Goal: Task Accomplishment & Management: Use online tool/utility

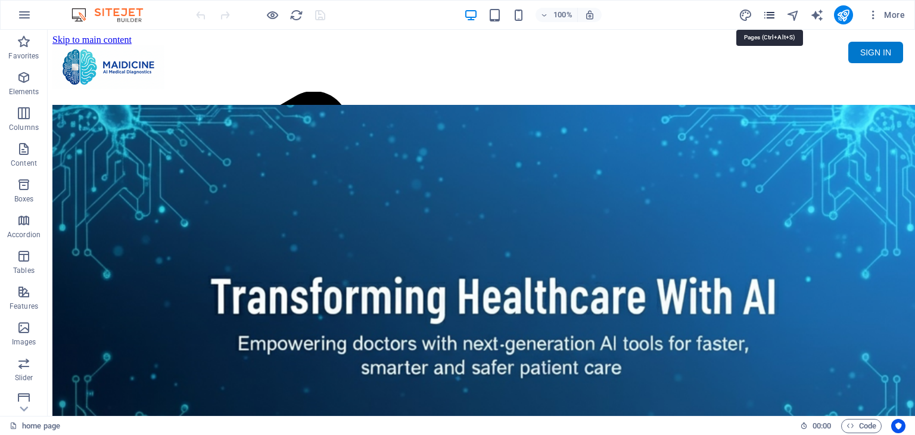
click at [769, 17] on icon "pages" at bounding box center [769, 15] width 14 height 14
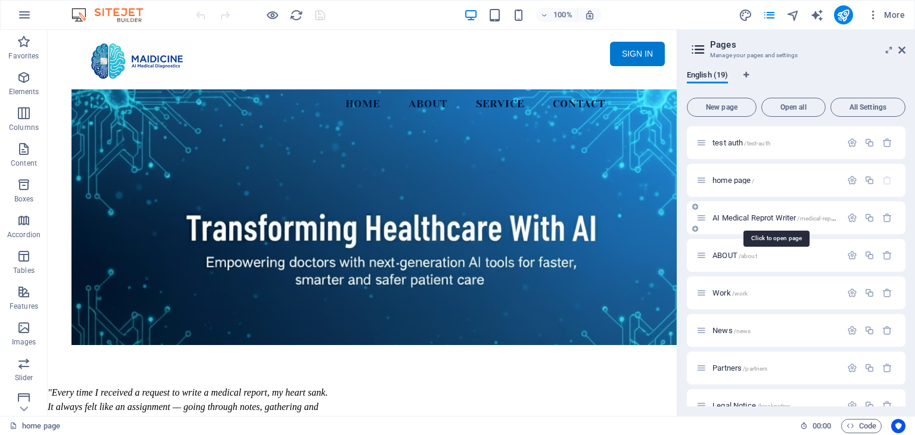
click at [782, 214] on span "AI Medical Reprot Writer /medical-report" at bounding box center [775, 217] width 126 height 9
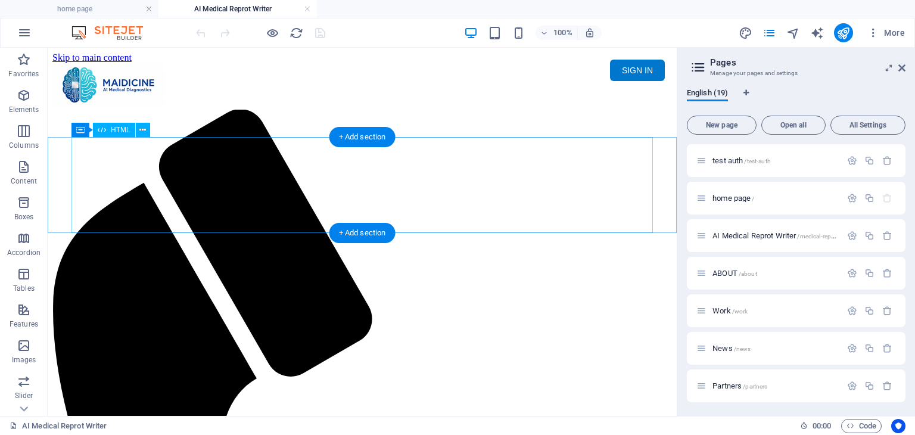
click at [381, 152] on div "Maidicine AI Medical Report Writer Version 5.1 Important Information The qualit…" at bounding box center [361, 152] width 619 height 0
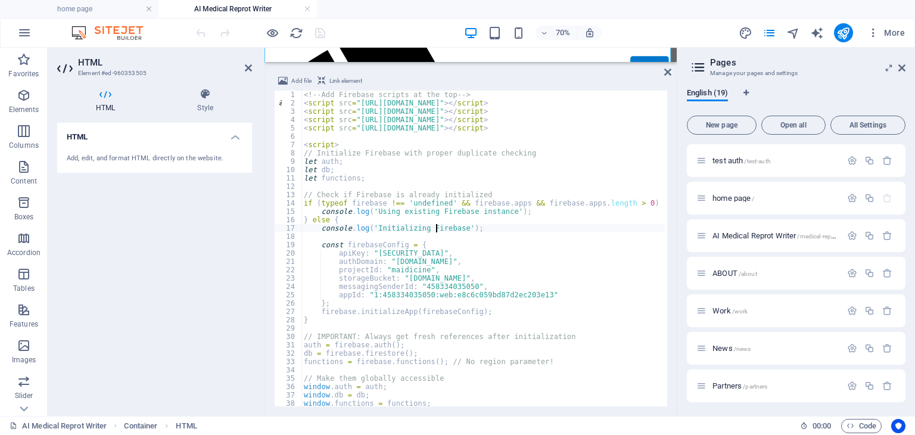
click at [435, 224] on div "<!-- Add Firebase scripts at the top --> < script src = "https://www.gstatic.co…" at bounding box center [696, 256] width 791 height 330
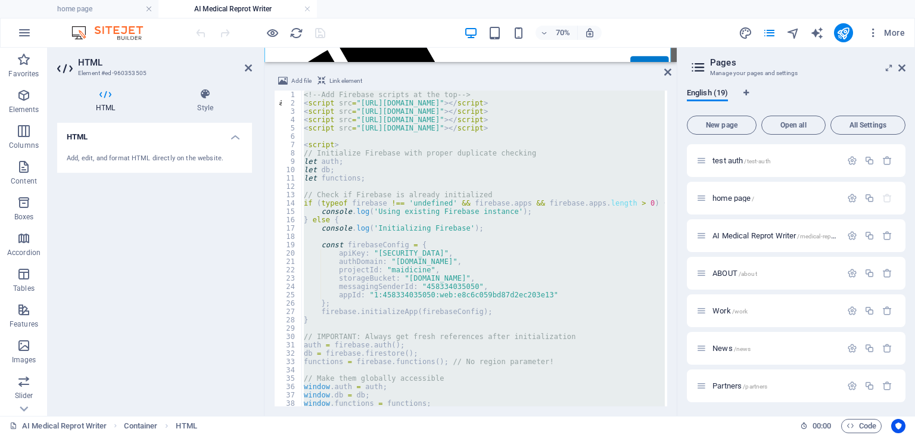
click at [436, 224] on div "<!-- Add Firebase scripts at the top --> < script src = "https://www.gstatic.co…" at bounding box center [482, 249] width 363 height 316
type textarea "console.log('Initializing Firebase');"
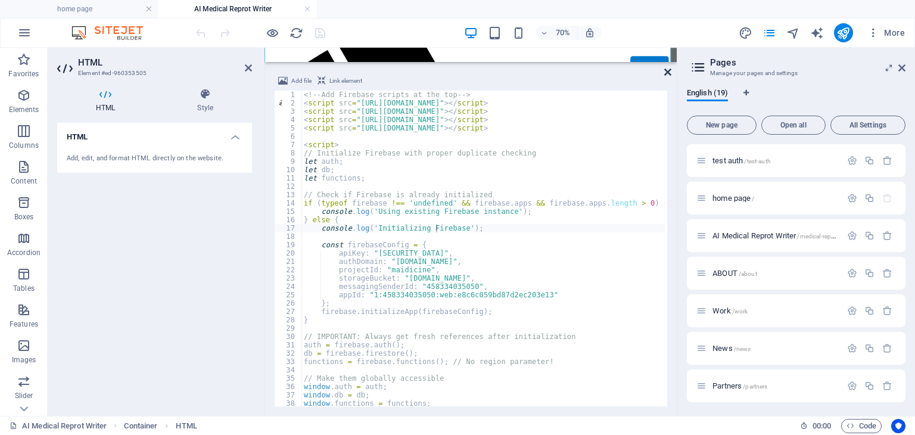
click at [669, 72] on icon at bounding box center [667, 72] width 7 height 10
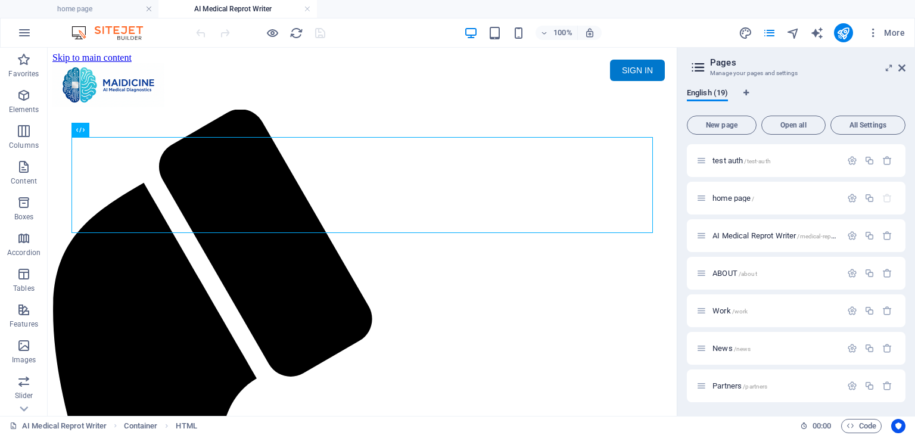
click at [666, 157] on html "Skip to main content Menu Home About Service Contact SIGN IN My MAIDICINE ▼ MY …" at bounding box center [362, 103] width 629 height 110
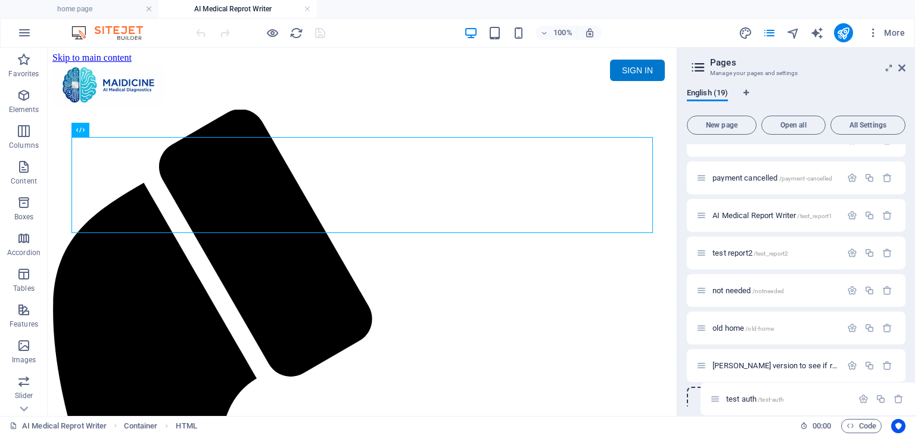
scroll to position [450, 0]
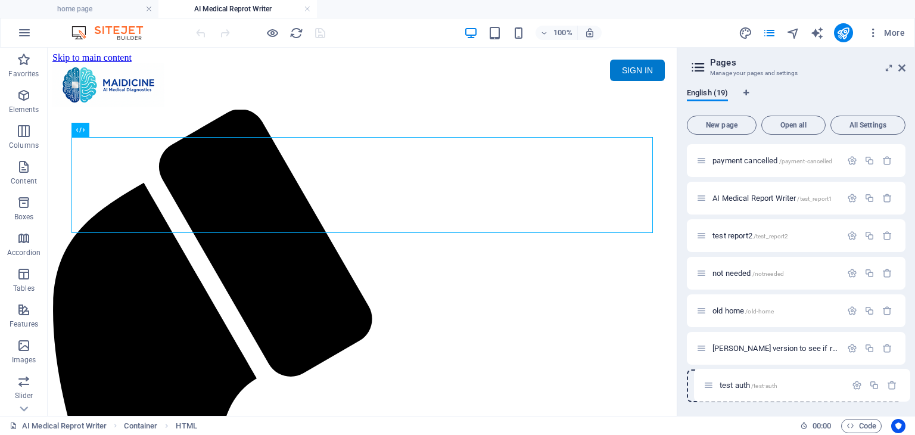
drag, startPoint x: 700, startPoint y: 160, endPoint x: 708, endPoint y: 388, distance: 227.6
click at [708, 388] on div "test auth /test-auth home page / AI Medical Reprot Writer /medical-report ABOUT…" at bounding box center [796, 48] width 219 height 708
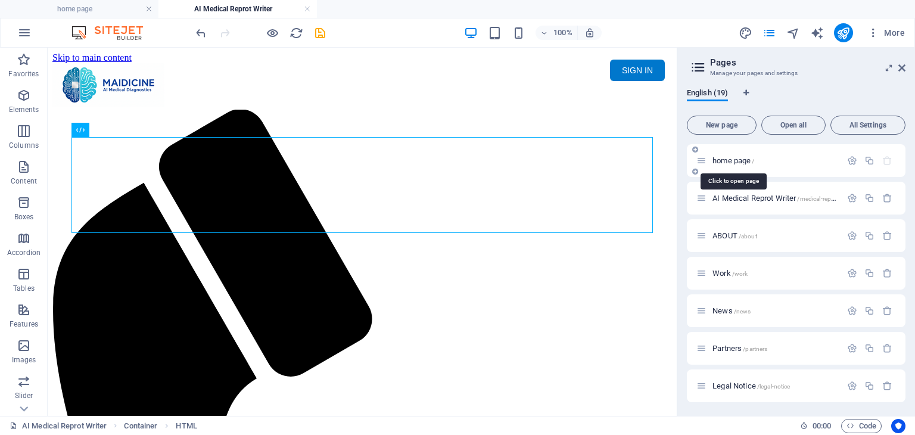
click at [741, 160] on span "home page /" at bounding box center [733, 160] width 42 height 9
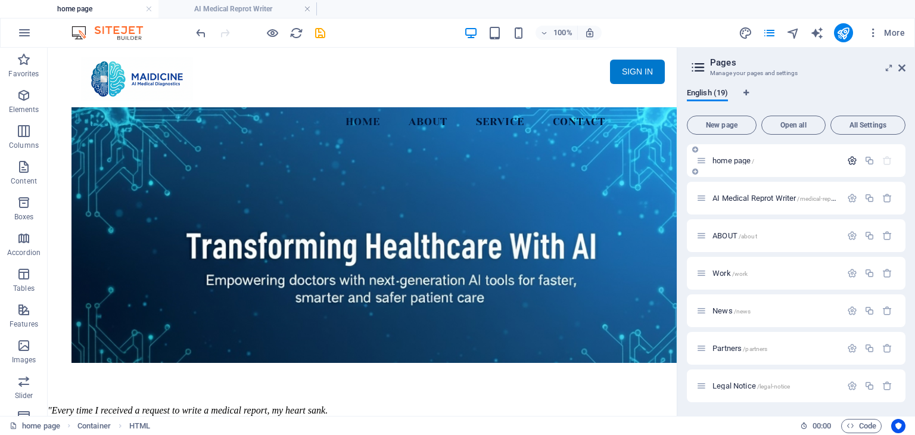
click at [848, 157] on icon "button" at bounding box center [852, 160] width 10 height 10
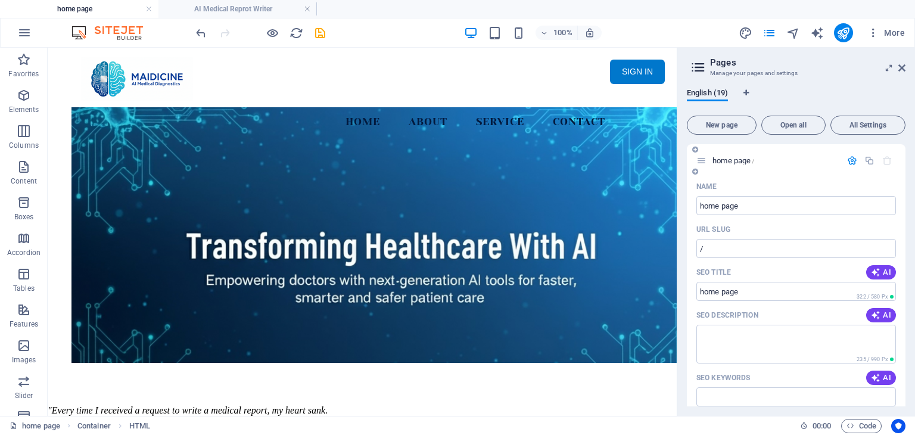
click at [848, 160] on icon "button" at bounding box center [852, 160] width 10 height 10
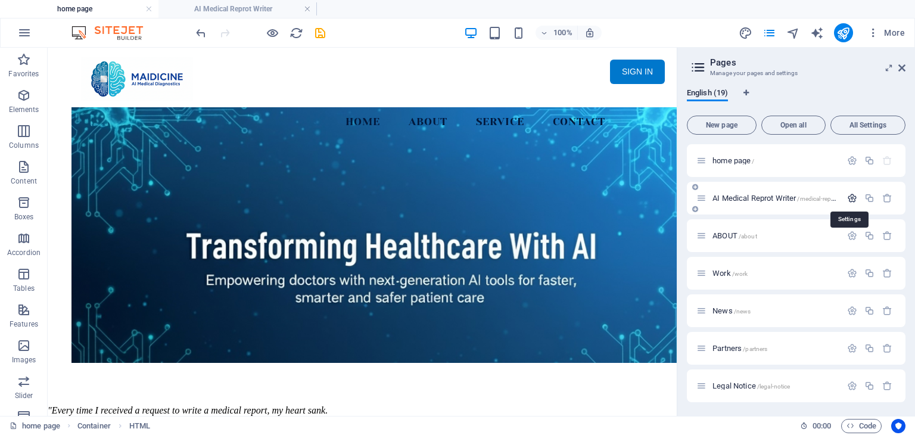
click at [848, 198] on icon "button" at bounding box center [852, 198] width 10 height 10
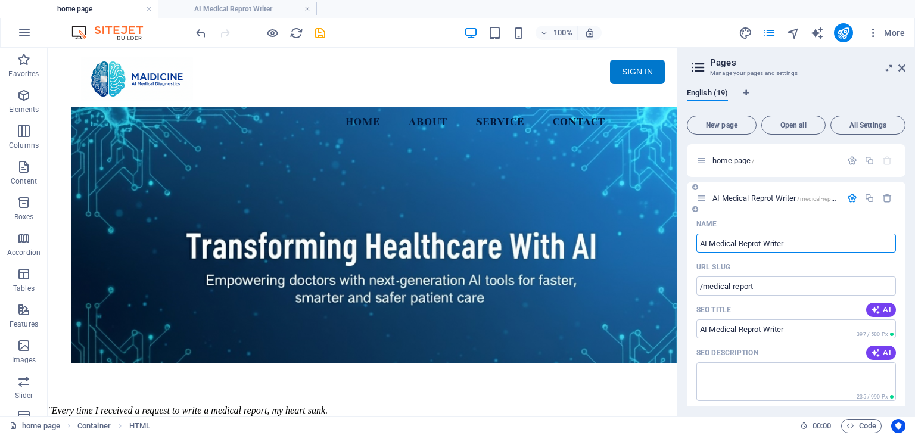
click at [850, 195] on icon "button" at bounding box center [852, 198] width 10 height 10
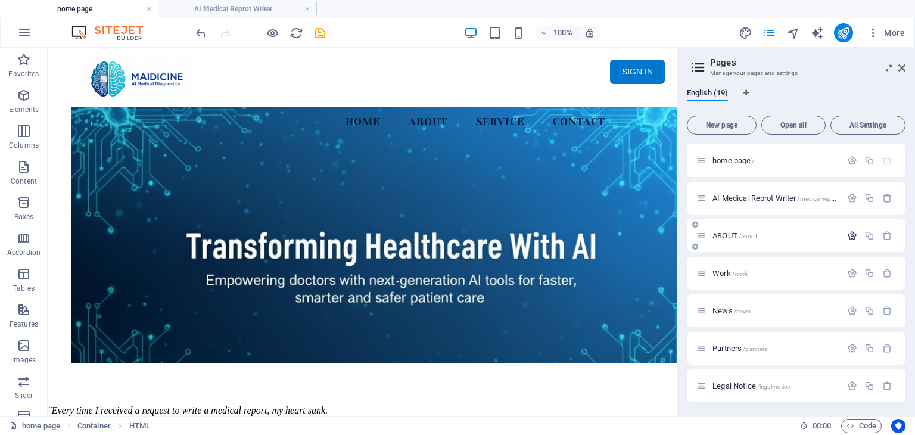
click at [848, 235] on icon "button" at bounding box center [852, 235] width 10 height 10
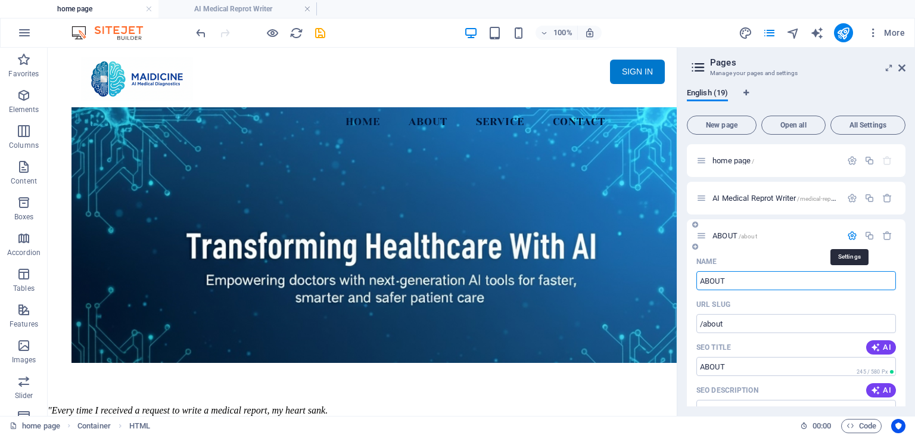
click at [848, 235] on icon "button" at bounding box center [852, 235] width 10 height 10
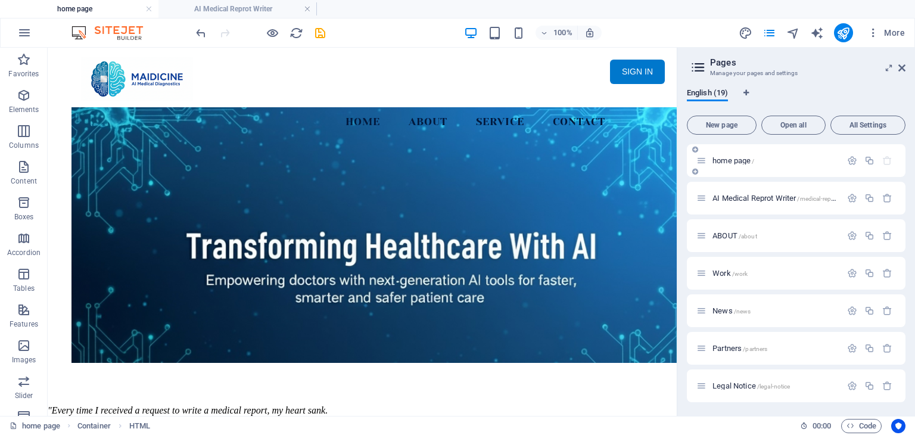
click at [753, 160] on span "/" at bounding box center [752, 161] width 2 height 7
click at [775, 159] on p "home page /" at bounding box center [774, 161] width 125 height 8
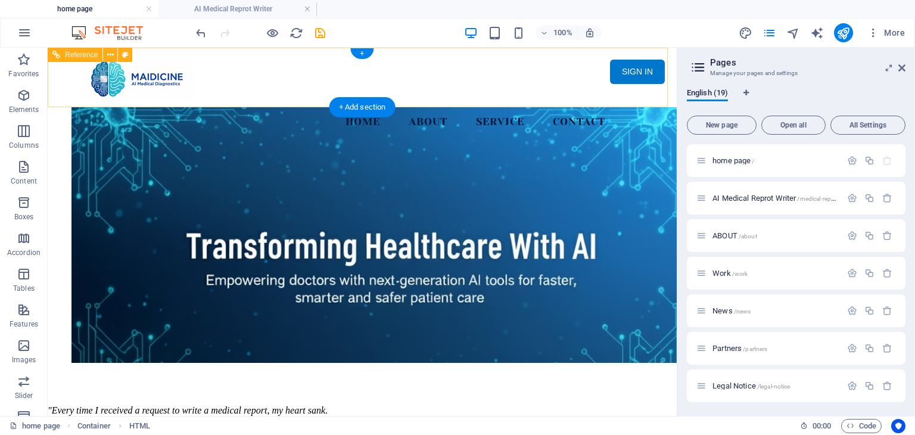
click at [361, 107] on nav "Home About Service Contact" at bounding box center [362, 122] width 562 height 30
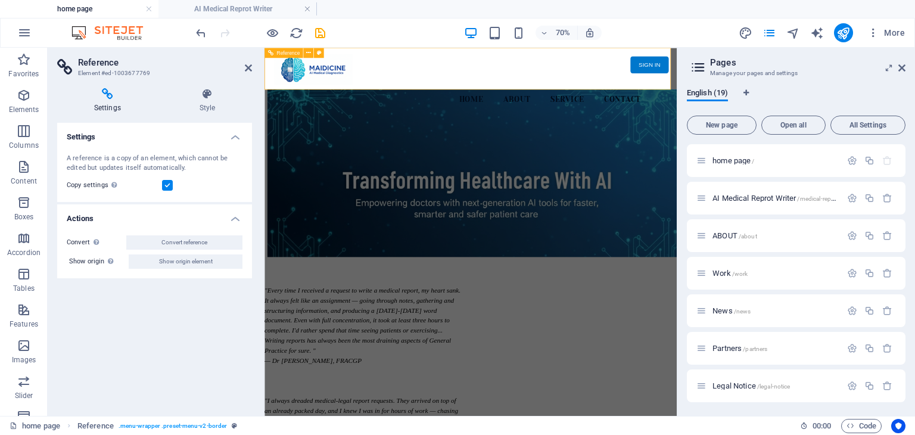
click at [564, 107] on nav "Home About Service Contact" at bounding box center [559, 122] width 562 height 30
click at [207, 103] on h4 "Style" at bounding box center [207, 100] width 89 height 25
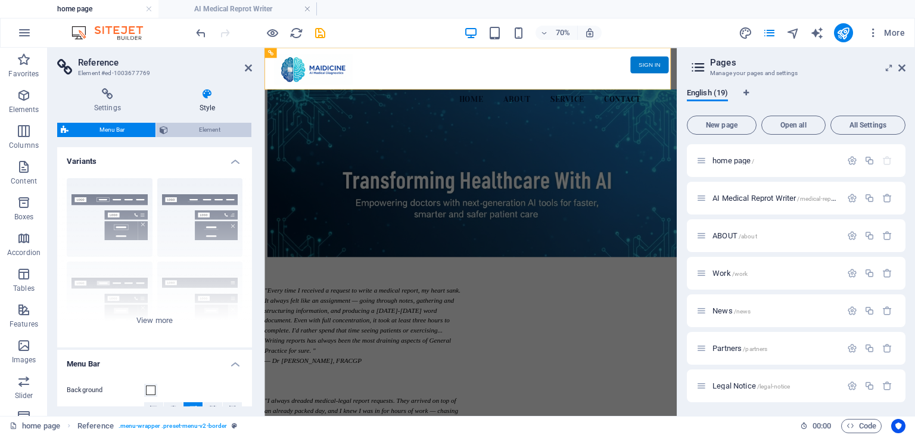
click at [217, 130] on span "Element" at bounding box center [209, 130] width 76 height 14
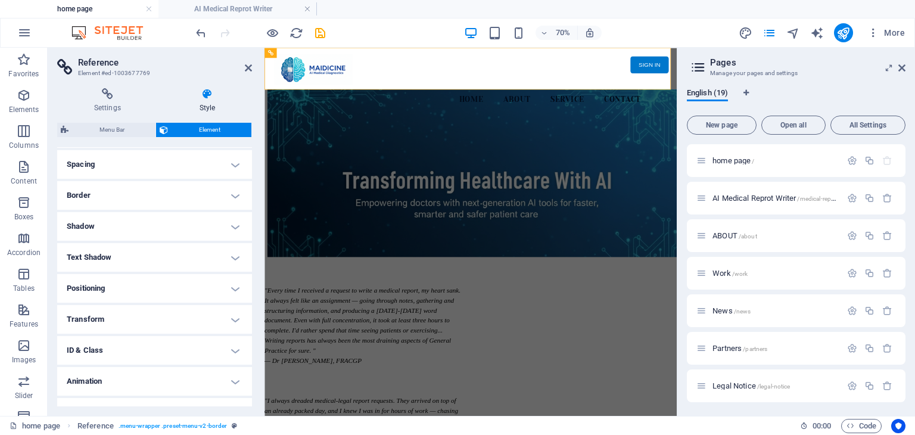
scroll to position [117, 0]
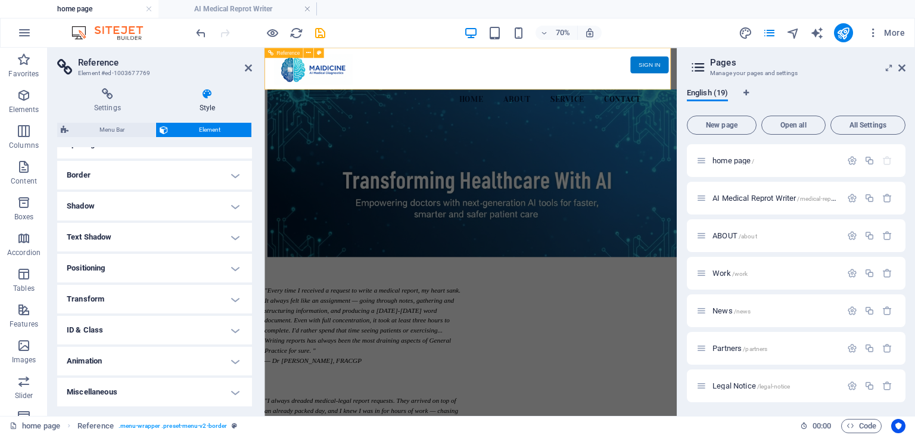
click at [563, 107] on nav "Home About Service Contact" at bounding box center [559, 122] width 562 height 30
click at [723, 107] on nav "Home About Service Contact" at bounding box center [559, 122] width 562 height 30
click at [245, 67] on icon at bounding box center [248, 68] width 7 height 10
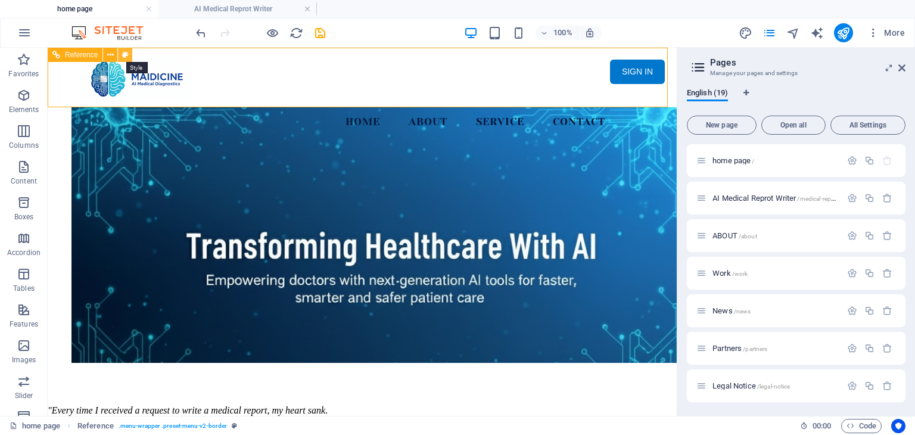
click at [129, 55] on button at bounding box center [125, 55] width 14 height 14
select select "rem"
select select "preset-menu-v2-border"
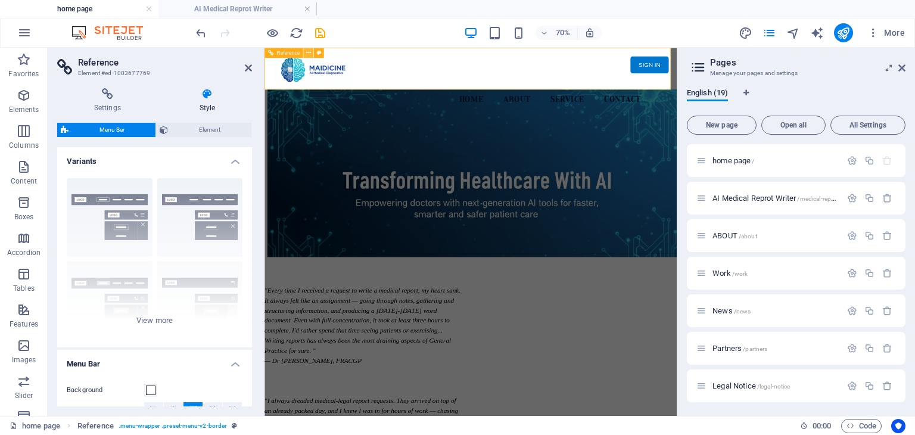
click at [310, 52] on icon at bounding box center [308, 52] width 5 height 9
click at [310, 54] on icon at bounding box center [308, 52] width 5 height 9
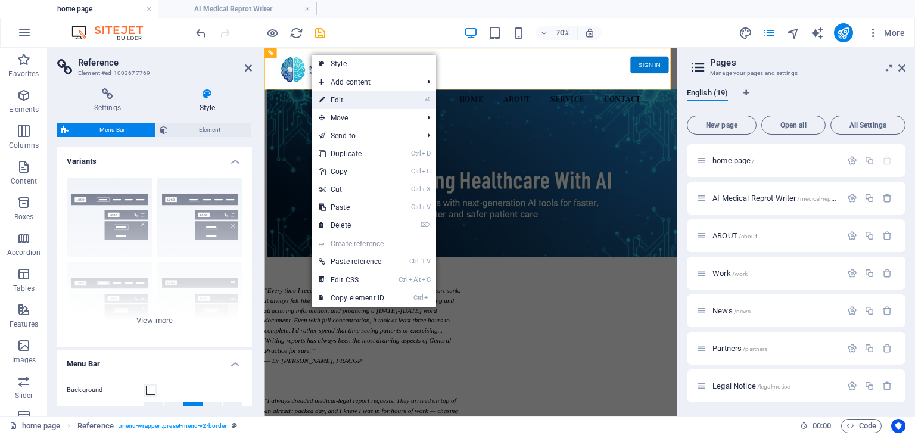
click at [330, 98] on link "⏎ Edit" at bounding box center [351, 100] width 80 height 18
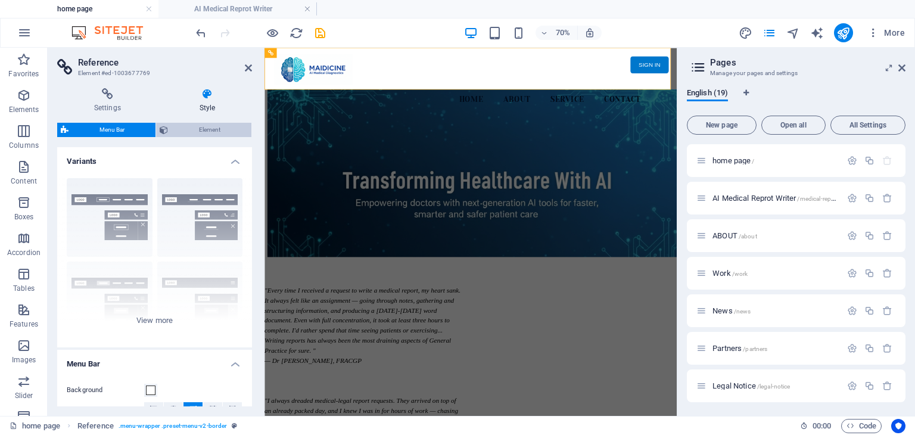
click at [215, 123] on span "Element" at bounding box center [209, 130] width 76 height 14
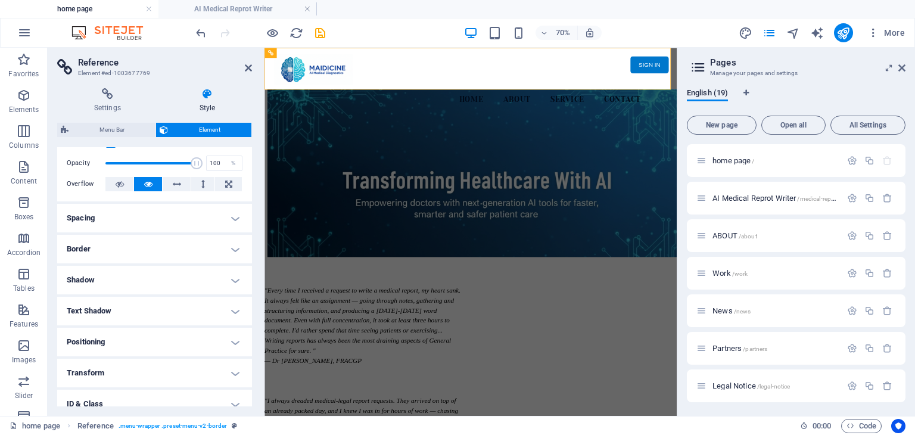
scroll to position [0, 0]
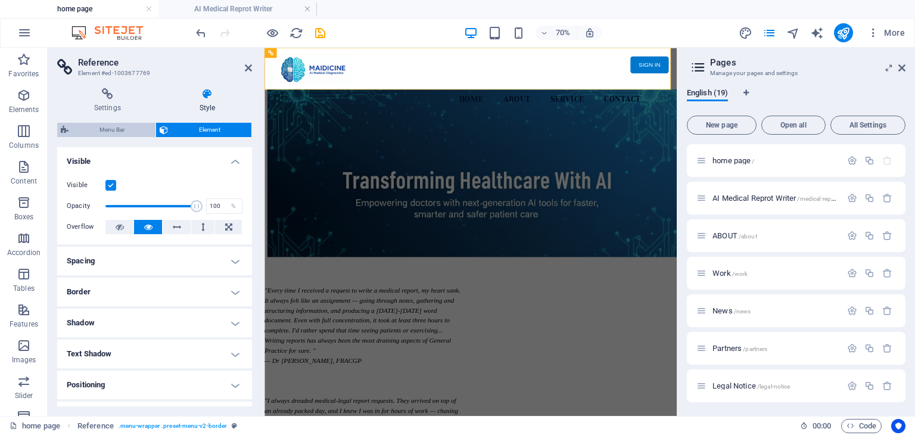
click at [114, 132] on span "Menu Bar" at bounding box center [112, 130] width 80 height 14
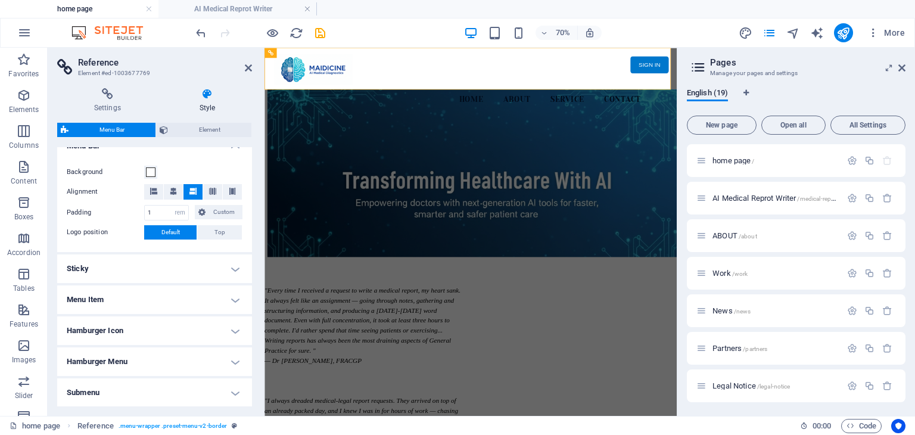
scroll to position [238, 0]
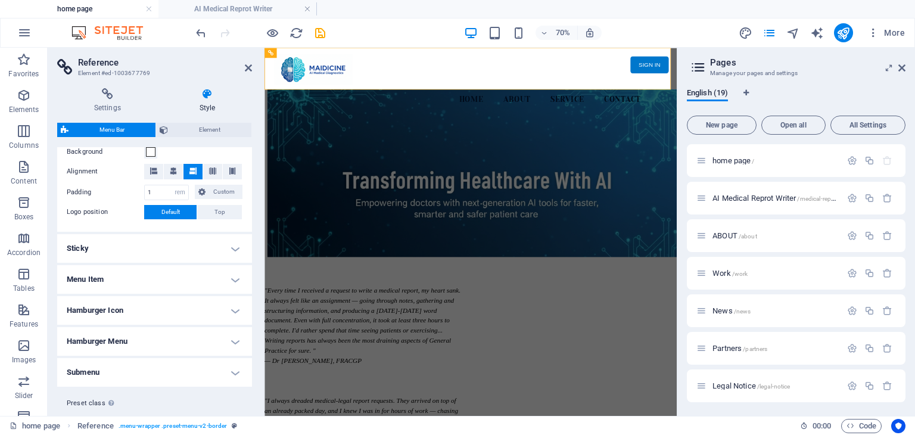
click at [223, 276] on h4 "Menu Item" at bounding box center [154, 279] width 195 height 29
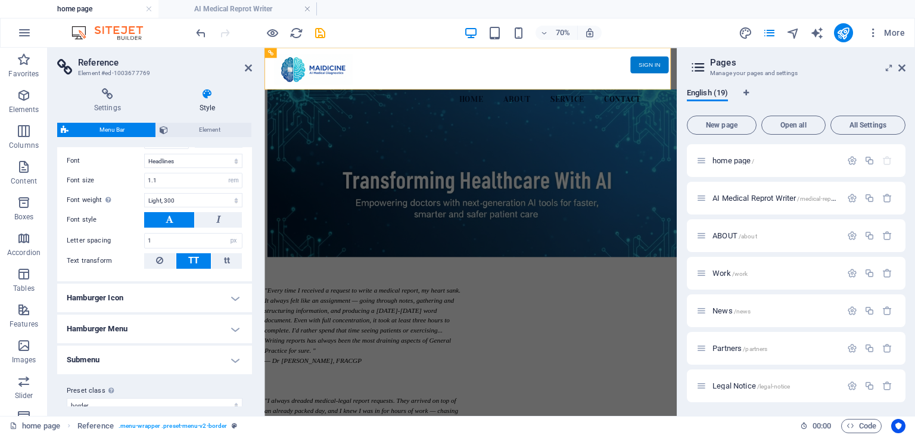
scroll to position [572, 0]
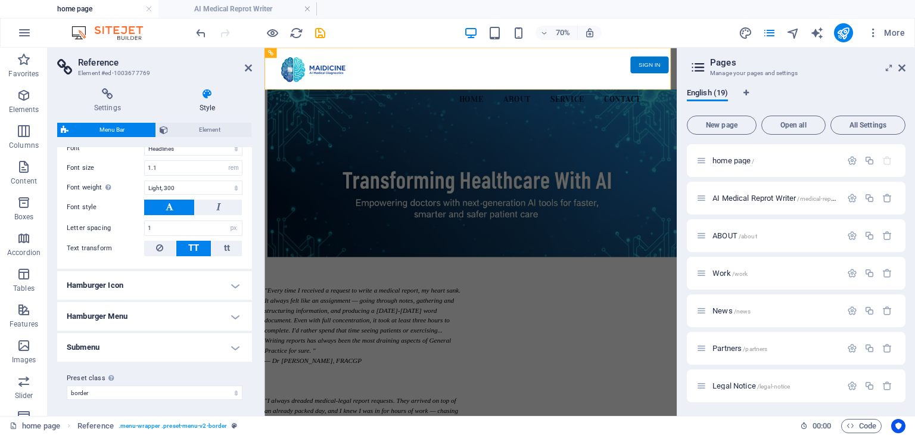
click at [226, 278] on h4 "Hamburger Icon" at bounding box center [154, 285] width 195 height 29
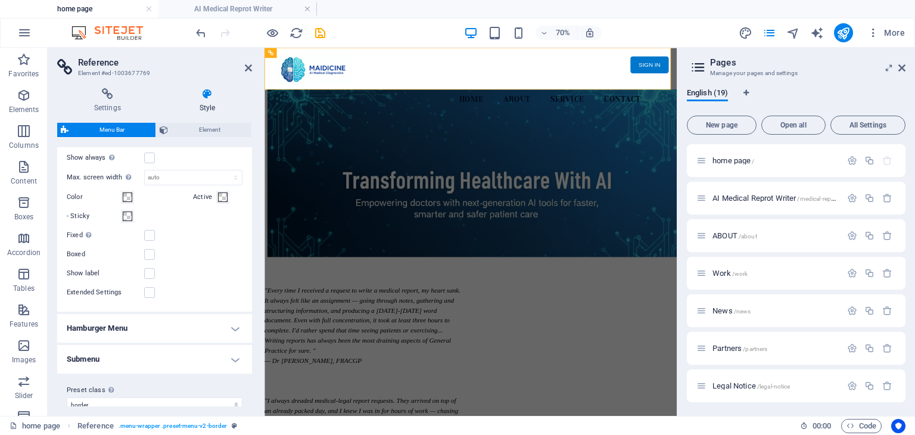
scroll to position [751, 0]
click at [226, 325] on h4 "Hamburger Menu" at bounding box center [154, 327] width 195 height 29
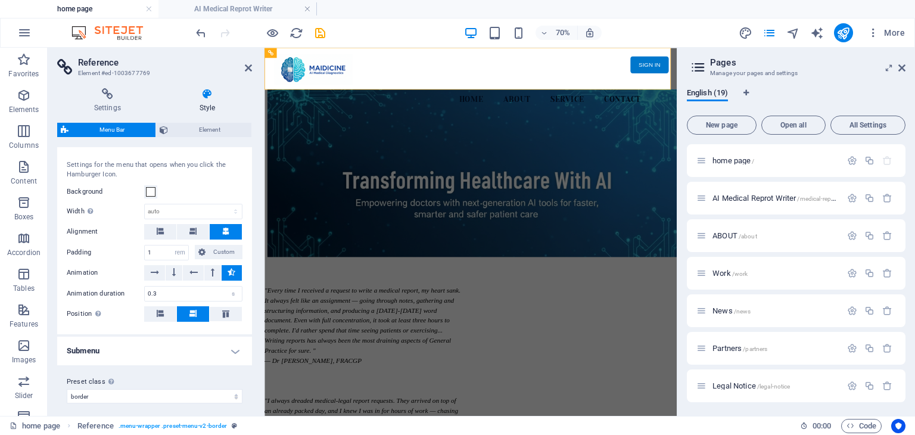
scroll to position [940, 0]
click at [228, 342] on h4 "Submenu" at bounding box center [154, 348] width 195 height 29
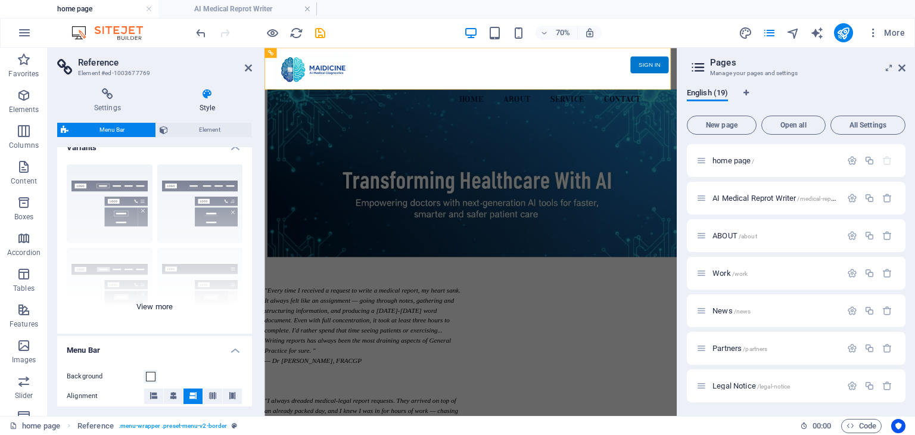
scroll to position [0, 0]
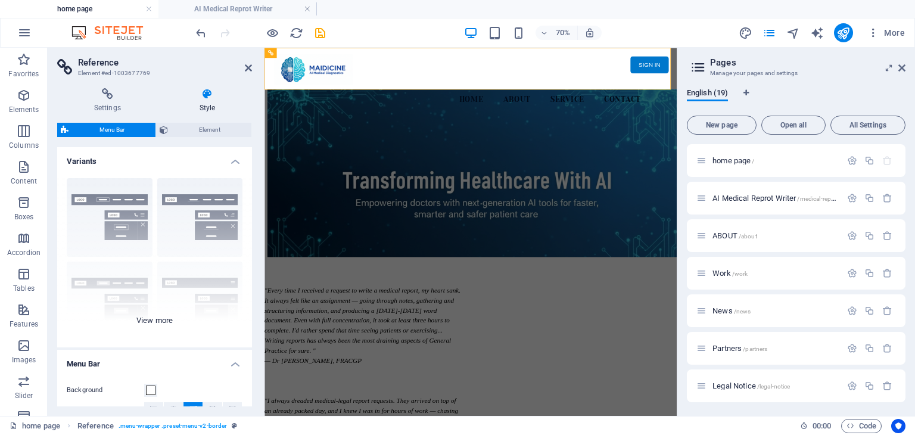
click at [165, 320] on div "Border Centered Default Fixed Loki Trigger Wide XXL" at bounding box center [154, 258] width 195 height 179
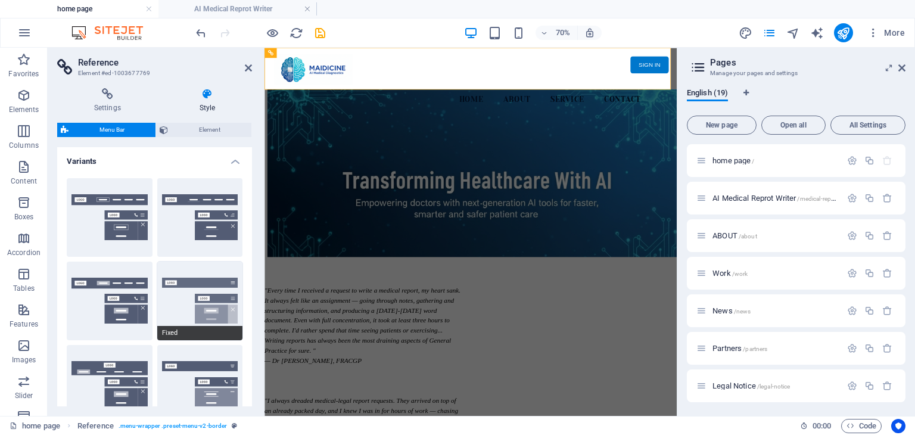
scroll to position [298, 0]
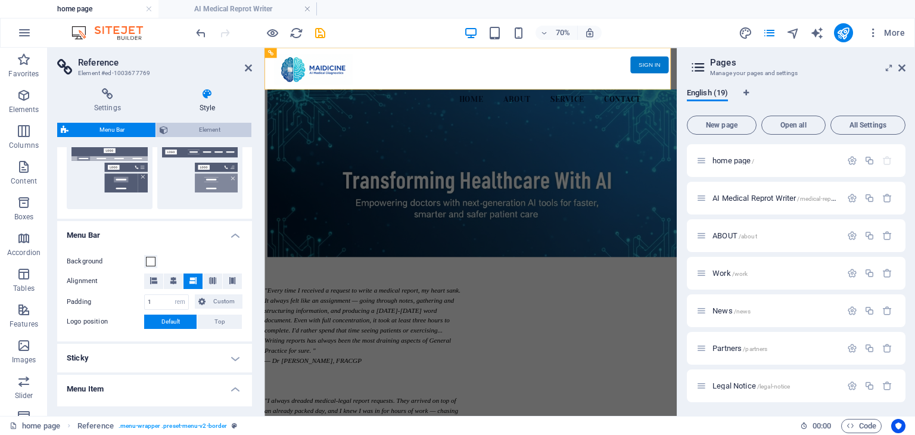
click at [207, 130] on span "Element" at bounding box center [209, 130] width 76 height 14
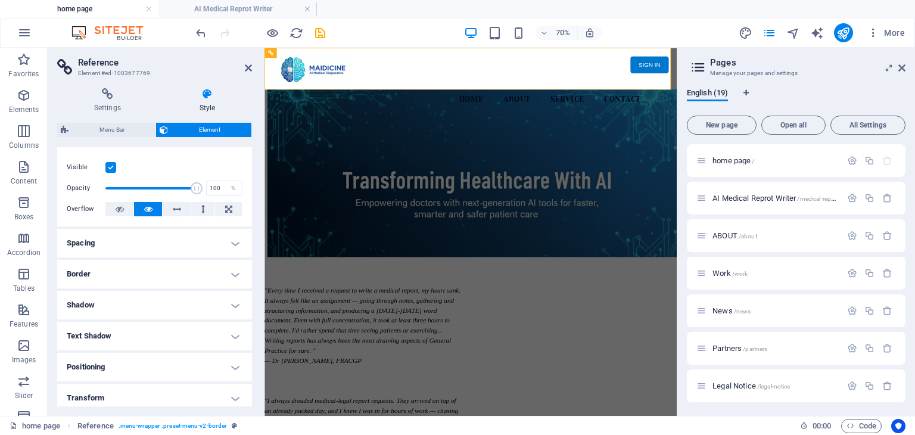
scroll to position [0, 0]
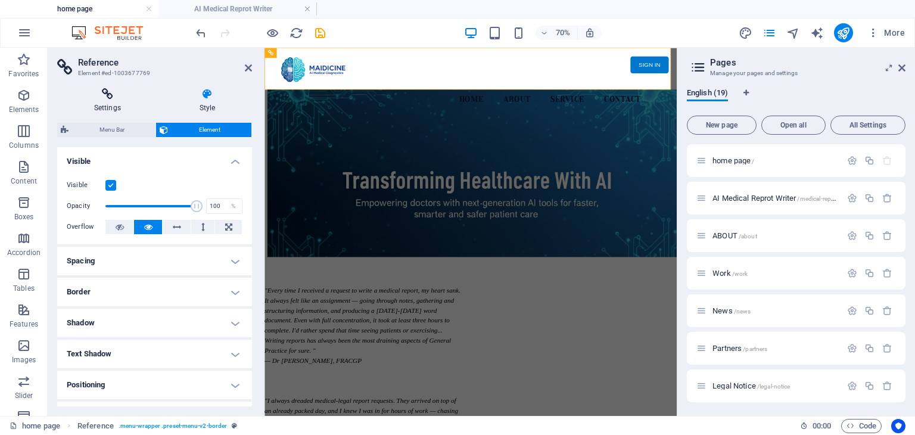
click at [107, 98] on icon at bounding box center [107, 94] width 101 height 12
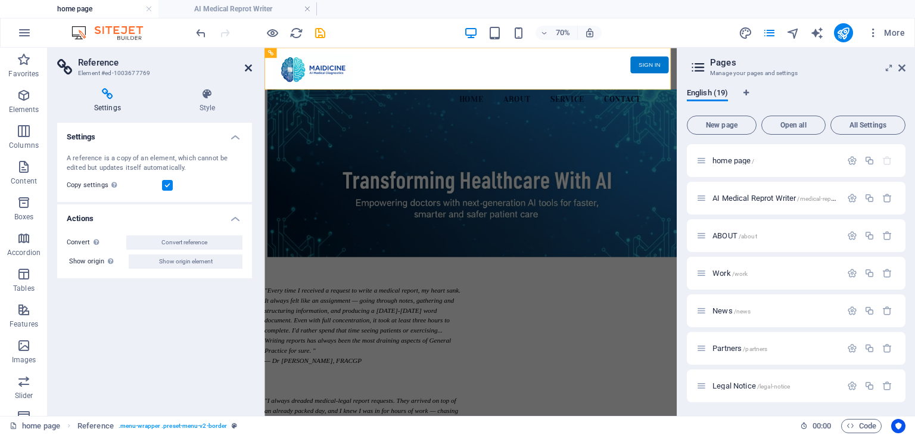
click at [247, 68] on icon at bounding box center [248, 68] width 7 height 10
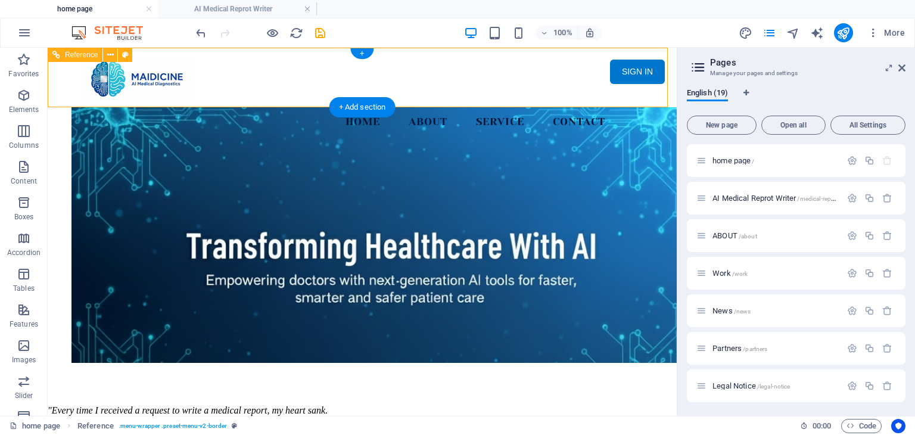
click at [371, 107] on nav "Home About Service Contact" at bounding box center [362, 122] width 562 height 30
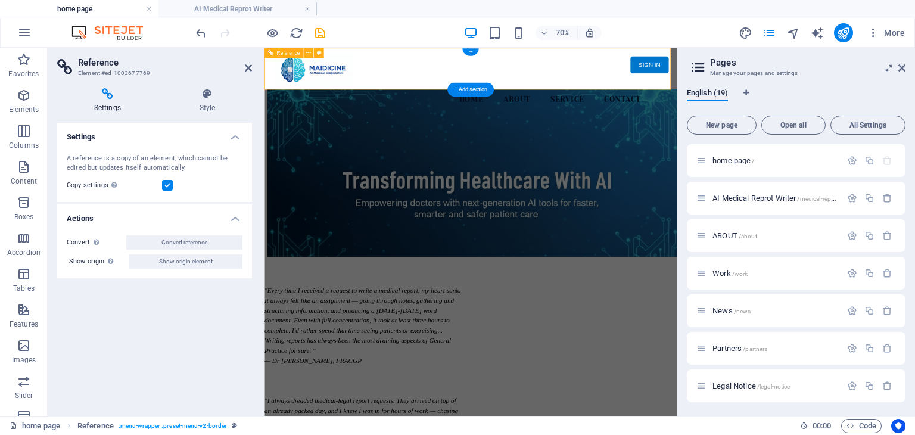
click at [739, 107] on nav "Home About Service Contact" at bounding box center [559, 122] width 562 height 30
click at [214, 93] on icon at bounding box center [207, 94] width 89 height 12
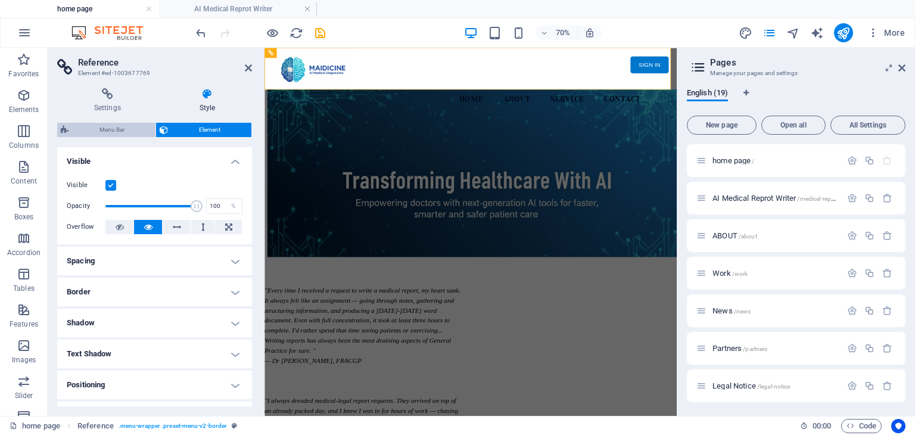
click at [114, 132] on span "Menu Bar" at bounding box center [112, 130] width 80 height 14
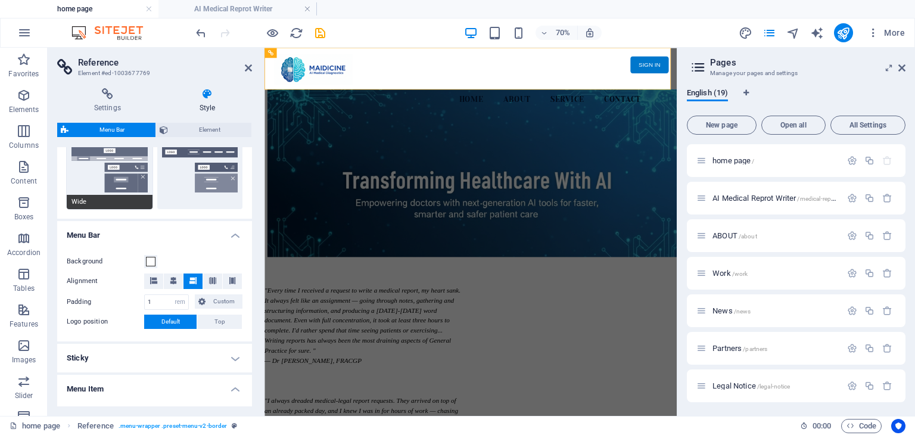
scroll to position [357, 0]
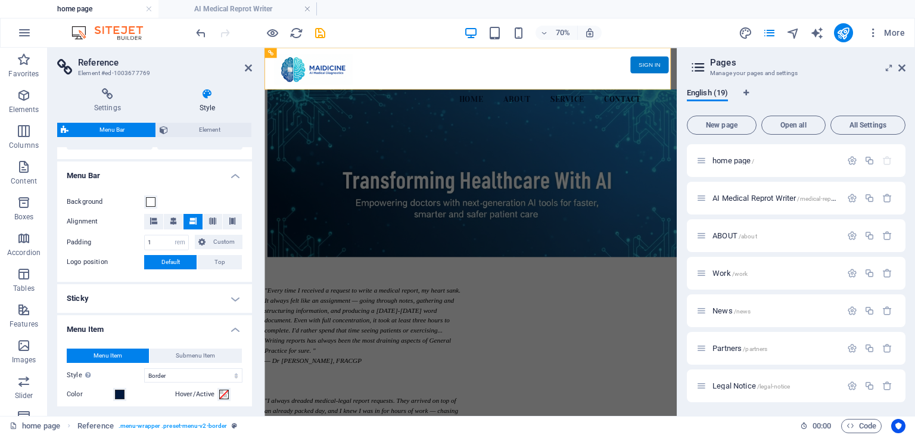
click at [227, 296] on h4 "Sticky" at bounding box center [154, 298] width 195 height 29
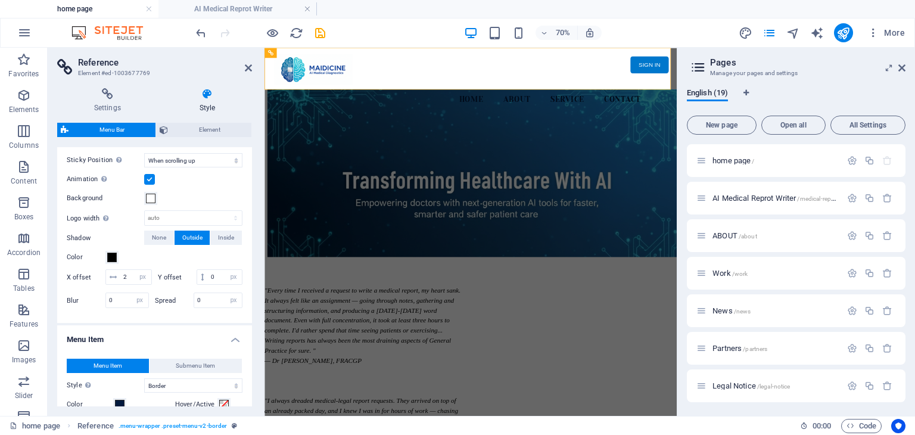
scroll to position [655, 0]
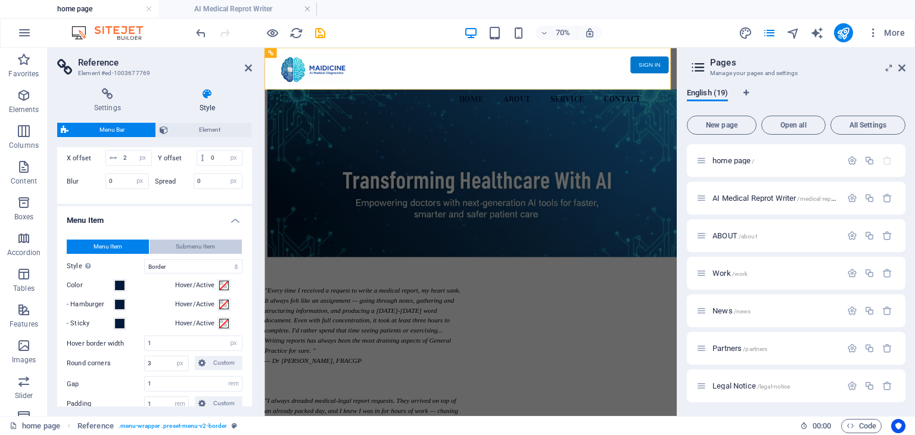
click at [213, 254] on button "Submenu Item" at bounding box center [195, 246] width 93 height 14
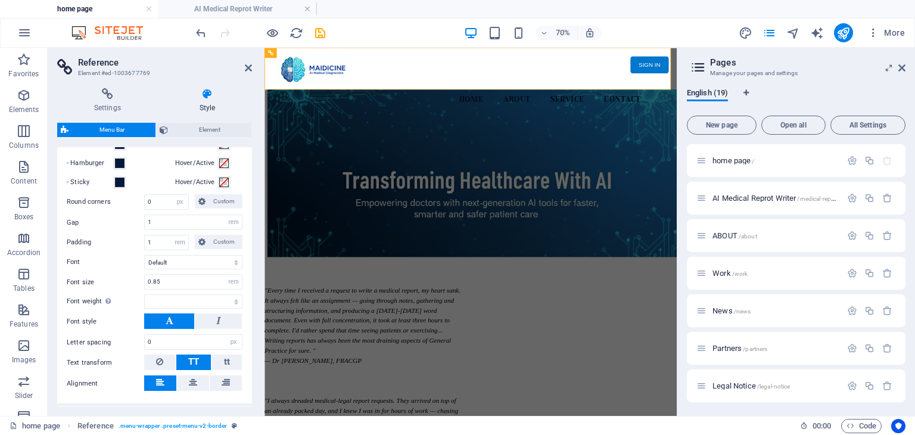
scroll to position [834, 0]
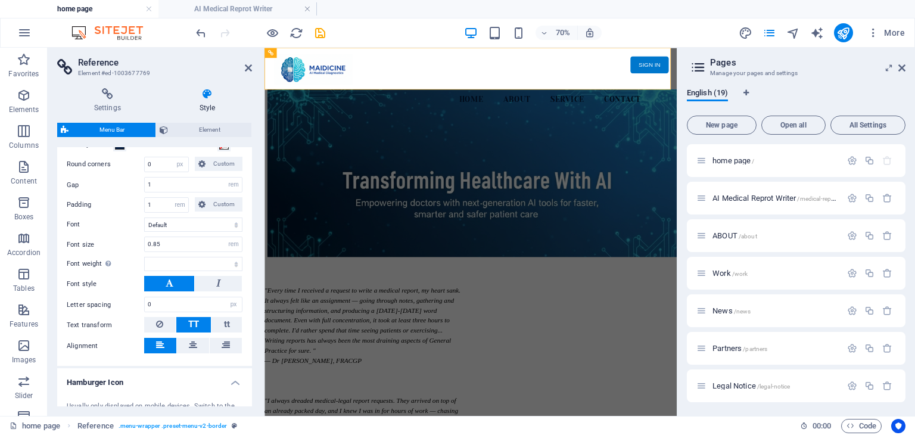
select select
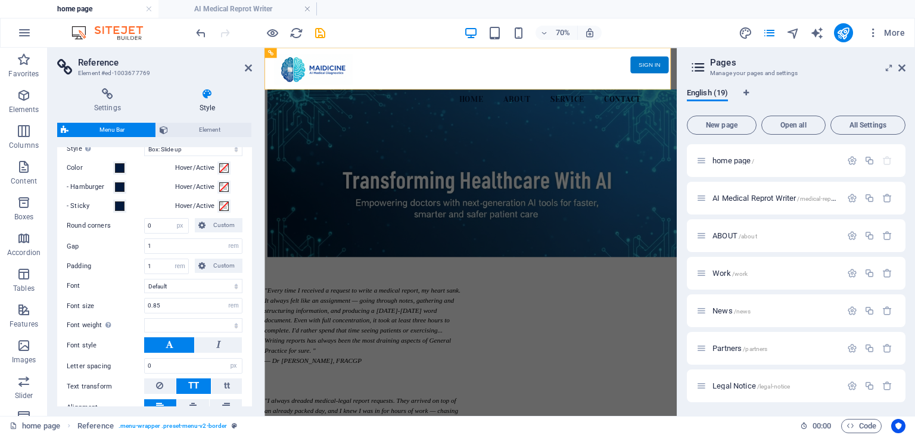
scroll to position [715, 0]
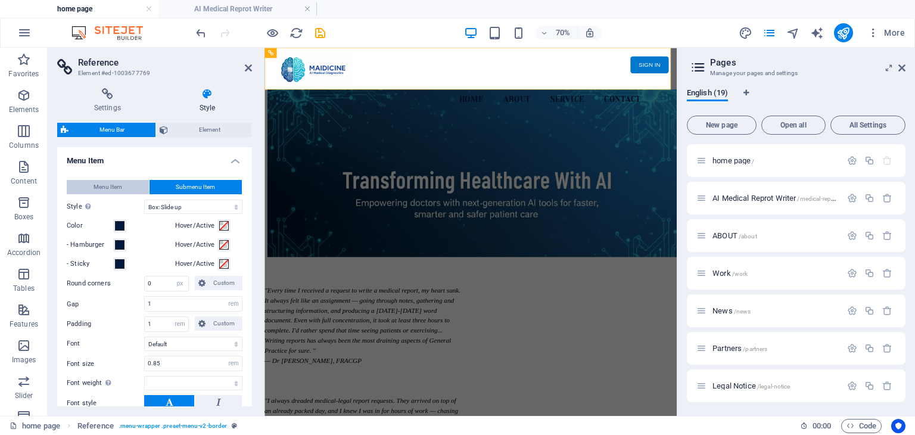
click at [121, 194] on span "Menu Item" at bounding box center [107, 187] width 29 height 14
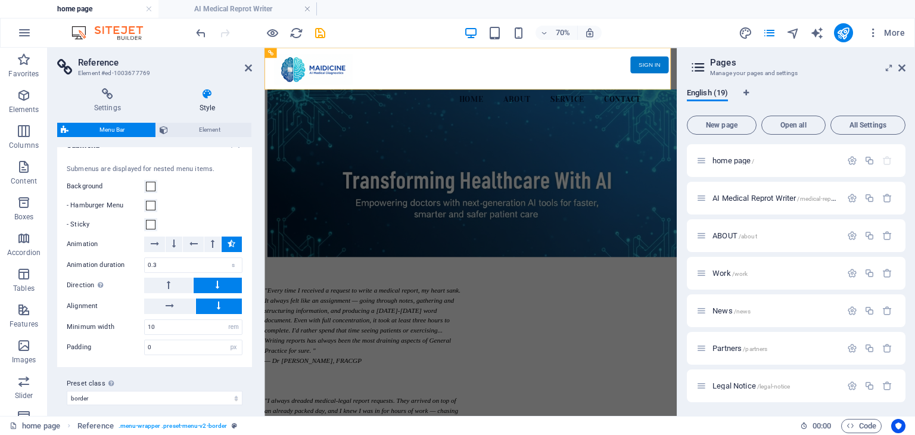
scroll to position [1517, 0]
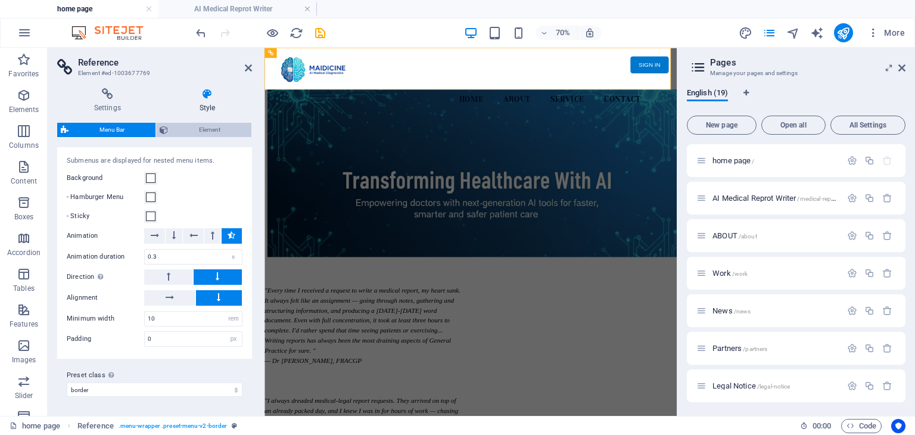
click at [211, 129] on span "Element" at bounding box center [209, 130] width 76 height 14
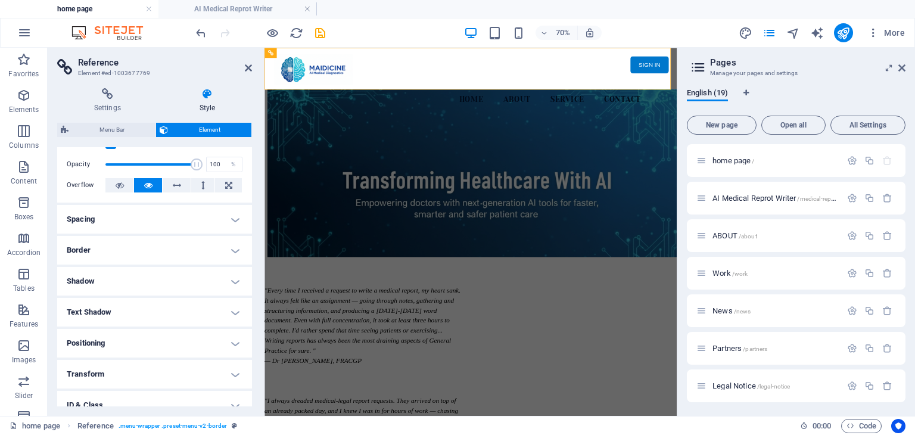
scroll to position [60, 0]
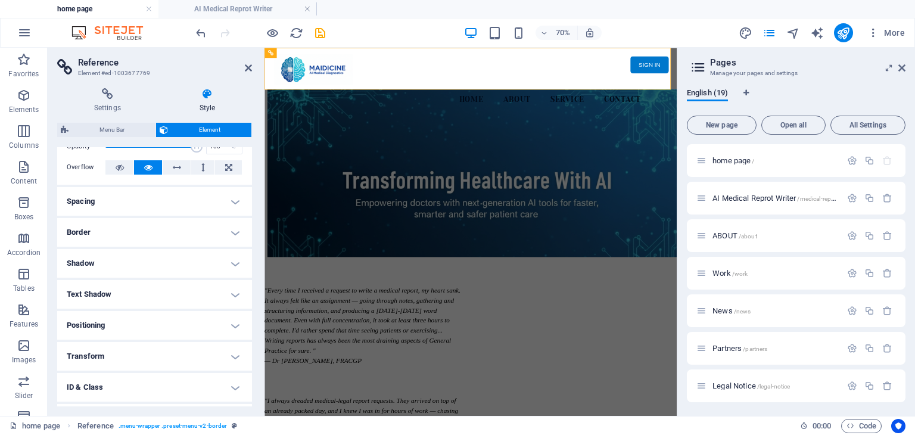
click at [221, 289] on h4 "Text Shadow" at bounding box center [154, 294] width 195 height 29
click at [221, 289] on h4 "Text Shadow" at bounding box center [154, 290] width 195 height 21
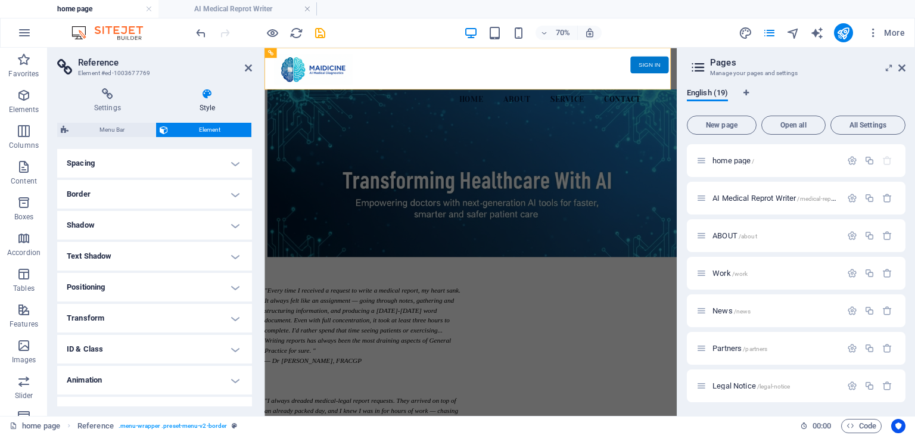
scroll to position [117, 0]
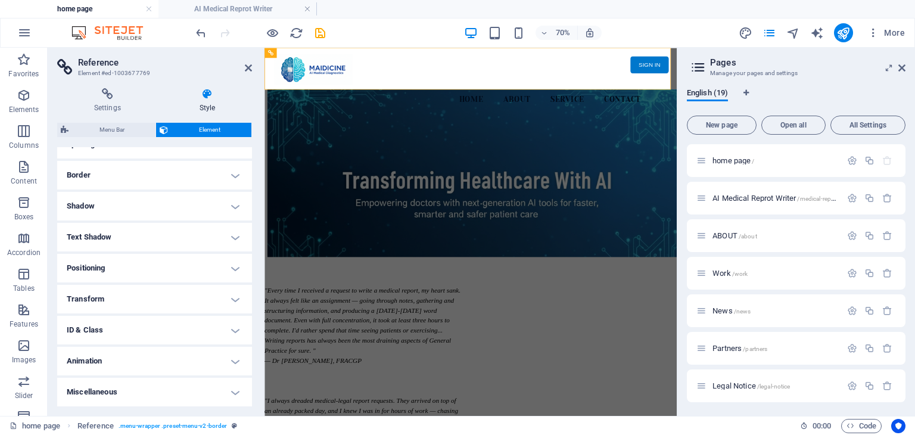
click at [243, 72] on header "Reference Element #ed-1003677769" at bounding box center [154, 63] width 195 height 31
click at [247, 67] on icon at bounding box center [248, 68] width 7 height 10
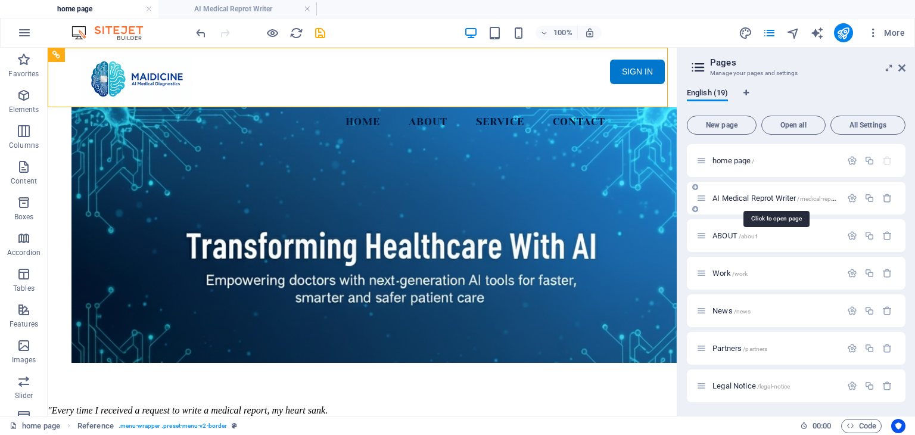
click at [739, 196] on span "AI Medical Reprot Writer /medical-report" at bounding box center [775, 198] width 126 height 9
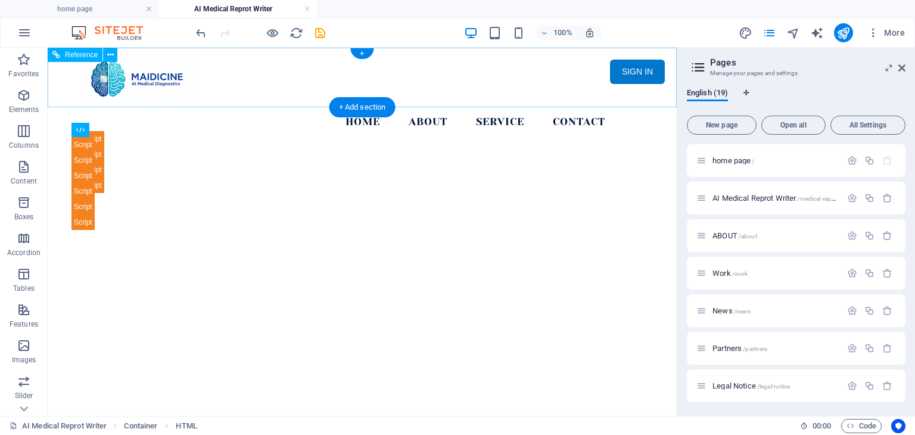
click at [441, 107] on nav "Home About Service Contact" at bounding box center [362, 122] width 562 height 30
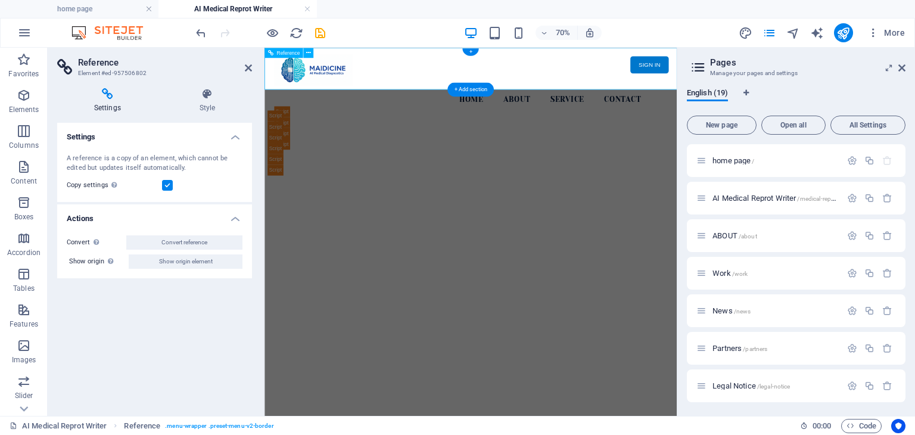
click at [506, 107] on nav "Home About Service Contact" at bounding box center [559, 122] width 562 height 30
click at [657, 107] on nav "Home About Service Contact" at bounding box center [559, 122] width 562 height 30
click at [589, 107] on nav "Home About Service Contact" at bounding box center [559, 122] width 562 height 30
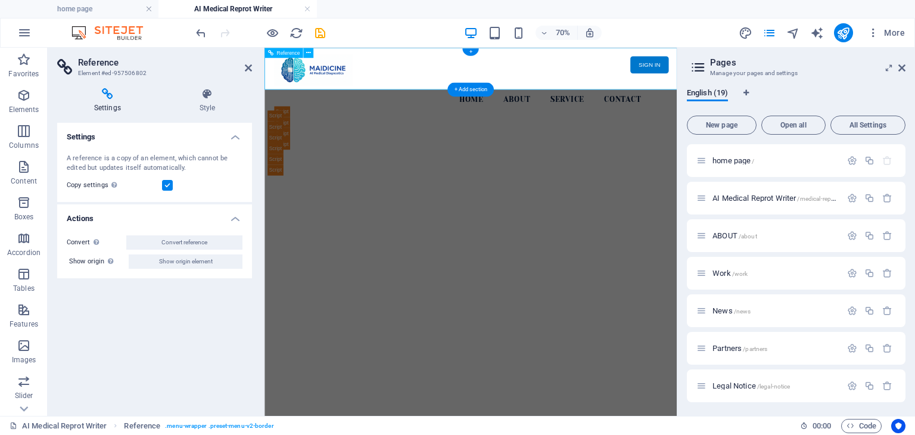
click at [589, 107] on nav "Home About Service Contact" at bounding box center [559, 122] width 562 height 30
click at [522, 64] on div "Menu Home About Service Contact SIGN IN My MAIDICINE ▼ MY PROFILE MY RECEIPT RE…" at bounding box center [558, 78] width 589 height 60
click at [519, 63] on div "Menu Home About Service Contact SIGN IN My MAIDICINE ▼ MY PROFILE MY RECEIPT RE…" at bounding box center [558, 78] width 589 height 60
click at [357, 68] on div at bounding box center [559, 79] width 562 height 44
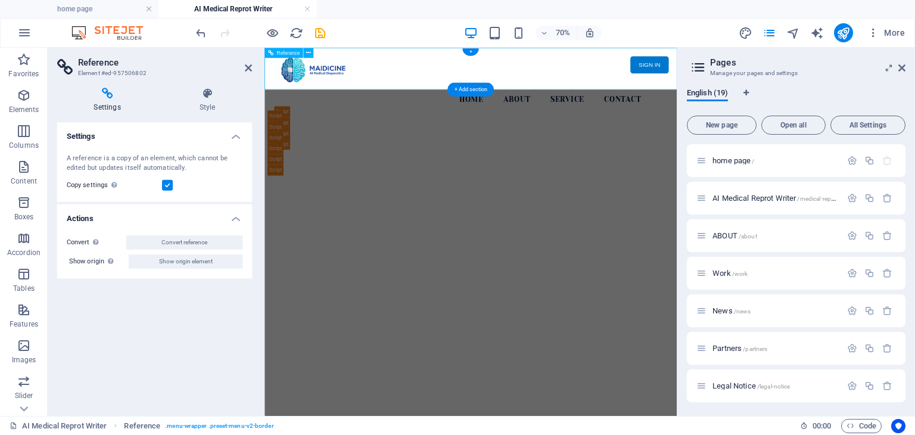
click at [336, 76] on div at bounding box center [559, 79] width 562 height 44
click at [420, 29] on div "70% More" at bounding box center [552, 32] width 716 height 19
click at [426, 27] on div "70% More" at bounding box center [552, 32] width 716 height 19
click at [248, 68] on icon at bounding box center [248, 68] width 7 height 10
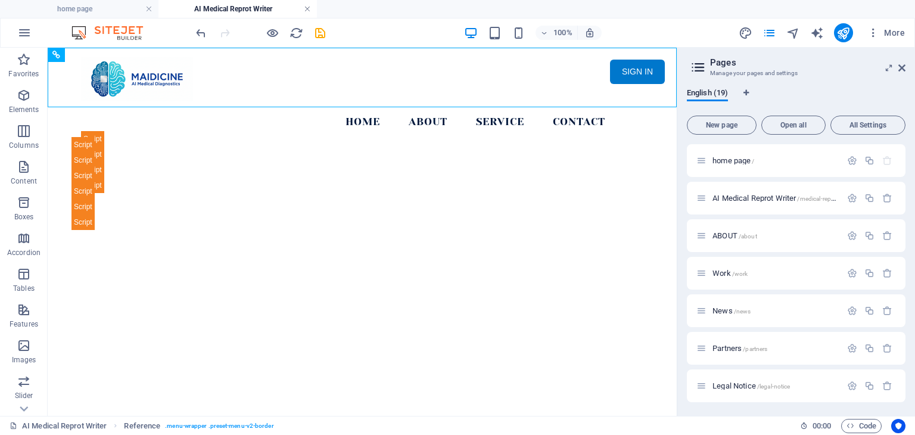
click at [308, 11] on link at bounding box center [307, 9] width 7 height 11
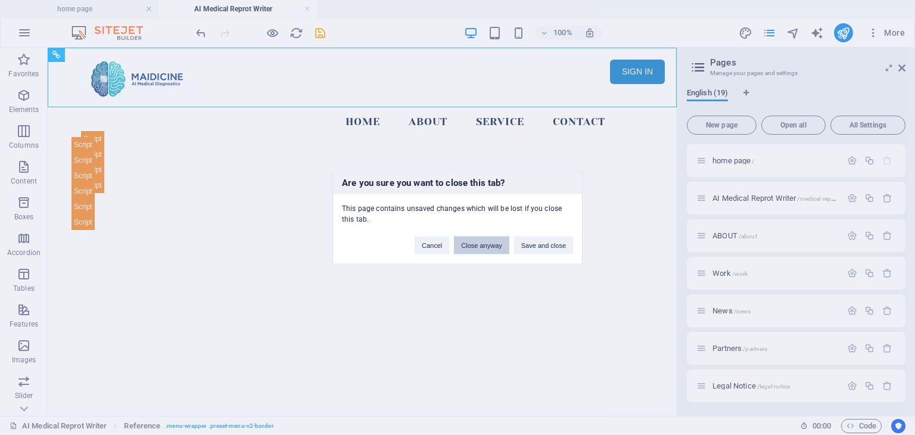
click at [479, 242] on button "Close anyway" at bounding box center [481, 245] width 55 height 18
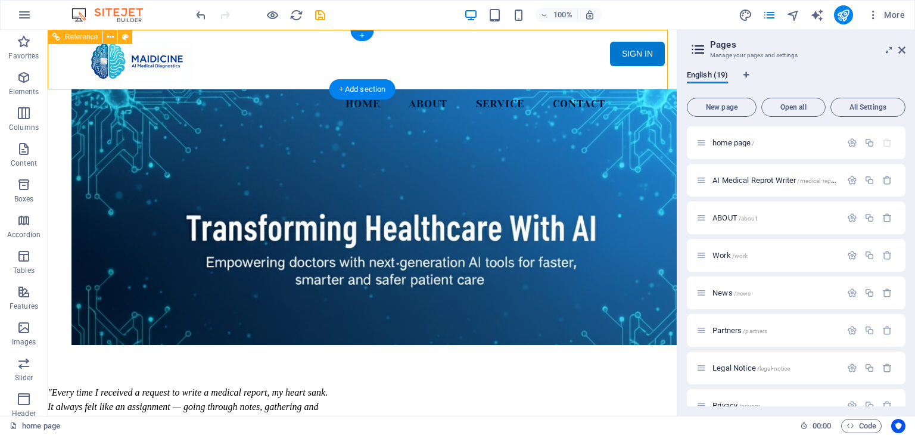
click at [364, 89] on nav "Home About Service Contact" at bounding box center [362, 104] width 562 height 30
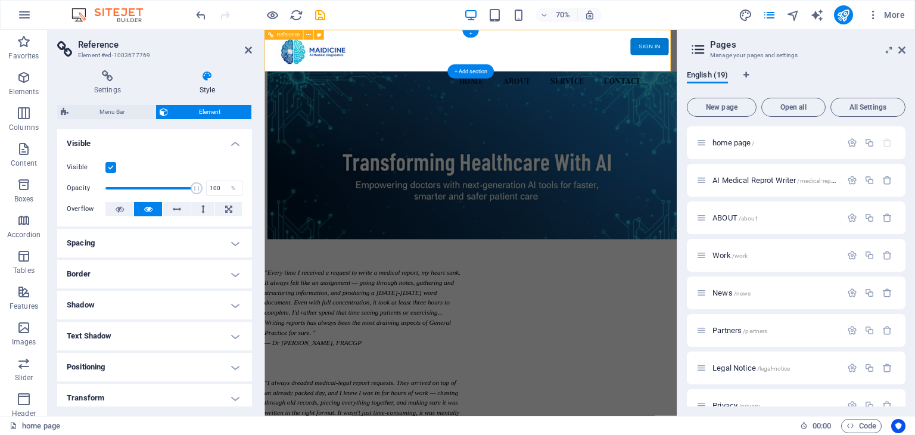
click at [557, 89] on nav "Home About Service Contact" at bounding box center [559, 104] width 562 height 30
click at [136, 112] on span "Menu Bar" at bounding box center [112, 112] width 80 height 14
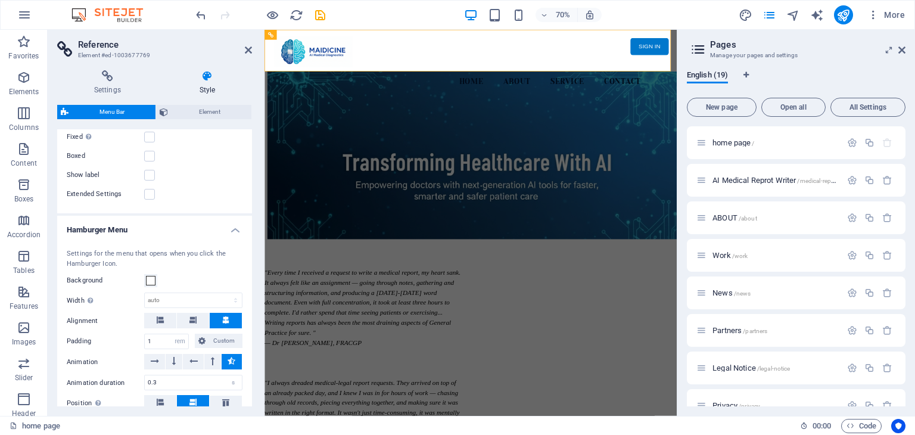
scroll to position [1250, 0]
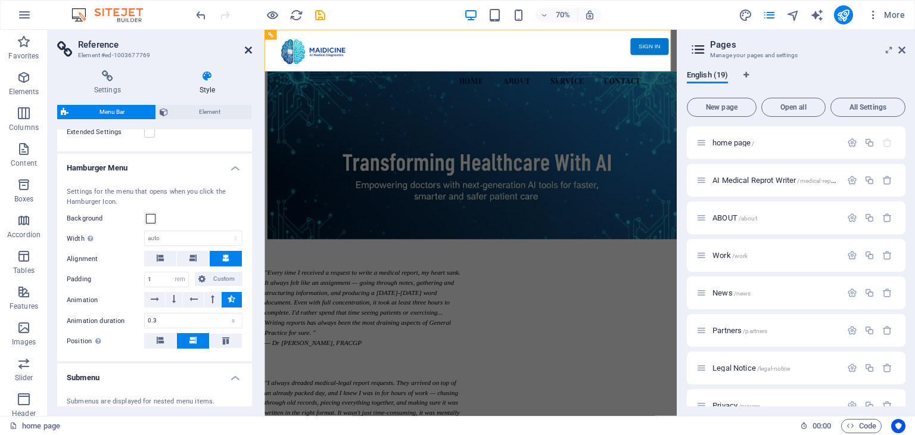
click at [247, 46] on icon at bounding box center [248, 50] width 7 height 10
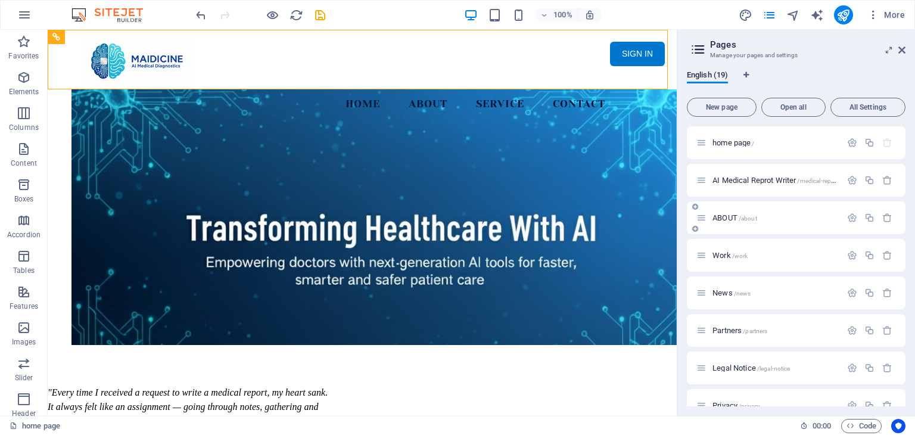
click at [731, 215] on span "ABOUT /about" at bounding box center [734, 217] width 45 height 9
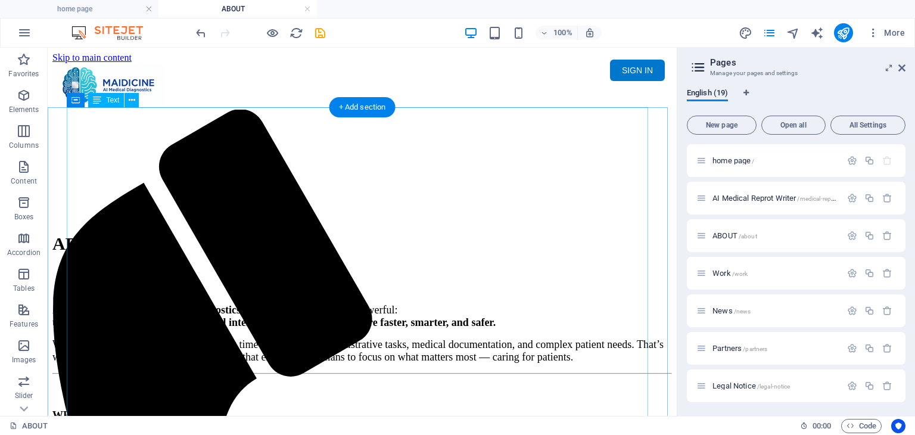
scroll to position [0, 0]
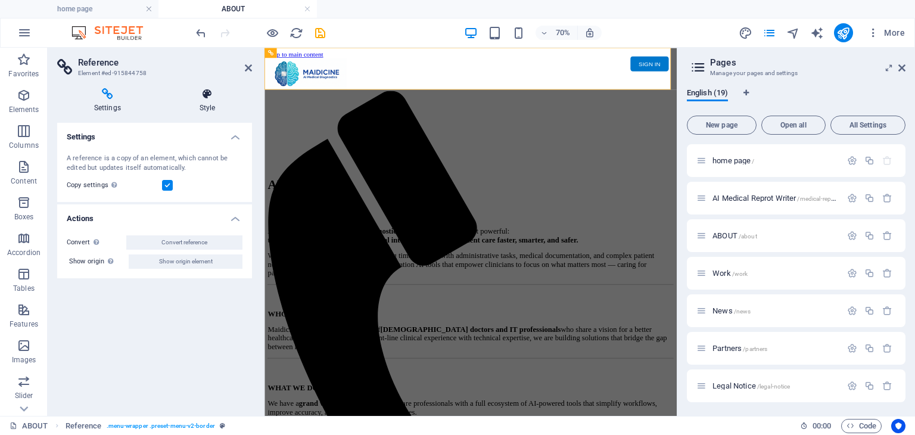
click at [223, 102] on h4 "Style" at bounding box center [207, 100] width 89 height 25
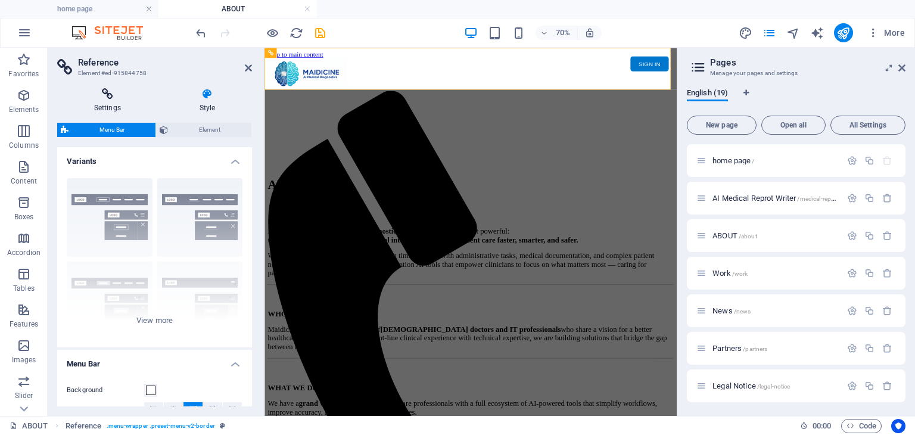
click at [112, 96] on icon at bounding box center [107, 94] width 101 height 12
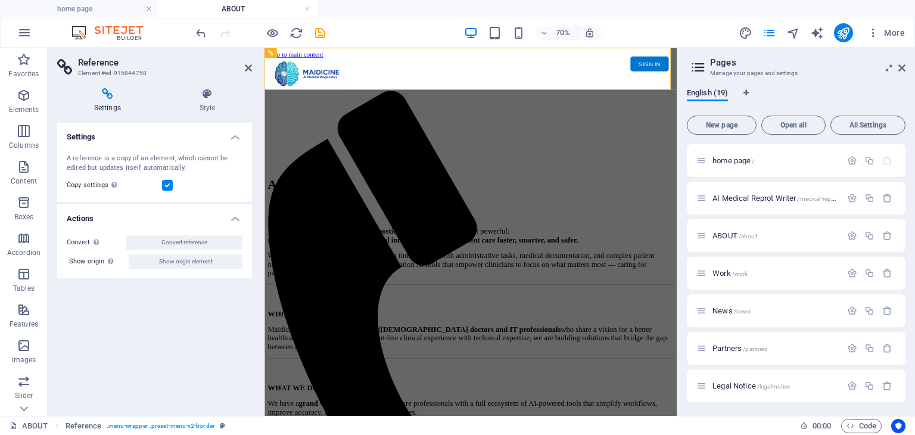
click at [236, 135] on h4 "Settings" at bounding box center [154, 133] width 195 height 21
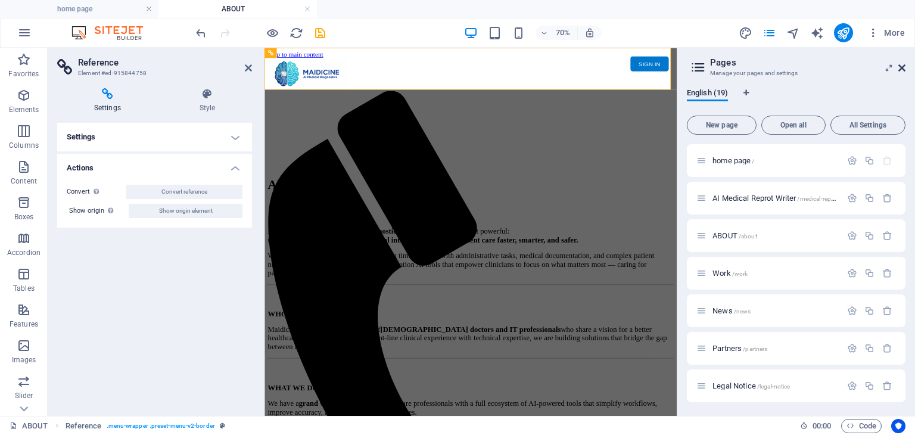
click at [900, 68] on icon at bounding box center [901, 68] width 7 height 10
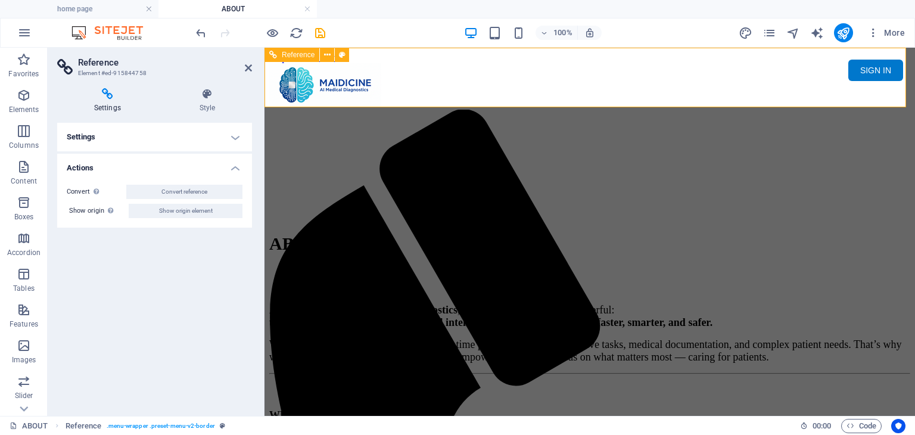
click at [327, 86] on div at bounding box center [589, 86] width 641 height 46
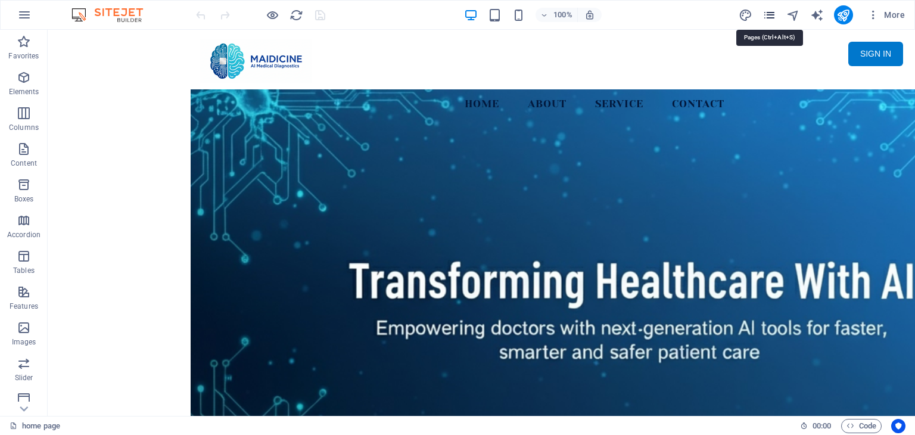
click at [768, 12] on icon "pages" at bounding box center [769, 15] width 14 height 14
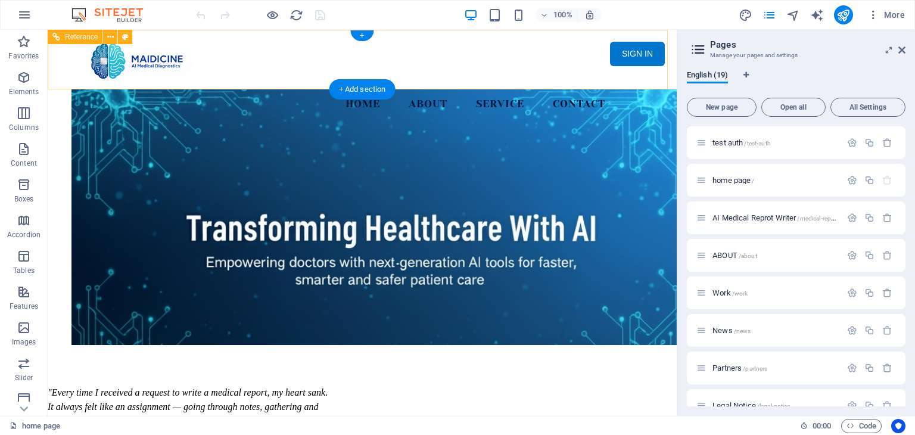
click at [410, 89] on nav "Home About Service Contact" at bounding box center [362, 104] width 562 height 30
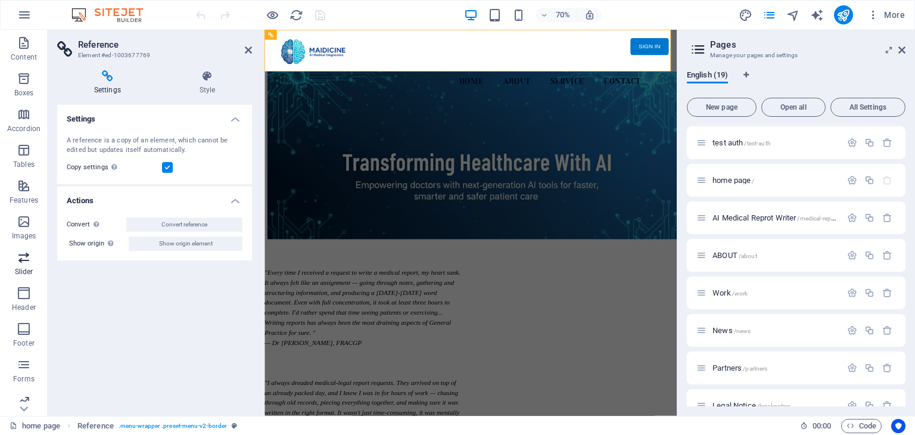
scroll to position [150, 0]
click at [17, 254] on icon "button" at bounding box center [24, 249] width 14 height 14
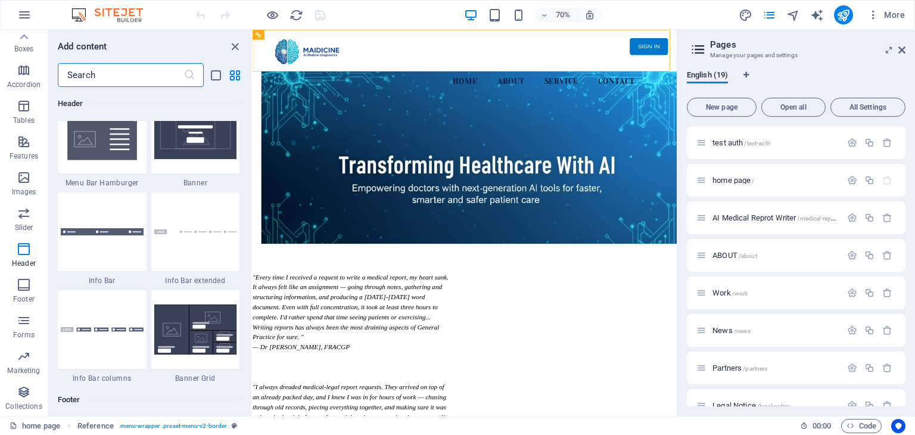
scroll to position [7825, 0]
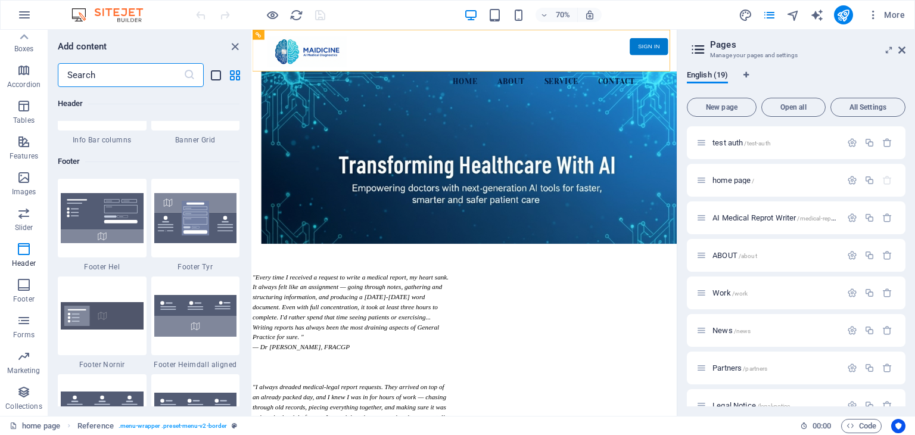
click at [214, 76] on icon "list-view" at bounding box center [216, 75] width 14 height 14
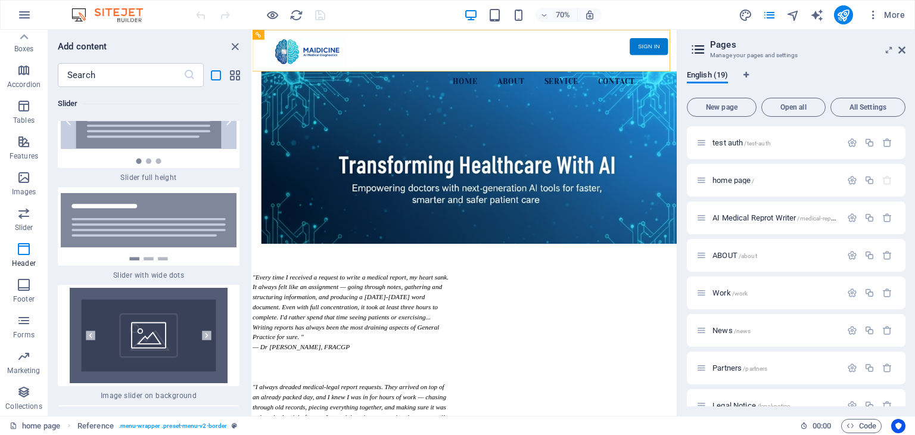
scroll to position [16425, 0]
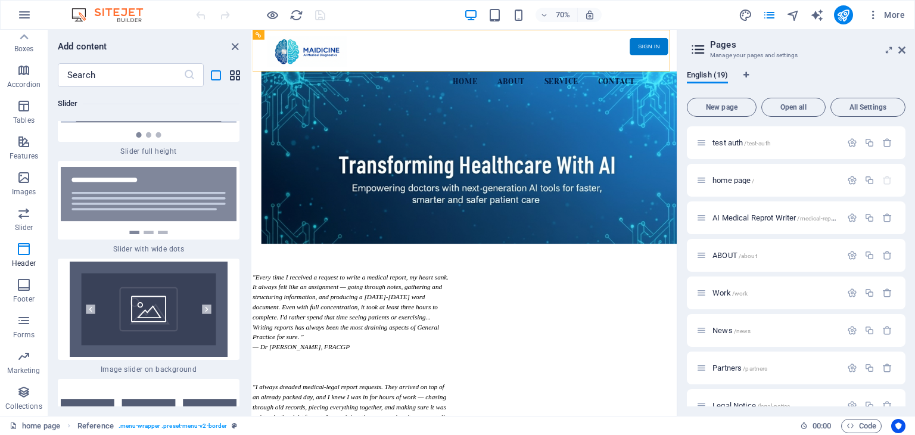
click at [241, 79] on span "grid-view" at bounding box center [234, 75] width 14 height 14
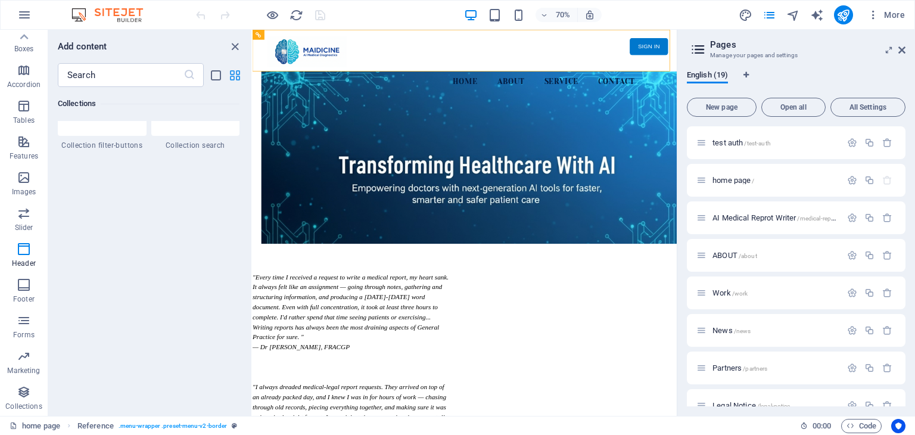
scroll to position [7252, 0]
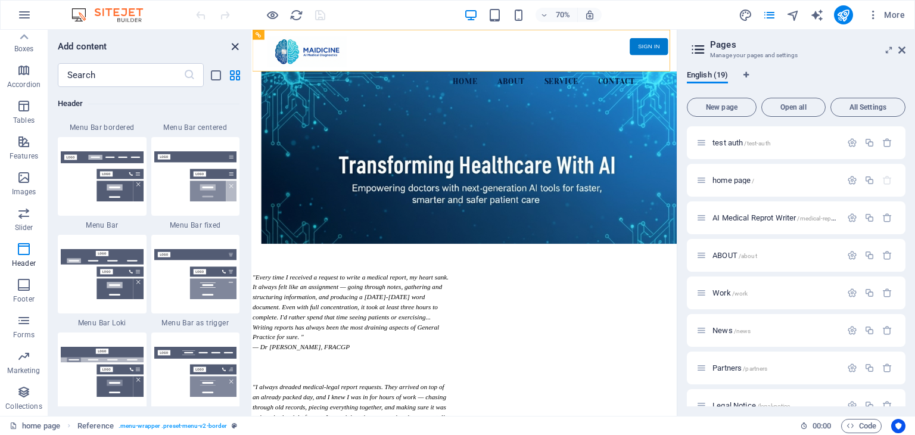
click at [236, 46] on icon "close panel" at bounding box center [235, 47] width 14 height 14
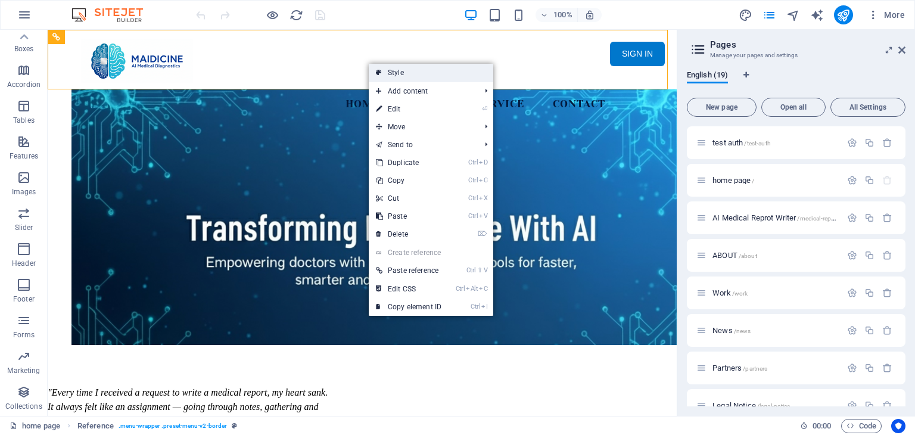
click at [378, 70] on icon at bounding box center [379, 73] width 6 height 18
select select "rem"
select select "preset-menu-v2-border"
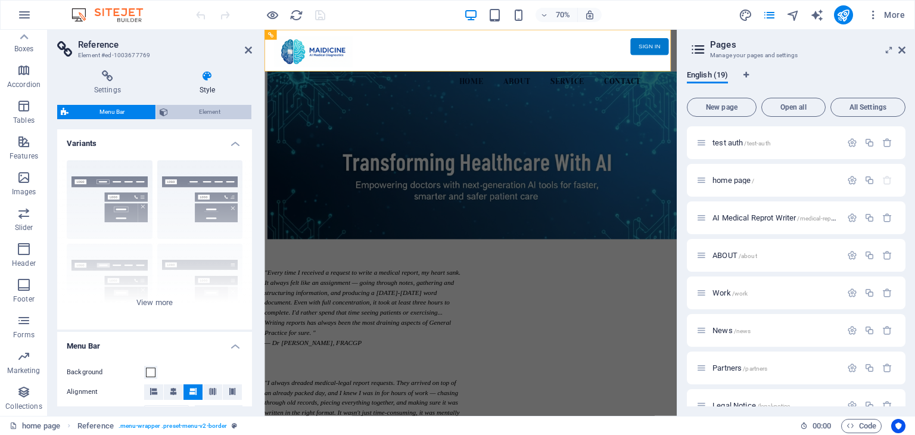
click at [212, 108] on span "Element" at bounding box center [209, 112] width 76 height 14
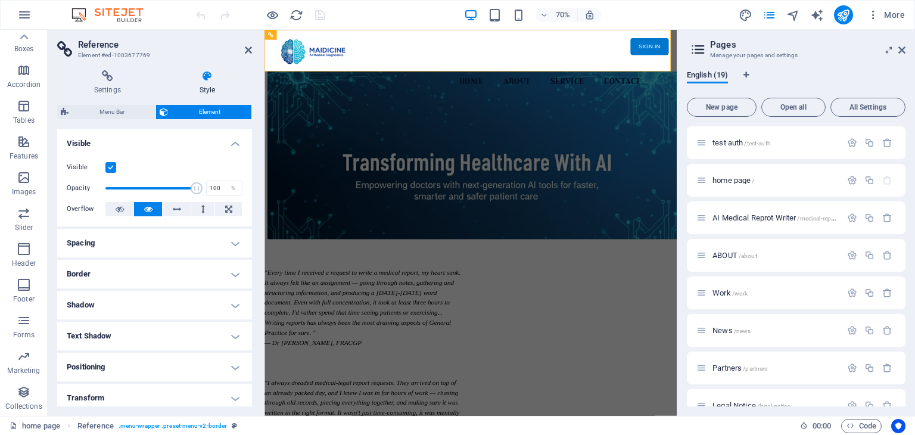
click at [232, 143] on h4 "Visible" at bounding box center [154, 139] width 195 height 21
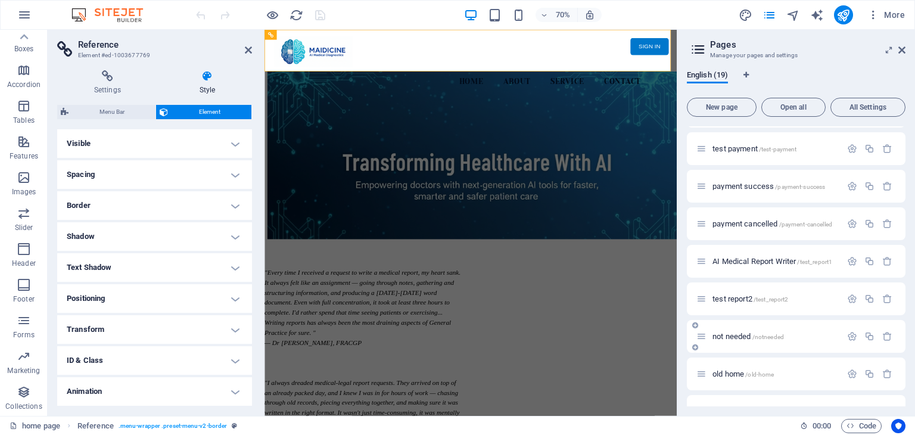
scroll to position [433, 0]
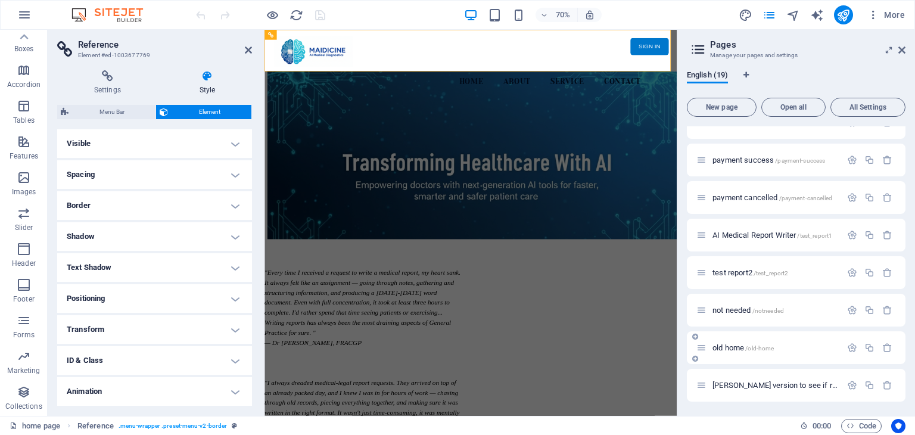
click at [770, 347] on span "/old-home" at bounding box center [759, 348] width 29 height 7
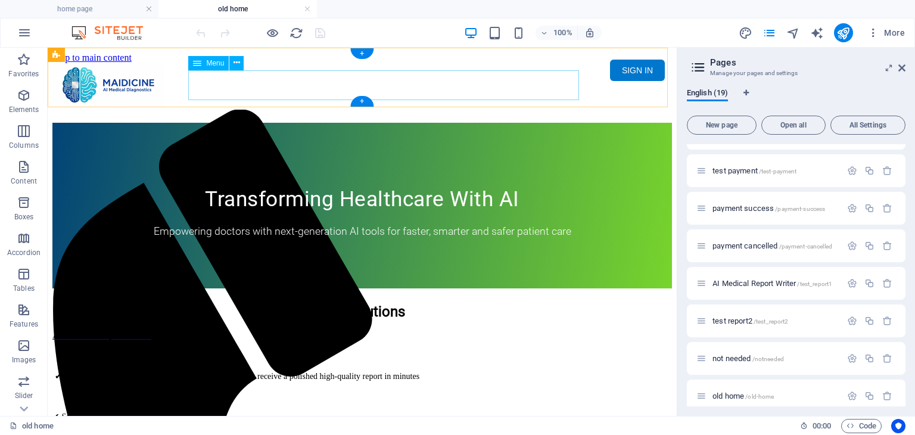
scroll to position [0, 0]
select select "17"
select select
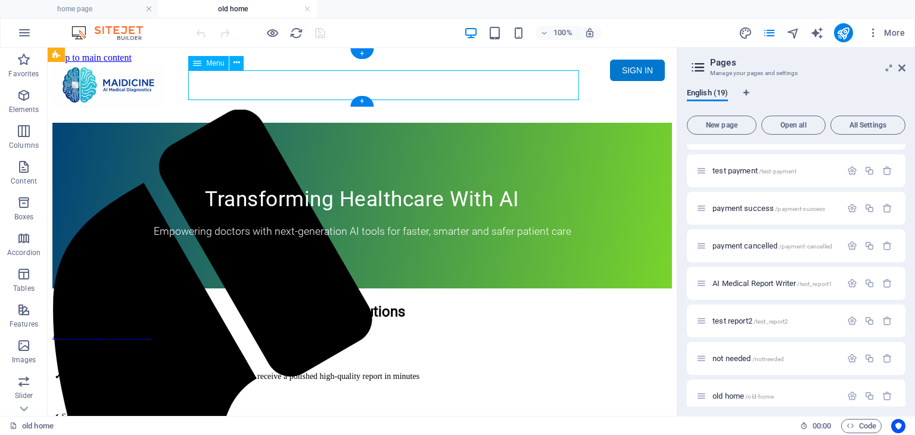
select select
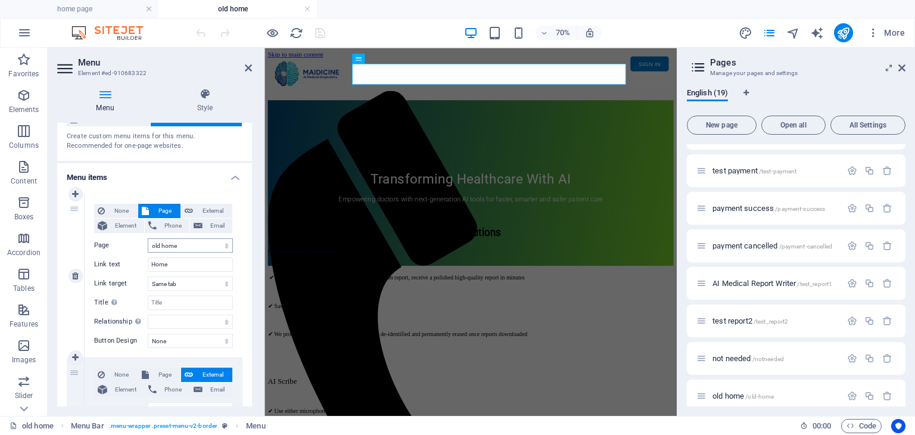
scroll to position [60, 0]
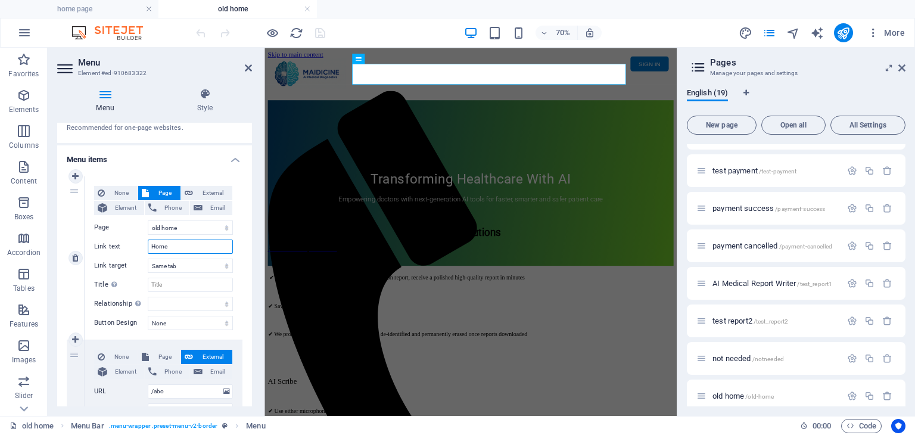
drag, startPoint x: 192, startPoint y: 246, endPoint x: 148, endPoint y: 246, distance: 43.5
click at [148, 246] on input "Home" at bounding box center [190, 246] width 85 height 14
type input "old ho"
select select
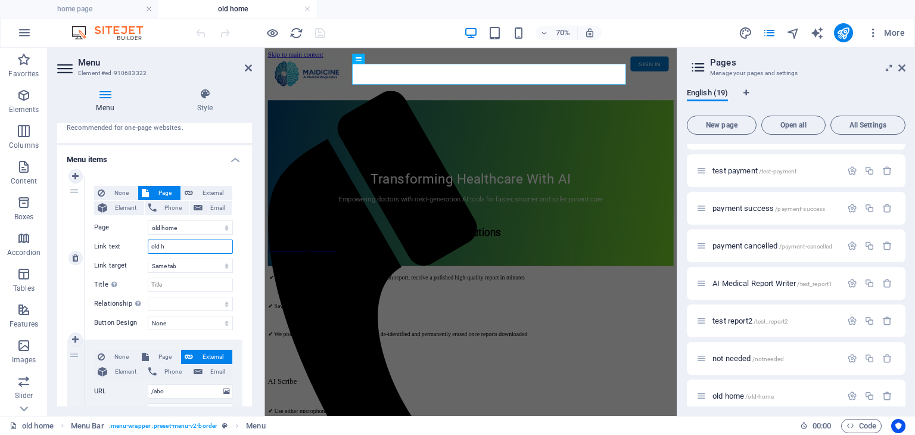
select select
type input "old home"
select select
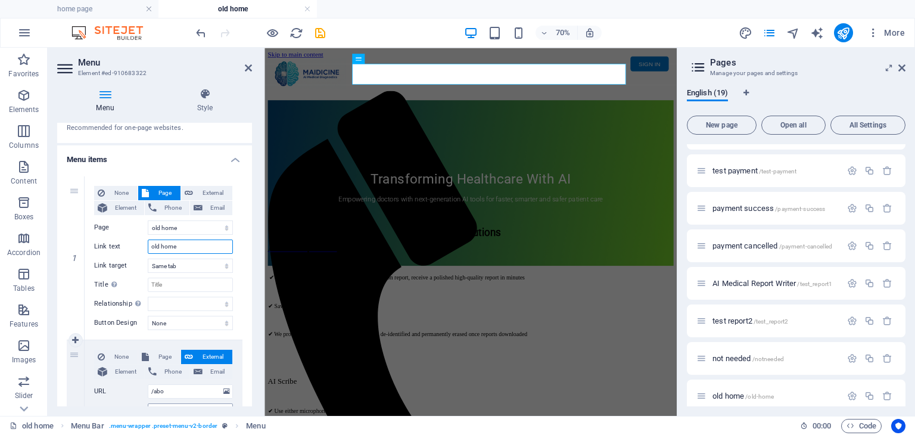
select select
type input "old home"
click at [214, 192] on span "External" at bounding box center [212, 193] width 32 height 14
select select "blank"
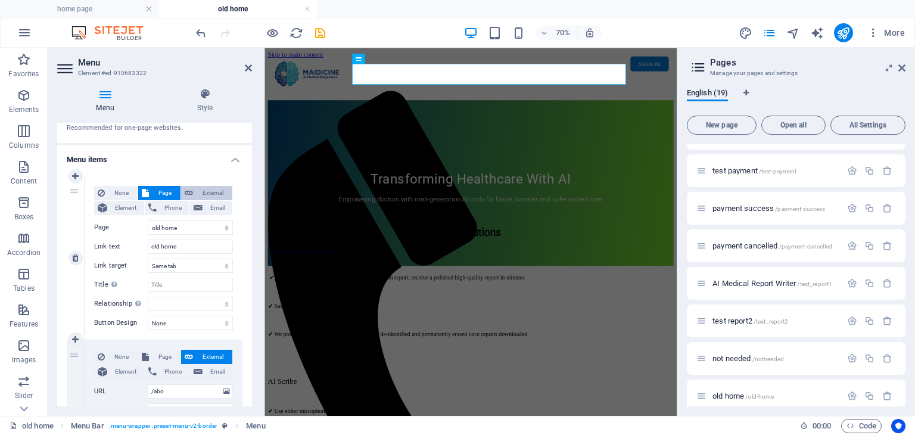
select select
type input "/15911706XP"
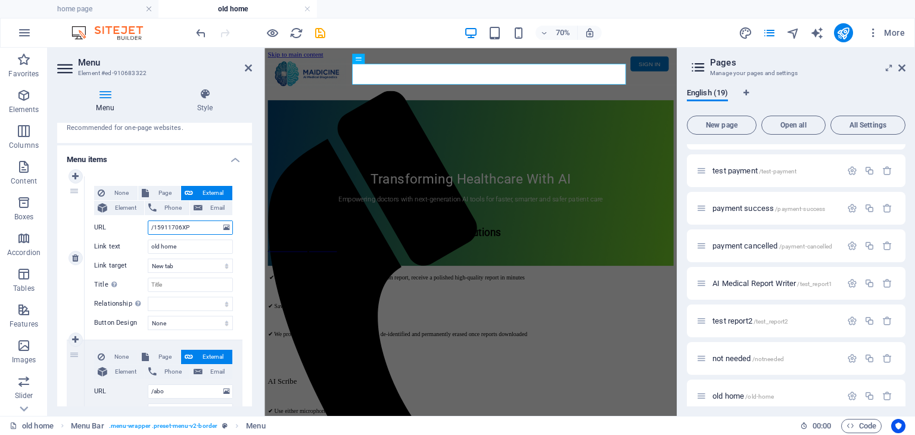
select select
type input "/15911706XP@#!"
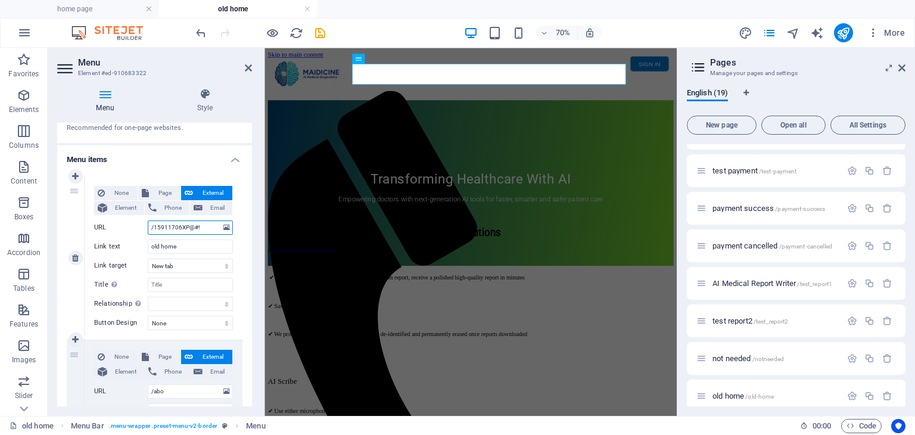
select select
type input "/15911706XP@#!D"
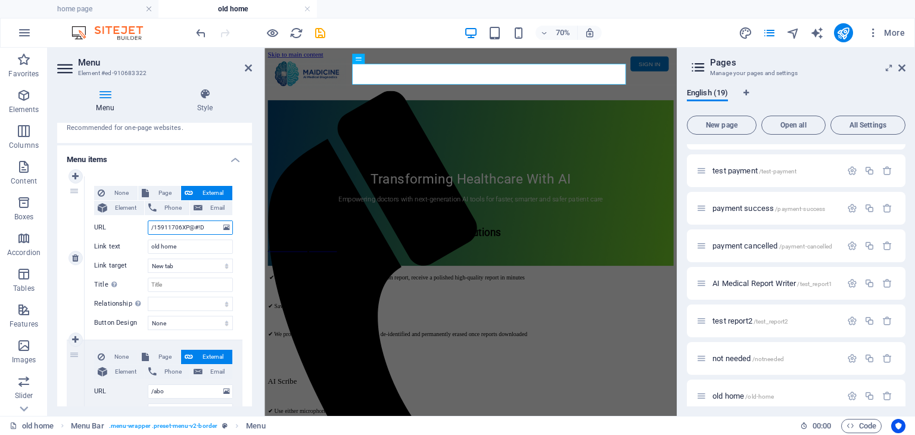
select select
type input "/15911706XP@#!d"
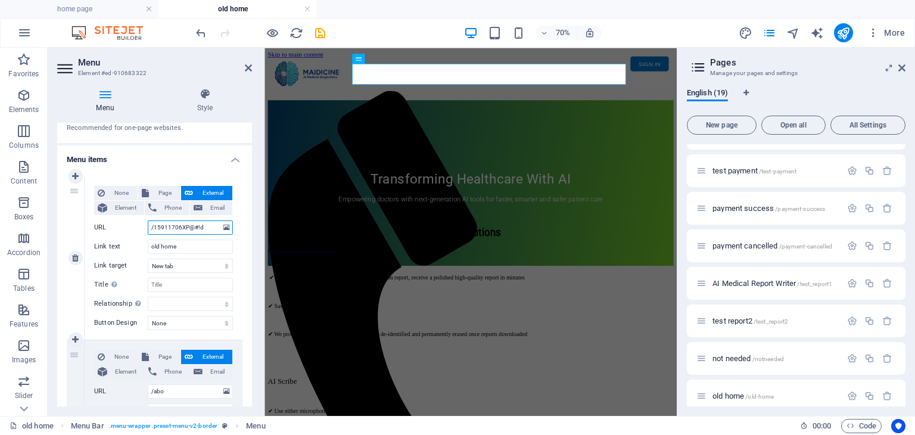
select select
type input "/15911706XP@#!di"
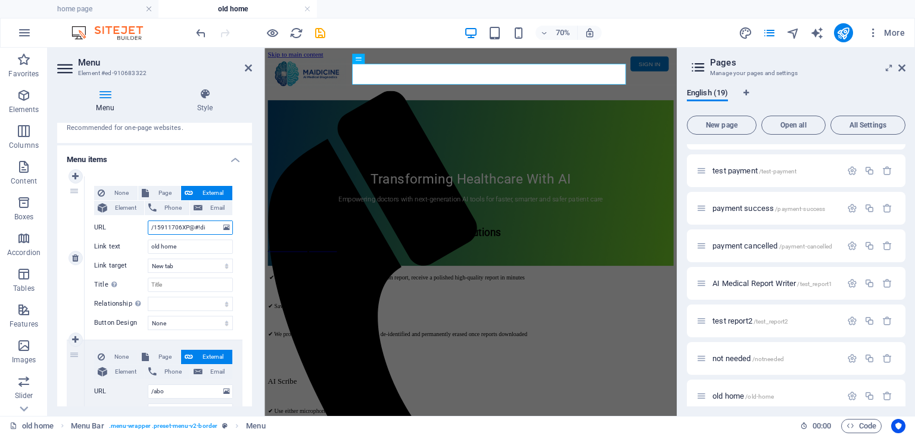
select select
type input "/15911706XP@#!di8"
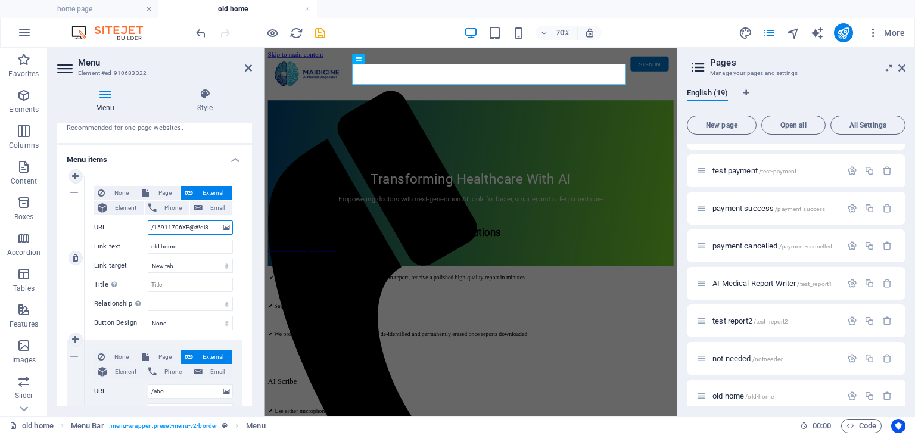
select select
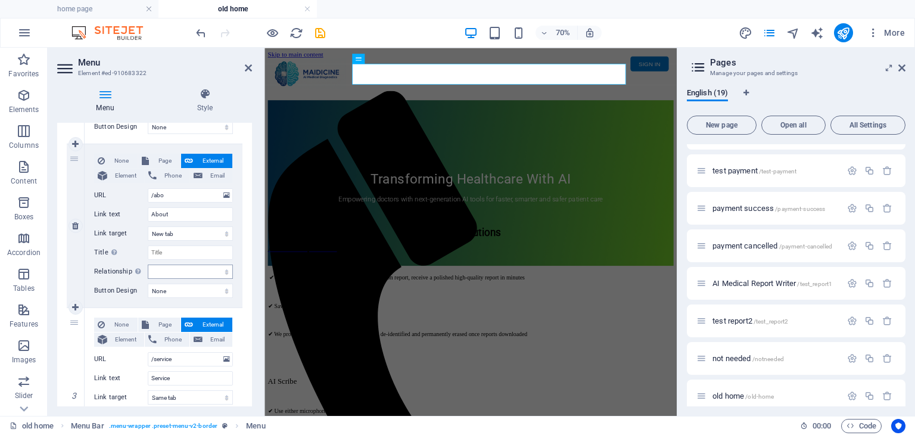
scroll to position [238, 0]
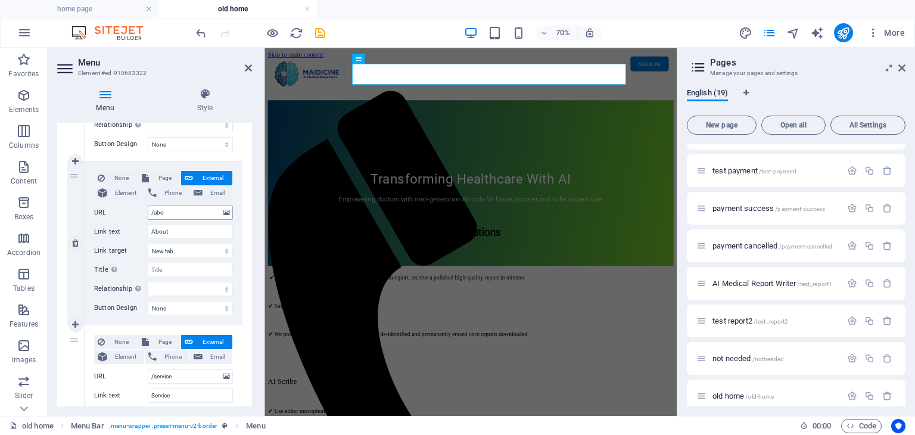
type input "/15911706XP@#!di8"
click at [183, 214] on input "/abo" at bounding box center [190, 212] width 85 height 14
type input "/about"
select select
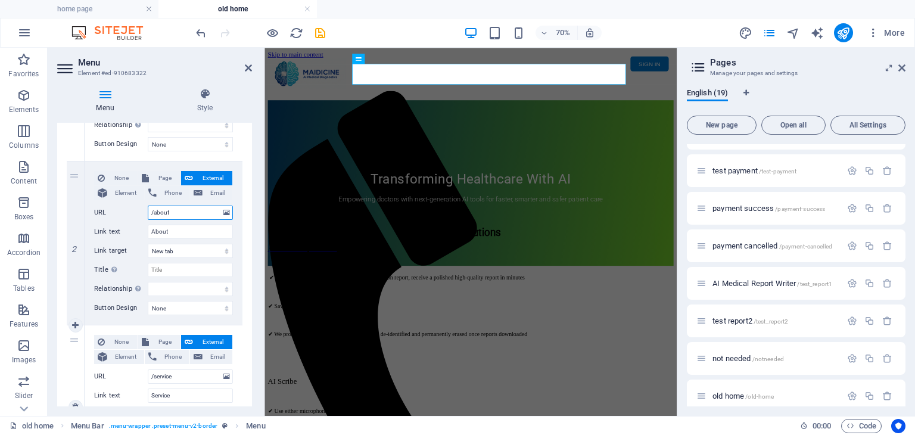
select select
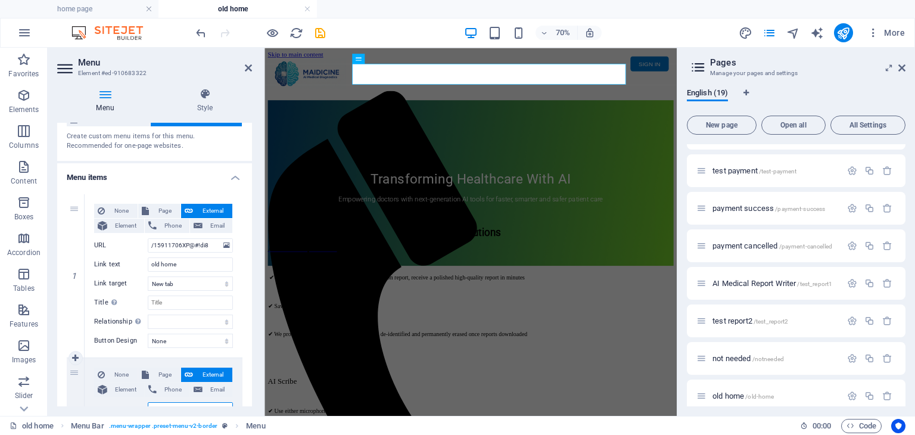
scroll to position [60, 0]
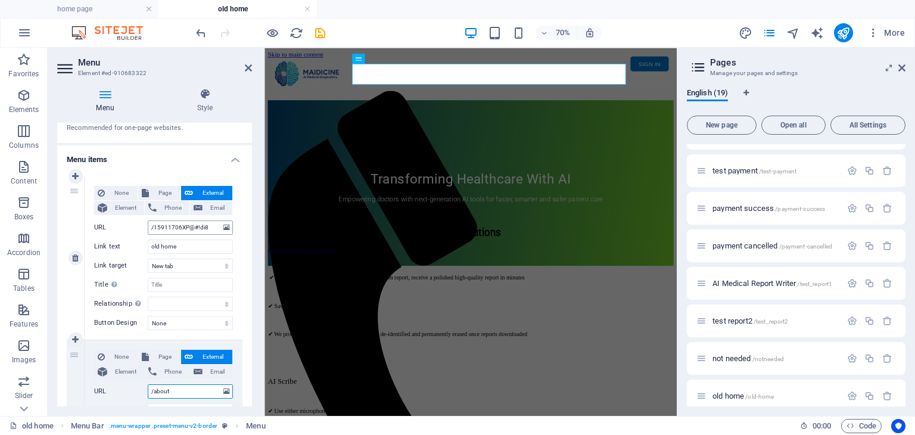
type input "/about"
drag, startPoint x: 213, startPoint y: 229, endPoint x: 153, endPoint y: 229, distance: 59.5
click at [153, 229] on input "/15911706XP@#!di8" at bounding box center [190, 227] width 85 height 14
type input "/"
select select
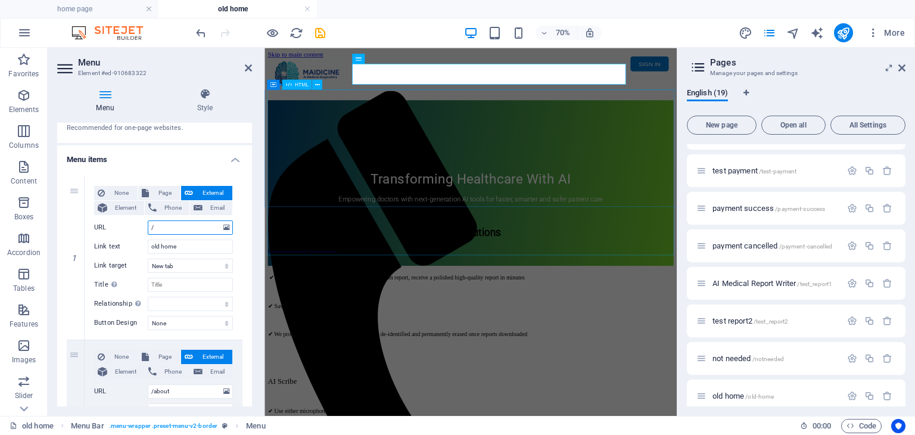
select select
type input "/"
drag, startPoint x: 207, startPoint y: 247, endPoint x: 145, endPoint y: 253, distance: 62.9
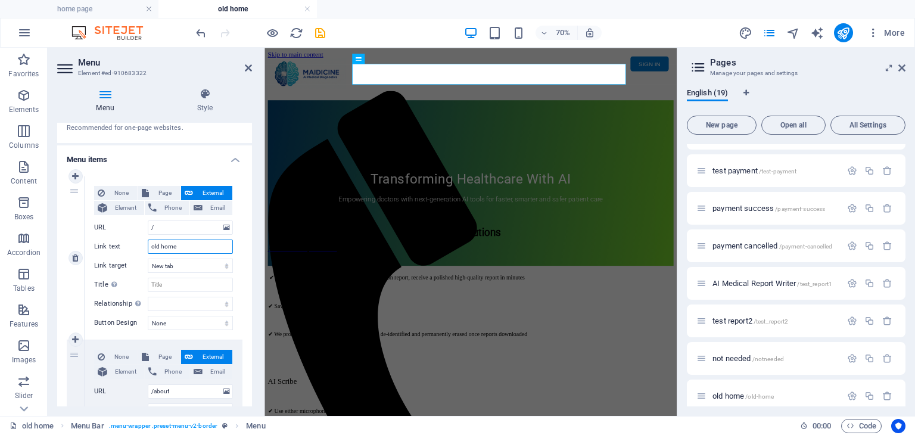
click at [145, 253] on div "Link text old home" at bounding box center [163, 246] width 139 height 14
type input "H"
select select
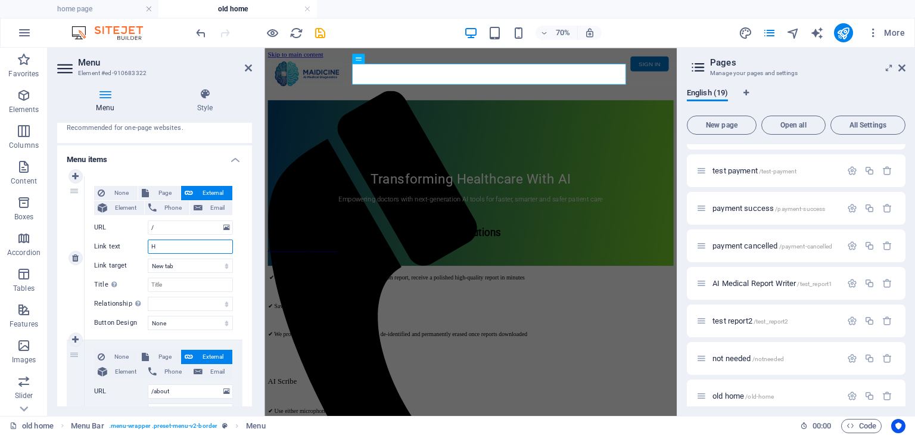
select select
type input "HOME"
select select
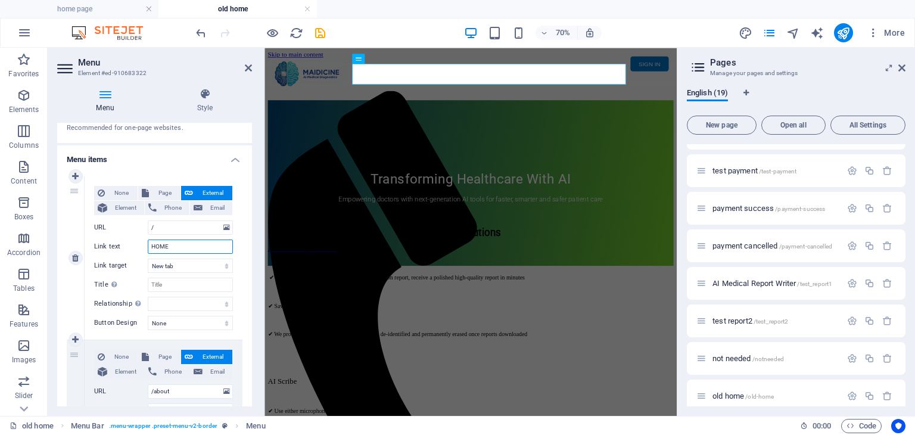
select select
type input "HOME"
click at [132, 255] on div "None Page External Element Phone Email Page test auth home page AI Medical Repr…" at bounding box center [163, 248] width 139 height 125
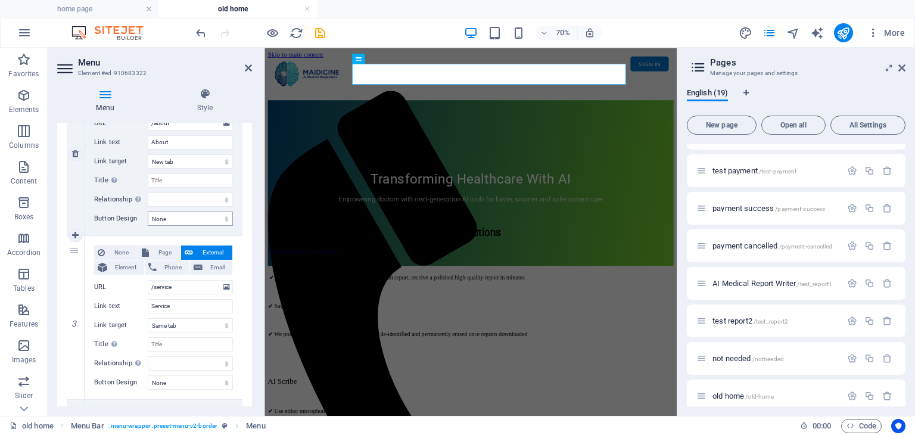
scroll to position [357, 0]
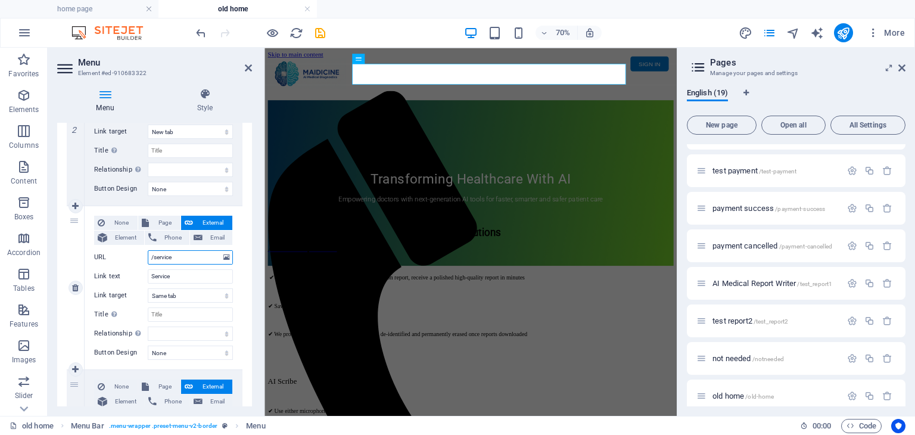
click at [188, 256] on input "/service" at bounding box center [190, 257] width 85 height 14
type input "/s"
select select
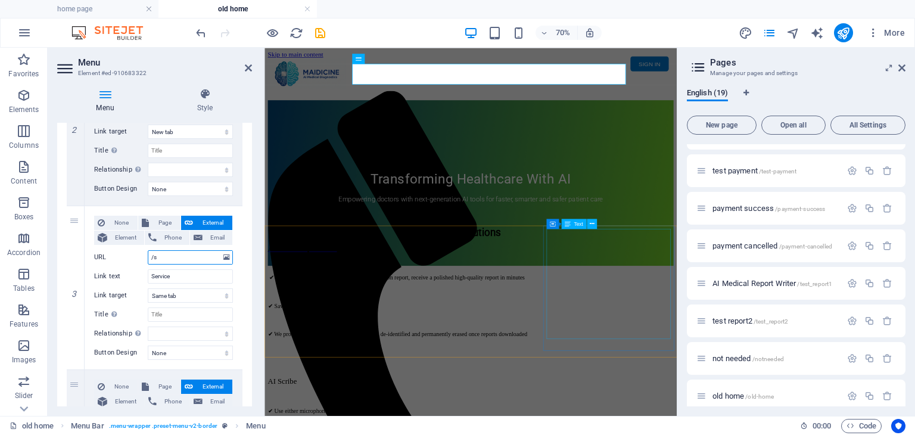
select select
type input "/"
select select
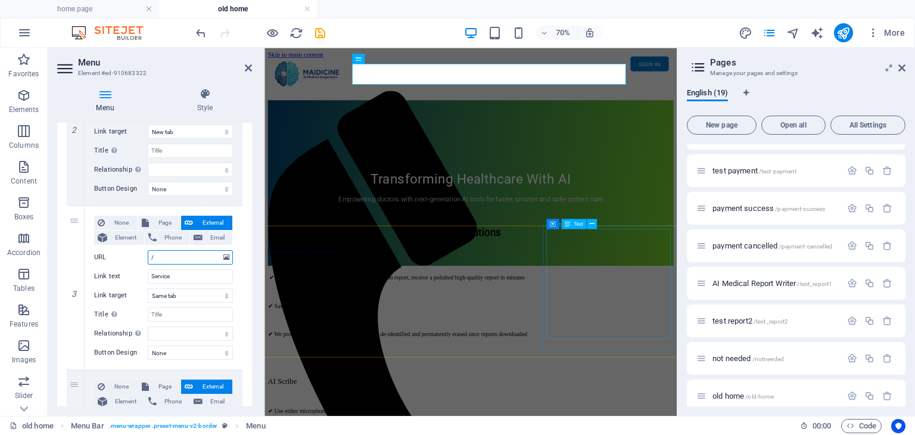
select select
type input "/AI"
select select
type input "/AI"
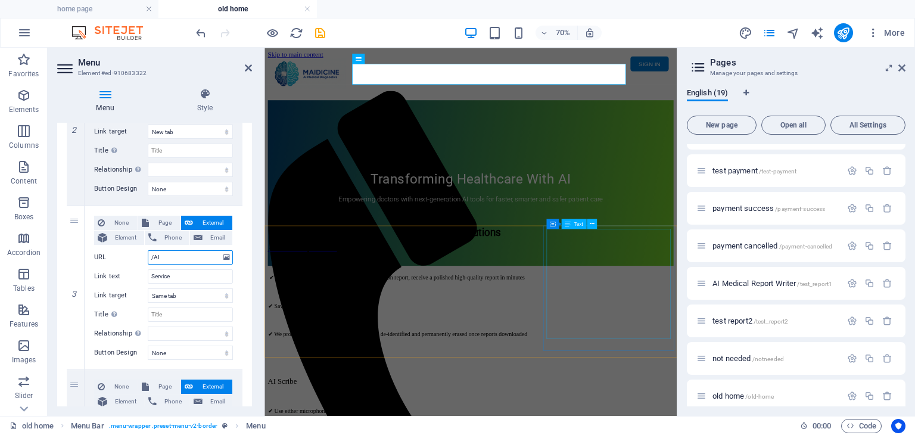
select select
type input "/AI TOOLs"
select select
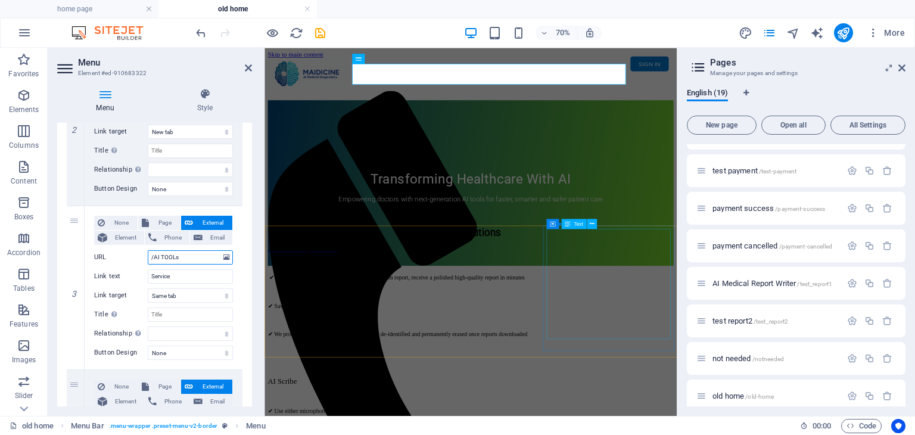
select select
type input "/AI TOOL"
select select
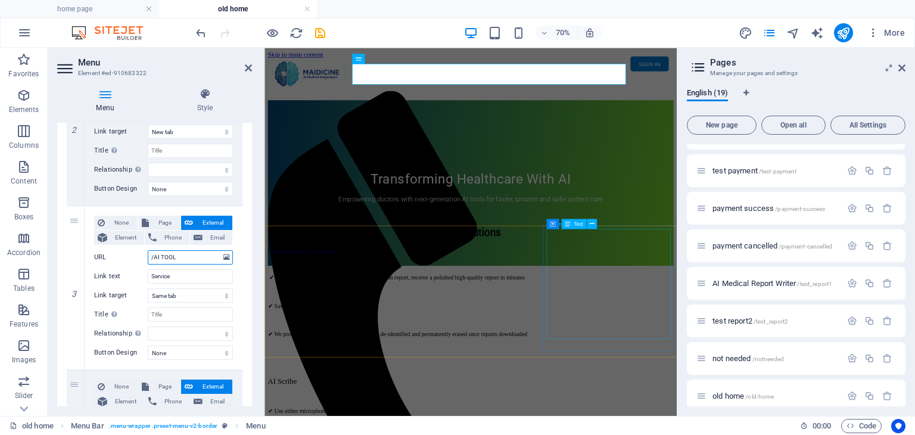
select select
type input "/AI TOOLS"
select select
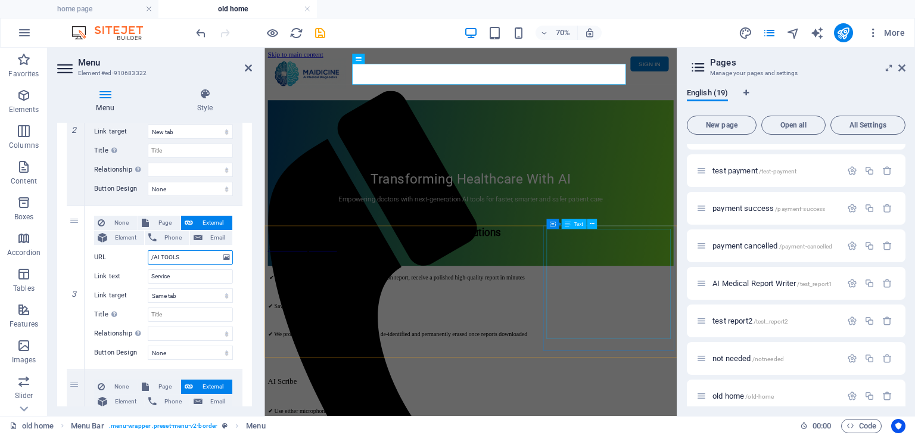
select select
drag, startPoint x: 188, startPoint y: 258, endPoint x: 160, endPoint y: 258, distance: 28.0
click at [160, 258] on input "/AI TOOLS" at bounding box center [190, 257] width 85 height 14
type input "/AI"
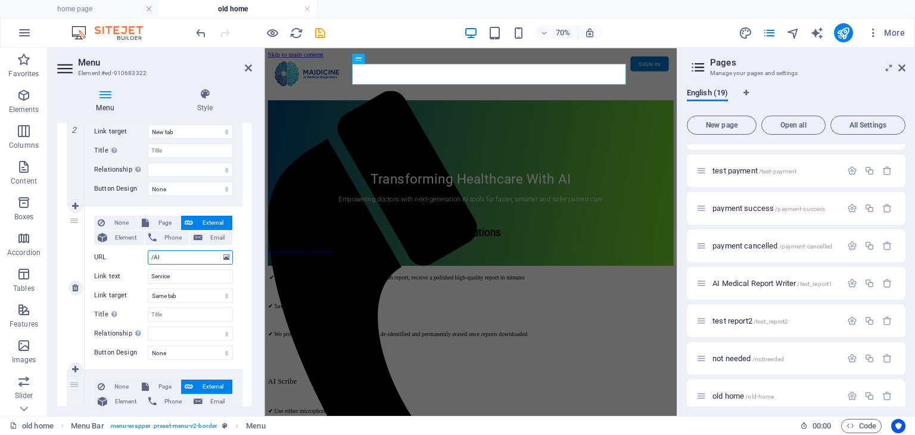
select select
type input "/AI0"
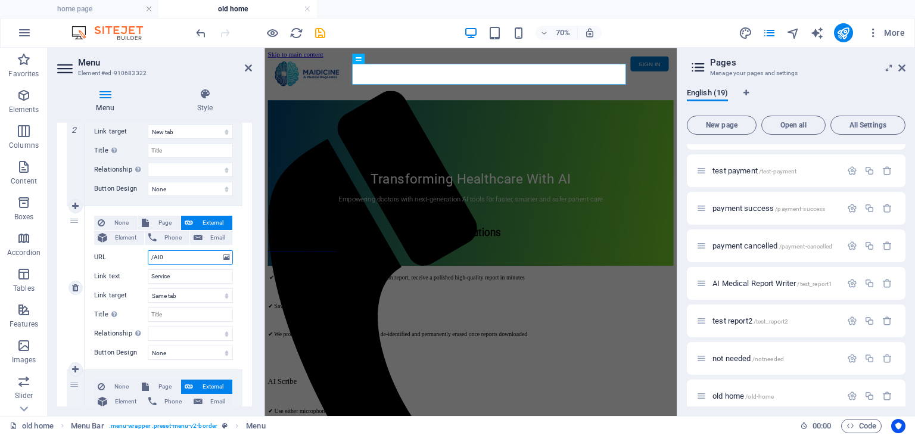
select select
type input "/AI"
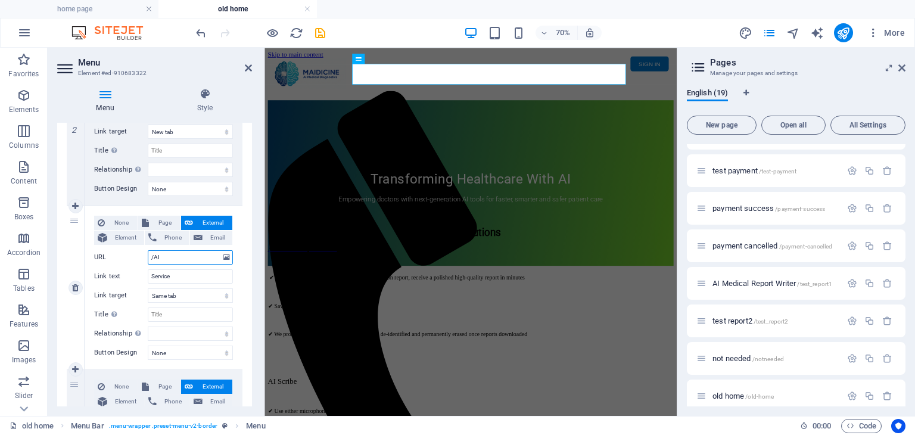
select select
type input "/AI-"
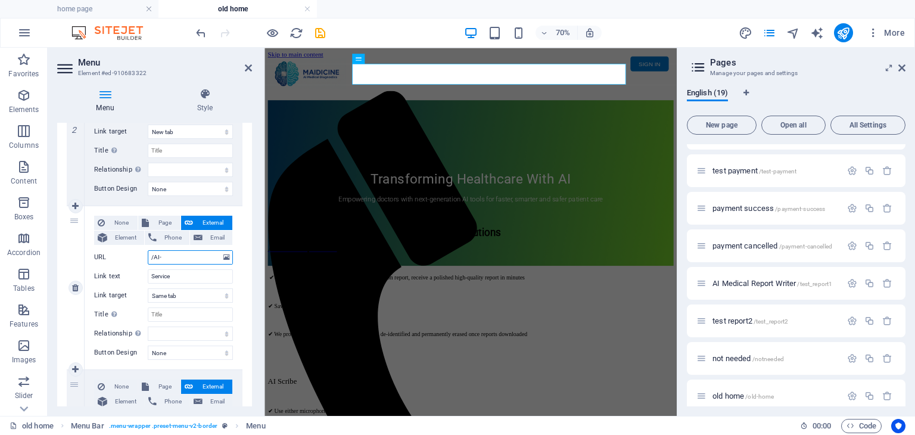
select select
type input "/ai"
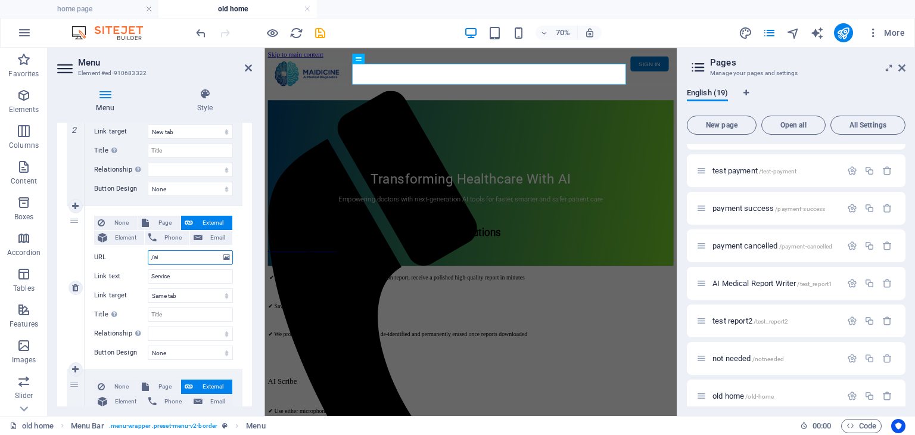
select select
type input "/ai-to"
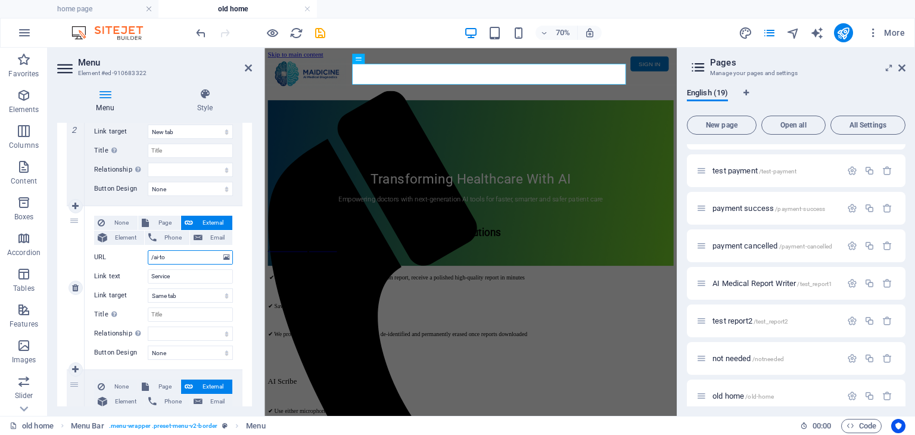
select select
type input "/ai-tools"
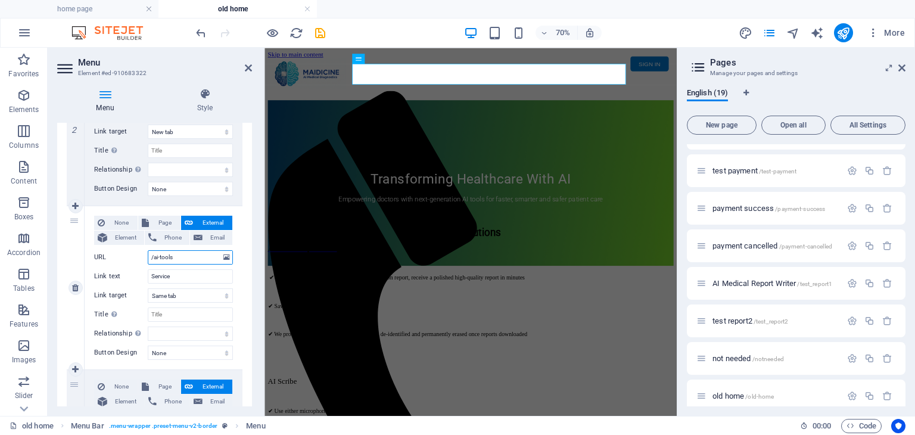
select select
type input "/ai-tools"
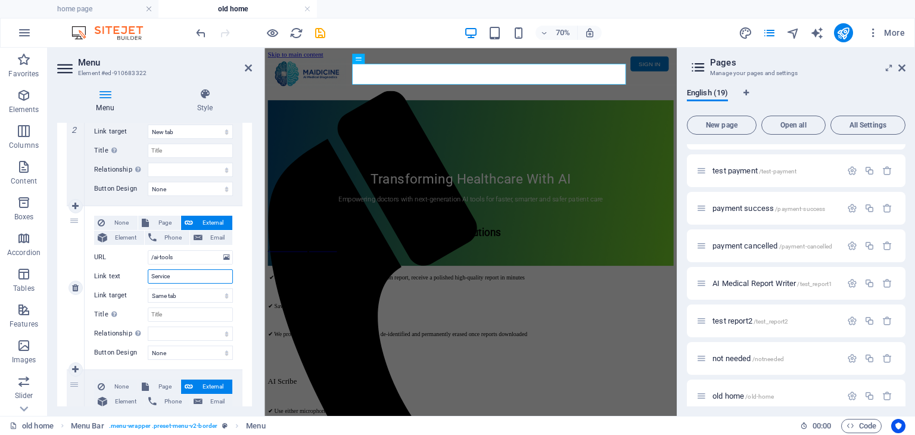
drag, startPoint x: 187, startPoint y: 277, endPoint x: 151, endPoint y: 273, distance: 36.5
click at [151, 273] on input "Service" at bounding box center [190, 276] width 85 height 14
type input "AI"
select select
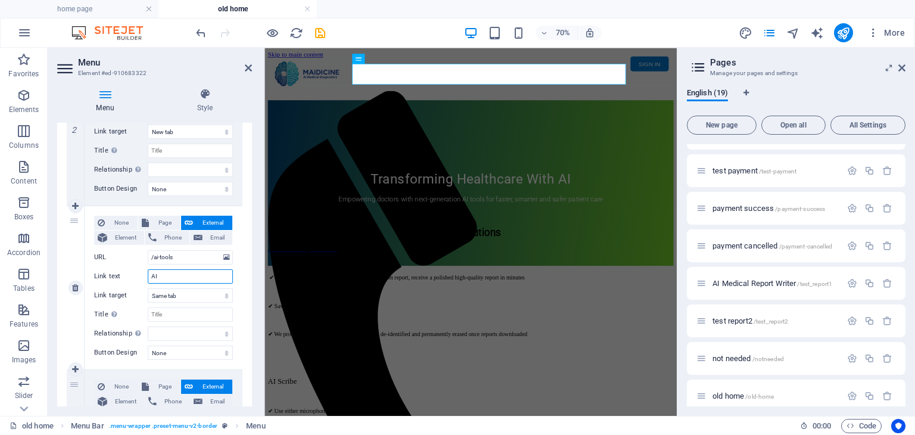
select select
type input "AI"
select select
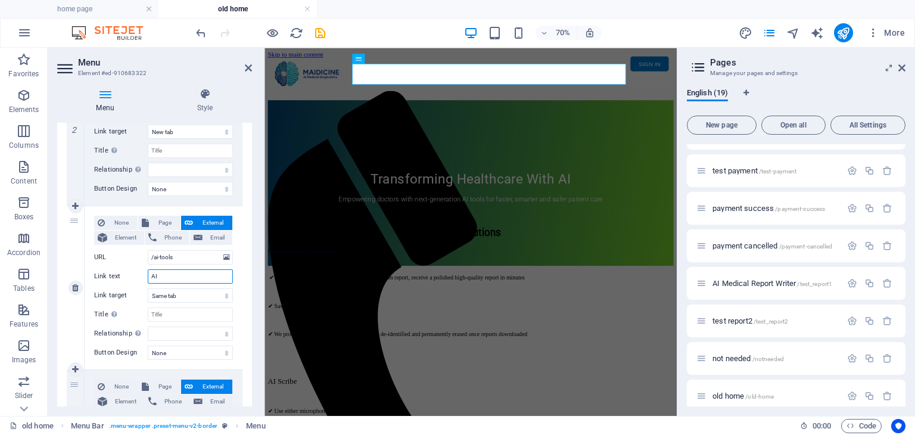
select select
type input "AI T"
select select
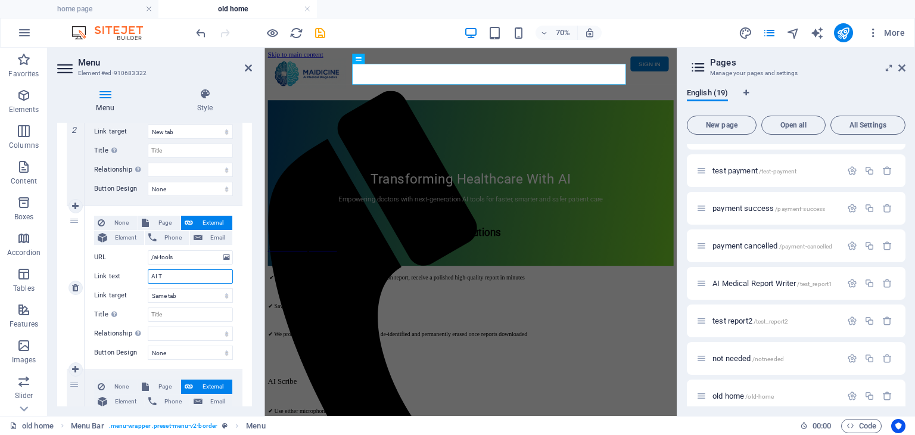
select select
type input "AI TOOL"
select select
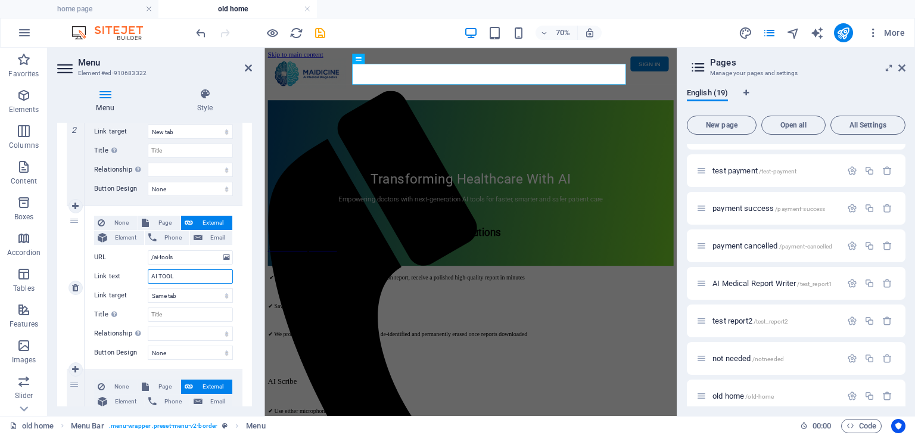
select select
type input "AI TOOLS"
select select
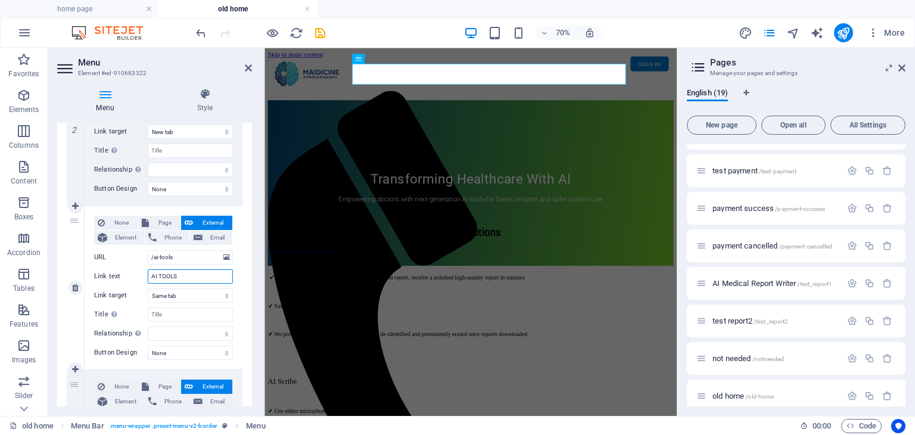
select select
type input "AI TOOL"
select select
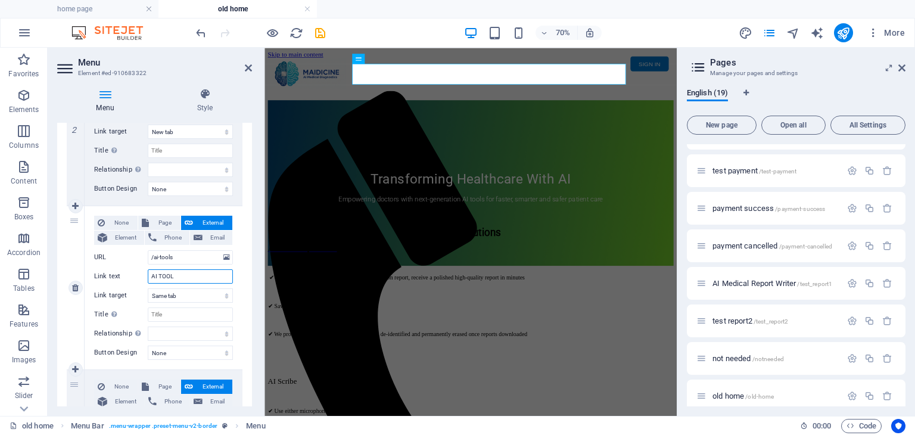
select select
type input "AI TOOLs"
select select
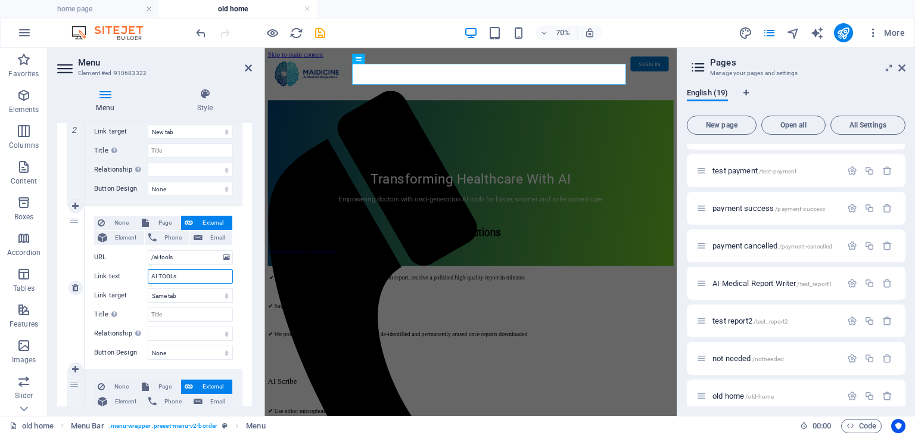
select select
type input "AI TOOL"
select select
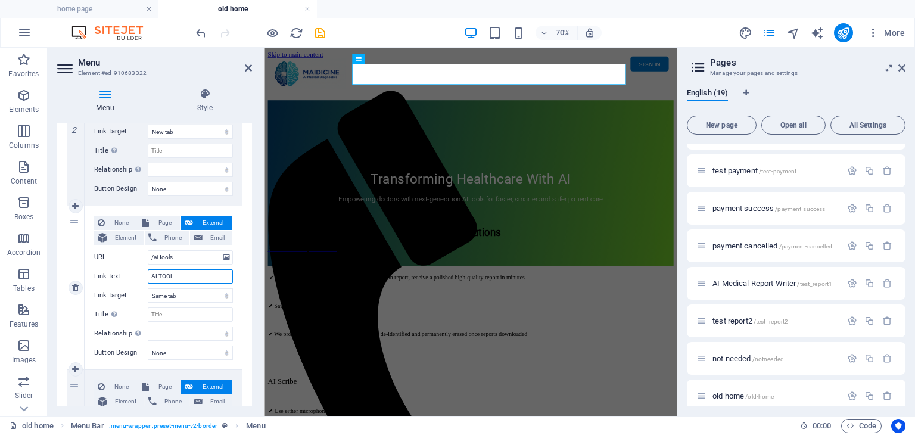
select select
type input "AI"
select select
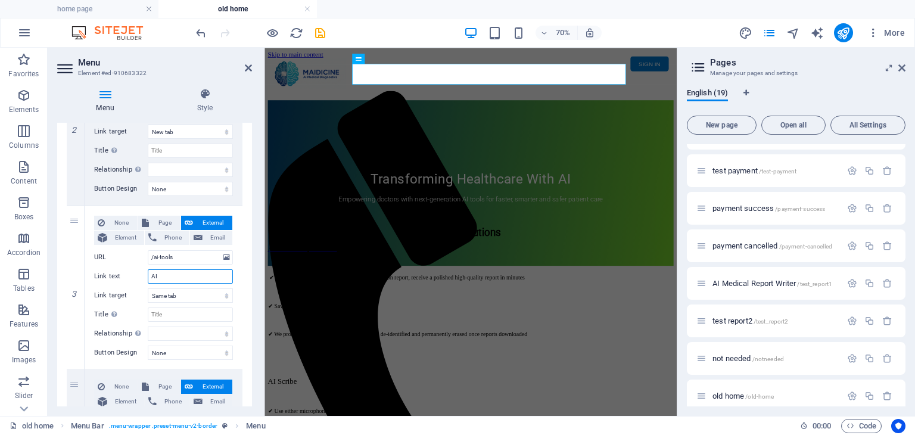
select select
type input "AI APP"
select select
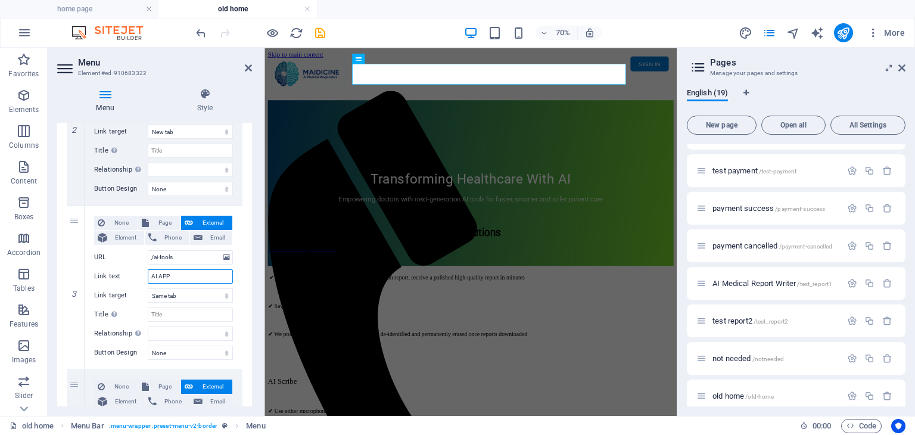
select select
type input "AI"
select select
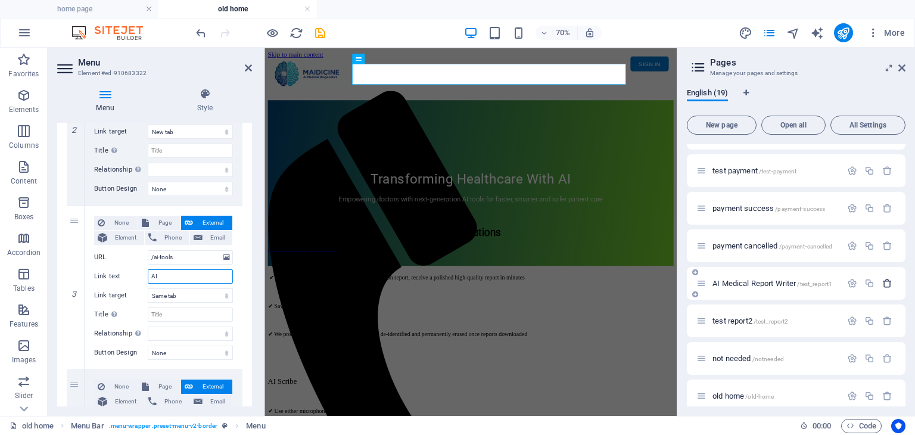
select select
type input "AI PRODUCT"
select select
drag, startPoint x: 158, startPoint y: 275, endPoint x: 131, endPoint y: 276, distance: 27.4
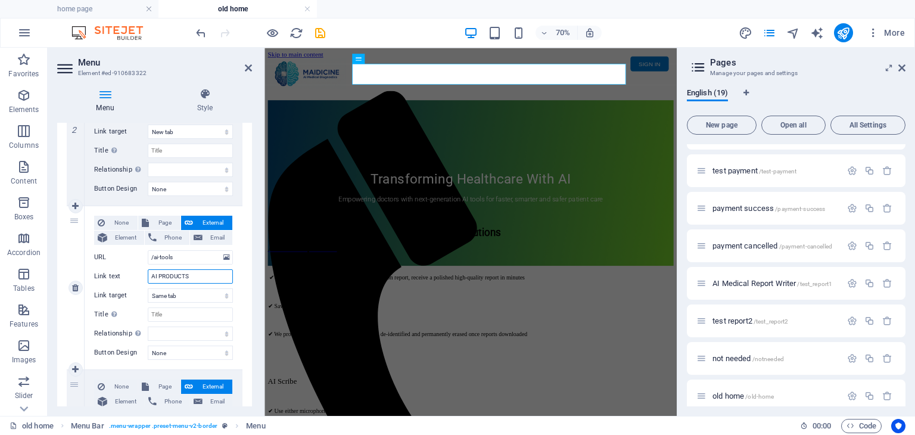
click at [131, 276] on div "Link text AI PRODUCTS" at bounding box center [163, 276] width 139 height 14
click at [203, 294] on select "New tab Same tab Overlay" at bounding box center [190, 295] width 85 height 14
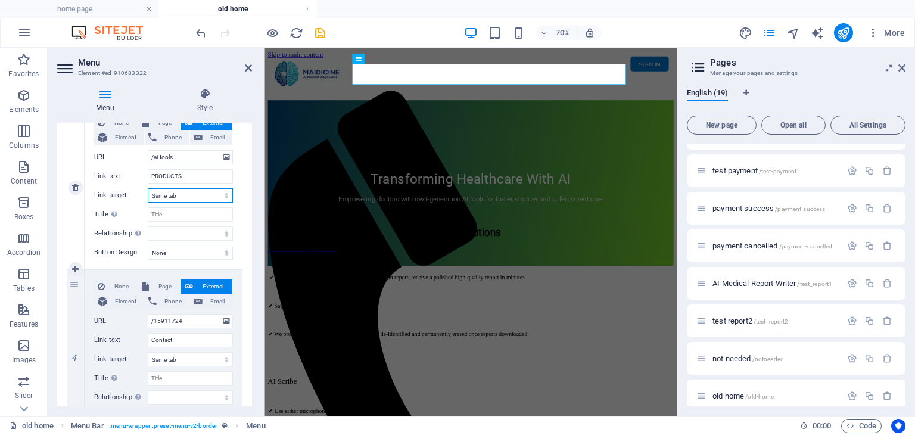
scroll to position [476, 0]
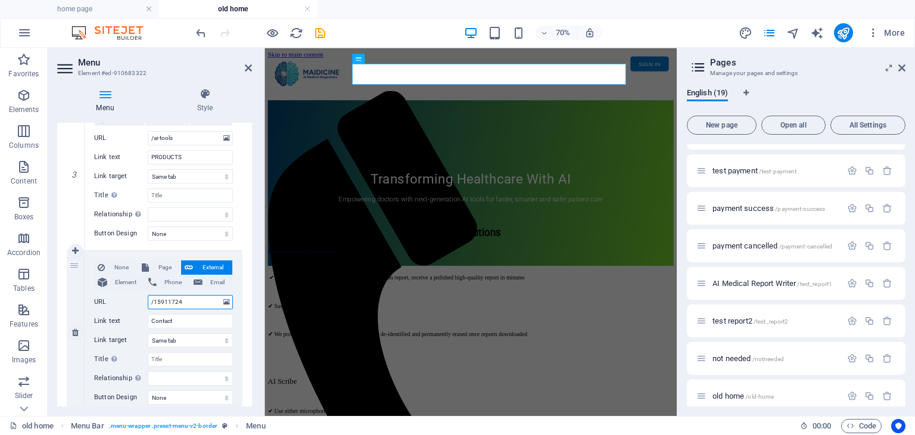
click at [199, 303] on input "/15911724" at bounding box center [190, 302] width 85 height 14
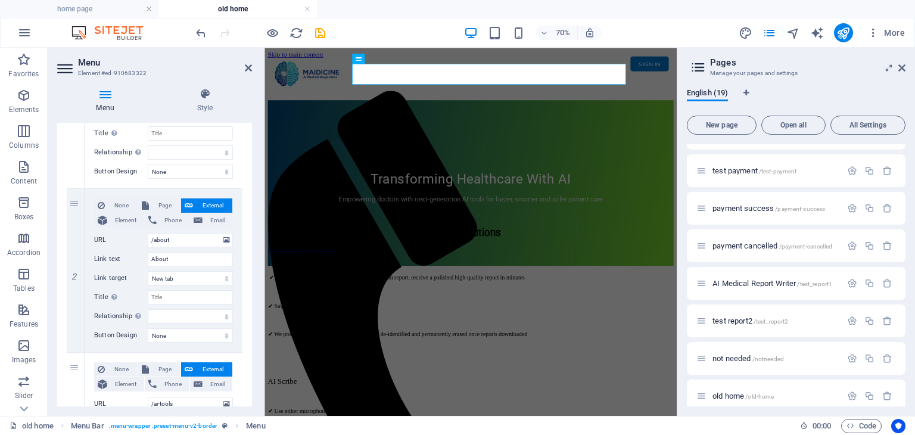
scroll to position [238, 0]
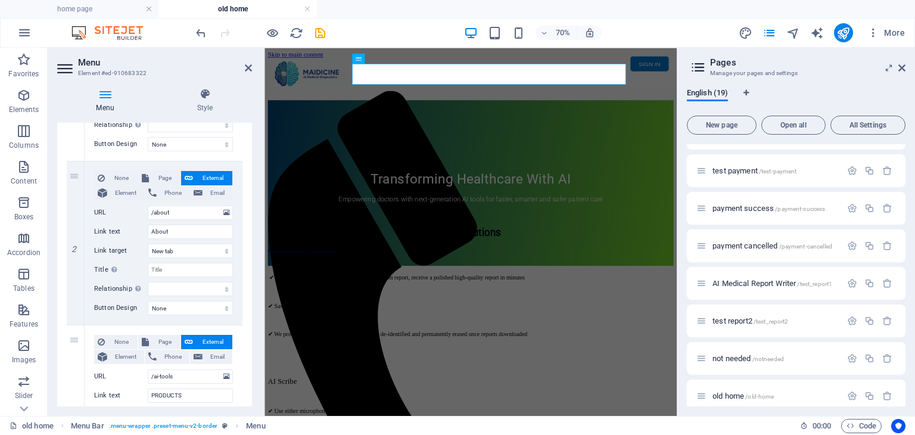
click at [252, 69] on aside "Menu Element #ed-910683322 Menu Style Menu Auto Custom Create custom menu items…" at bounding box center [156, 232] width 217 height 368
click at [248, 69] on icon at bounding box center [248, 68] width 7 height 10
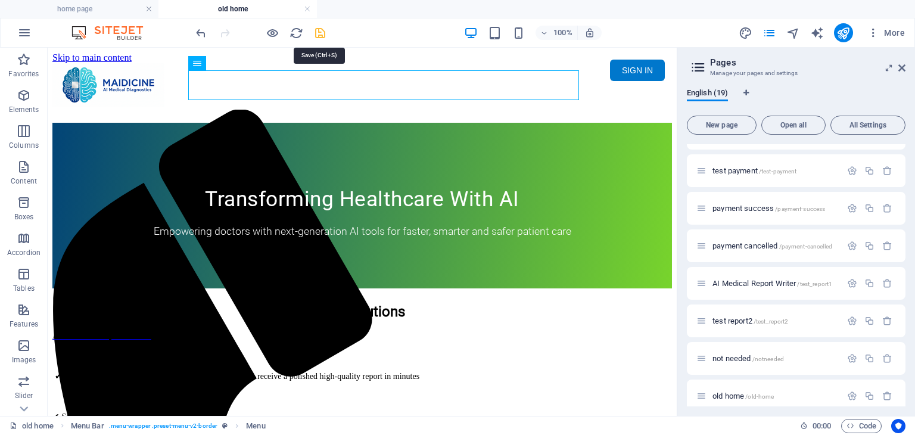
click at [323, 32] on icon "save" at bounding box center [320, 33] width 14 height 14
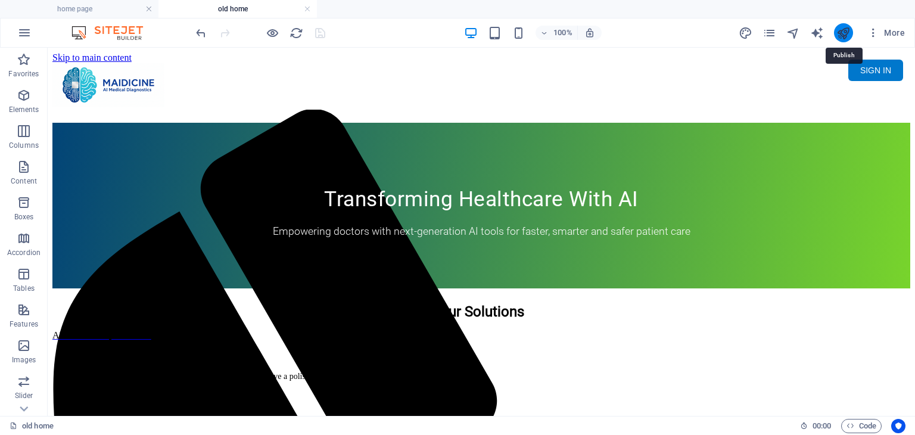
click at [848, 29] on icon "publish" at bounding box center [843, 33] width 14 height 14
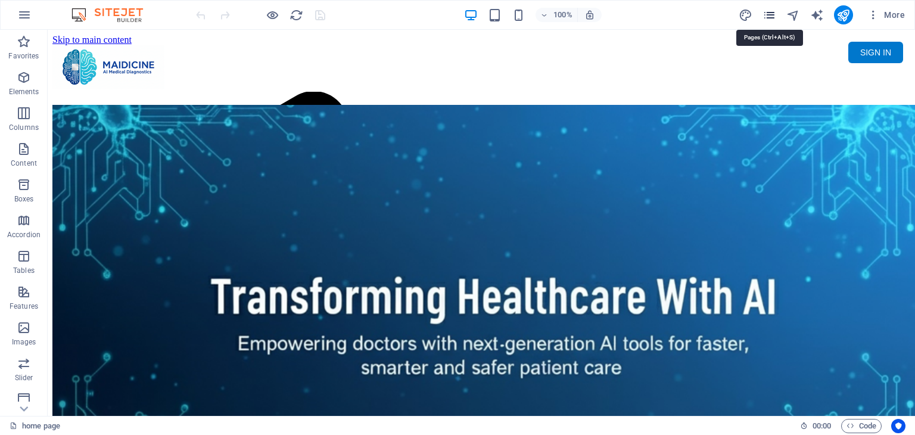
click at [765, 20] on icon "pages" at bounding box center [769, 15] width 14 height 14
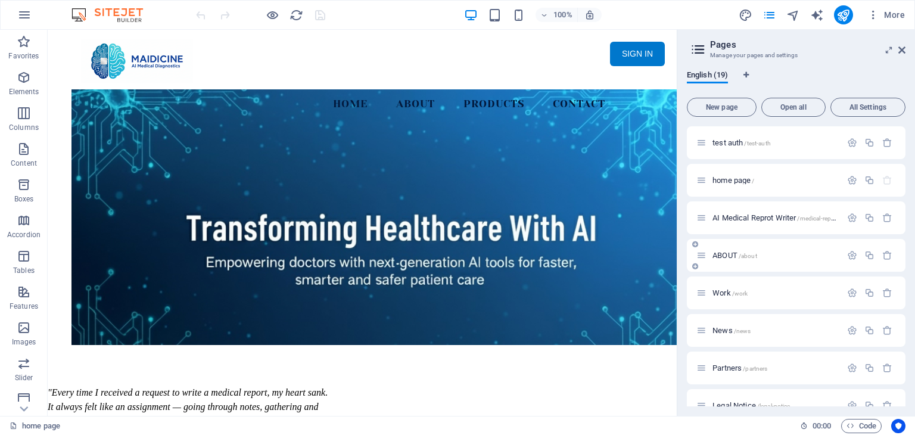
click at [758, 257] on p "ABOUT /about" at bounding box center [774, 255] width 125 height 8
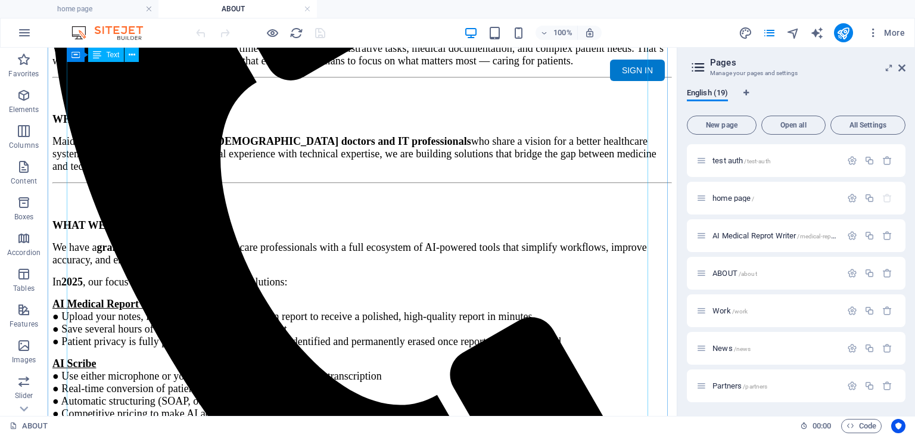
scroll to position [298, 0]
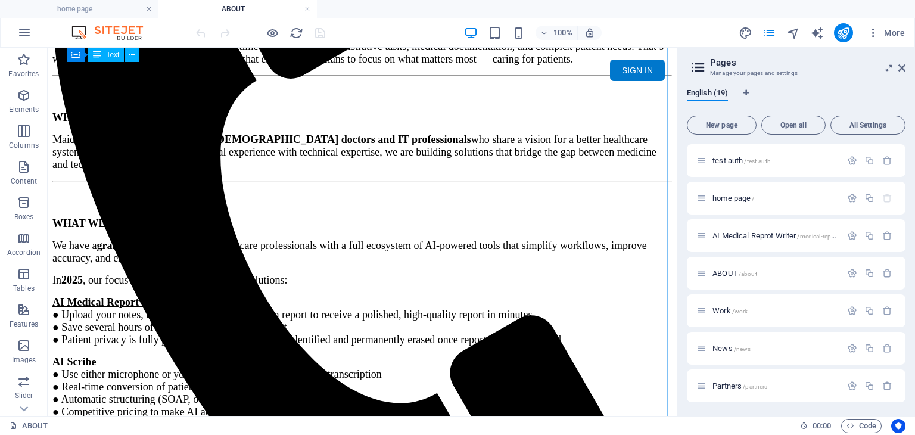
click at [108, 202] on div "ABOUT US At MAIDICINE – AI Medical Diagnostics , our mission is simple yet powe…" at bounding box center [361, 278] width 619 height 889
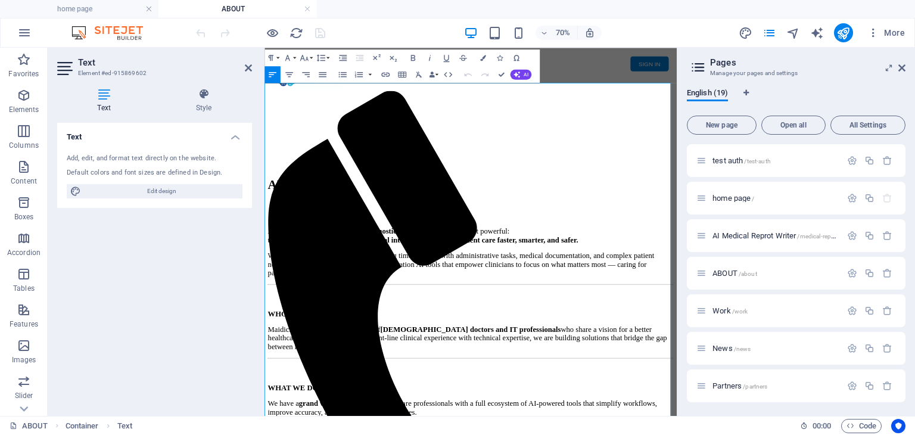
scroll to position [179, 0]
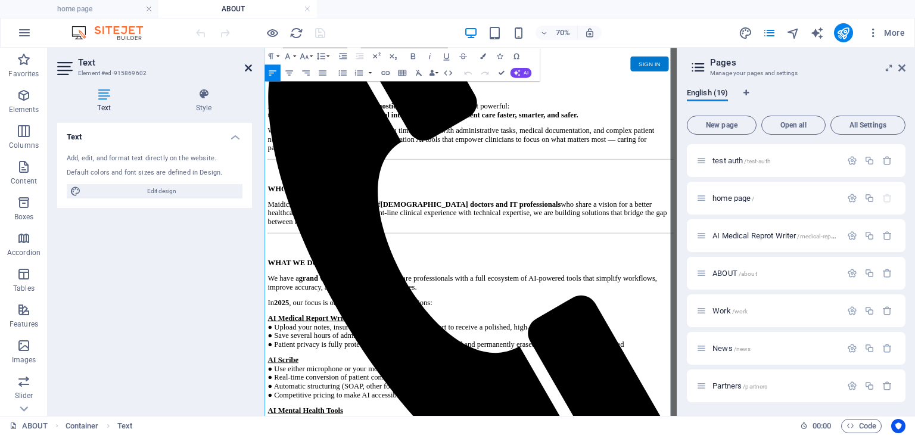
click at [250, 68] on icon at bounding box center [248, 68] width 7 height 10
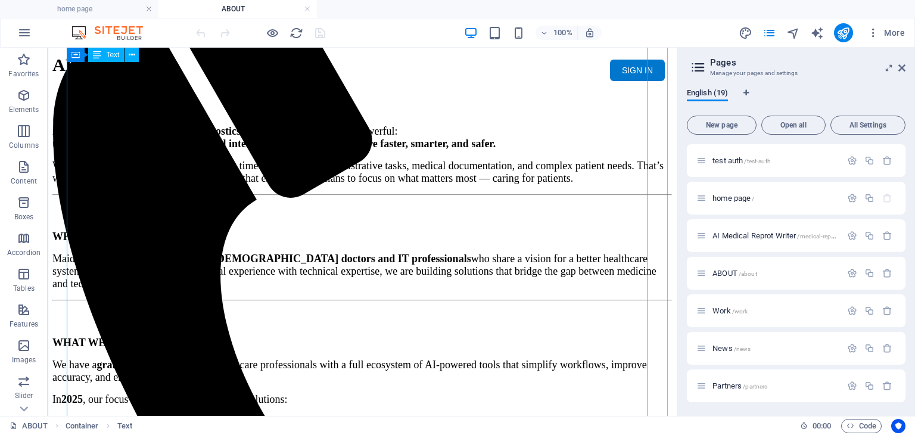
click at [133, 260] on div "ABOUT US At MAIDICINE – AI Medical Diagnostics , our mission is simple yet powe…" at bounding box center [361, 398] width 619 height 889
click at [136, 270] on div "ABOUT US At MAIDICINE – AI Medical Diagnostics , our mission is simple yet powe…" at bounding box center [361, 398] width 619 height 889
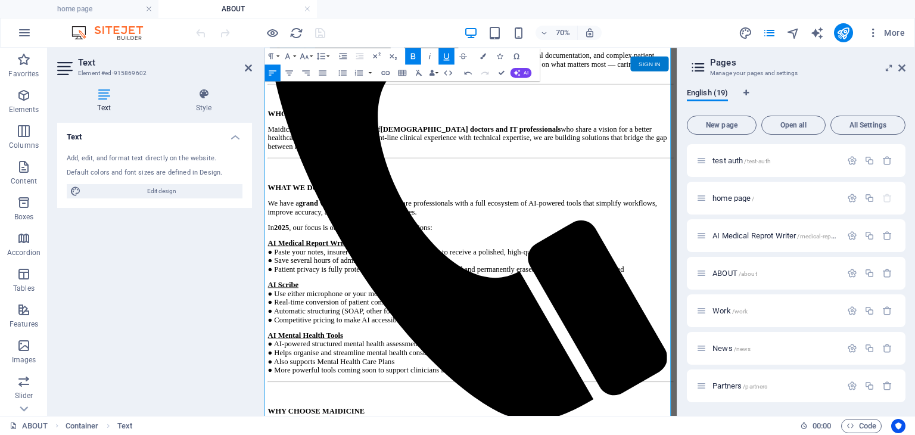
scroll to position [298, 0]
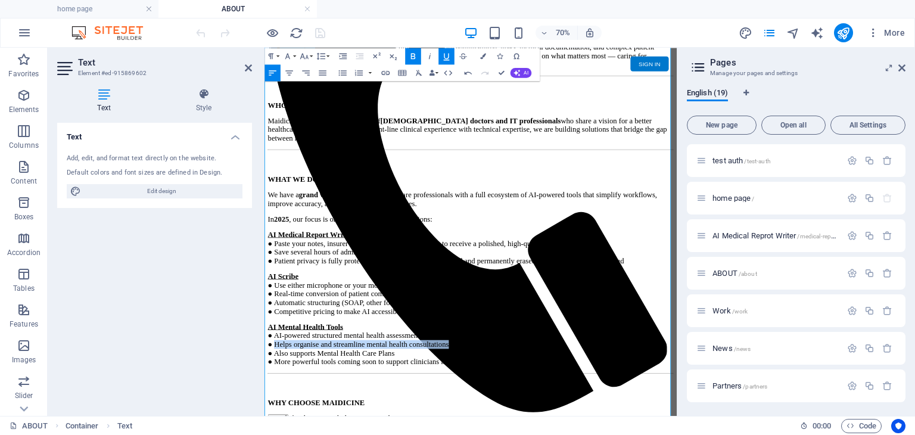
drag, startPoint x: 528, startPoint y: 365, endPoint x: 273, endPoint y: 366, distance: 254.9
copy span "Helps organise and streamline mental health consultations"
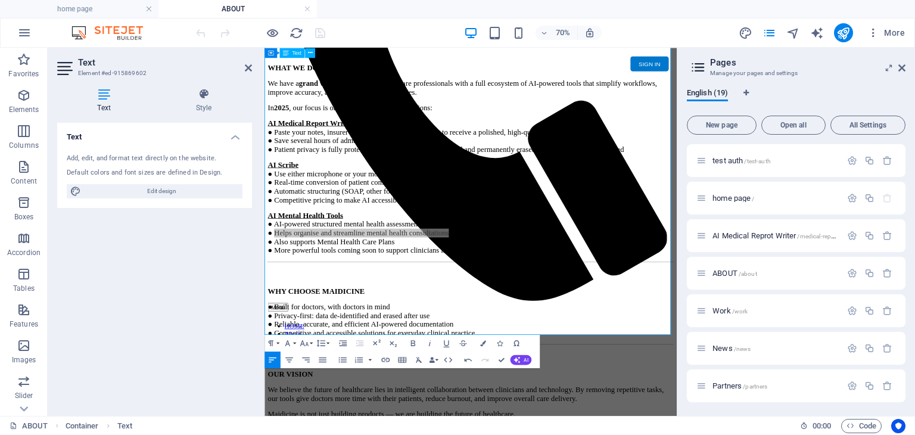
scroll to position [476, 0]
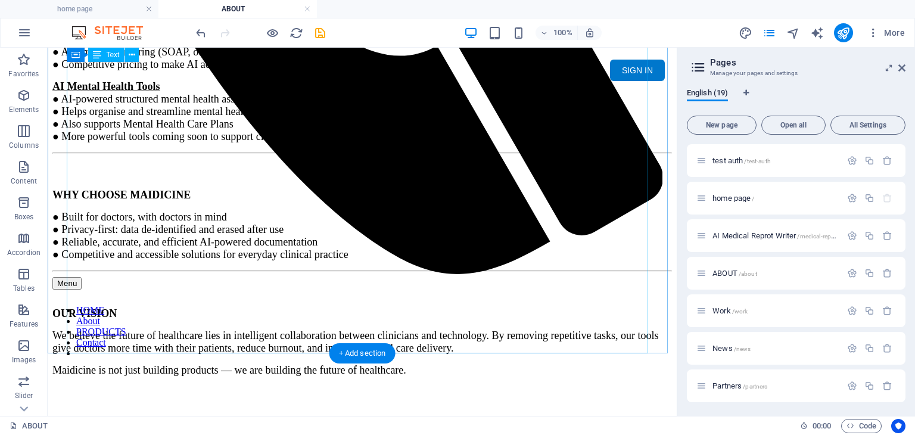
scroll to position [710, 0]
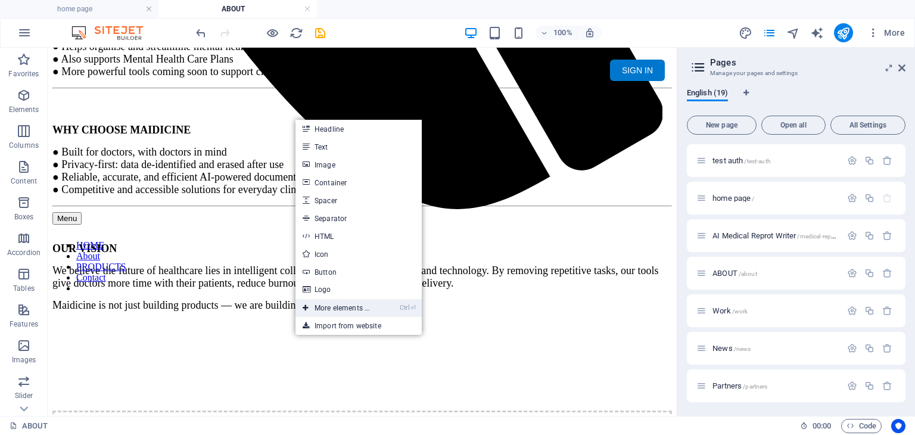
click at [353, 308] on link "Ctrl ⏎ More elements ..." at bounding box center [336, 308] width 82 height 18
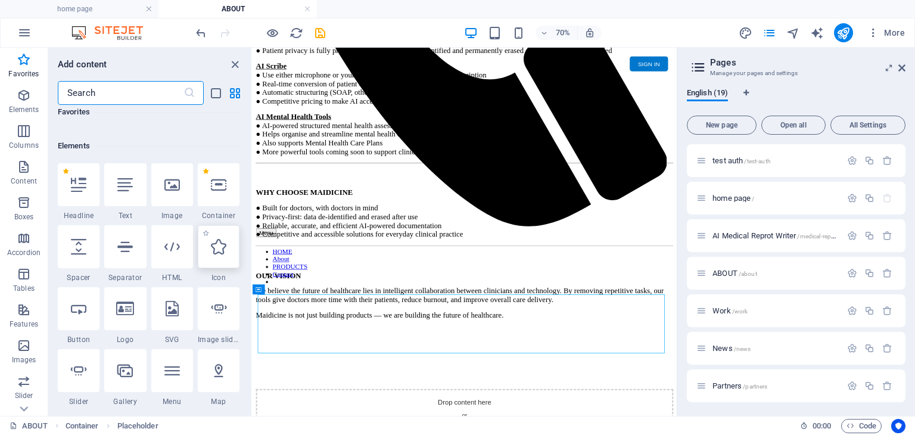
scroll to position [119, 0]
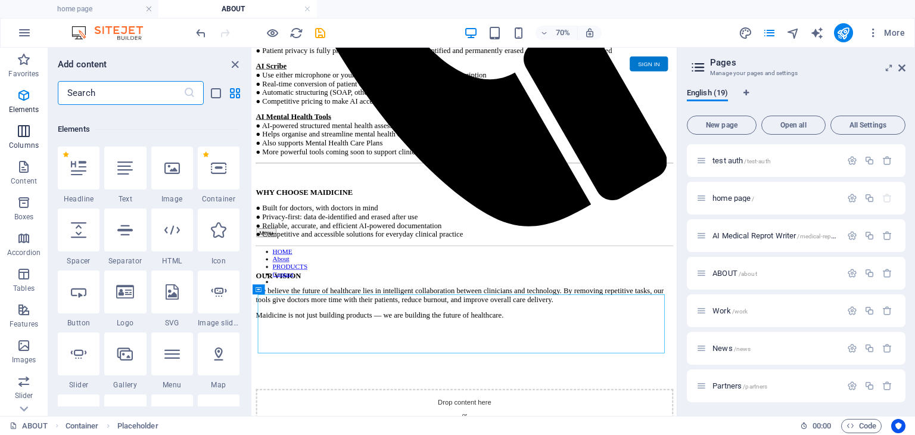
click at [26, 144] on p "Columns" at bounding box center [24, 146] width 30 height 10
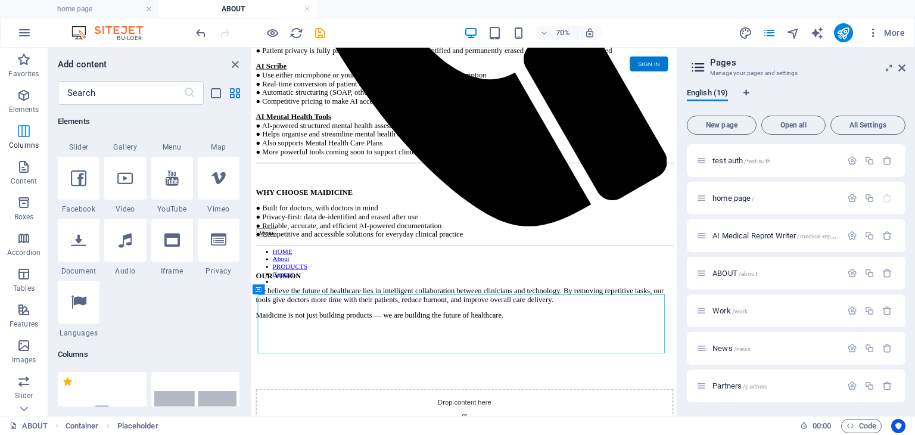
scroll to position [589, 0]
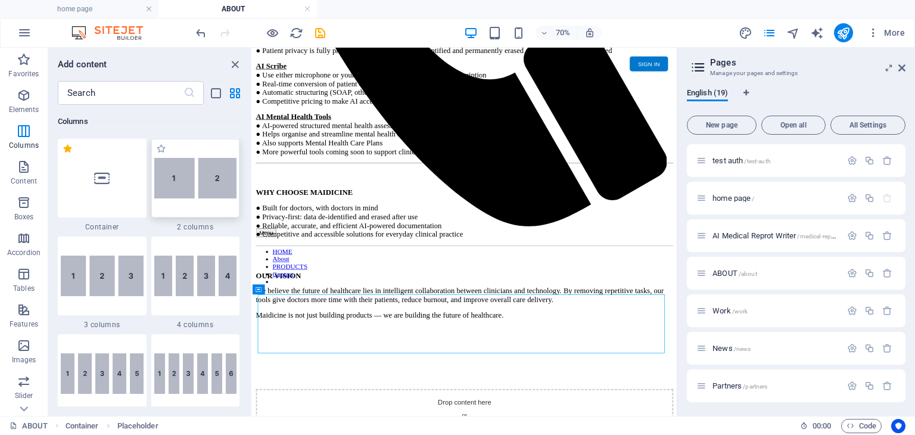
click at [193, 174] on img at bounding box center [195, 178] width 83 height 40
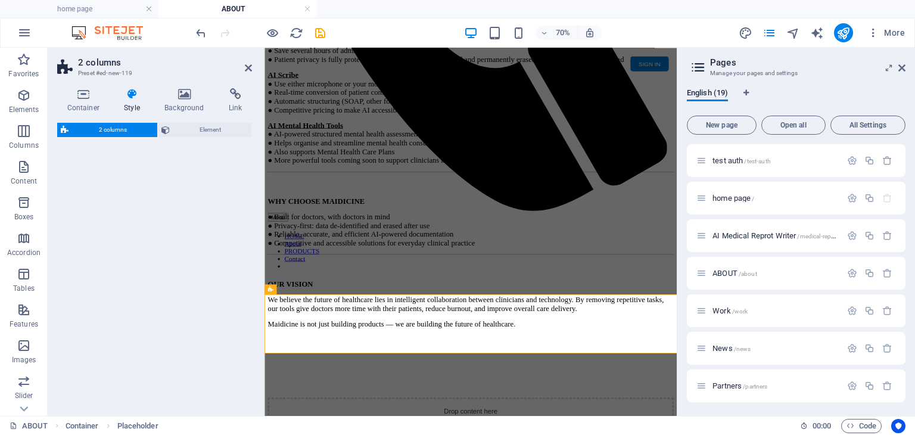
select select "rem"
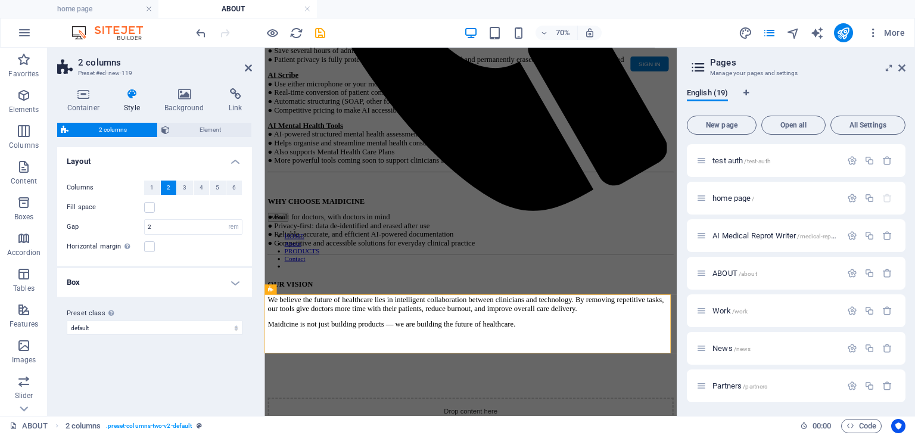
scroll to position [670, 0]
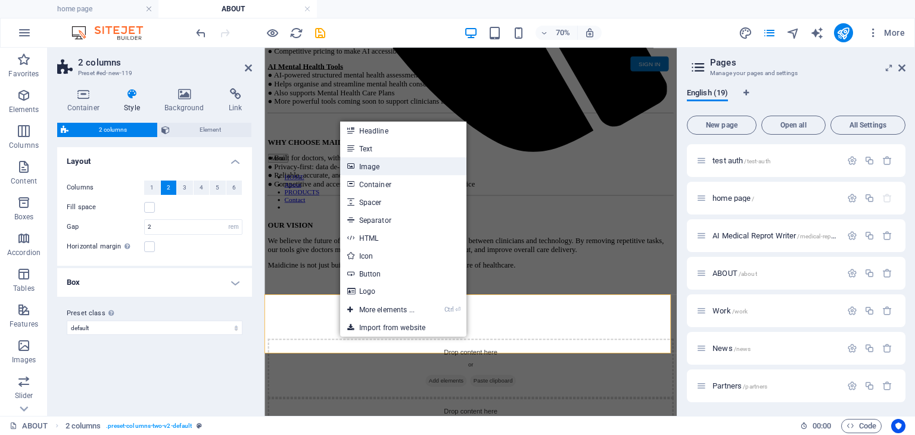
click at [388, 167] on link "Image" at bounding box center [403, 166] width 126 height 18
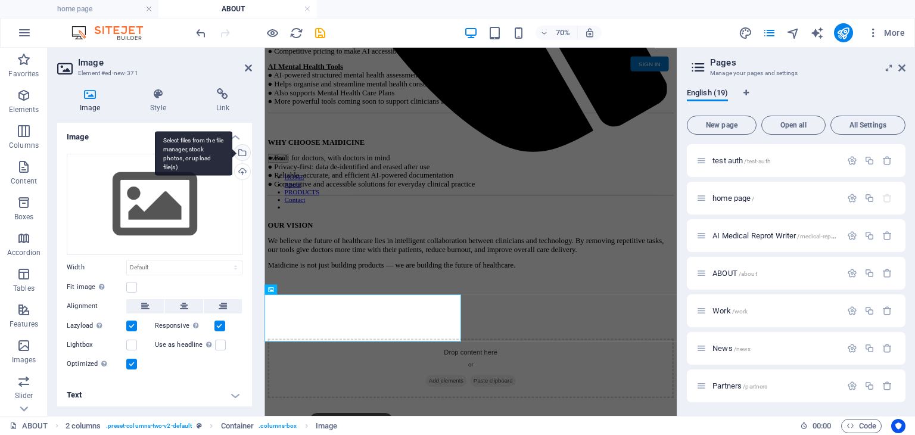
click at [241, 149] on div "Select files from the file manager, stock photos, or upload file(s)" at bounding box center [241, 154] width 18 height 18
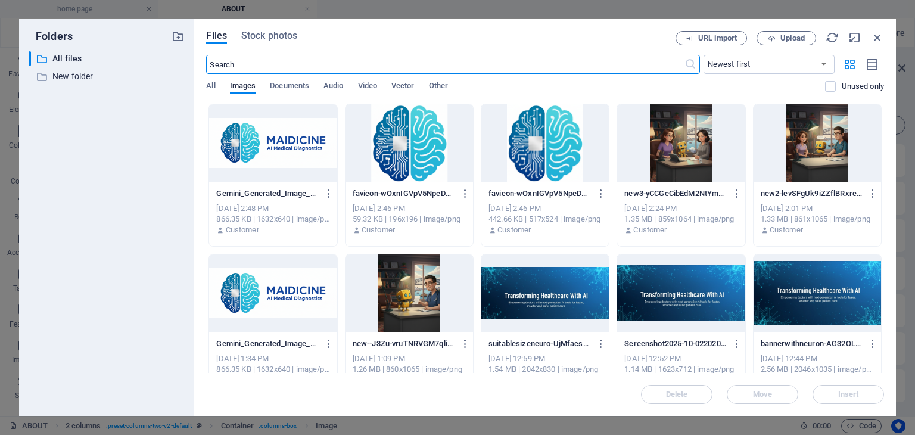
scroll to position [0, 0]
click at [787, 36] on span "Upload" at bounding box center [792, 38] width 24 height 7
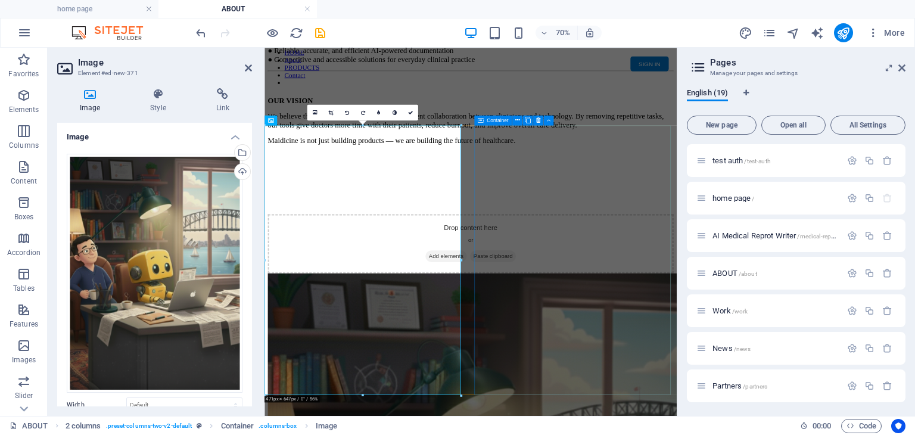
scroll to position [912, 0]
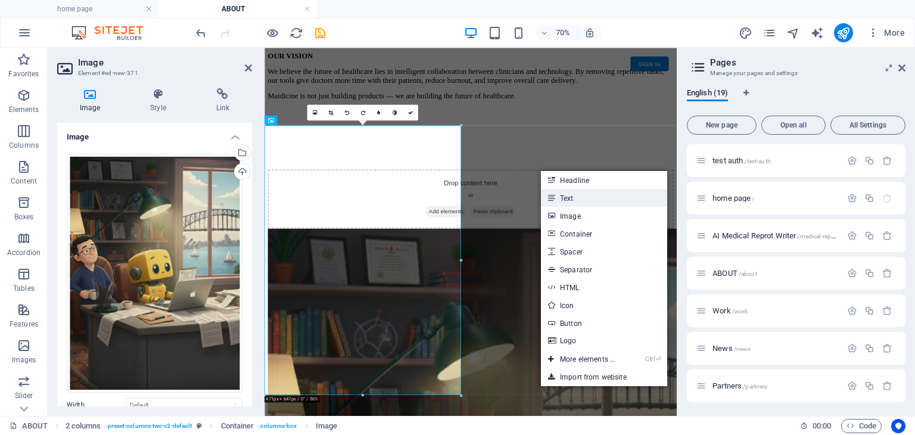
click at [557, 194] on link "Text" at bounding box center [604, 198] width 126 height 18
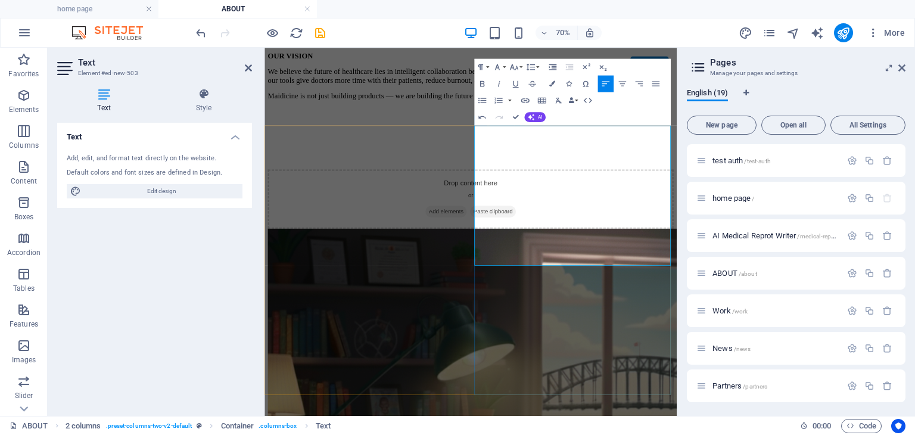
drag, startPoint x: 759, startPoint y: 305, endPoint x: 642, endPoint y: 313, distance: 116.9
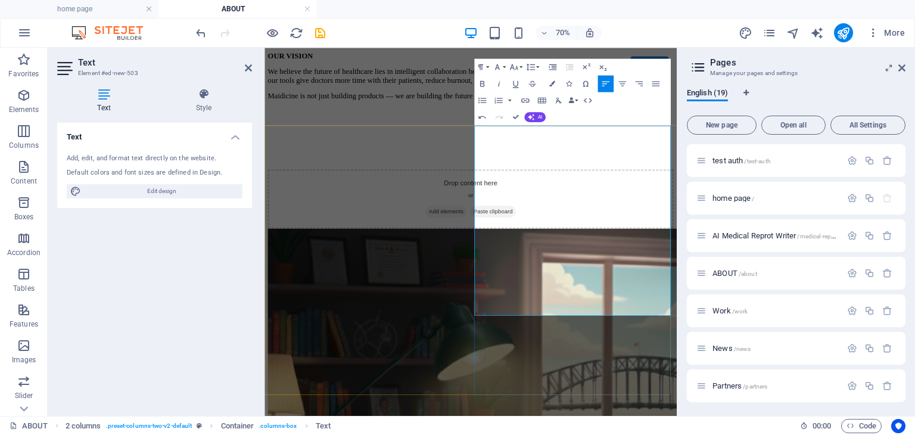
drag, startPoint x: 704, startPoint y: 403, endPoint x: 716, endPoint y: 411, distance: 13.7
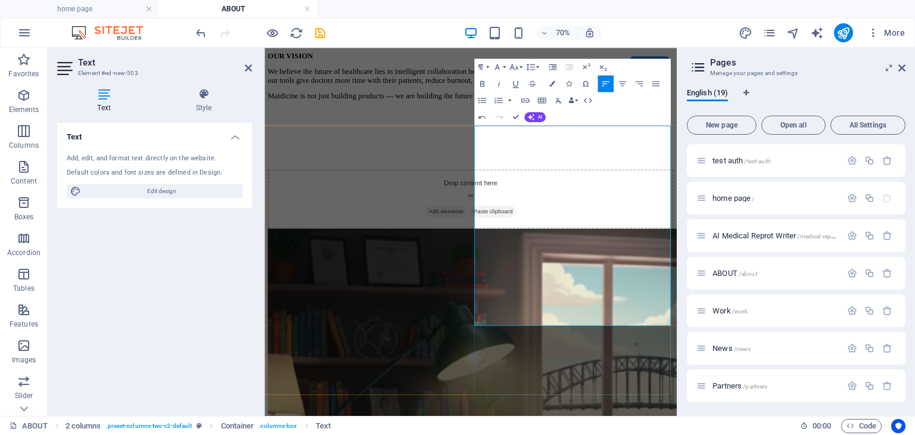
drag, startPoint x: 743, startPoint y: 431, endPoint x: 567, endPoint y: 233, distance: 264.9
click at [555, 85] on icon "button" at bounding box center [552, 83] width 6 height 6
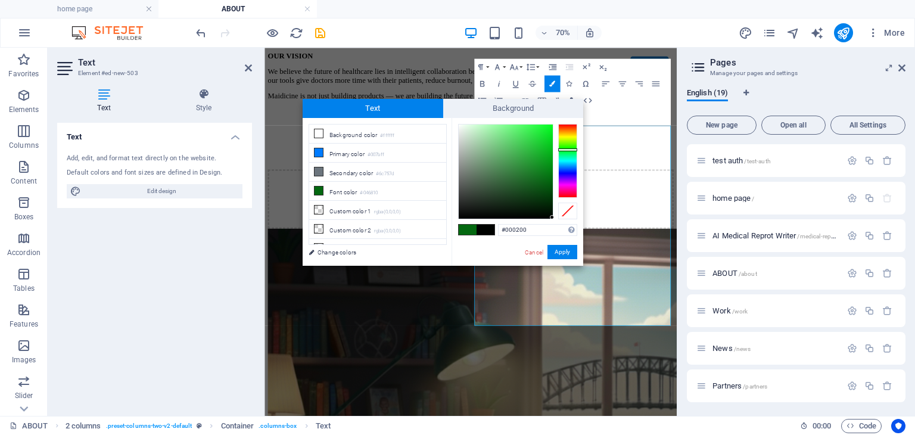
type input "#000000"
drag, startPoint x: 548, startPoint y: 178, endPoint x: 553, endPoint y: 224, distance: 46.7
click at [553, 224] on div "#000000 Supported formats #0852ed rgb(8, 82, 237) rgba(8, 82, 237, 90%) hsv(221…" at bounding box center [517, 278] width 132 height 320
click at [563, 255] on button "Apply" at bounding box center [562, 252] width 30 height 14
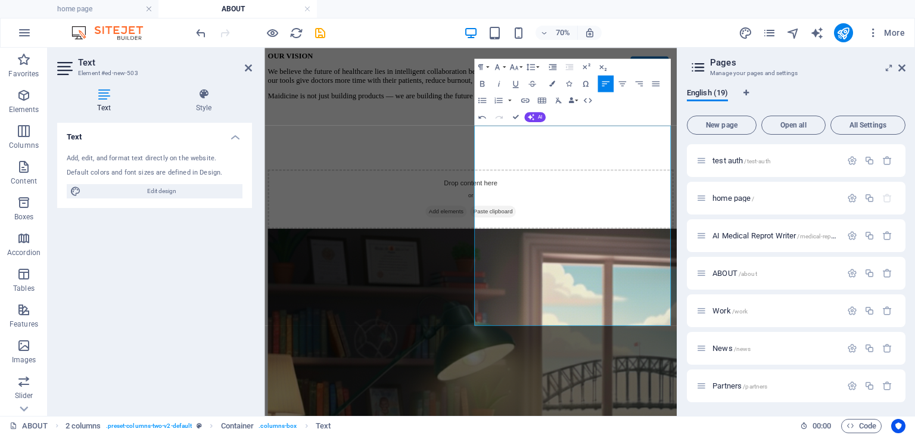
click at [605, 275] on div "Drag here to replace the existing content. Press “Ctrl” if you want to create a…" at bounding box center [470, 232] width 412 height 368
click at [318, 33] on icon "save" at bounding box center [320, 33] width 14 height 14
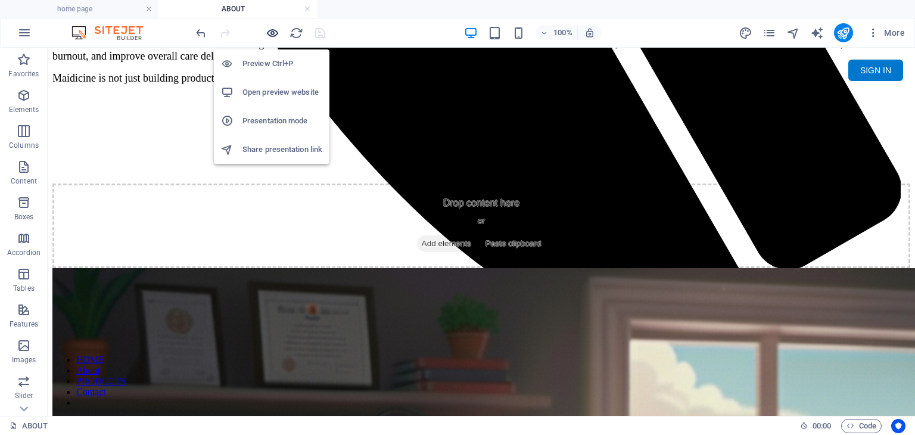
click at [270, 33] on icon "button" at bounding box center [273, 33] width 14 height 14
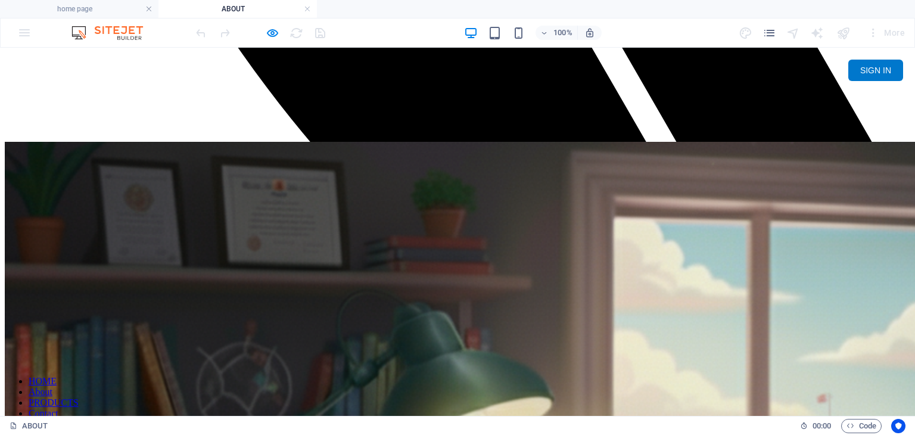
scroll to position [971, 0]
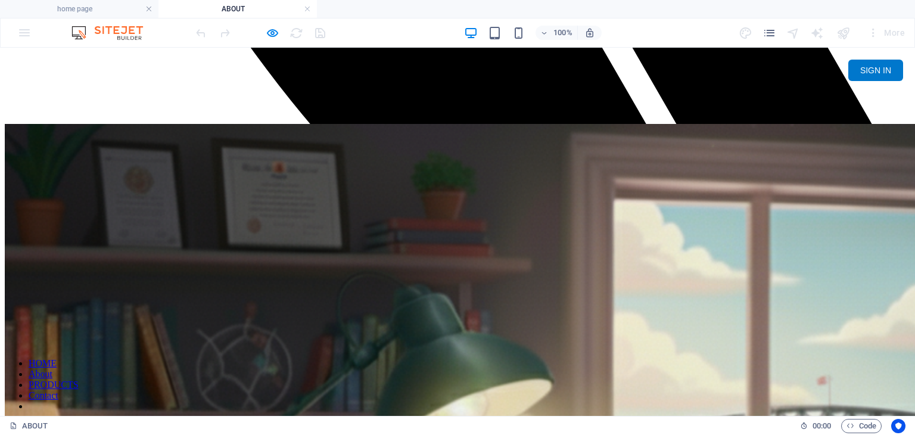
drag, startPoint x: 581, startPoint y: 284, endPoint x: 534, endPoint y: 236, distance: 67.4
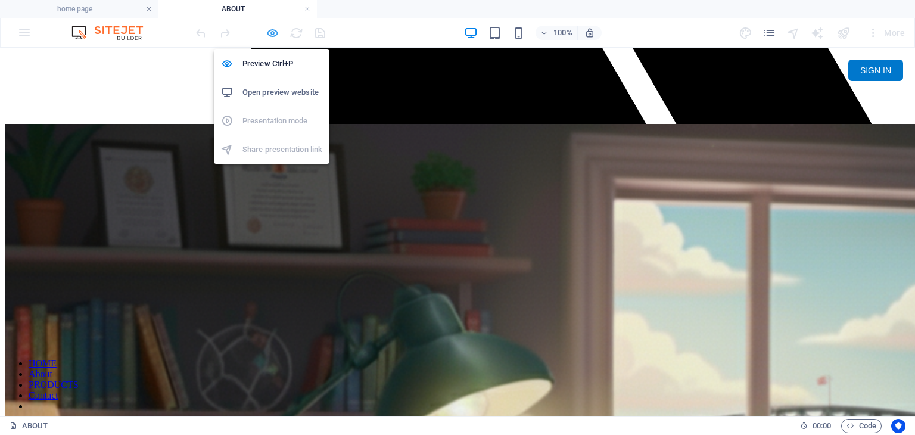
click at [273, 32] on icon "button" at bounding box center [273, 33] width 14 height 14
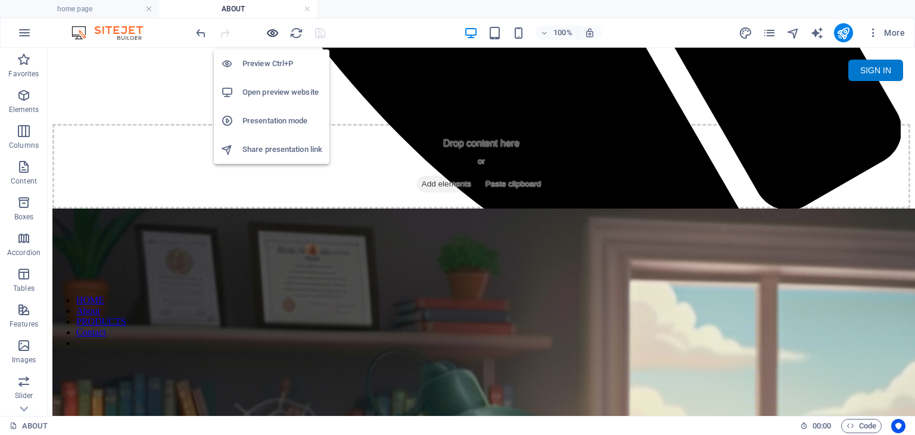
scroll to position [1055, 0]
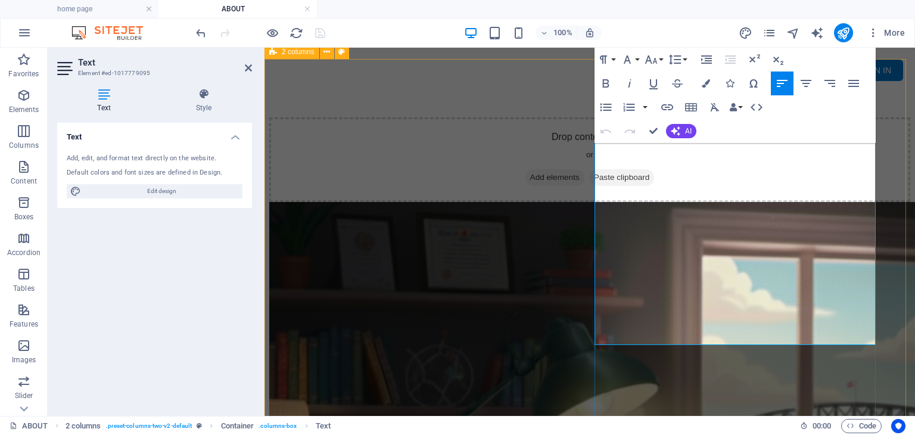
scroll to position [1017, 0]
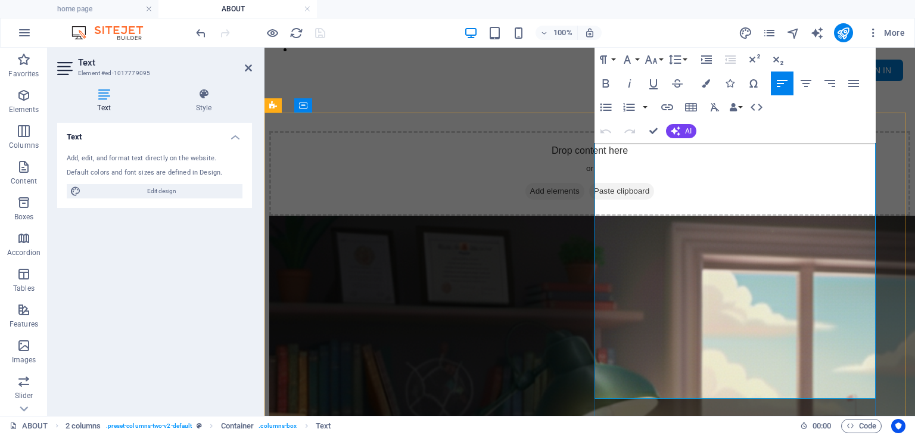
scroll to position [957, 0]
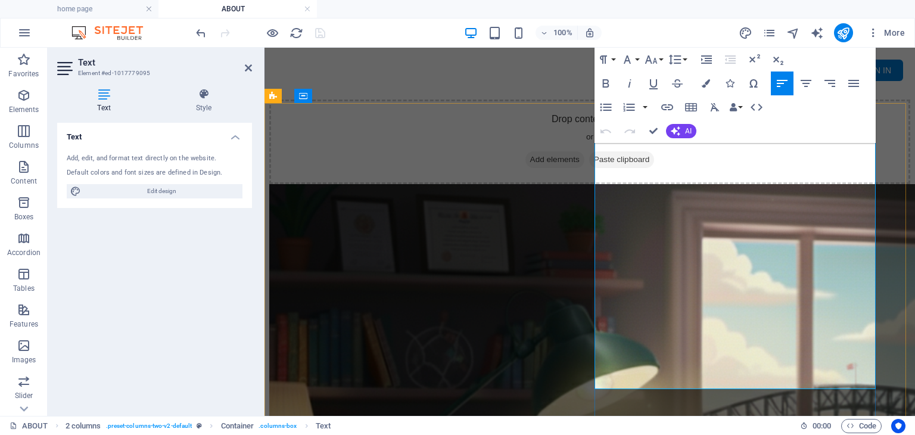
scroll to position [1077, 0]
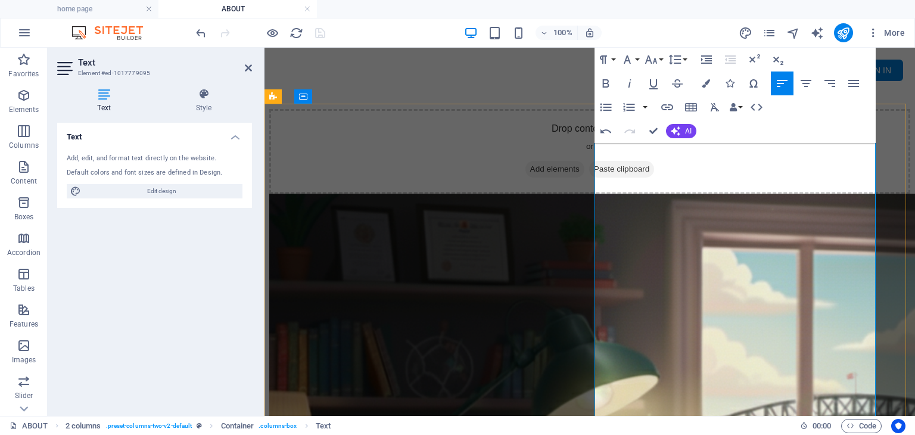
scroll to position [1017, 0]
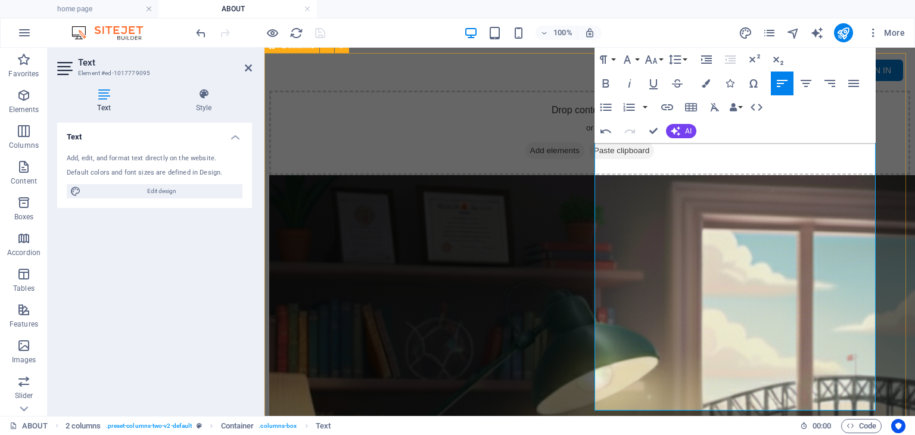
drag, startPoint x: 833, startPoint y: 360, endPoint x: 588, endPoint y: 158, distance: 316.9
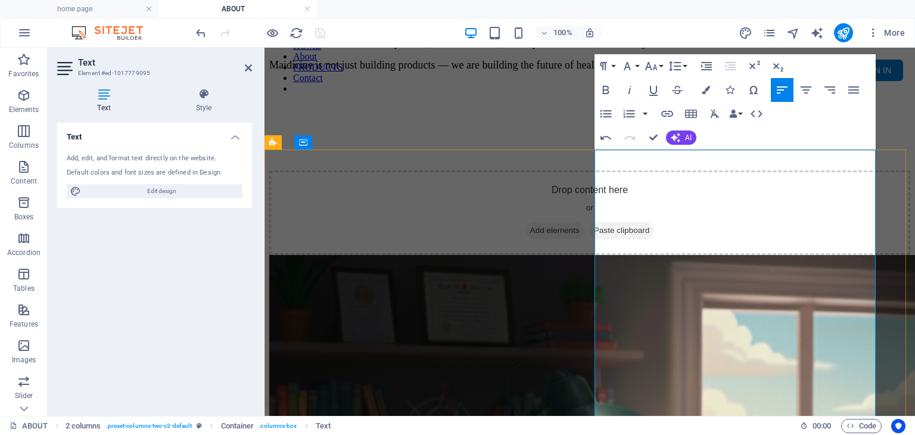
scroll to position [957, 0]
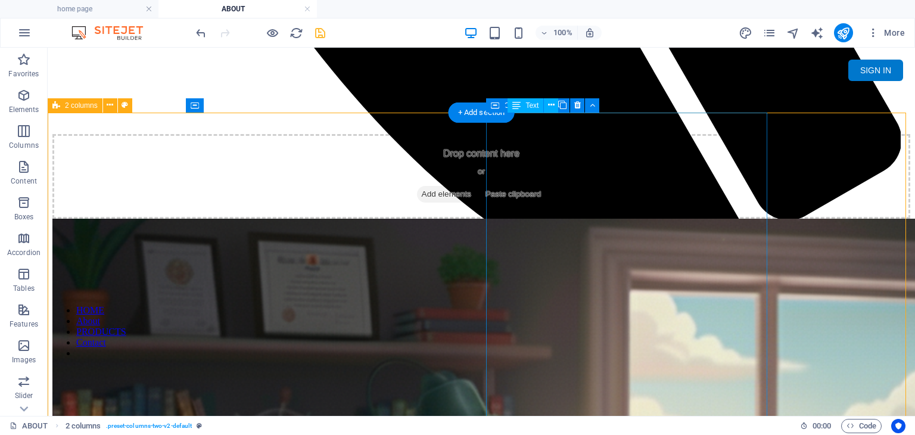
scroll to position [1077, 0]
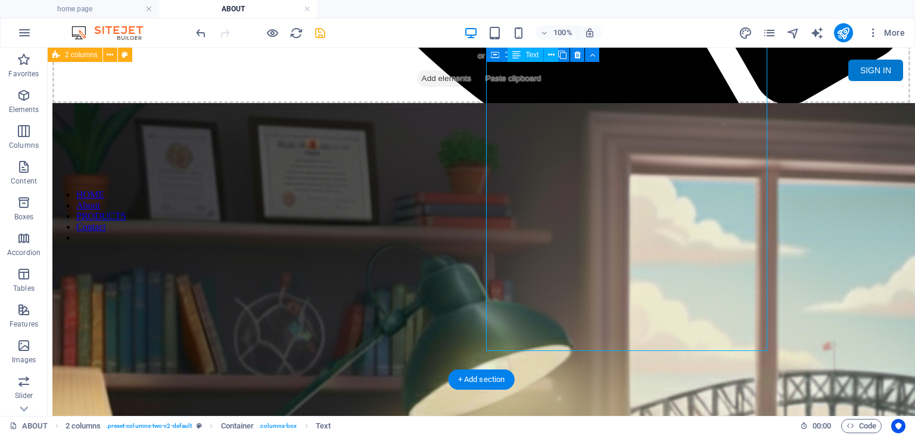
drag, startPoint x: 734, startPoint y: 304, endPoint x: 631, endPoint y: 248, distance: 117.0
drag, startPoint x: 715, startPoint y: 300, endPoint x: 650, endPoint y: 266, distance: 73.2
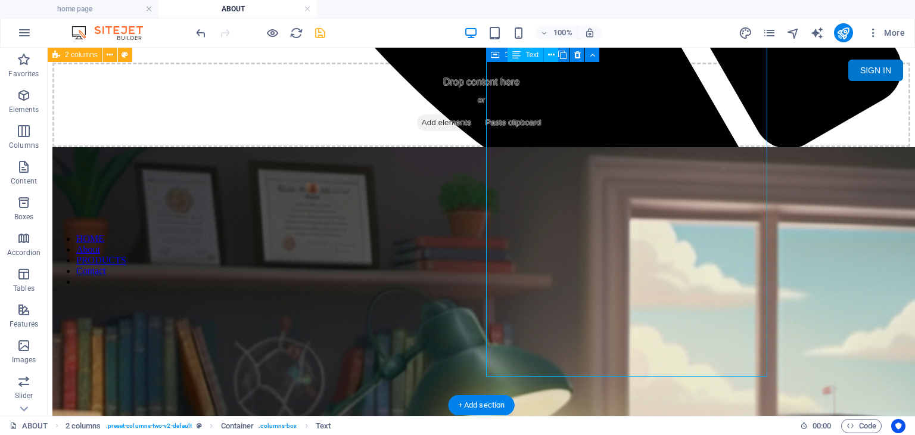
scroll to position [1017, 0]
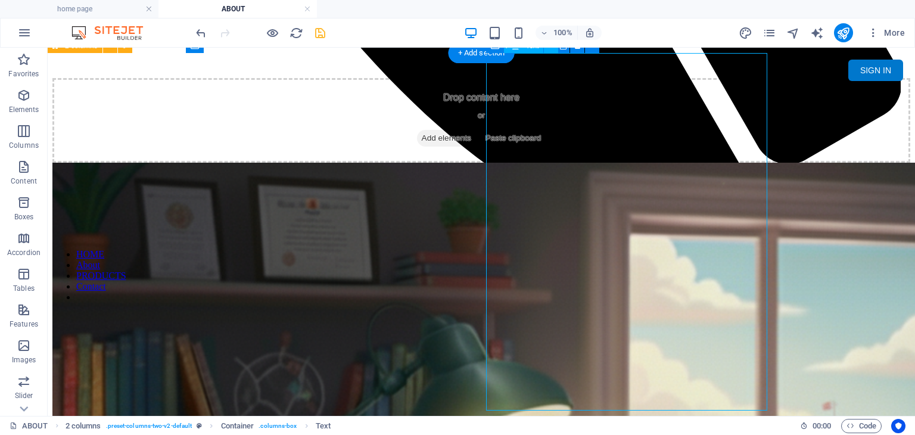
drag, startPoint x: 507, startPoint y: 122, endPoint x: 563, endPoint y: 177, distance: 78.7
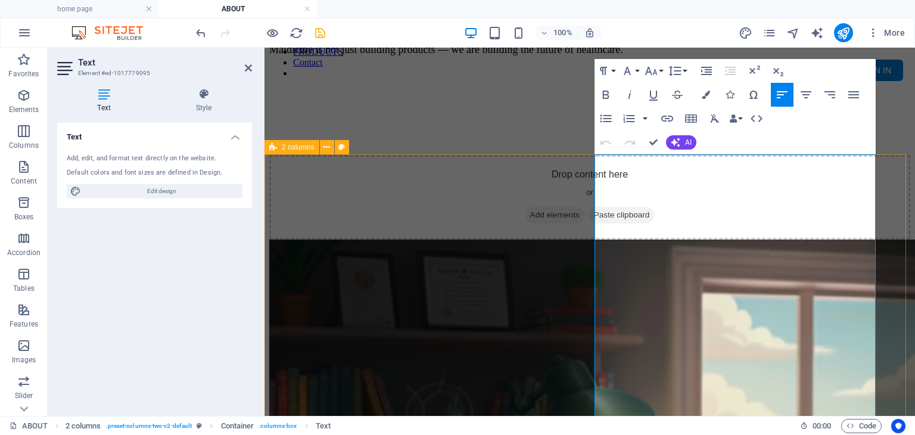
scroll to position [898, 0]
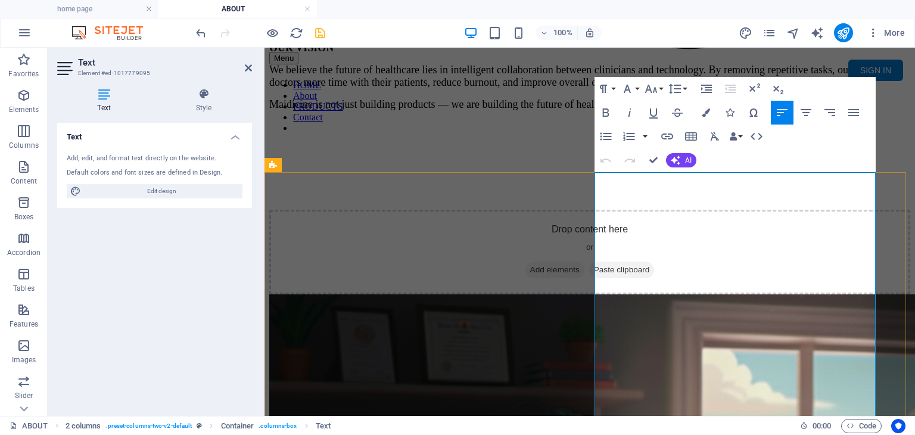
drag, startPoint x: 828, startPoint y: 361, endPoint x: 597, endPoint y: 246, distance: 258.6
copy div "Meet [PERSON_NAME] [PERSON_NAME] works in [GEOGRAPHIC_DATA] from the very early…"
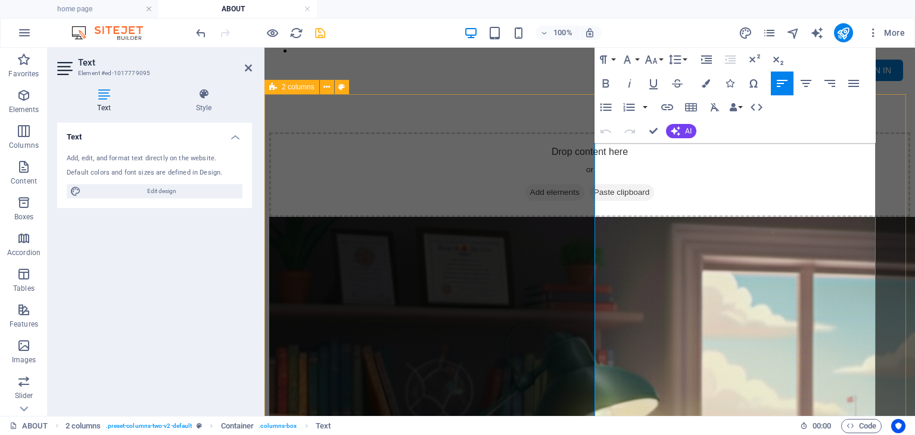
scroll to position [957, 0]
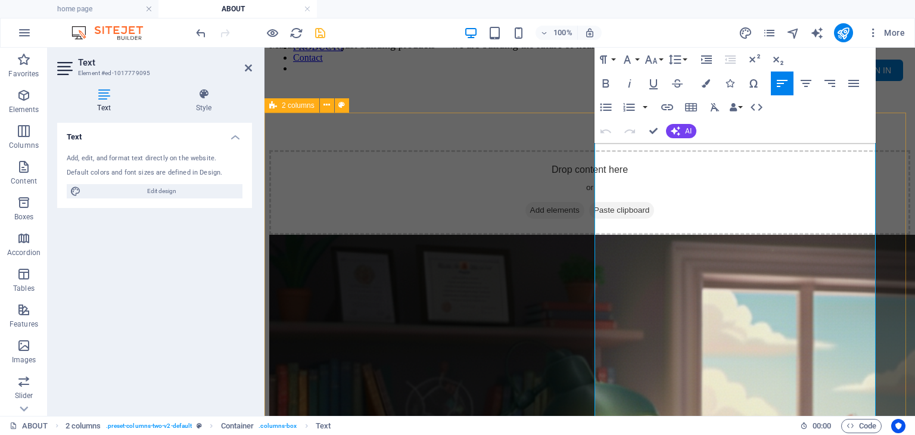
drag, startPoint x: 840, startPoint y: 365, endPoint x: 593, endPoint y: 191, distance: 302.5
copy div "Meet [PERSON_NAME] [PERSON_NAME] works in [GEOGRAPHIC_DATA] from the very early…"
drag, startPoint x: 850, startPoint y: 196, endPoint x: 594, endPoint y: 204, distance: 255.6
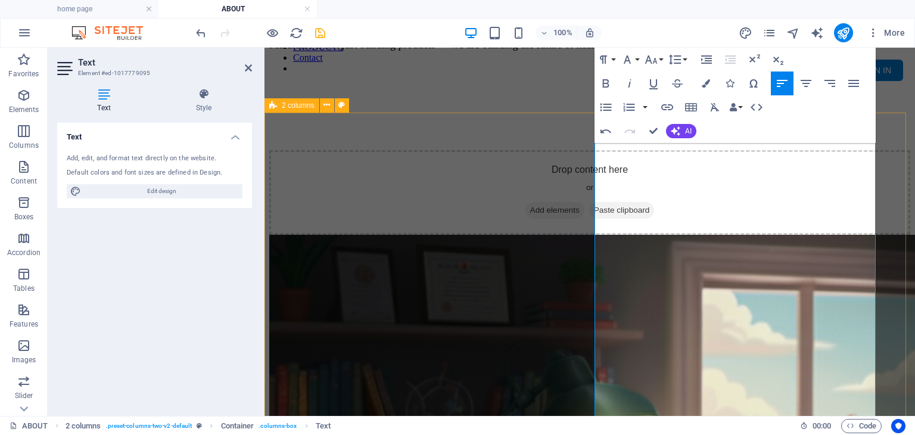
drag, startPoint x: 613, startPoint y: 191, endPoint x: 600, endPoint y: 191, distance: 13.7
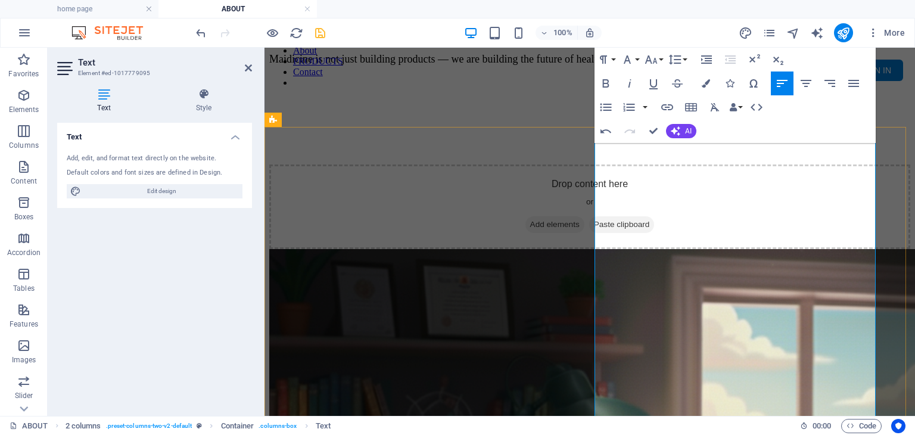
drag, startPoint x: 693, startPoint y: 161, endPoint x: 595, endPoint y: 165, distance: 97.7
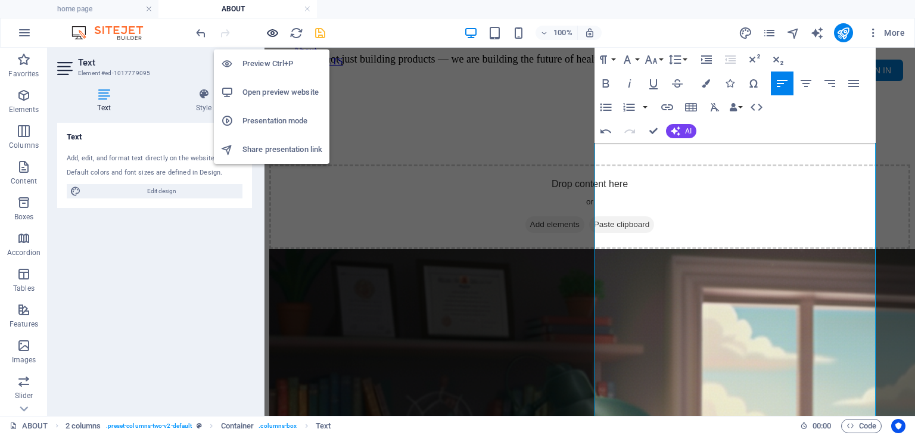
click at [275, 32] on icon "button" at bounding box center [273, 33] width 14 height 14
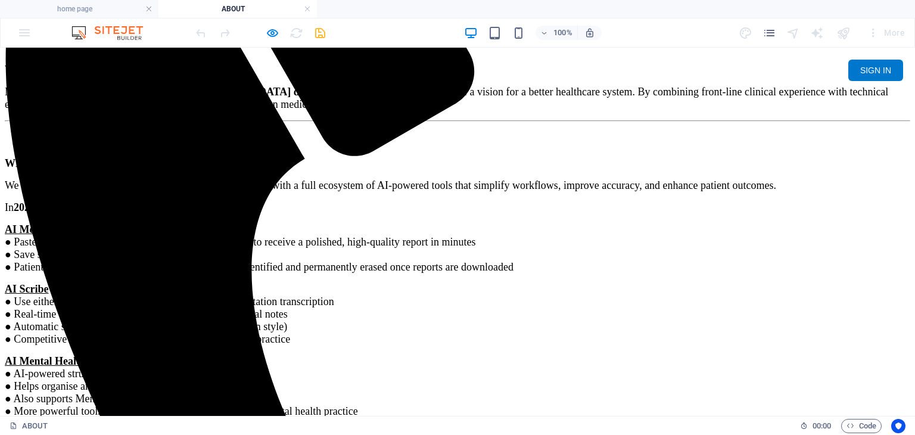
scroll to position [0, 0]
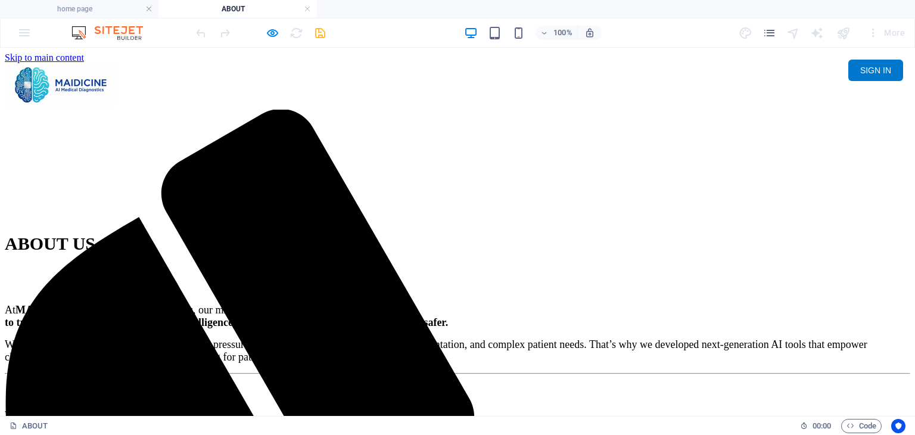
click at [545, 193] on p at bounding box center [457, 198] width 905 height 11
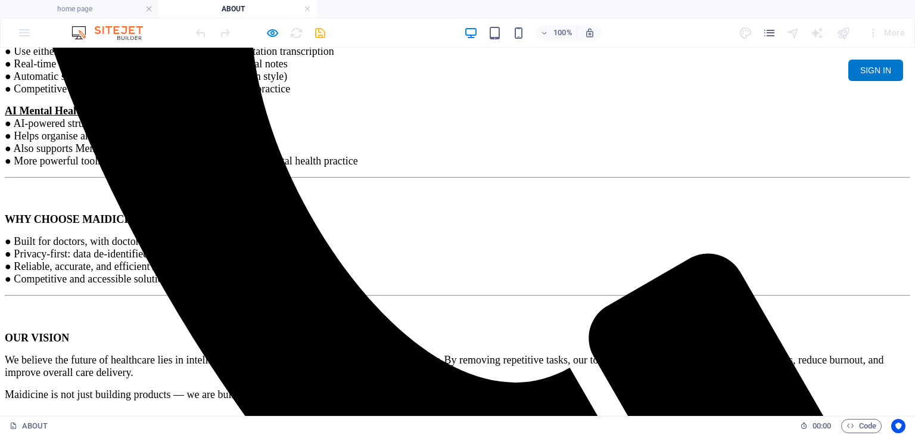
scroll to position [536, 0]
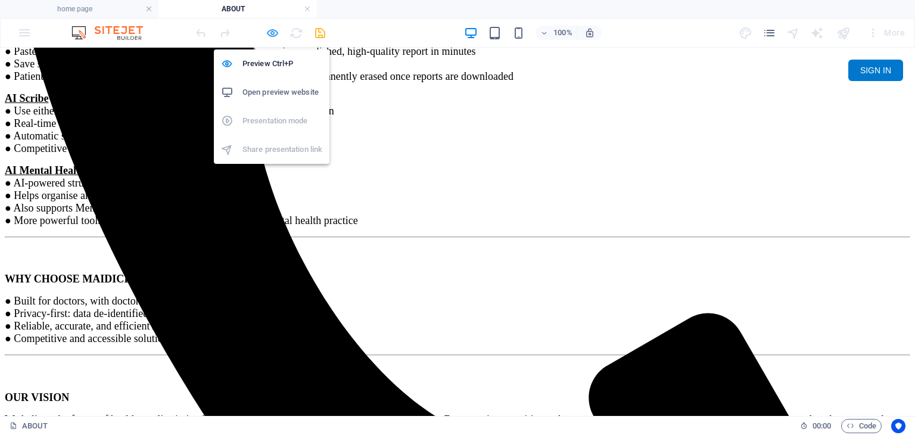
click at [275, 30] on icon "button" at bounding box center [273, 33] width 14 height 14
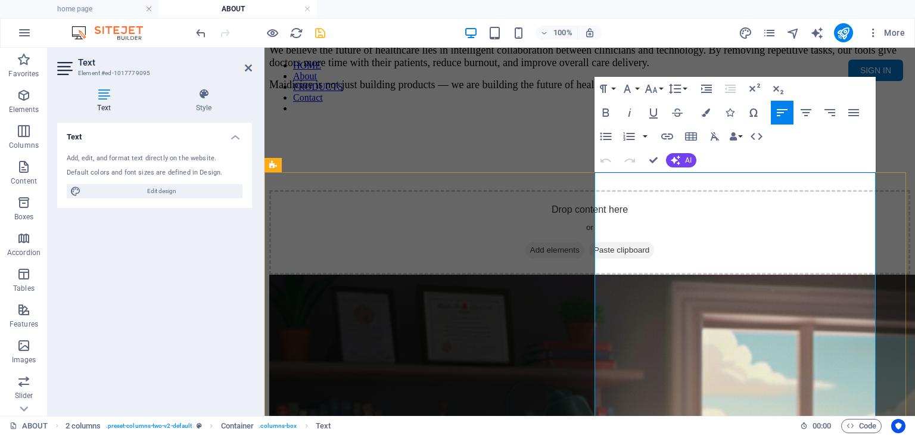
scroll to position [898, 0]
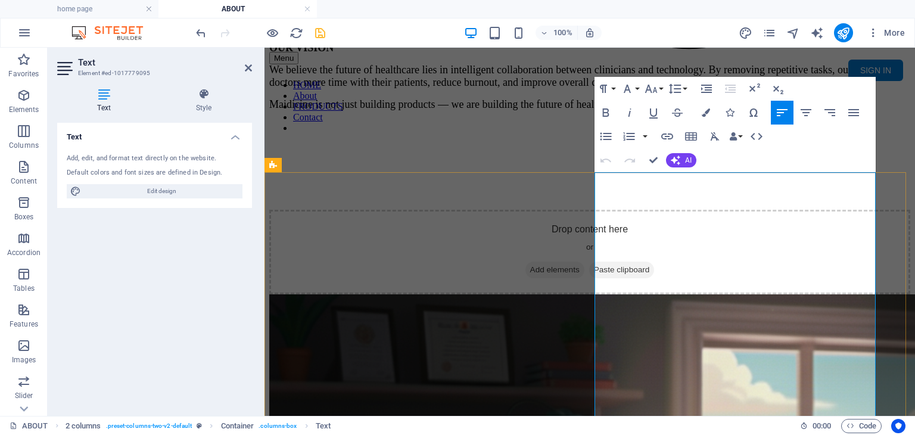
drag, startPoint x: 690, startPoint y: 208, endPoint x: 622, endPoint y: 211, distance: 67.3
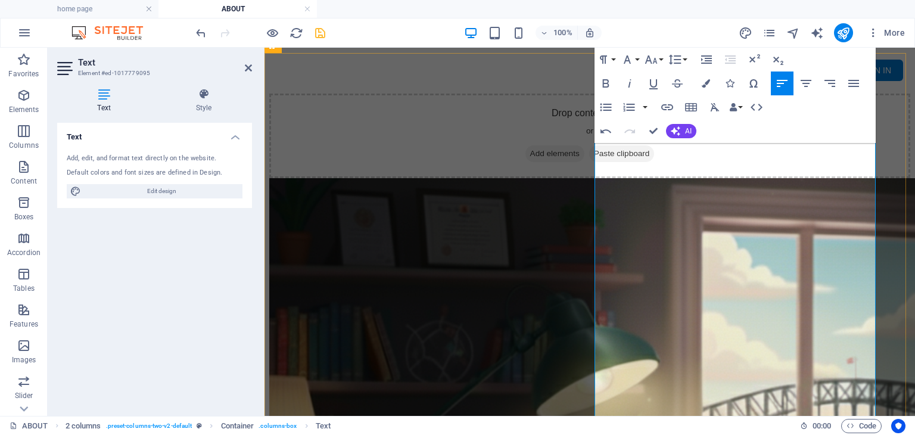
scroll to position [1017, 0]
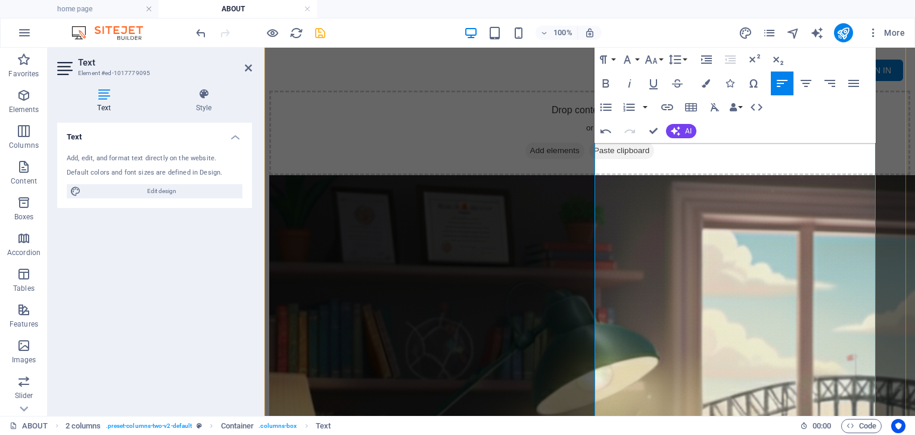
scroll to position [1077, 0]
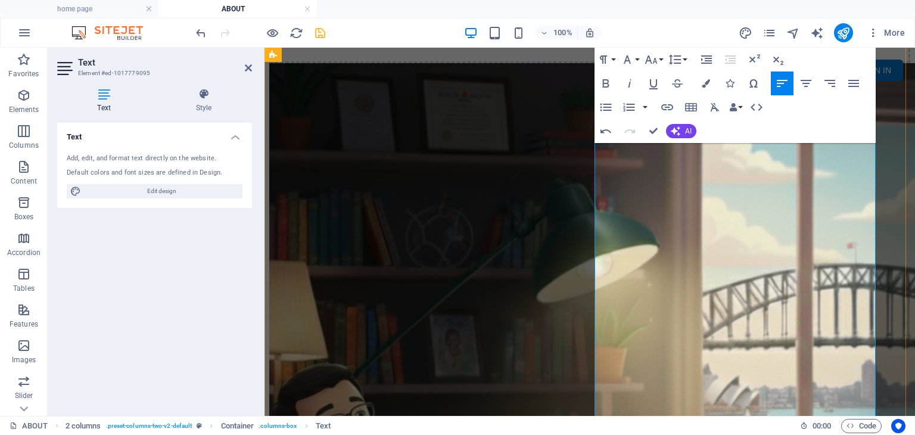
scroll to position [1068, 0]
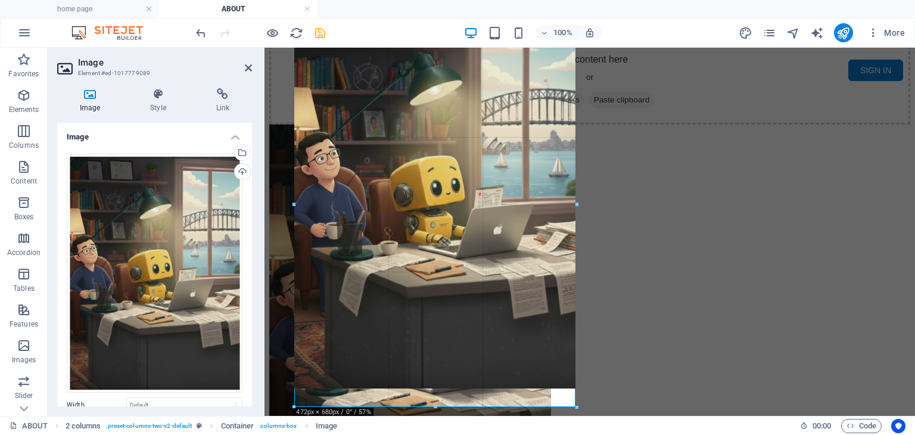
drag, startPoint x: 576, startPoint y: 386, endPoint x: 570, endPoint y: 406, distance: 20.0
type input "472"
select select "px"
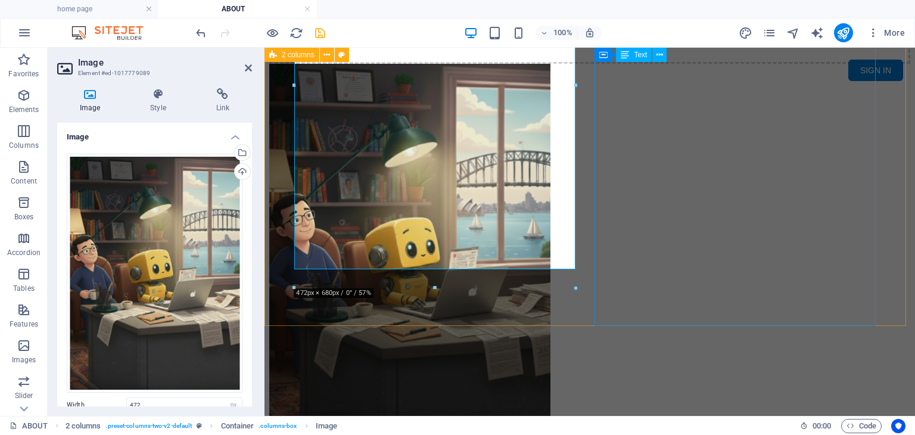
scroll to position [1187, 0]
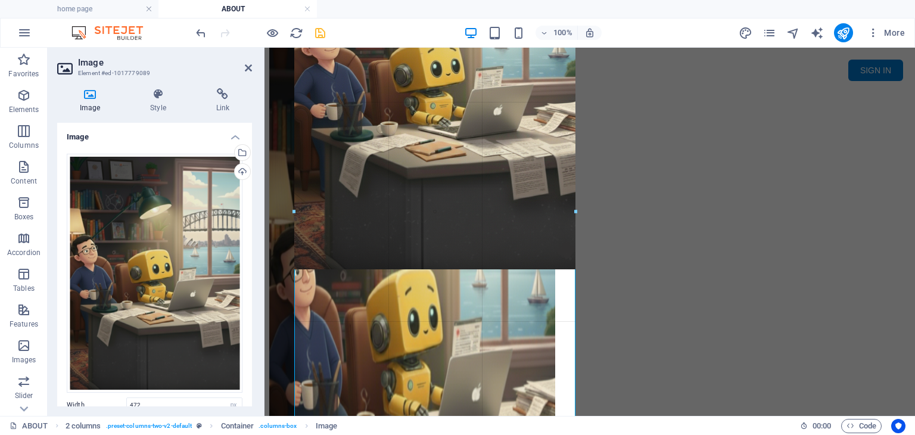
drag, startPoint x: 577, startPoint y: 270, endPoint x: 582, endPoint y: 260, distance: 11.2
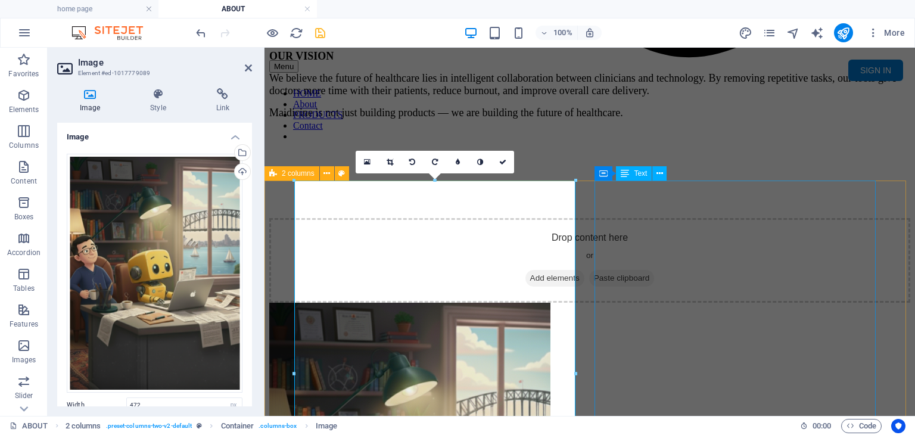
scroll to position [889, 0]
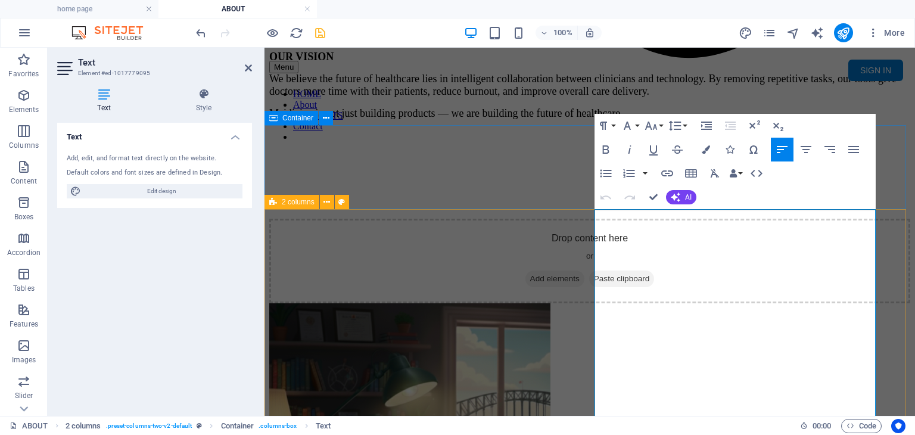
scroll to position [860, 0]
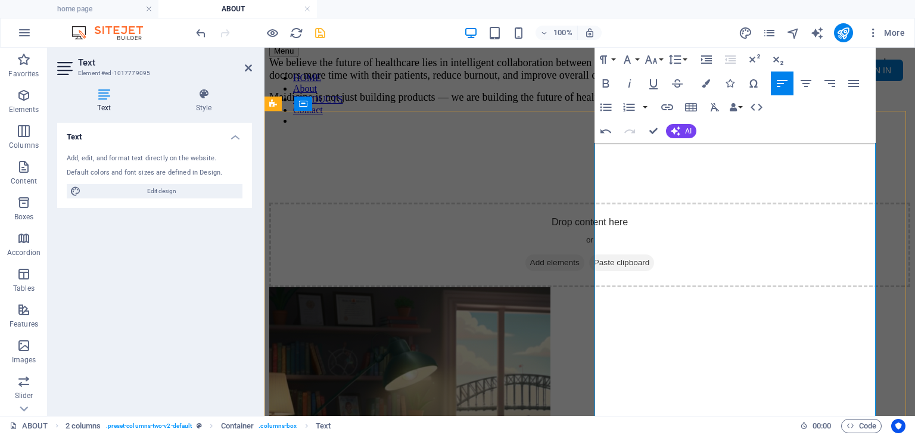
scroll to position [980, 0]
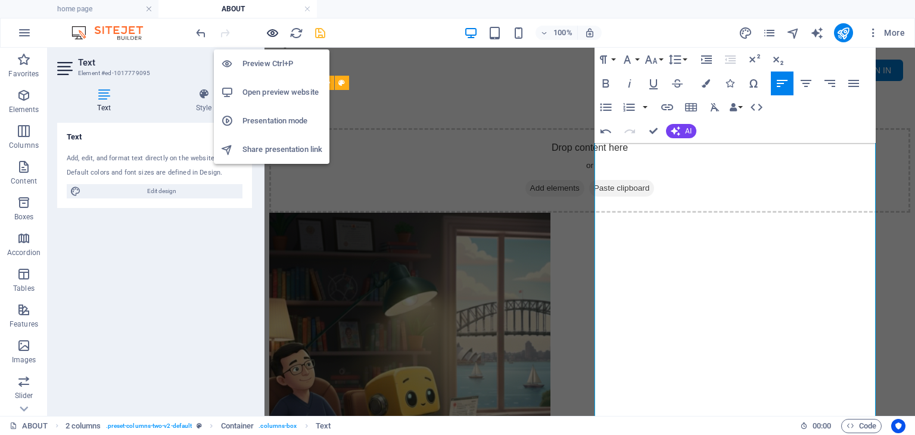
click at [275, 29] on icon "button" at bounding box center [273, 33] width 14 height 14
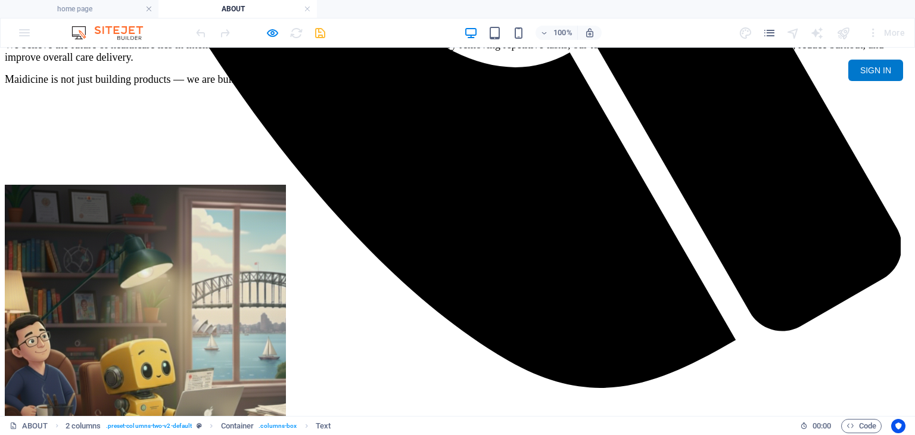
scroll to position [920, 0]
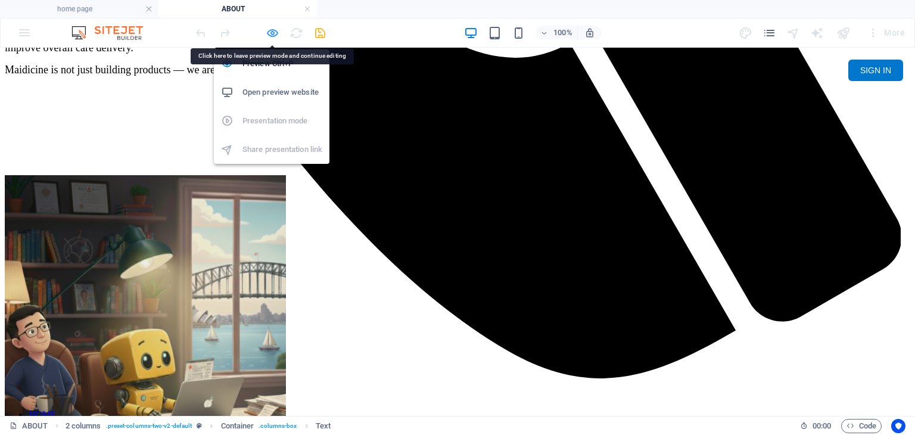
click at [274, 34] on icon "button" at bounding box center [273, 33] width 14 height 14
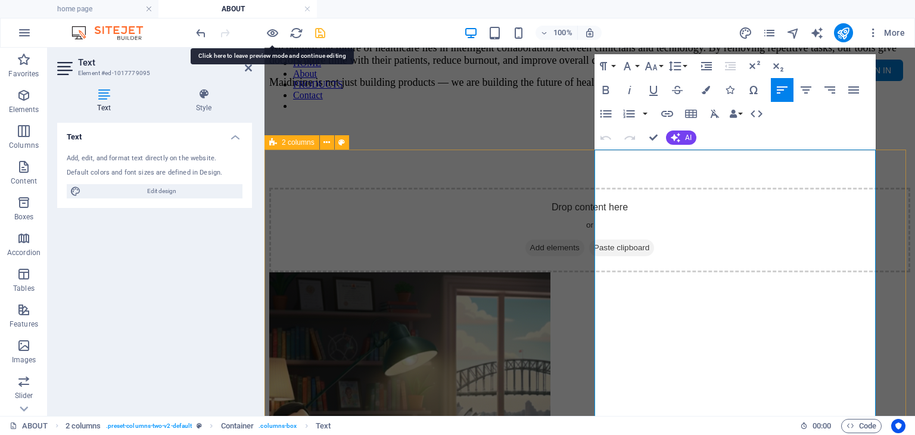
drag, startPoint x: 703, startPoint y: 166, endPoint x: 595, endPoint y: 157, distance: 107.5
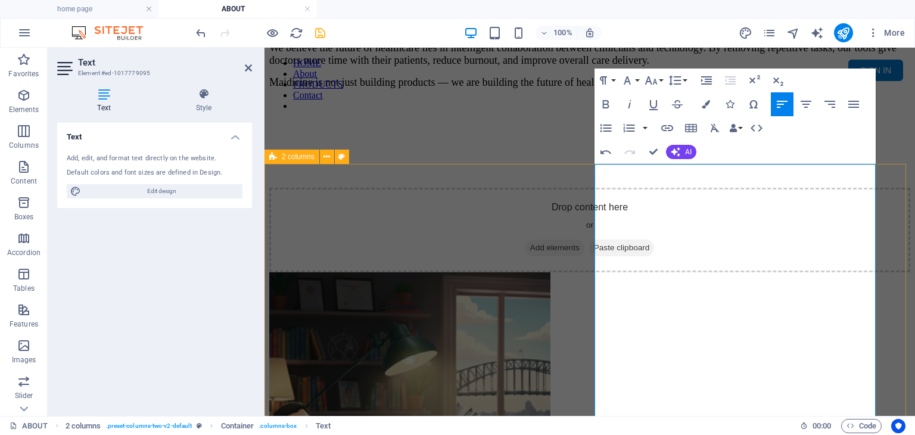
scroll to position [906, 0]
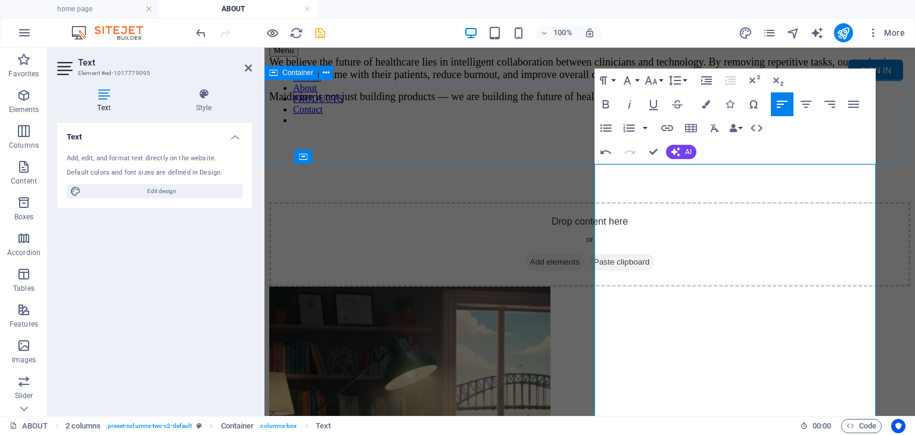
click at [444, 202] on div "Drop content here or Add elements Paste clipboard" at bounding box center [589, 244] width 641 height 85
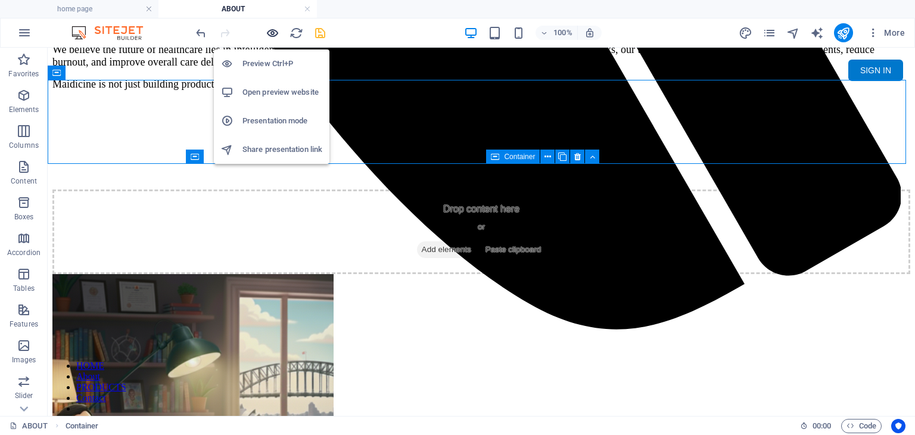
click at [269, 34] on icon "button" at bounding box center [273, 33] width 14 height 14
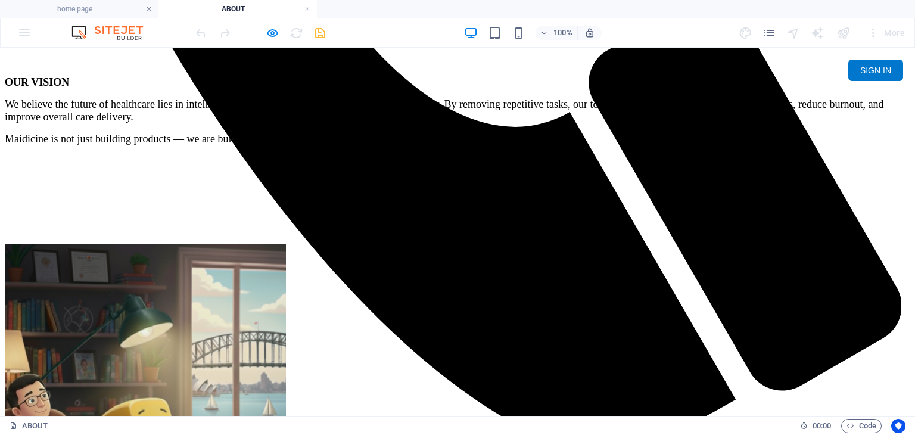
scroll to position [846, 0]
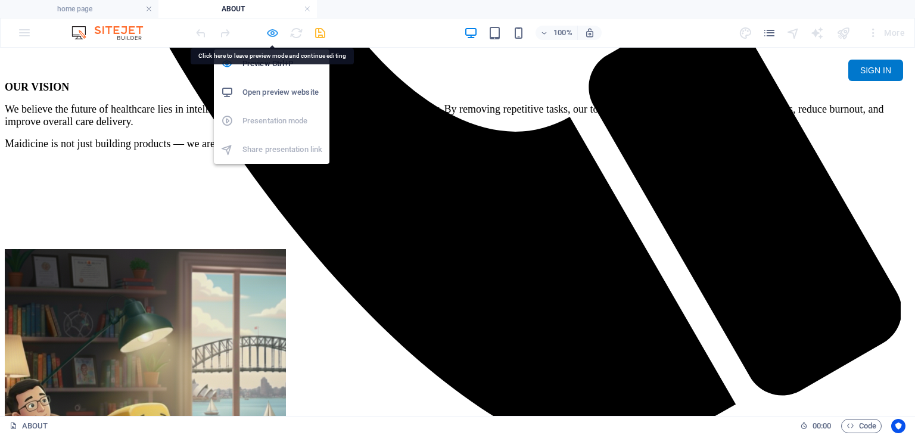
click at [275, 27] on icon "button" at bounding box center [273, 33] width 14 height 14
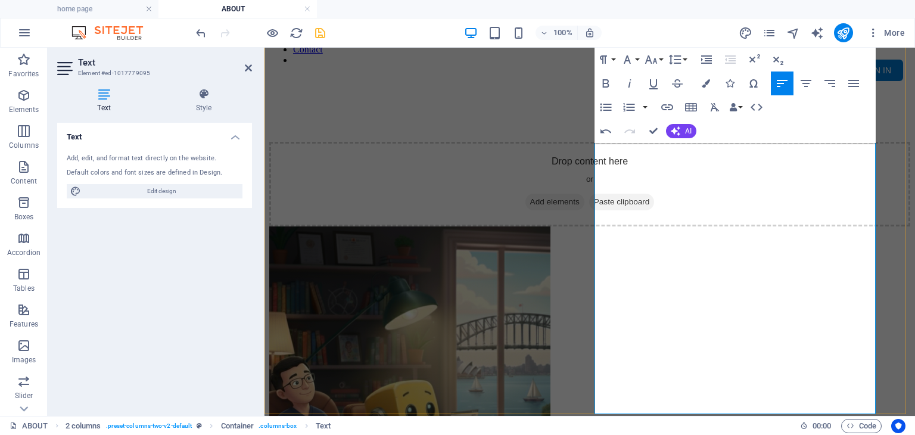
scroll to position [1099, 0]
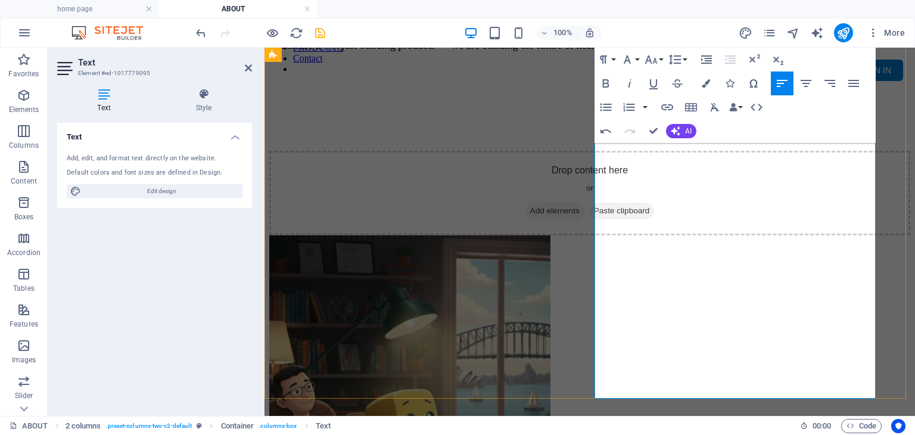
scroll to position [860, 0]
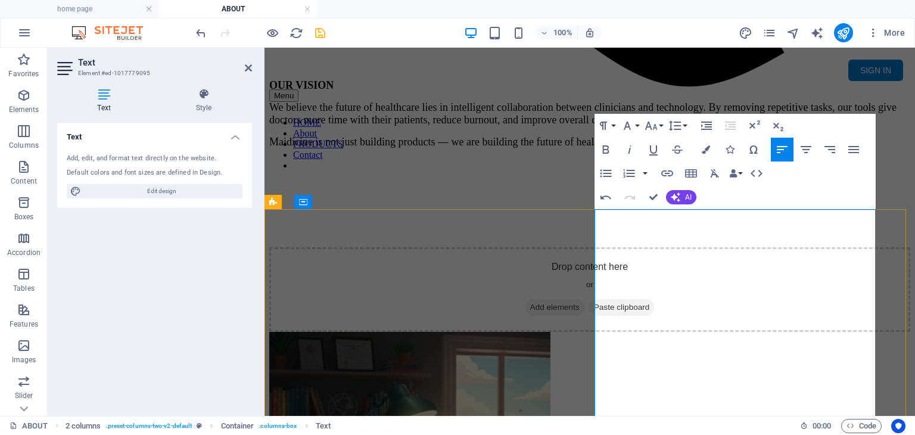
click at [445, 247] on div "Drop content here or Add elements Paste clipboard" at bounding box center [589, 289] width 641 height 85
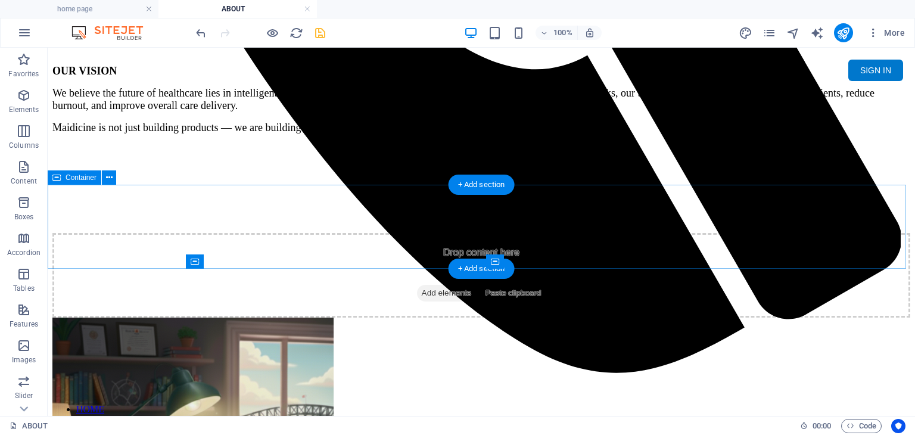
scroll to position [801, 0]
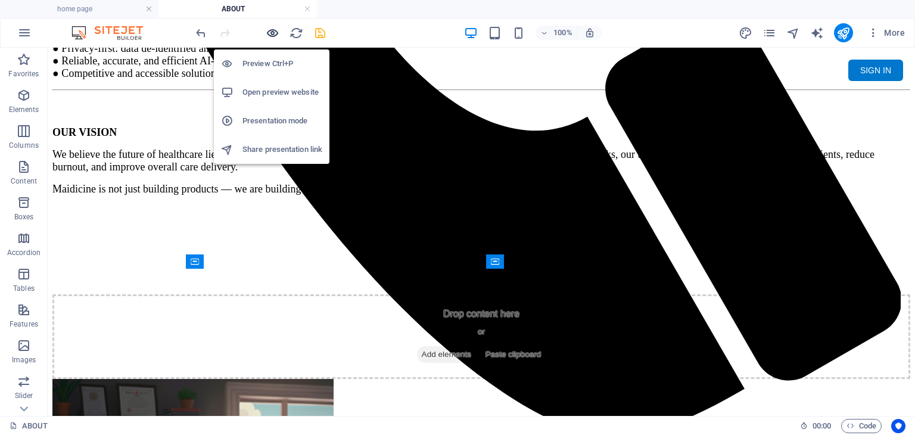
click at [274, 33] on icon "button" at bounding box center [273, 33] width 14 height 14
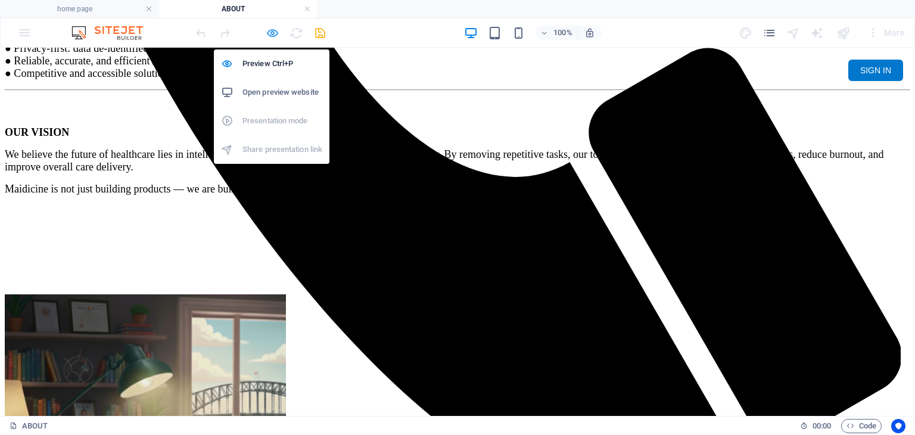
click at [273, 34] on icon "button" at bounding box center [273, 33] width 14 height 14
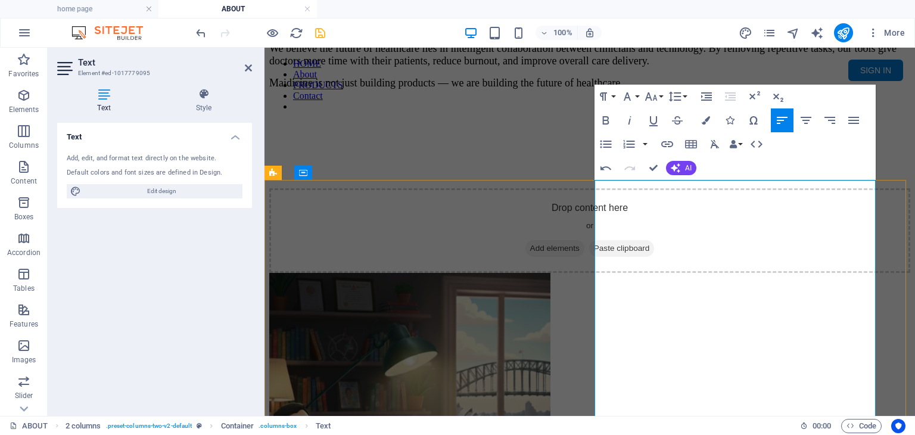
scroll to position [846, 0]
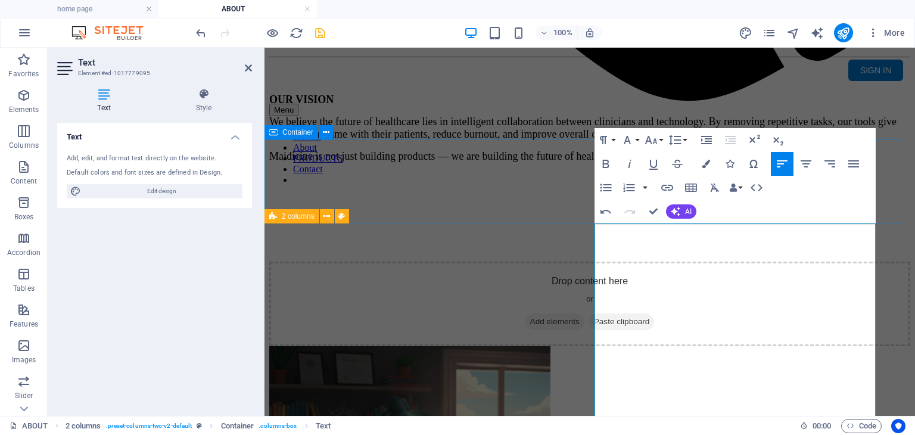
click at [417, 261] on div "Drop content here or Add elements Paste clipboard" at bounding box center [589, 303] width 641 height 85
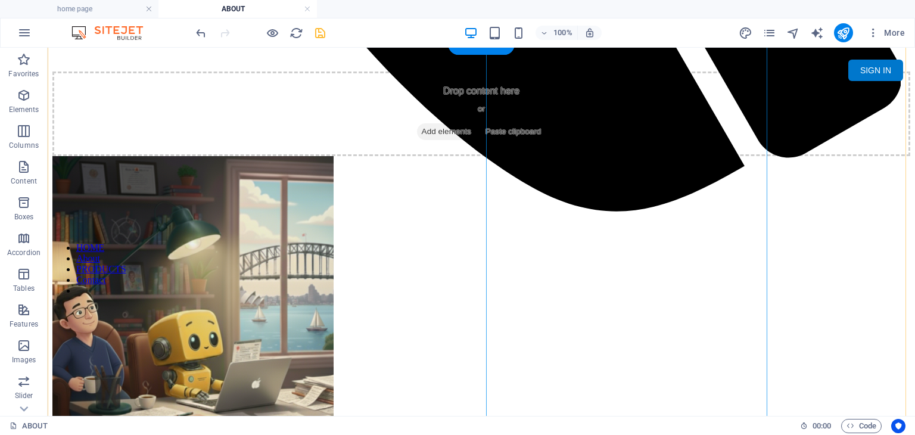
scroll to position [1025, 0]
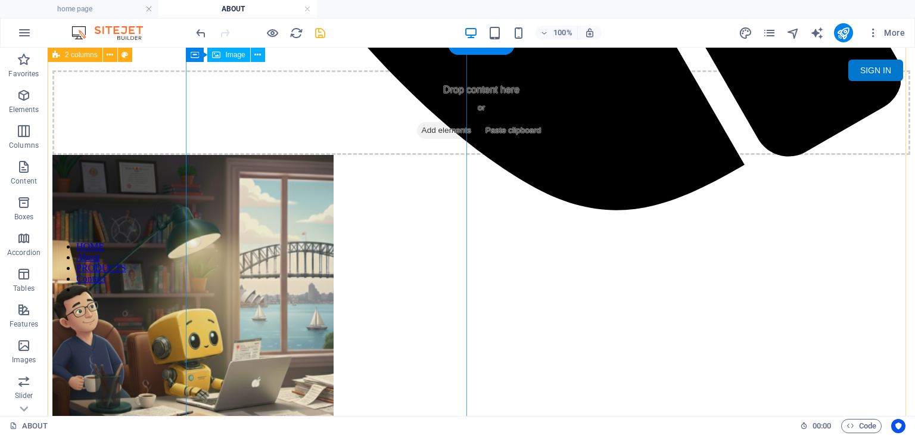
click at [398, 199] on figure at bounding box center [480, 349] width 857 height 388
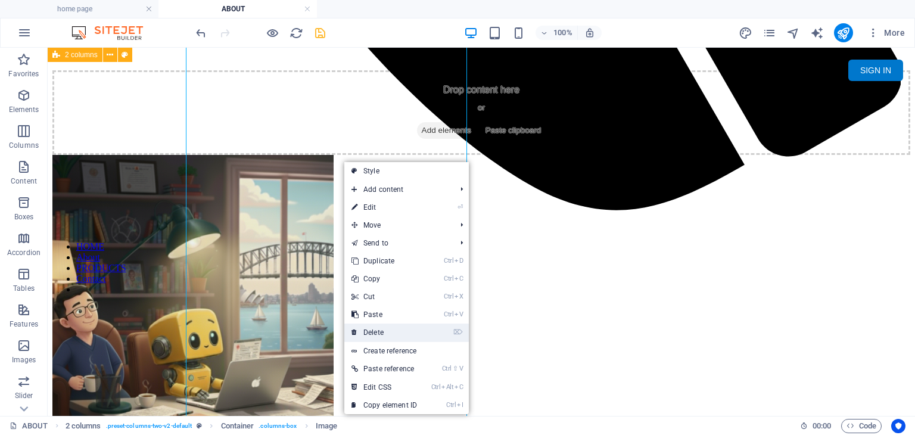
click at [390, 333] on link "⌦ Delete" at bounding box center [384, 332] width 80 height 18
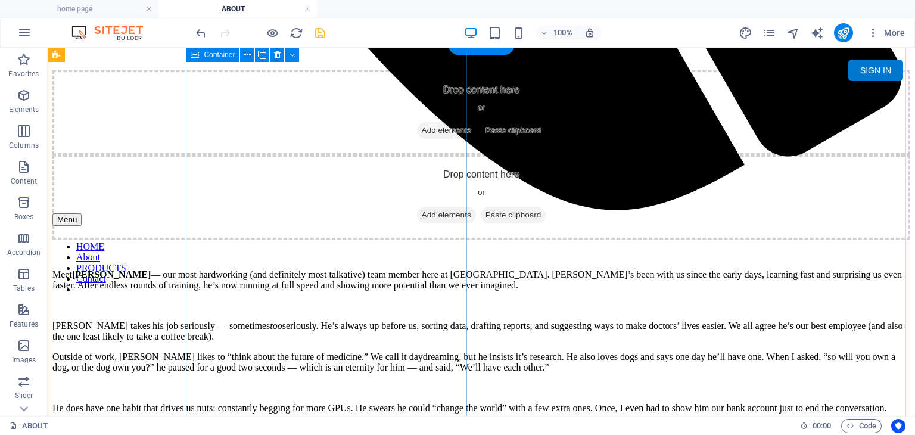
click at [417, 207] on span "Add elements" at bounding box center [446, 215] width 59 height 17
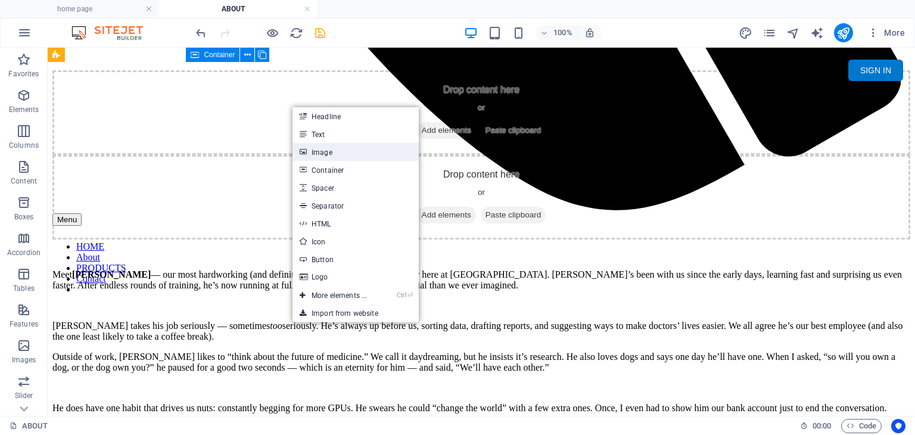
click at [326, 152] on link "Image" at bounding box center [355, 152] width 126 height 18
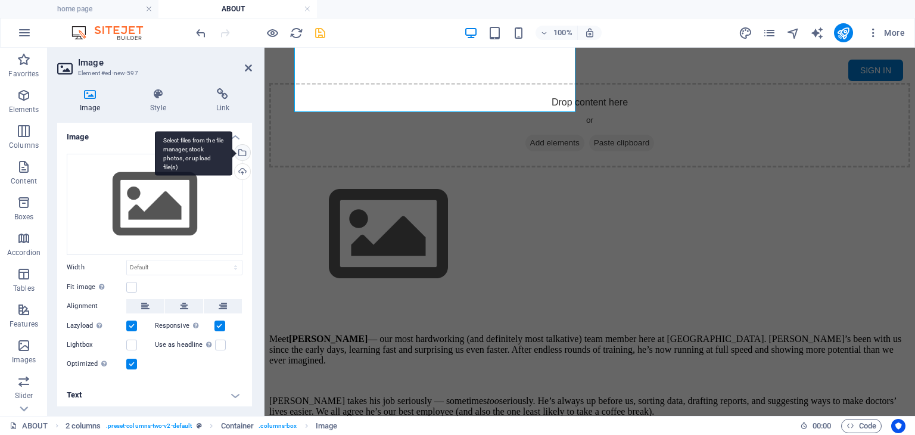
click at [239, 152] on div "Select files from the file manager, stock photos, or upload file(s)" at bounding box center [241, 154] width 18 height 18
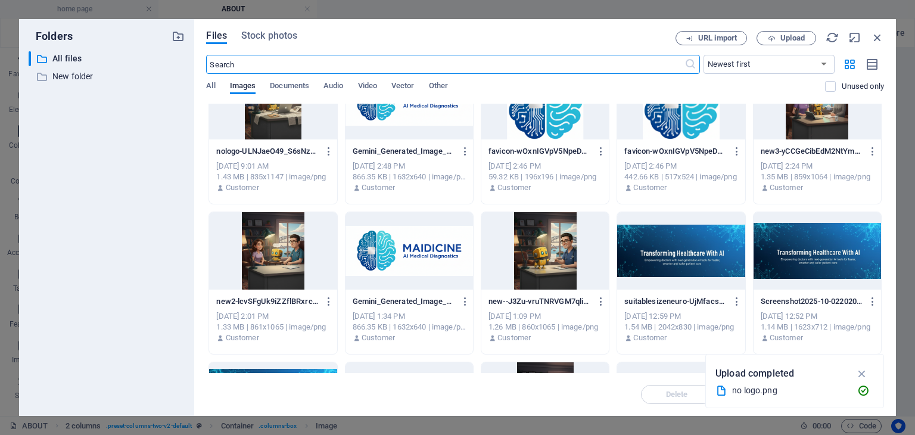
scroll to position [60, 0]
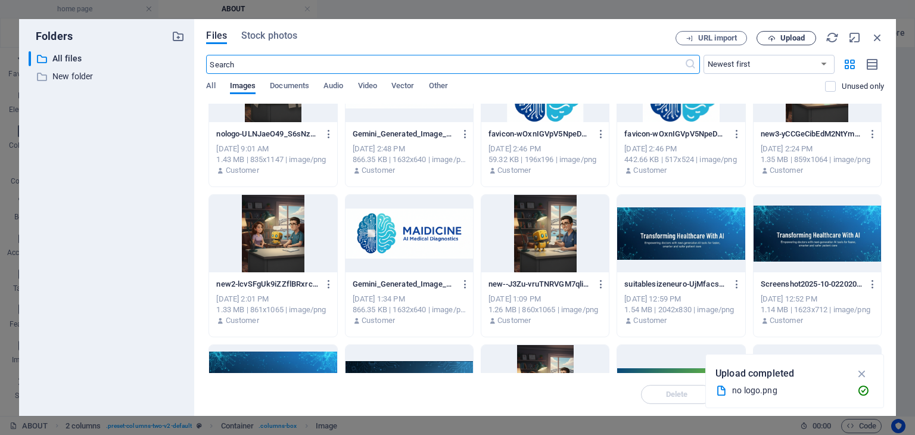
click at [787, 39] on span "Upload" at bounding box center [792, 38] width 24 height 7
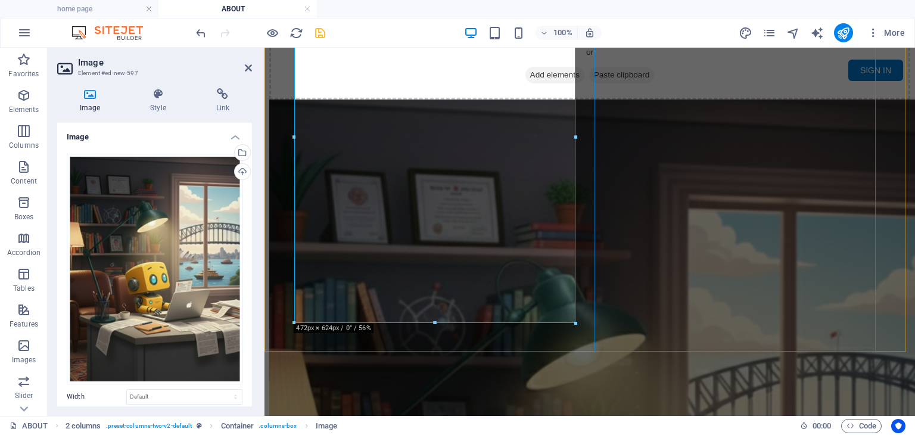
scroll to position [1137, 0]
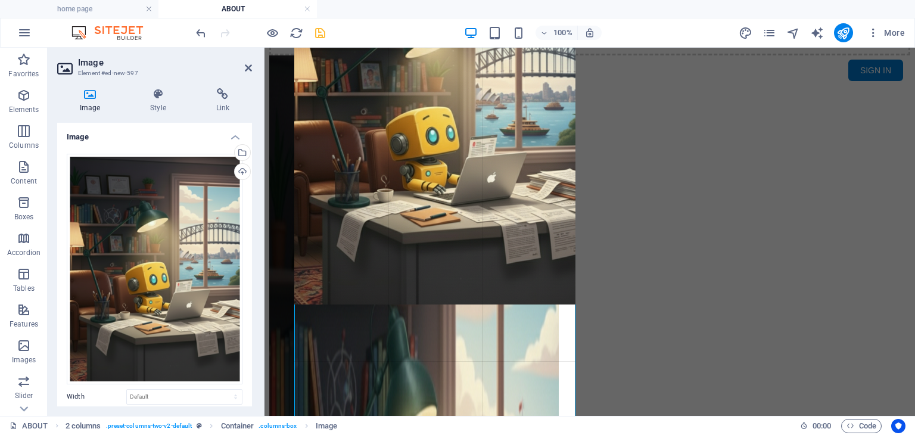
drag, startPoint x: 574, startPoint y: 305, endPoint x: 323, endPoint y: 238, distance: 260.3
type input "472"
select select "px"
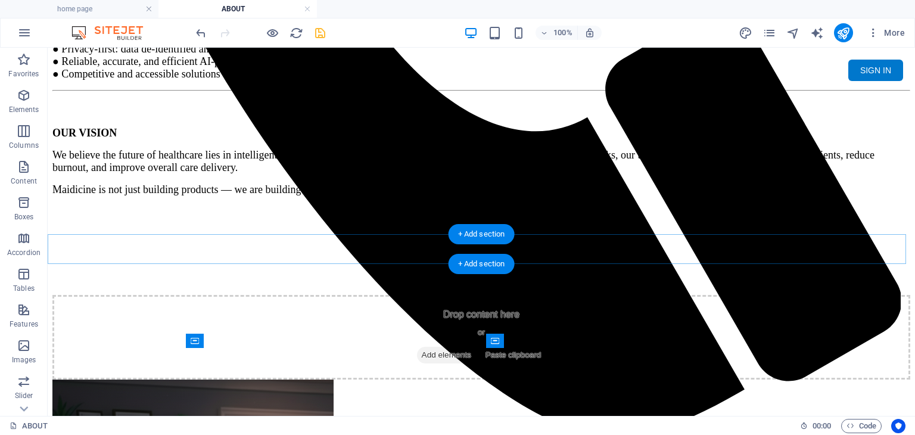
scroll to position [720, 0]
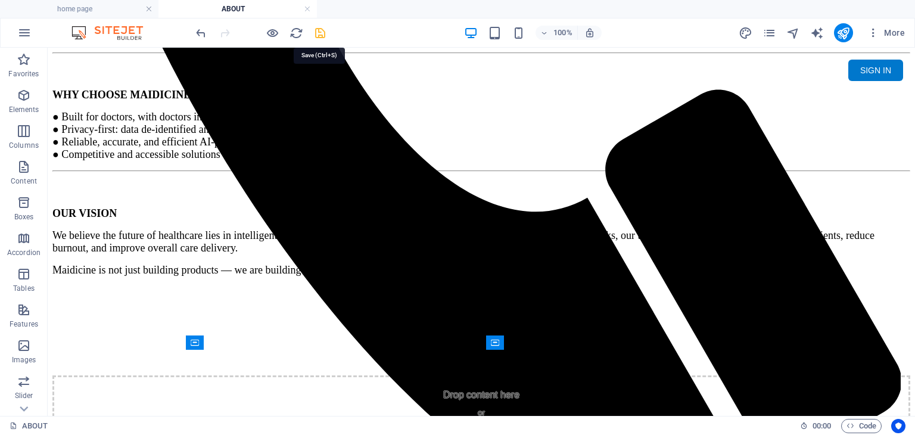
click at [322, 35] on icon "save" at bounding box center [320, 33] width 14 height 14
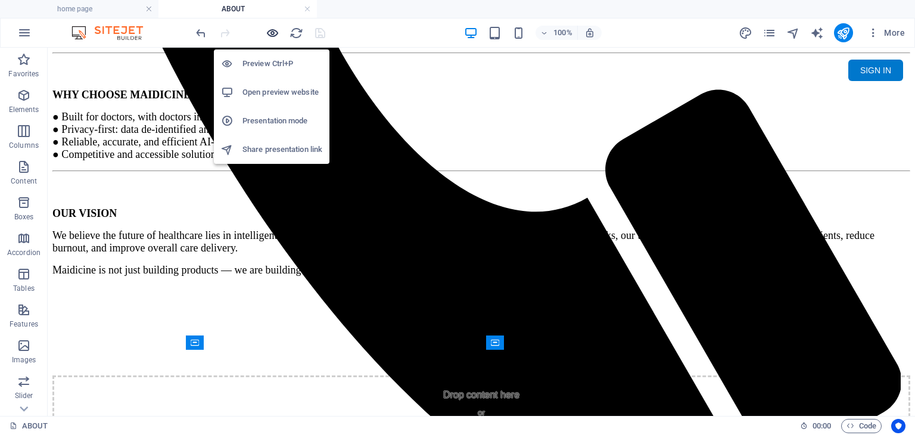
click at [270, 33] on icon "button" at bounding box center [273, 33] width 14 height 14
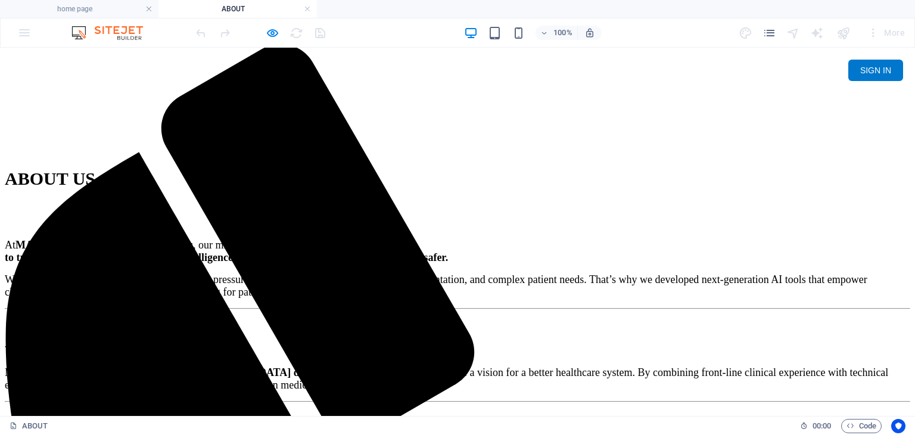
scroll to position [0, 0]
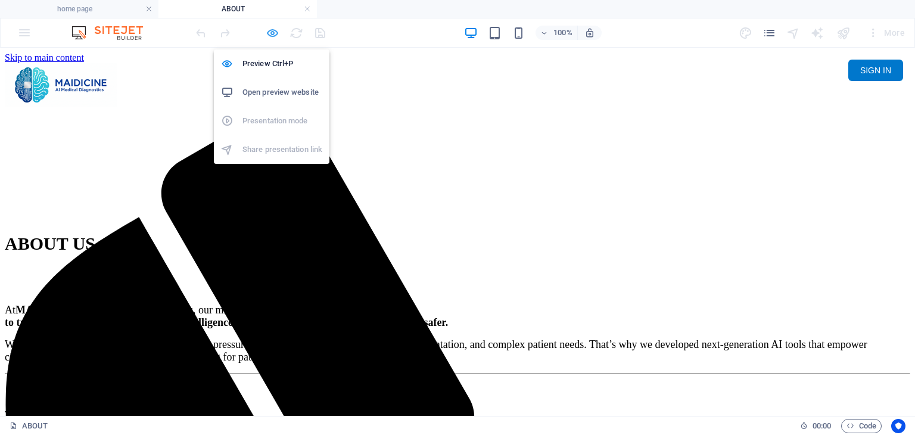
click at [274, 31] on icon "button" at bounding box center [273, 33] width 14 height 14
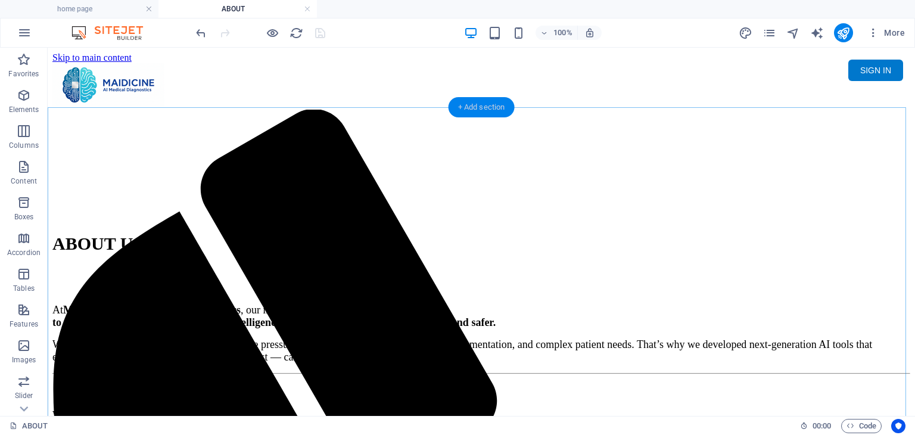
click at [478, 109] on div "+ Add section" at bounding box center [481, 107] width 66 height 20
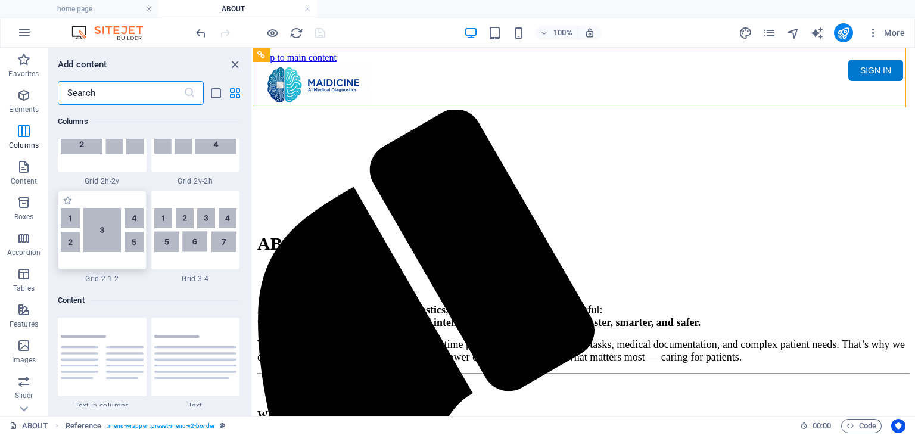
scroll to position [1786, 0]
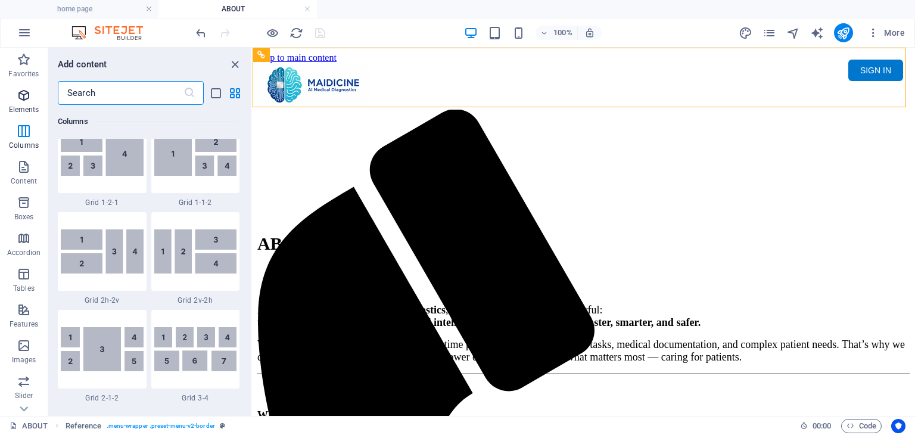
click at [26, 98] on icon "button" at bounding box center [24, 95] width 14 height 14
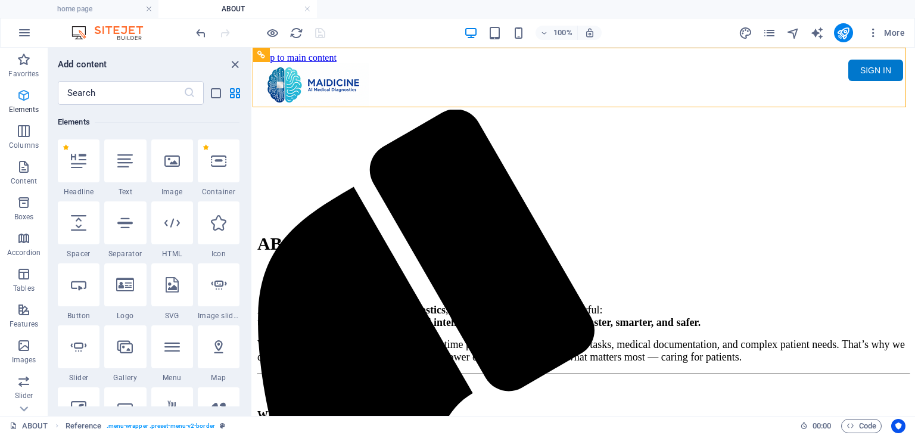
scroll to position [126, 0]
click at [222, 172] on div at bounding box center [219, 160] width 42 height 43
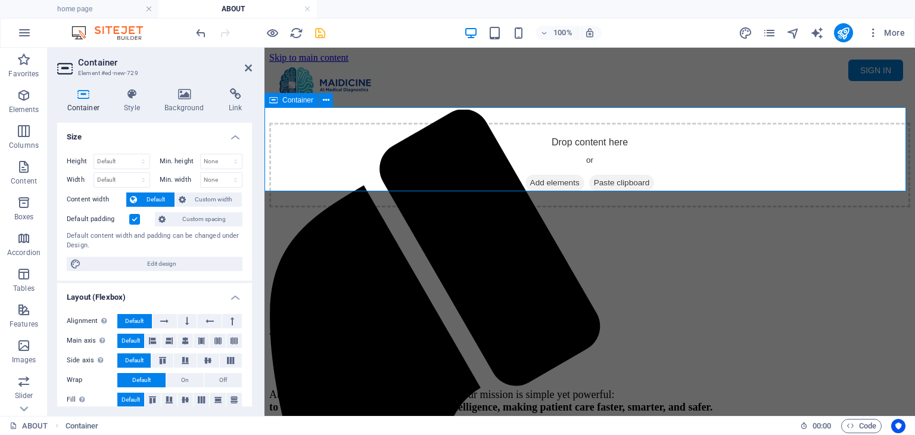
click at [528, 174] on span "Add elements" at bounding box center [554, 182] width 59 height 17
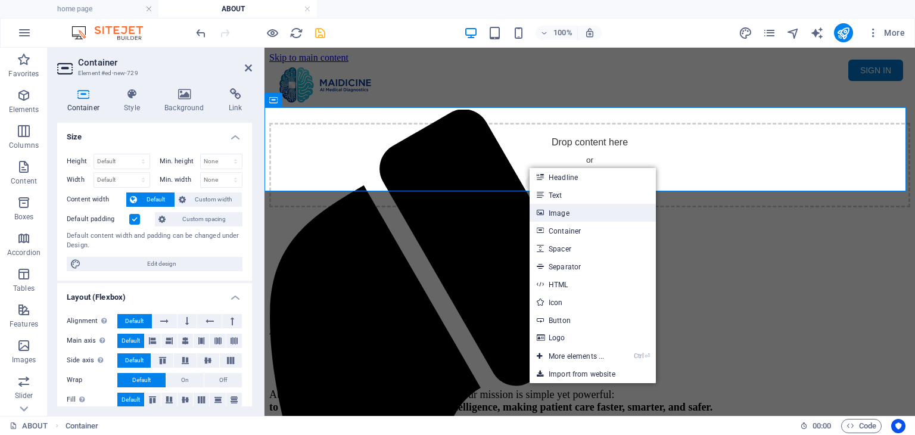
click at [556, 214] on link "Image" at bounding box center [592, 213] width 126 height 18
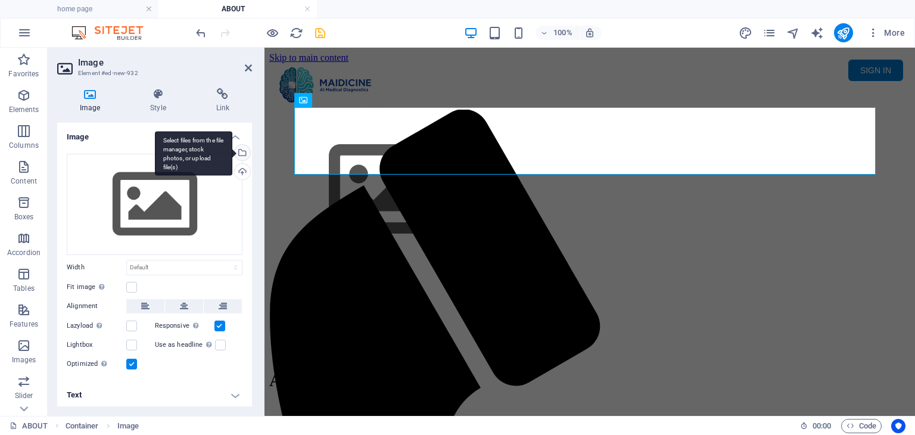
click at [244, 151] on div "Select files from the file manager, stock photos, or upload file(s)" at bounding box center [241, 154] width 18 height 18
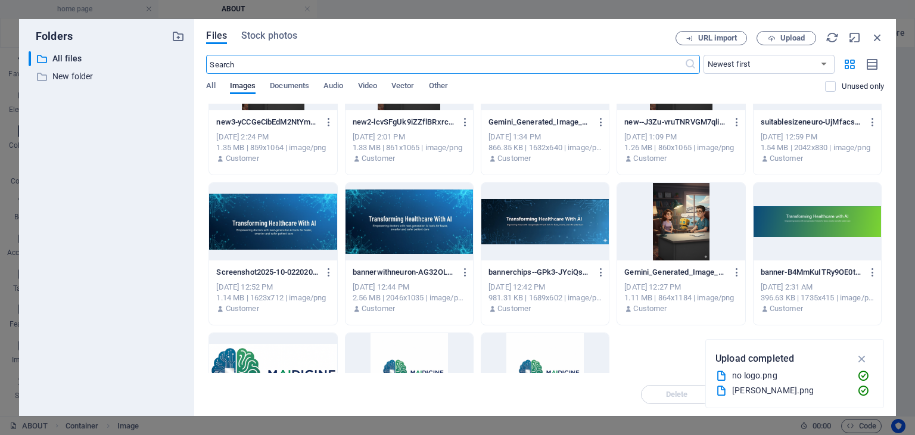
scroll to position [238, 0]
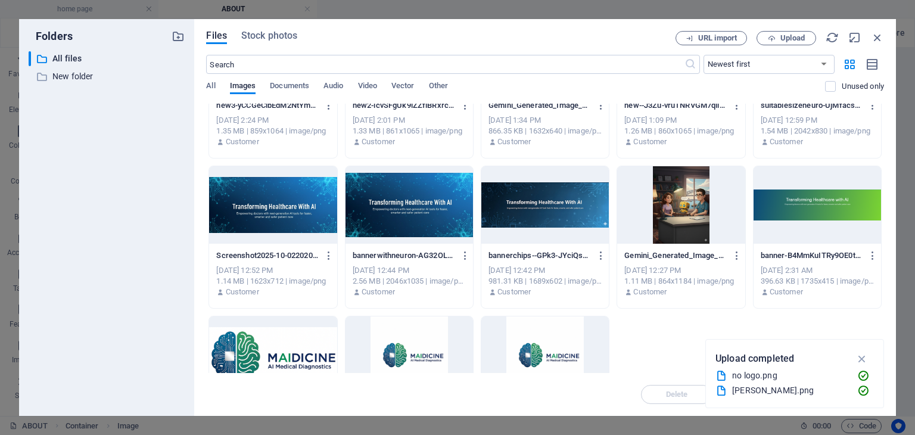
click at [575, 211] on div at bounding box center [544, 204] width 127 height 77
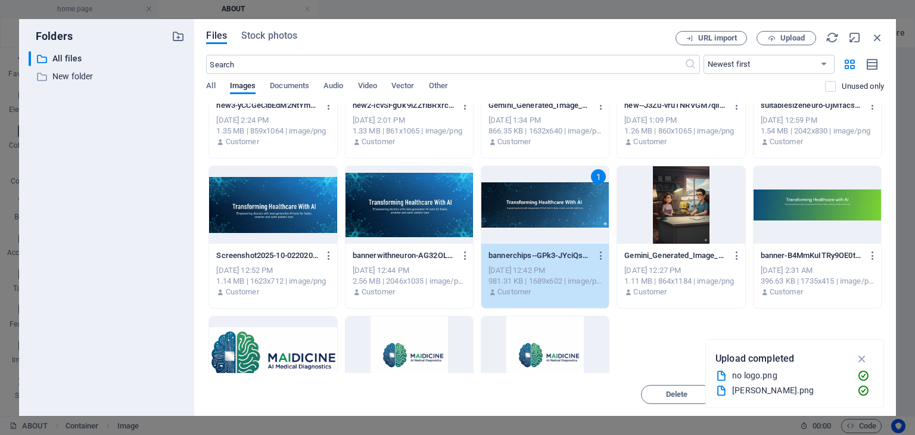
click at [588, 205] on div "1" at bounding box center [544, 204] width 127 height 77
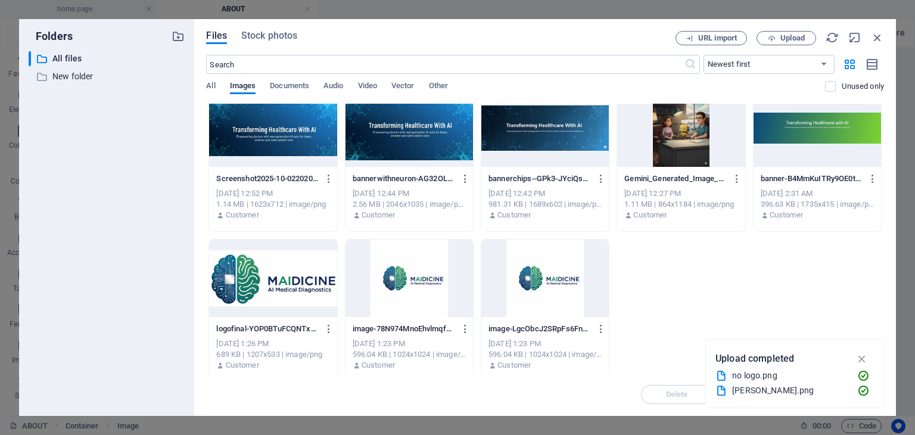
scroll to position [324, 0]
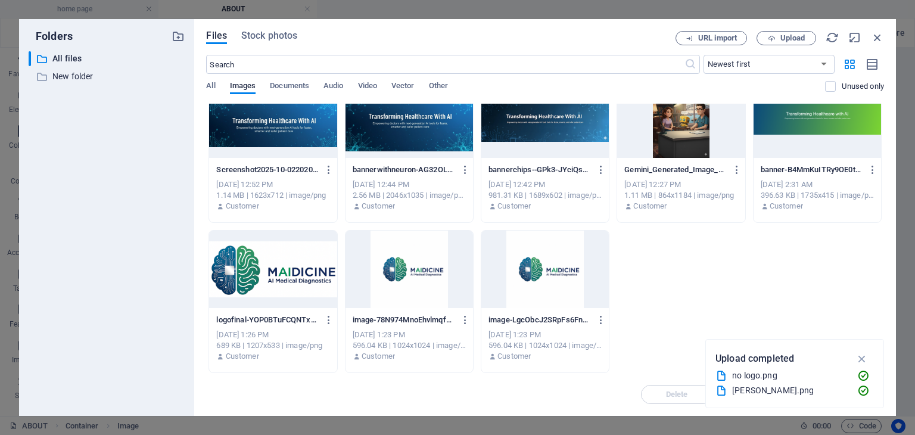
drag, startPoint x: 662, startPoint y: 276, endPoint x: 685, endPoint y: 309, distance: 40.3
click at [685, 309] on div "[PERSON_NAME]-2XpDRhzQ5wPguPikxIDJYQ.png [PERSON_NAME]-2XpDRhzQ5wPguPikxIDJYQ.p…" at bounding box center [545, 76] width 678 height 593
click at [179, 40] on icon "button" at bounding box center [177, 36] width 13 height 13
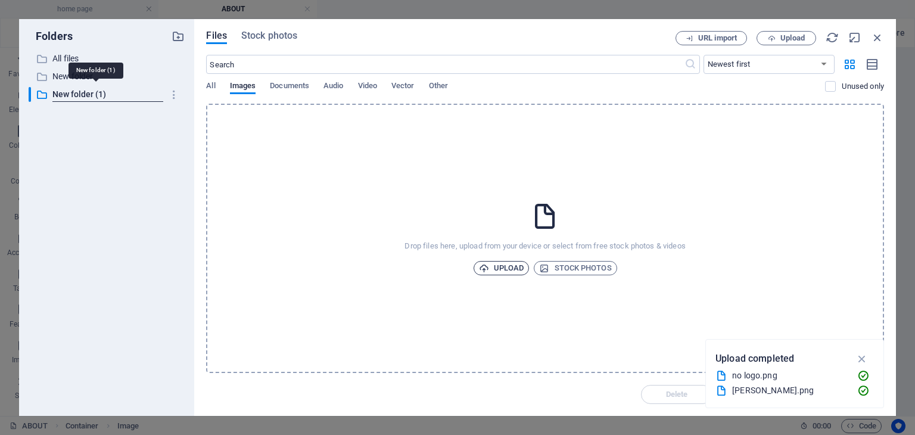
click at [513, 263] on span "Upload" at bounding box center [501, 268] width 45 height 14
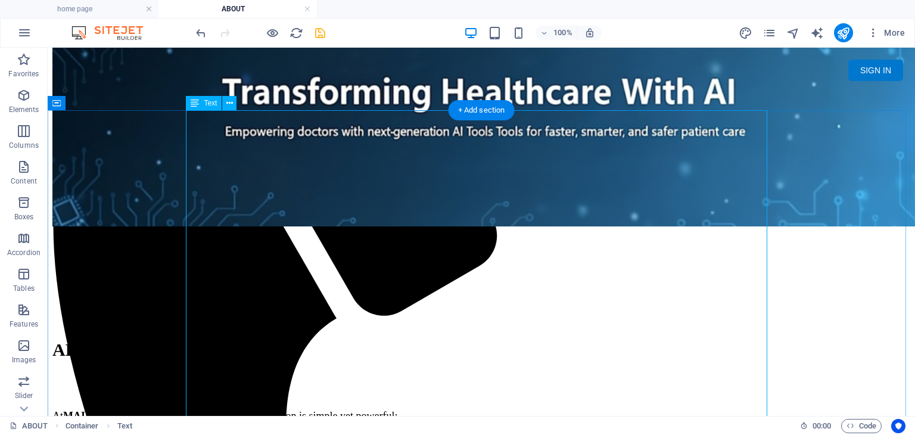
scroll to position [179, 0]
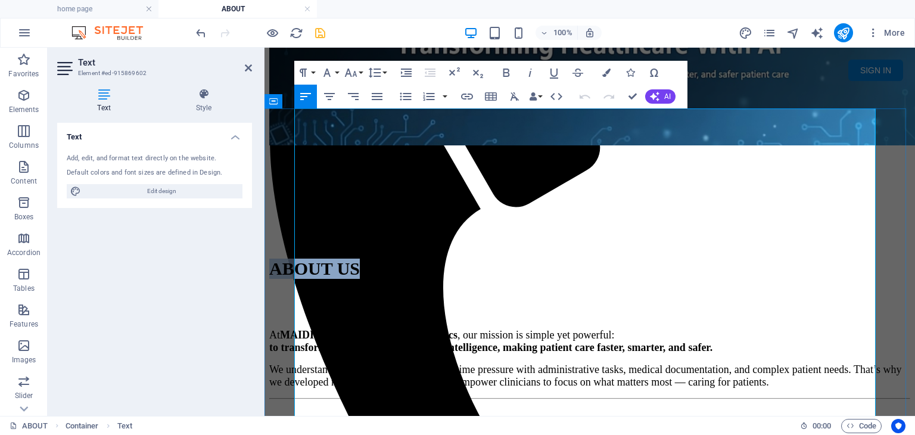
drag, startPoint x: 401, startPoint y: 196, endPoint x: 295, endPoint y: 195, distance: 106.0
click at [295, 258] on p "ABOUT US" at bounding box center [589, 268] width 641 height 20
click at [604, 73] on icon "button" at bounding box center [606, 72] width 8 height 8
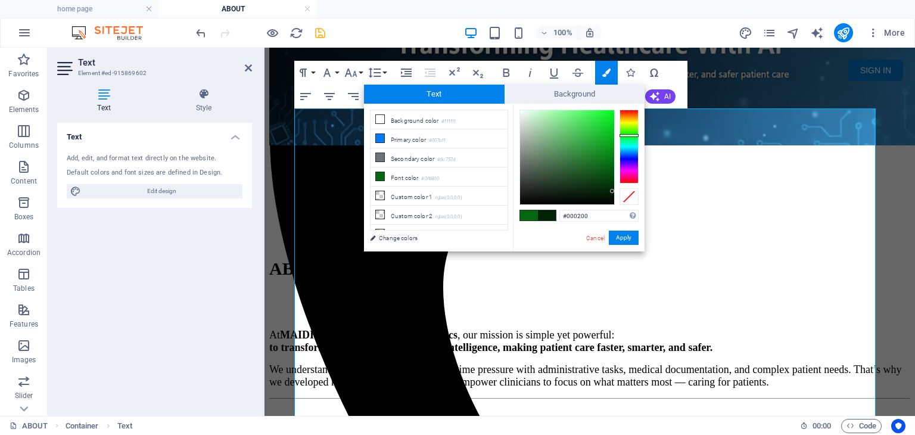
type input "#000000"
drag, startPoint x: 608, startPoint y: 164, endPoint x: 616, endPoint y: 208, distance: 44.3
click at [616, 208] on div "#000000 Supported formats #0852ed rgb(8, 82, 237) rgba(8, 82, 237, 90%) hsv(221…" at bounding box center [579, 264] width 132 height 320
click at [624, 239] on button "Apply" at bounding box center [624, 237] width 30 height 14
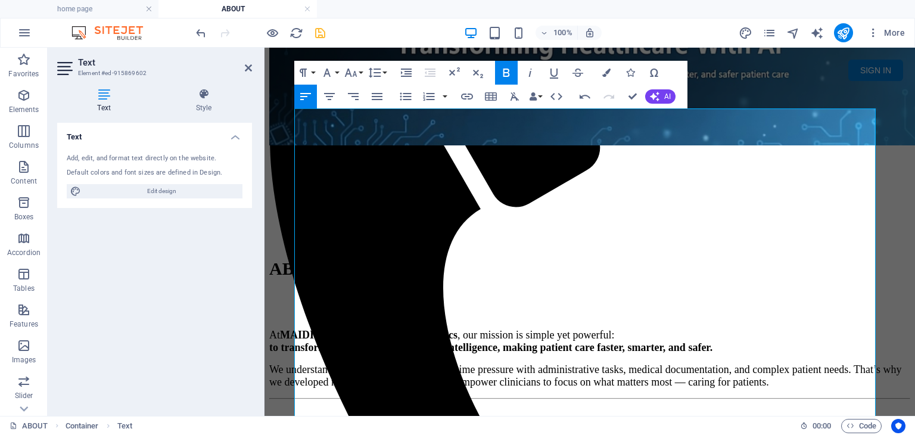
click at [575, 268] on div "Drag here to replace the existing content. Press “Ctrl” if you want to create a…" at bounding box center [589, 232] width 650 height 368
click at [657, 363] on span "We understand that doctors face increasing time pressure with administrative ta…" at bounding box center [585, 375] width 632 height 24
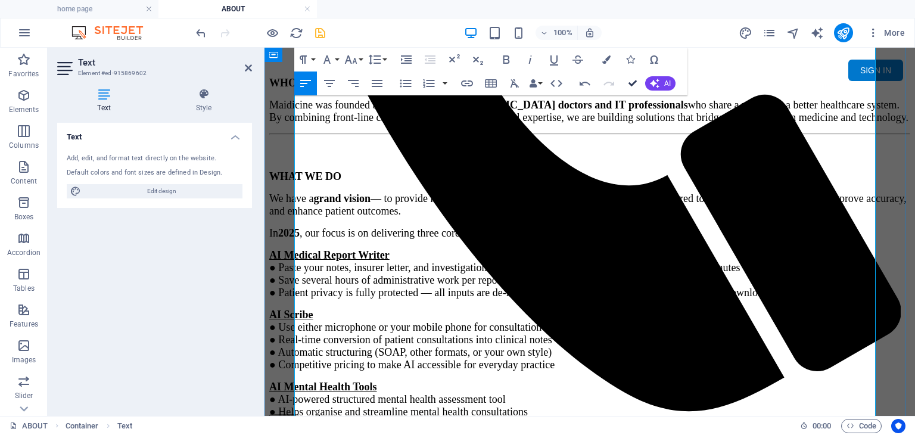
scroll to position [417, 0]
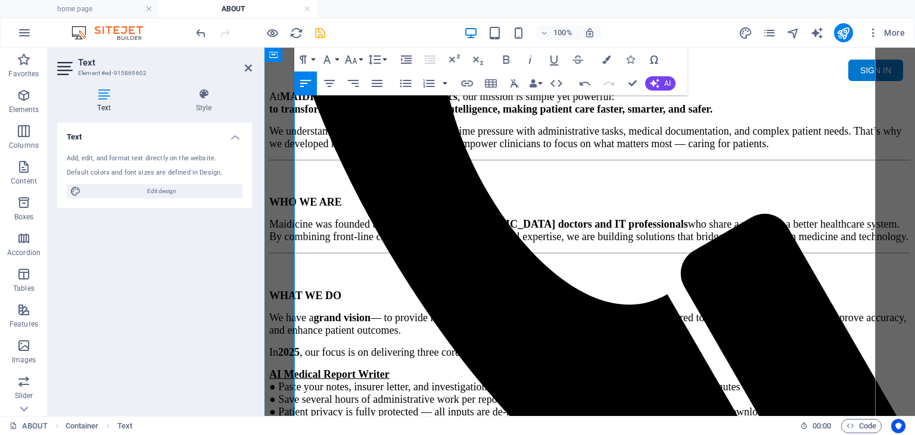
click at [389, 368] on u "AI Medical Report Writer" at bounding box center [329, 374] width 120 height 12
drag, startPoint x: 406, startPoint y: 248, endPoint x: 295, endPoint y: 246, distance: 111.4
click at [295, 368] on p "AI Medical Report Writer ● Paste your notes, insurer letter, and investigation …" at bounding box center [589, 393] width 641 height 50
click at [462, 80] on icon "button" at bounding box center [467, 83] width 14 height 14
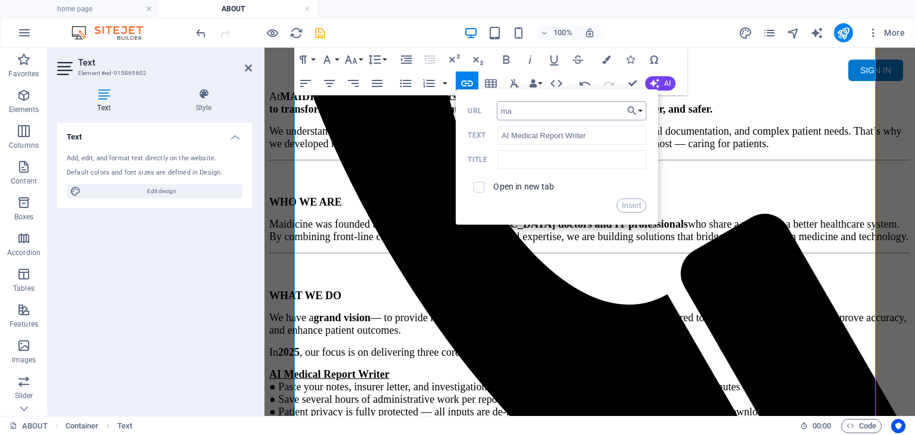
type input "m"
click at [638, 114] on button "Choose Link" at bounding box center [634, 110] width 23 height 19
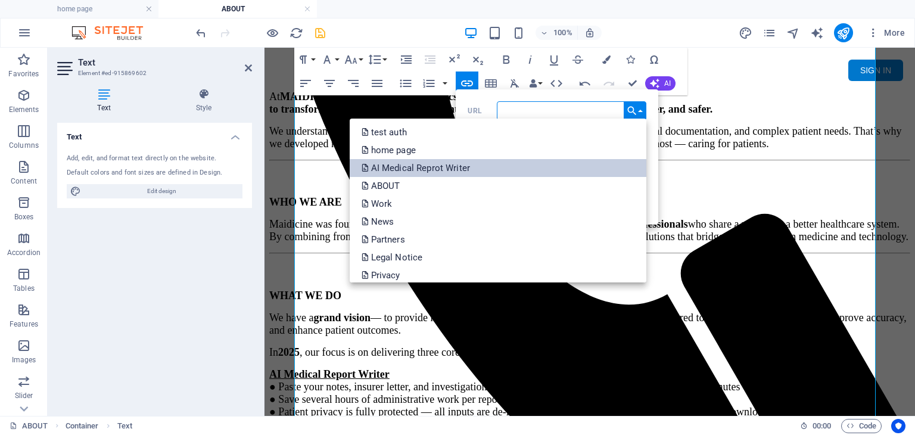
click at [472, 166] on p "AI Medical Reprot Writer" at bounding box center [416, 168] width 111 height 18
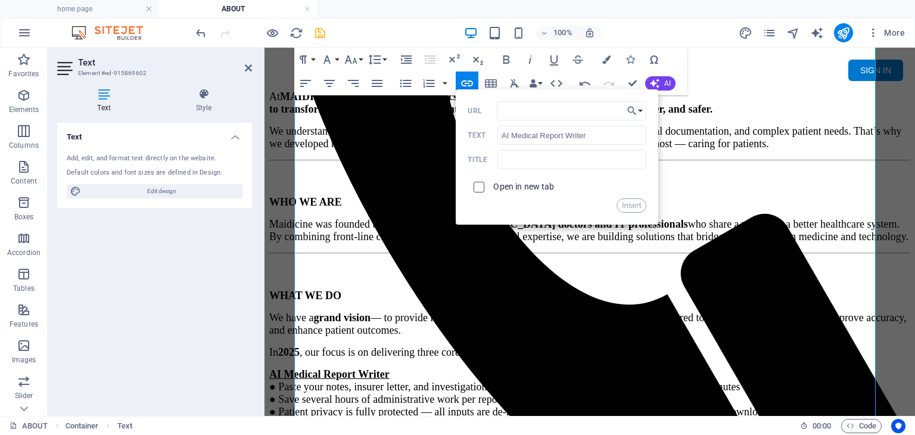
click at [478, 188] on input "checkbox" at bounding box center [477, 185] width 11 height 11
checkbox input "true"
click at [637, 205] on button "Insert" at bounding box center [631, 205] width 30 height 14
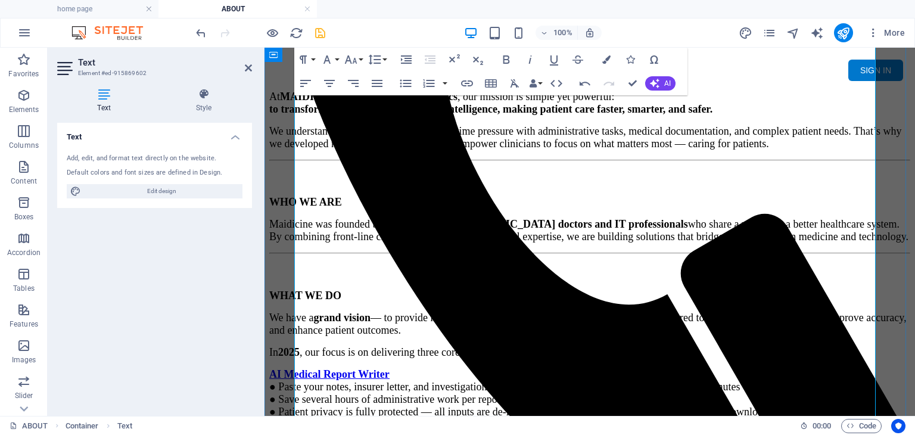
click at [448, 368] on p "AI Medical Report Writer ● Paste your notes, insurer letter, and investigation …" at bounding box center [589, 393] width 641 height 50
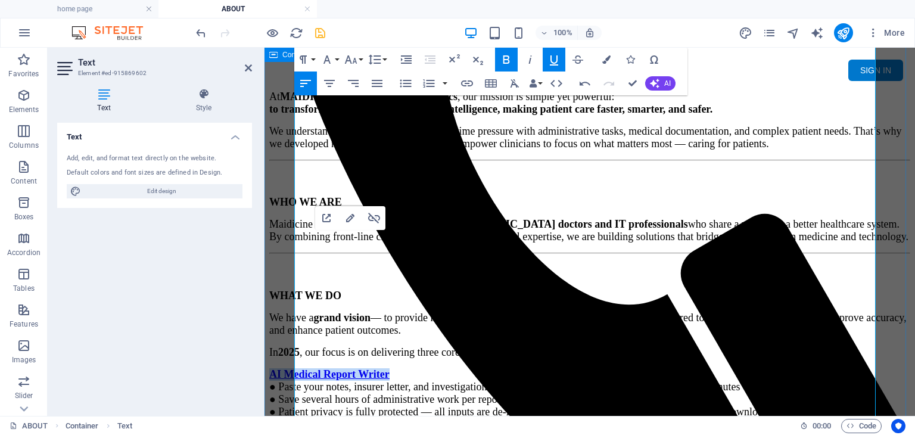
drag, startPoint x: 408, startPoint y: 248, endPoint x: 291, endPoint y: 252, distance: 118.0
click at [291, 252] on div "ABOUT US At MAIDICINE – AI Medical Diagnostics , our mission is simple yet powe…" at bounding box center [589, 357] width 641 height 877
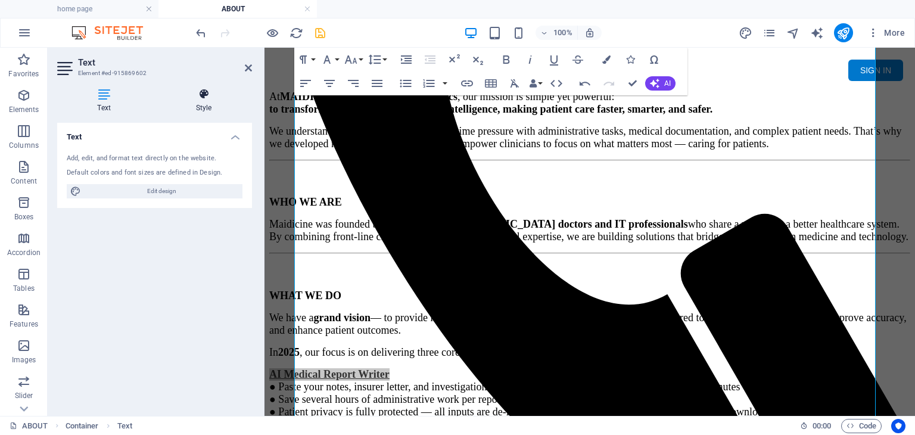
click at [206, 102] on h4 "Style" at bounding box center [203, 100] width 96 height 25
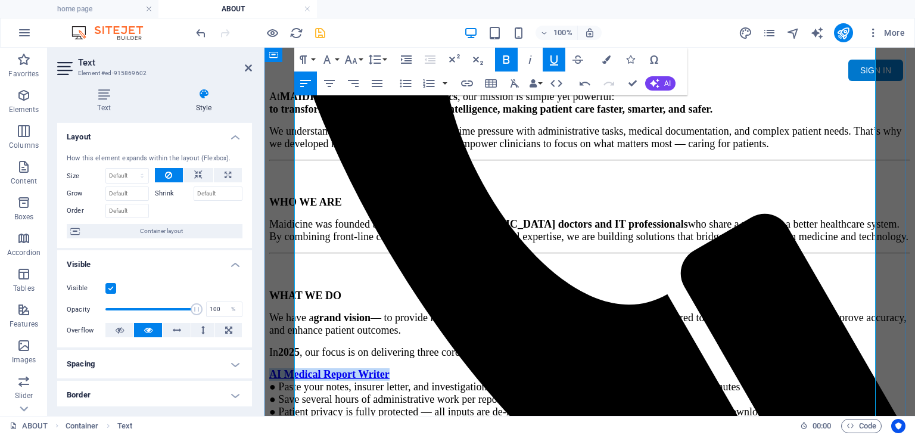
click at [360, 368] on p "AI Medical Report Writer ● Paste your notes, insurer letter, and investigation …" at bounding box center [589, 393] width 641 height 50
drag, startPoint x: 407, startPoint y: 249, endPoint x: 286, endPoint y: 248, distance: 120.3
click at [286, 248] on div "ABOUT US At MAIDICINE – AI Medical Diagnostics , our mission is simple yet powe…" at bounding box center [589, 357] width 641 height 877
click at [107, 94] on icon at bounding box center [103, 94] width 93 height 12
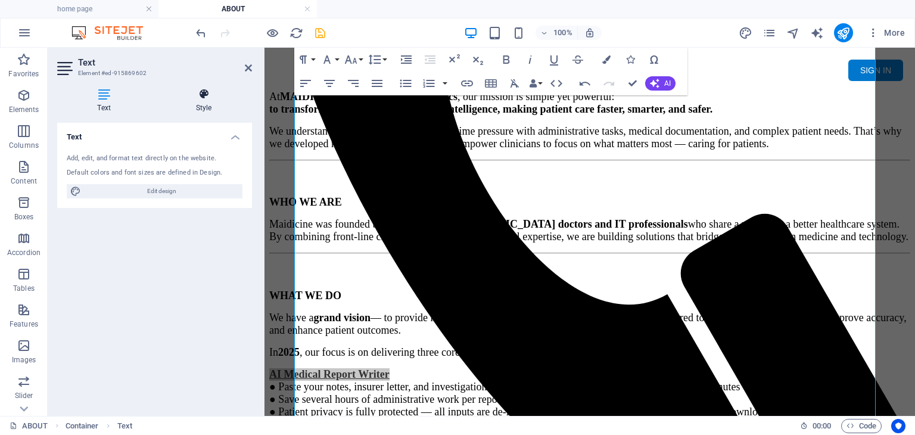
click at [204, 98] on icon at bounding box center [203, 94] width 96 height 12
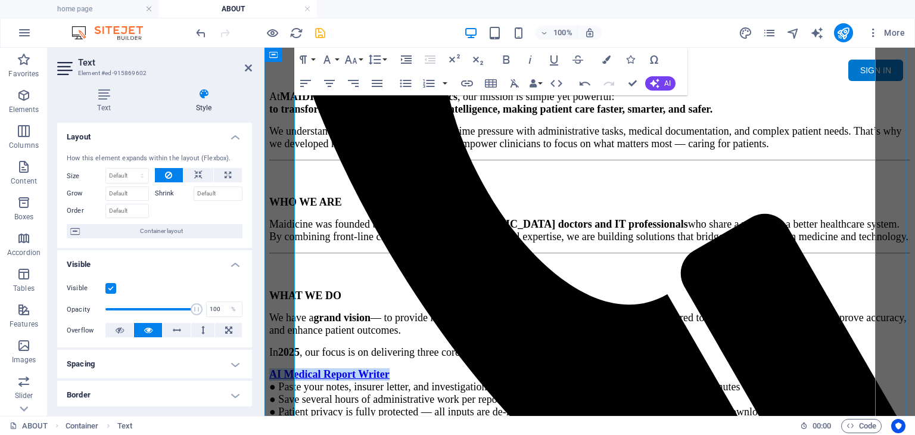
click at [411, 368] on p "AI Medical Report Writer ● Paste your notes, insurer letter, and investigation …" at bounding box center [589, 393] width 641 height 50
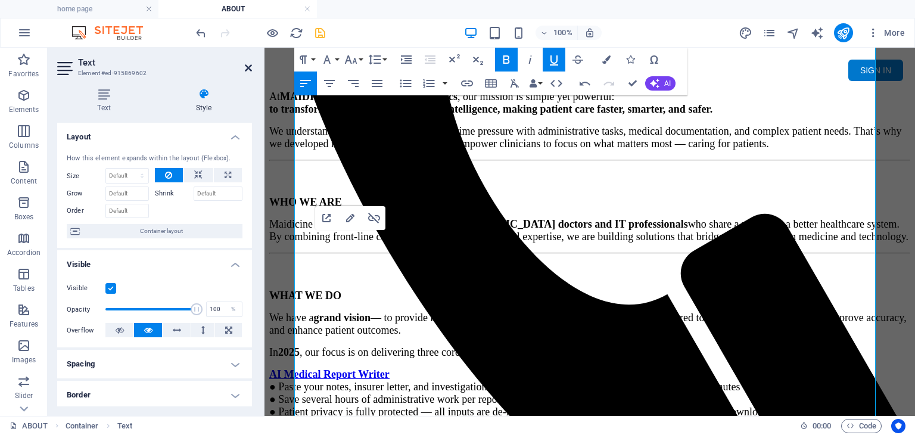
click at [246, 70] on icon at bounding box center [248, 68] width 7 height 10
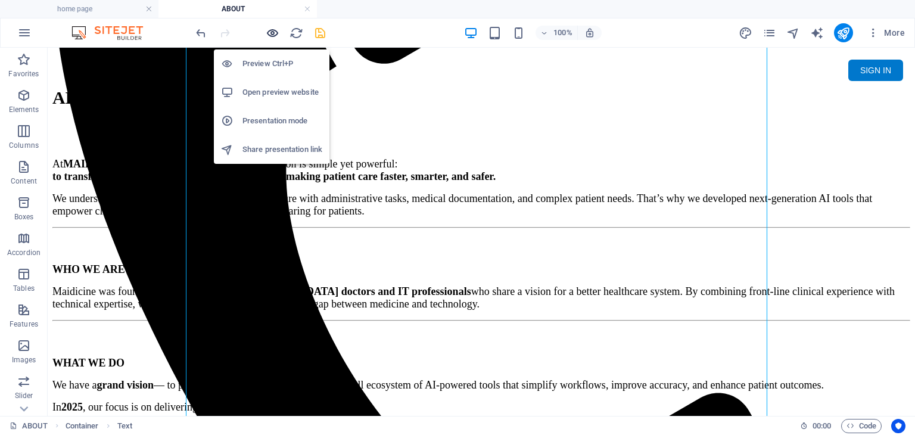
click at [273, 36] on icon "button" at bounding box center [273, 33] width 14 height 14
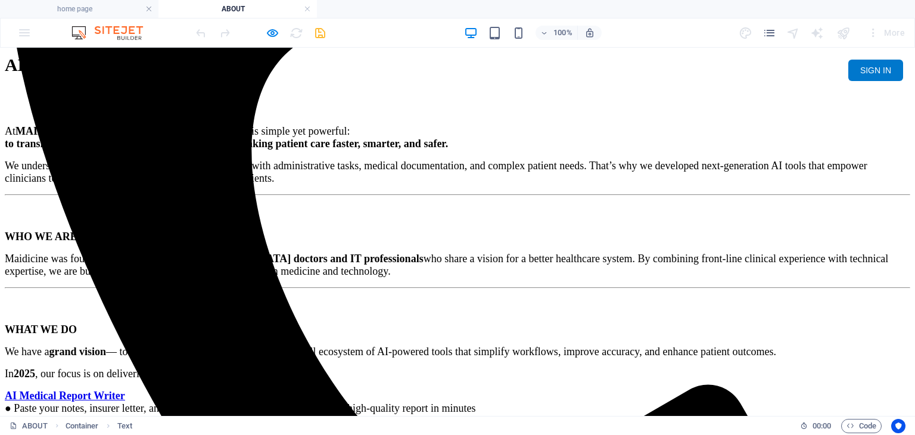
scroll to position [476, 0]
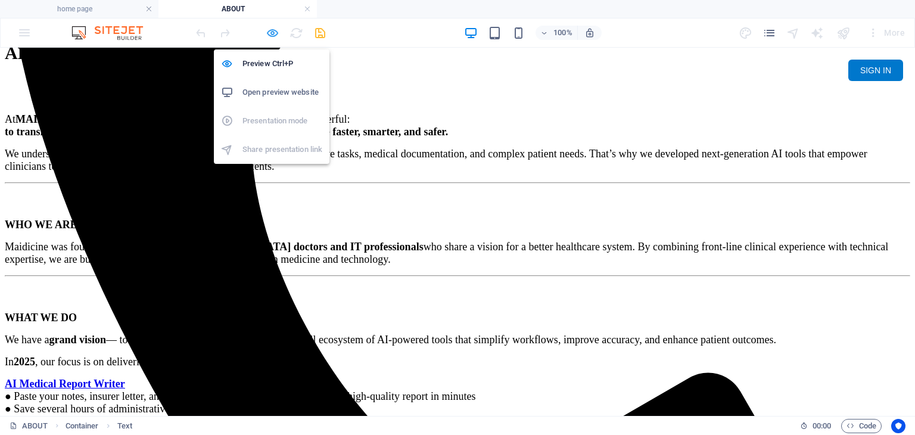
click at [273, 32] on icon "button" at bounding box center [273, 33] width 14 height 14
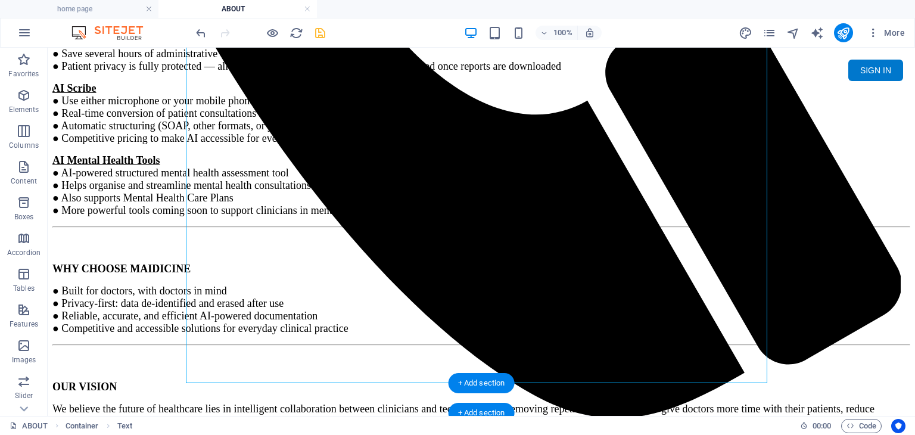
drag, startPoint x: 548, startPoint y: 397, endPoint x: 522, endPoint y: 374, distance: 35.0
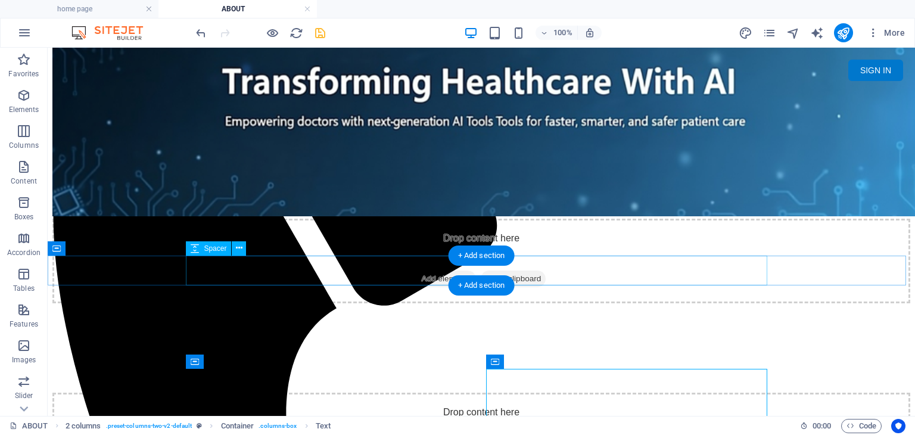
scroll to position [56, 0]
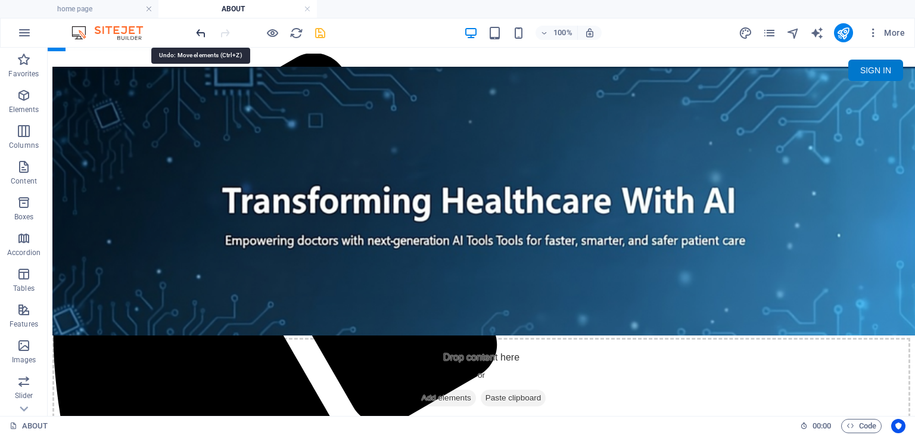
click at [201, 34] on icon "undo" at bounding box center [201, 33] width 14 height 14
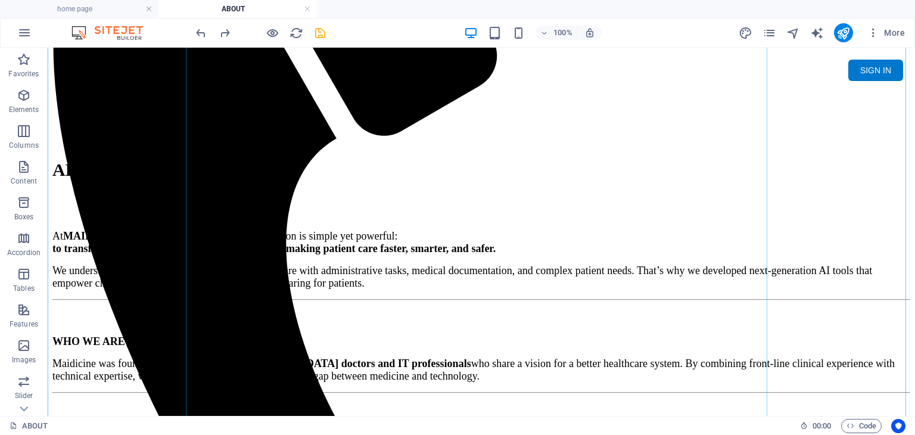
scroll to position [473, 0]
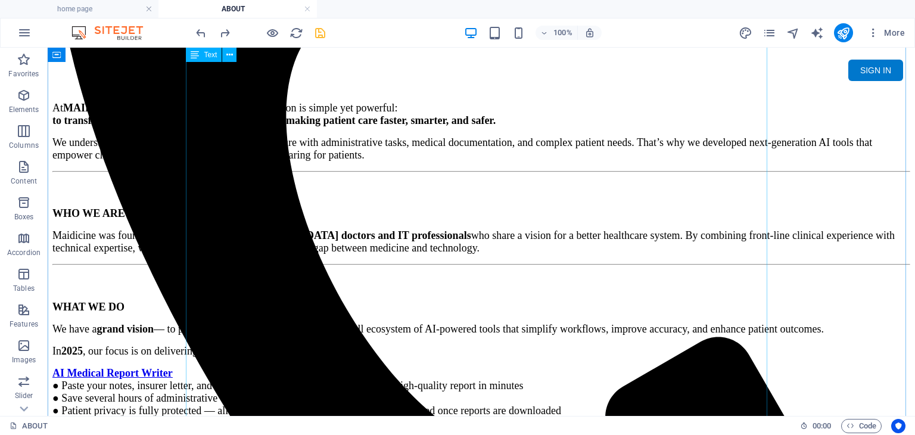
click at [314, 288] on div "ABOUT US At MAIDICINE – AI Medical Diagnostics , our mission is simple yet powe…" at bounding box center [480, 362] width 857 height 864
click at [496, 289] on div "ABOUT US At MAIDICINE – AI Medical Diagnostics , our mission is simple yet powe…" at bounding box center [480, 362] width 857 height 864
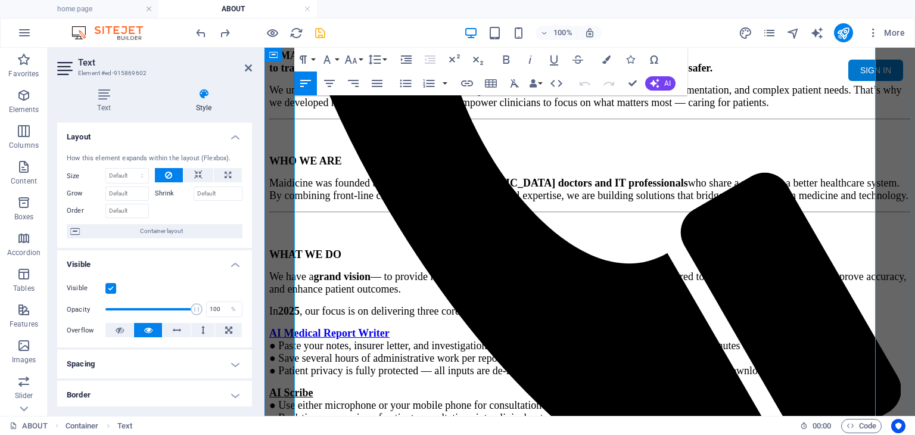
scroll to position [531, 0]
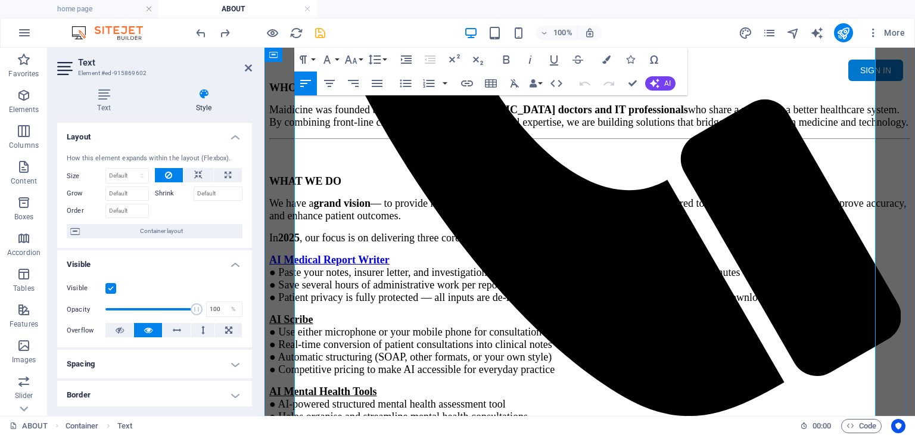
click at [296, 313] on u "AI Scribe" at bounding box center [291, 319] width 44 height 12
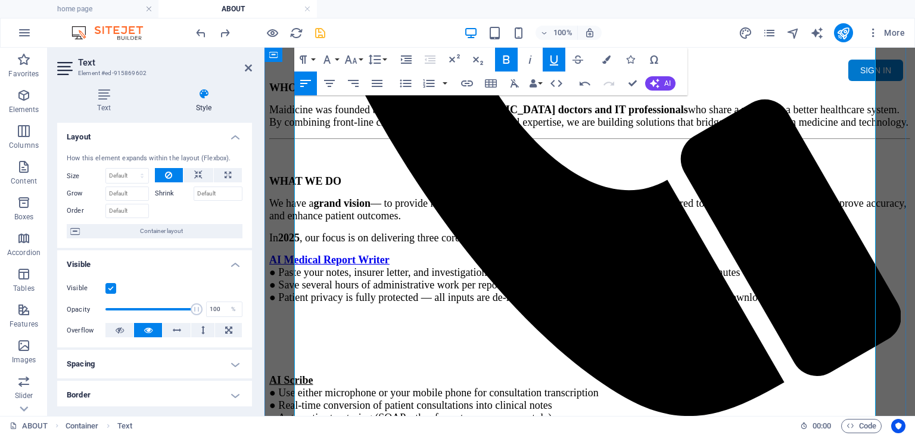
drag, startPoint x: 653, startPoint y: 386, endPoint x: 295, endPoint y: 321, distance: 363.7
copy span "AI Mental Health Tools ● AI-powered structured mental health assessment tool ● …"
click at [310, 313] on p at bounding box center [589, 318] width 641 height 11
click at [303, 333] on p at bounding box center [589, 338] width 641 height 11
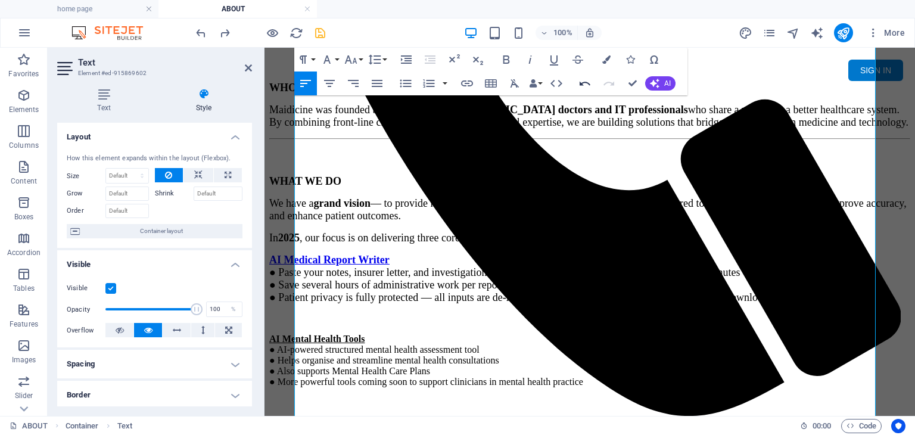
click at [586, 83] on icon "button" at bounding box center [585, 83] width 14 height 14
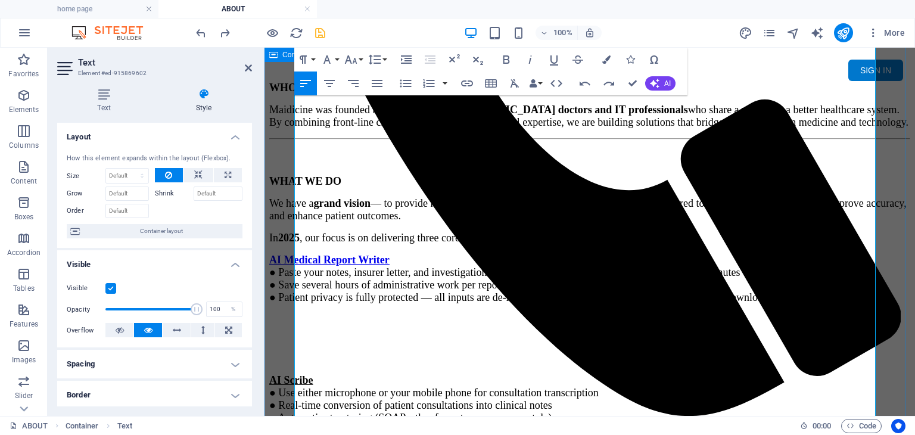
drag, startPoint x: 651, startPoint y: 387, endPoint x: 286, endPoint y: 319, distance: 371.4
click at [286, 319] on div "ABOUT US At MAIDICINE – AI Medical Diagnostics , our mission is simple yet powe…" at bounding box center [589, 273] width 641 height 937
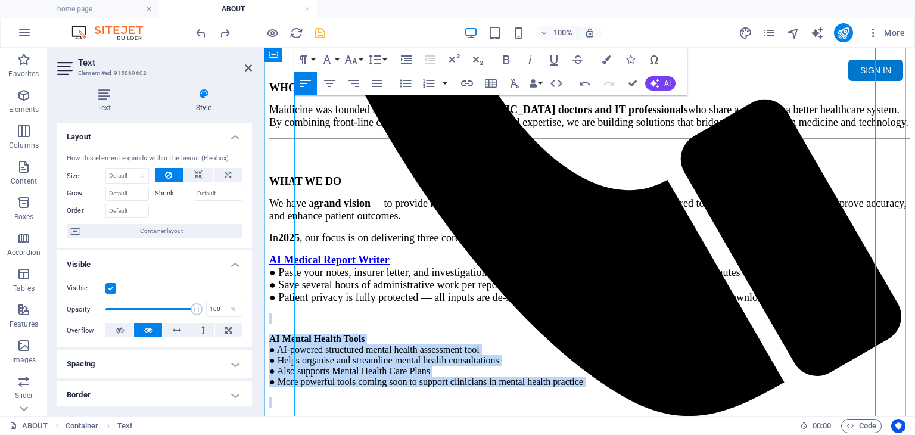
drag, startPoint x: 620, startPoint y: 275, endPoint x: 295, endPoint y: 197, distance: 334.3
click at [295, 197] on div "ABOUT US At MAIDICINE – AI Medical Diagnostics , our mission is simple yet powe…" at bounding box center [589, 269] width 641 height 928
click at [583, 86] on icon "button" at bounding box center [585, 83] width 14 height 14
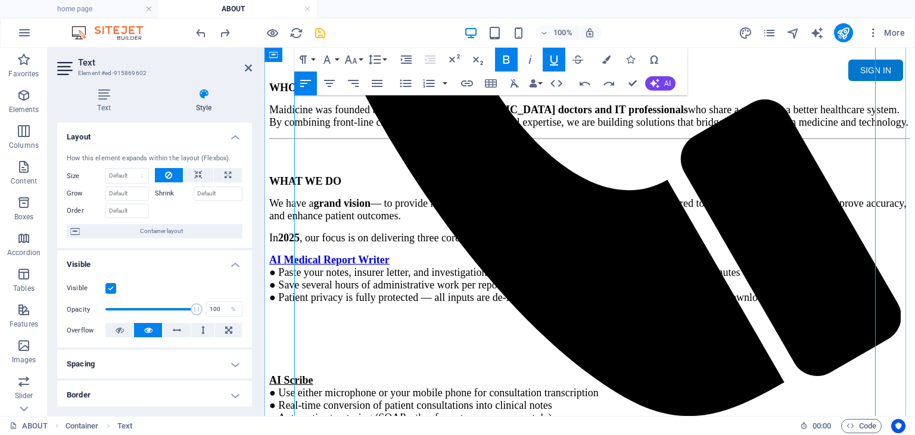
click at [310, 354] on p at bounding box center [589, 359] width 641 height 11
click at [311, 354] on p at bounding box center [589, 359] width 641 height 11
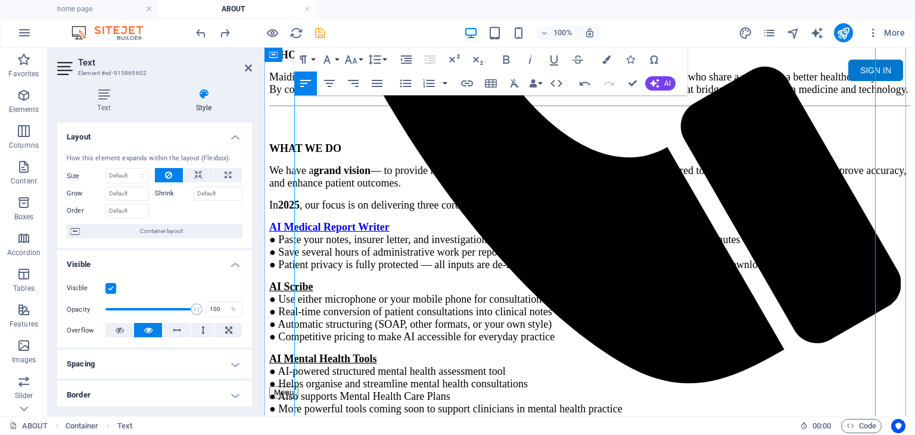
scroll to position [472, 0]
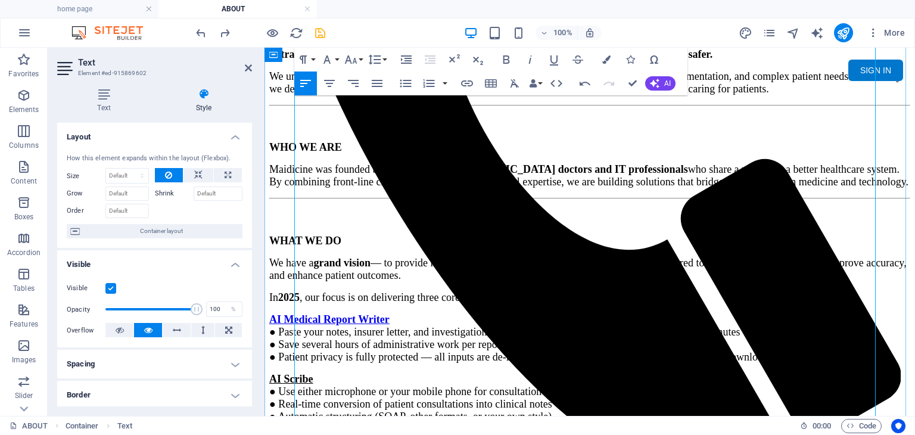
click at [551, 291] on p "In [DATE] , our focus is on delivering three core solutions:" at bounding box center [589, 297] width 641 height 13
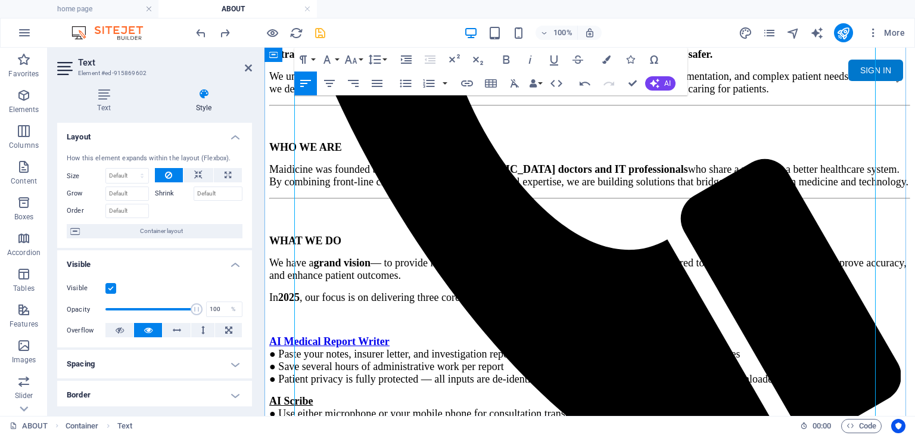
click at [809, 335] on p "AI Medical Report Writer ● Paste your notes, insurer letter, and investigation …" at bounding box center [589, 360] width 641 height 50
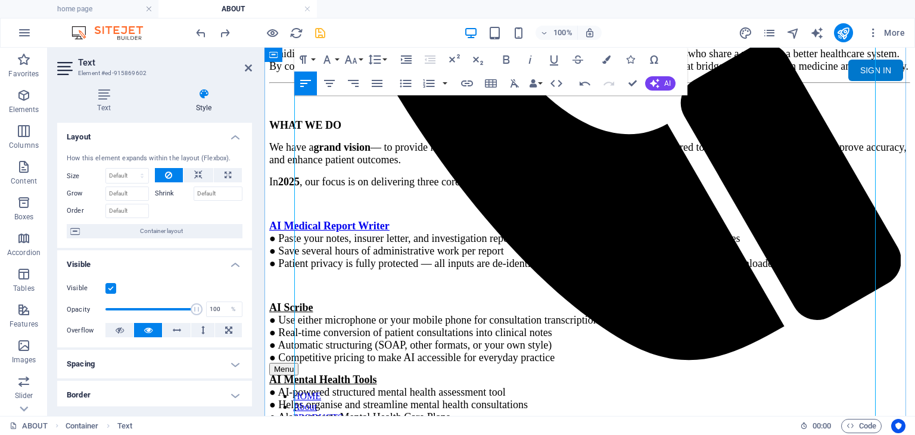
scroll to position [591, 0]
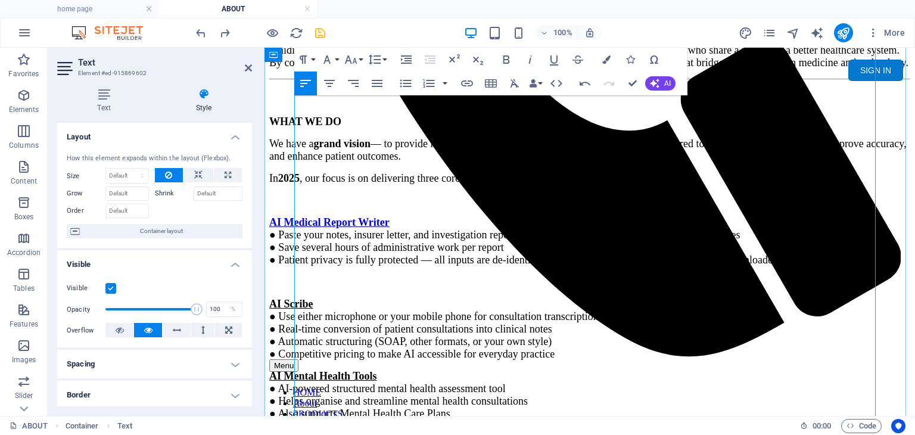
click at [610, 298] on p "AI Scribe ● Use either microphone or your mobile phone for consultation transcr…" at bounding box center [589, 329] width 641 height 63
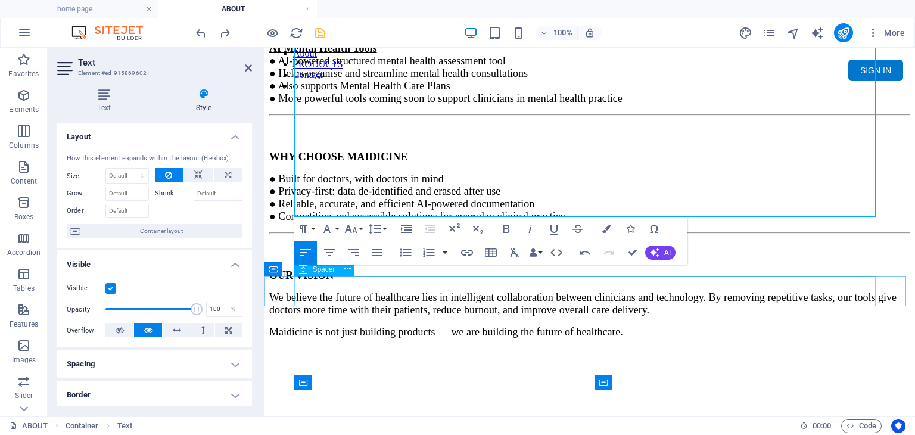
scroll to position [948, 0]
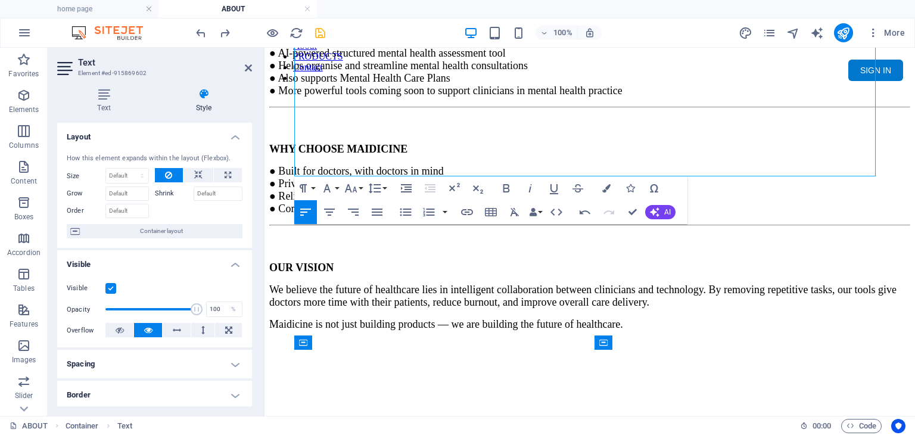
click at [420, 32] on div "100% More" at bounding box center [552, 32] width 716 height 19
click at [264, 31] on div at bounding box center [260, 32] width 133 height 19
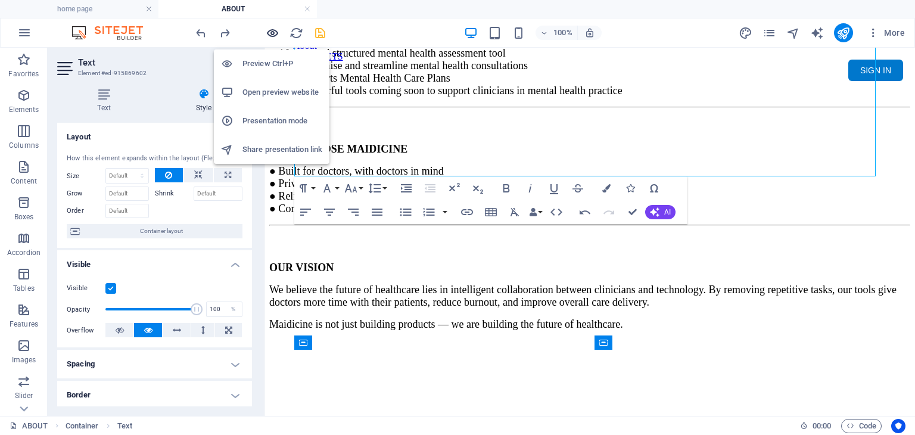
click at [272, 30] on icon "button" at bounding box center [273, 33] width 14 height 14
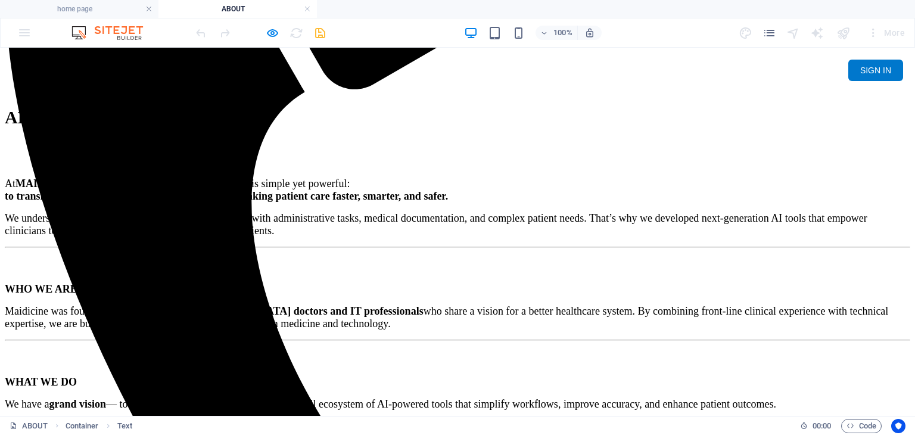
scroll to position [233, 0]
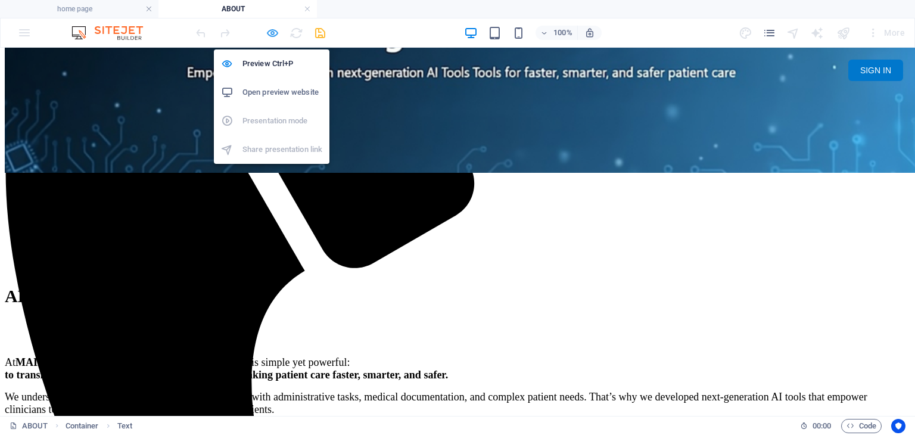
click at [272, 33] on icon "button" at bounding box center [273, 33] width 14 height 14
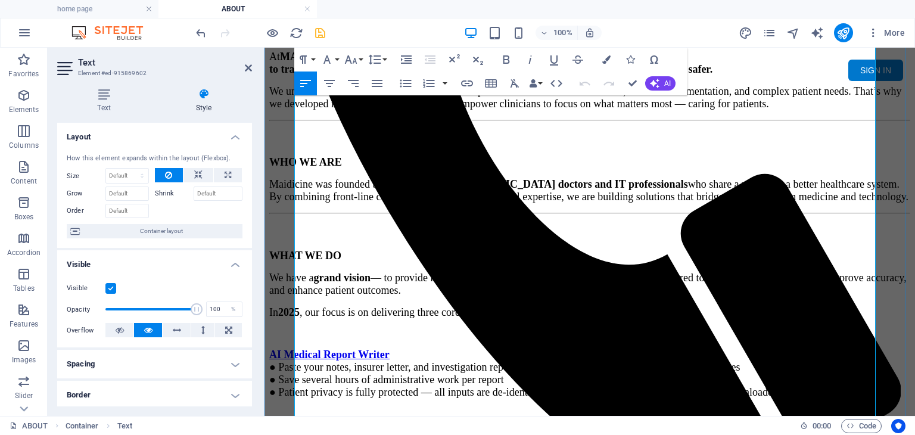
scroll to position [472, 0]
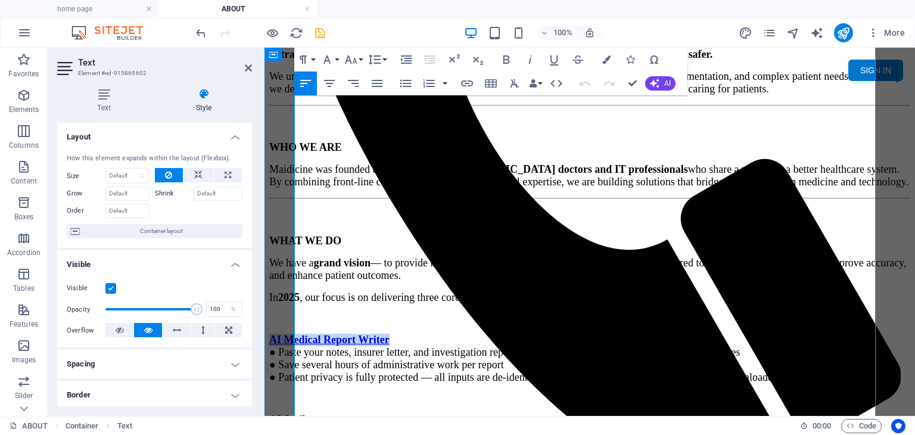
drag, startPoint x: 407, startPoint y: 204, endPoint x: 298, endPoint y: 208, distance: 109.0
click at [298, 333] on p "AI Medical Report Writer ● Paste your notes, insurer letter, and investigation …" at bounding box center [589, 358] width 641 height 50
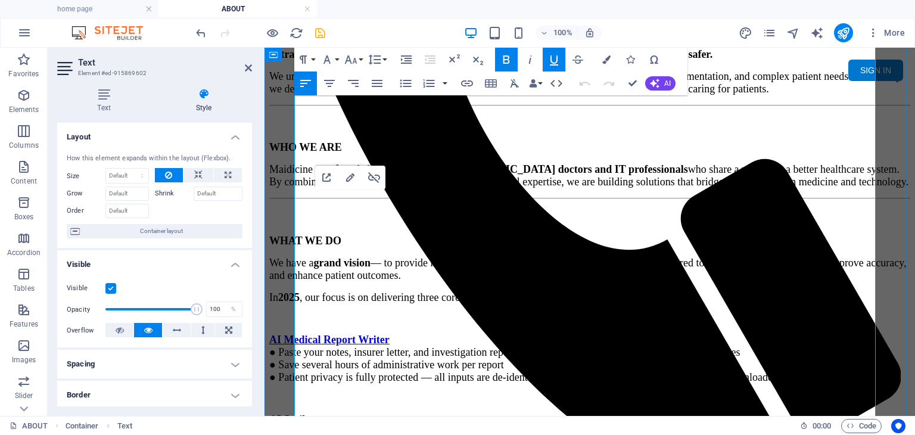
click at [536, 346] on span "● Paste your notes, insurer letter, and investigation report to receive a polis…" at bounding box center [523, 364] width 509 height 37
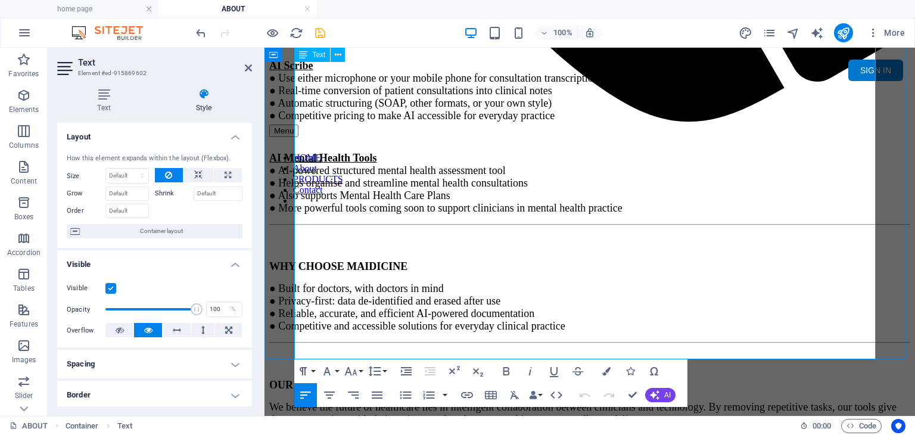
scroll to position [948, 0]
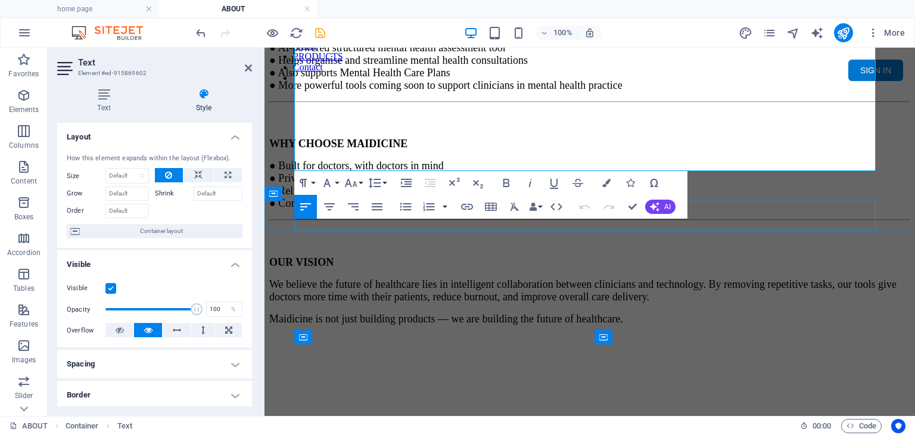
click at [740, 364] on div at bounding box center [589, 379] width 641 height 30
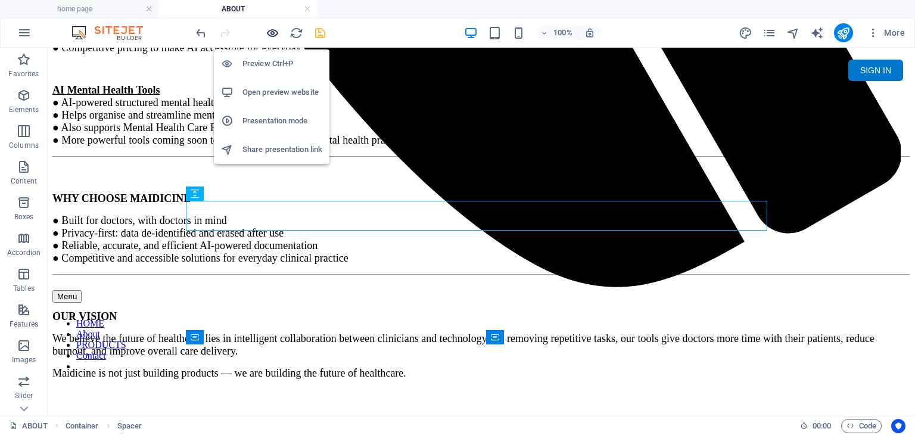
click at [272, 30] on icon "button" at bounding box center [273, 33] width 14 height 14
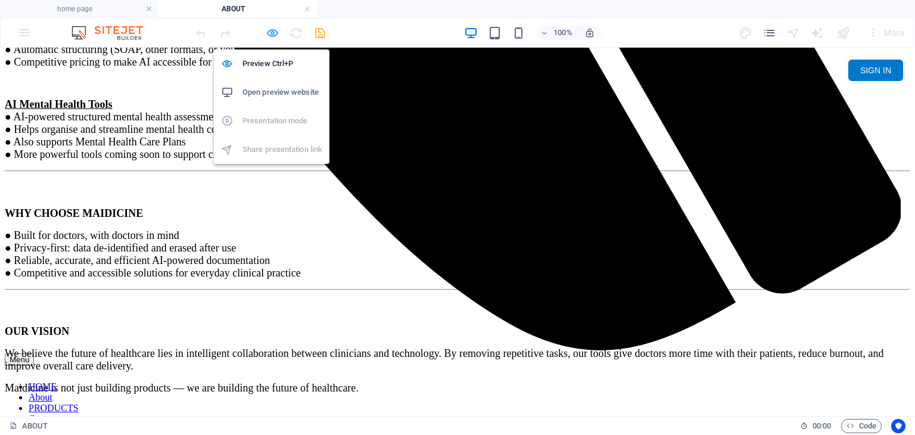
click at [272, 29] on icon "button" at bounding box center [273, 33] width 14 height 14
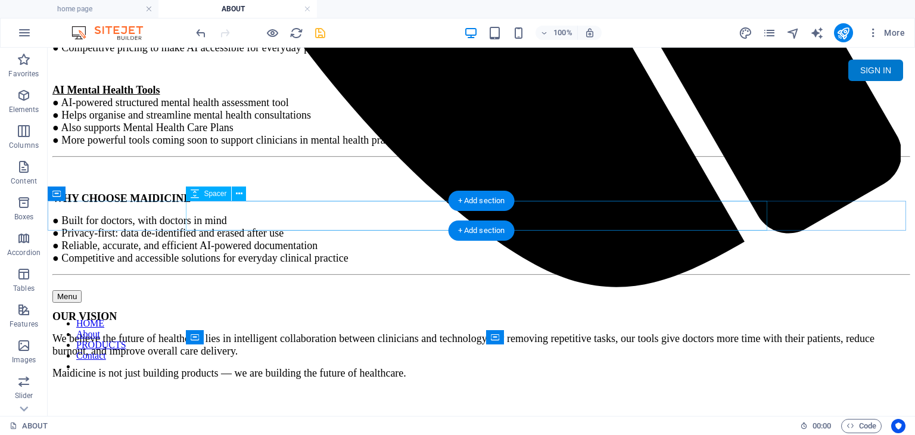
click at [407, 419] on div at bounding box center [480, 434] width 857 height 30
select select "px"
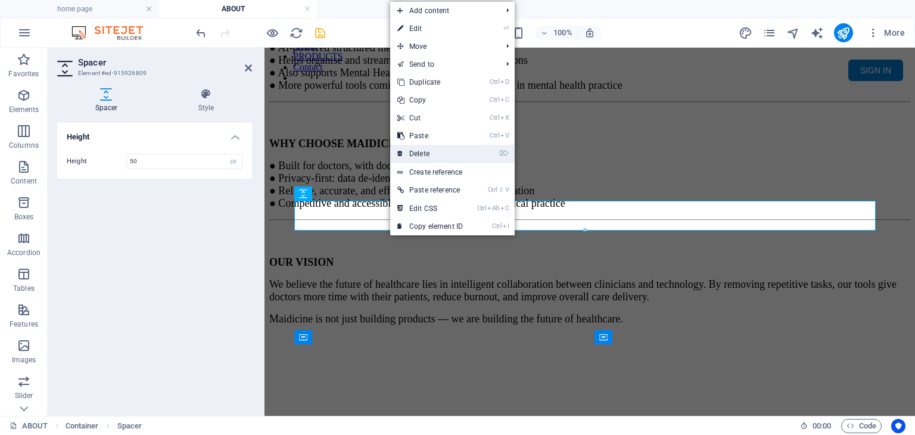
click at [458, 151] on link "⌦ Delete" at bounding box center [430, 154] width 80 height 18
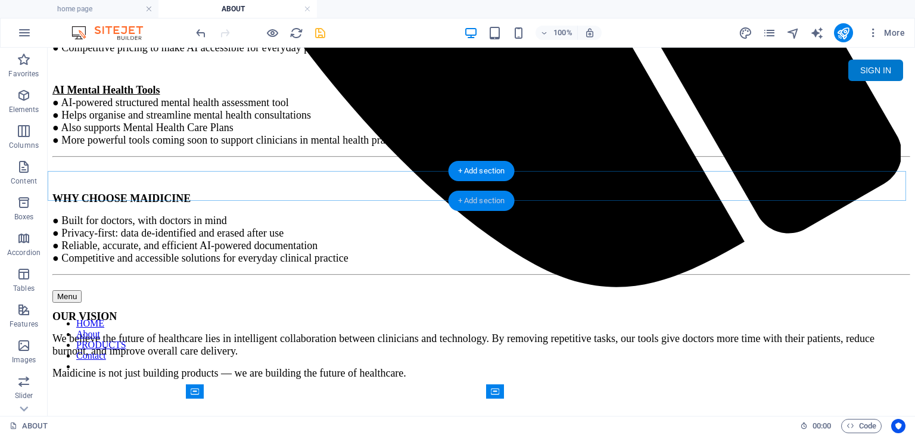
click at [464, 199] on div "+ Add section" at bounding box center [481, 201] width 66 height 20
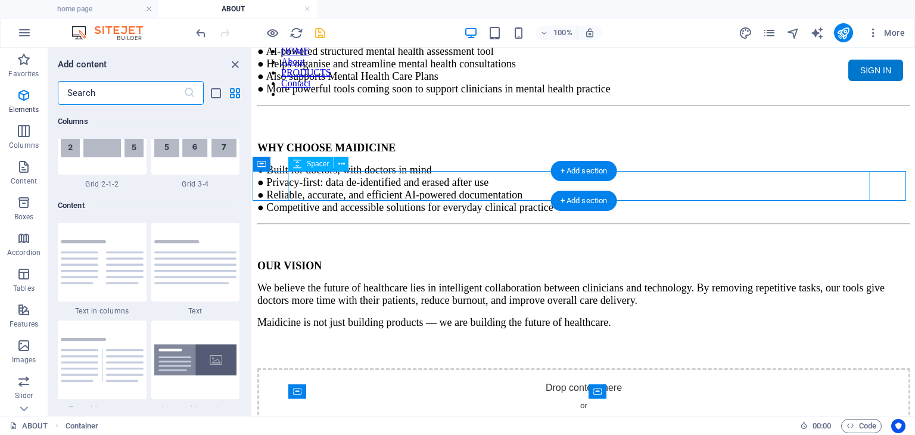
scroll to position [2083, 0]
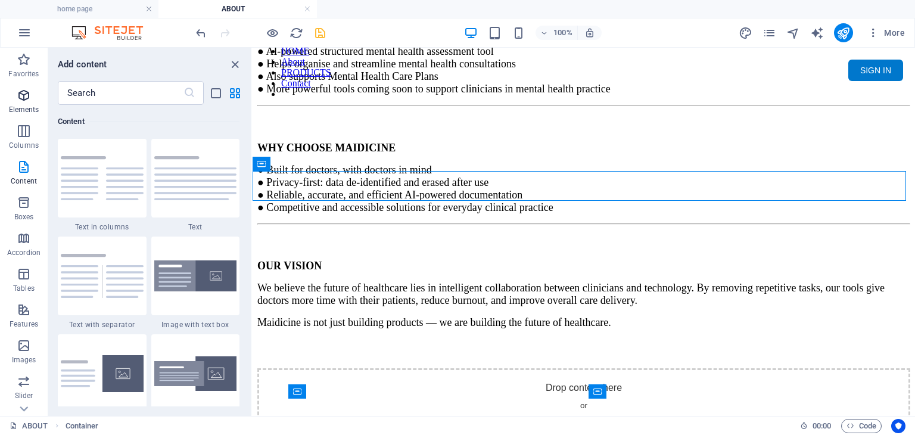
click at [26, 107] on p "Elements" at bounding box center [24, 110] width 30 height 10
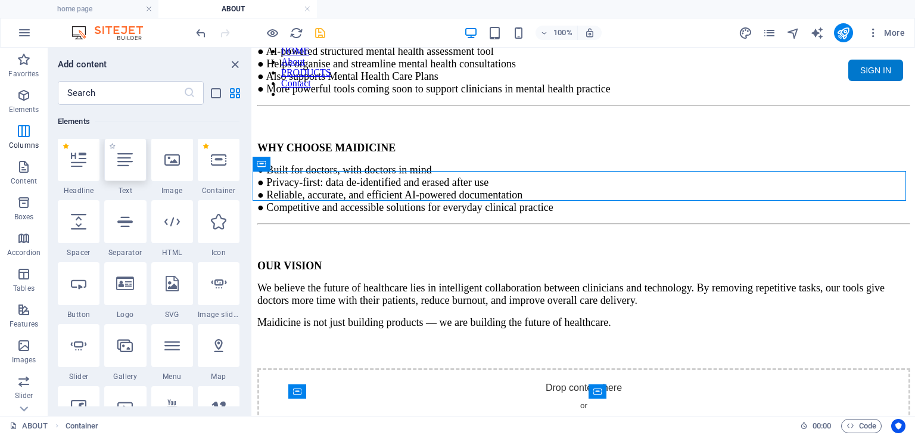
scroll to position [126, 0]
click at [130, 227] on icon at bounding box center [124, 222] width 15 height 15
select select "%"
select select "px"
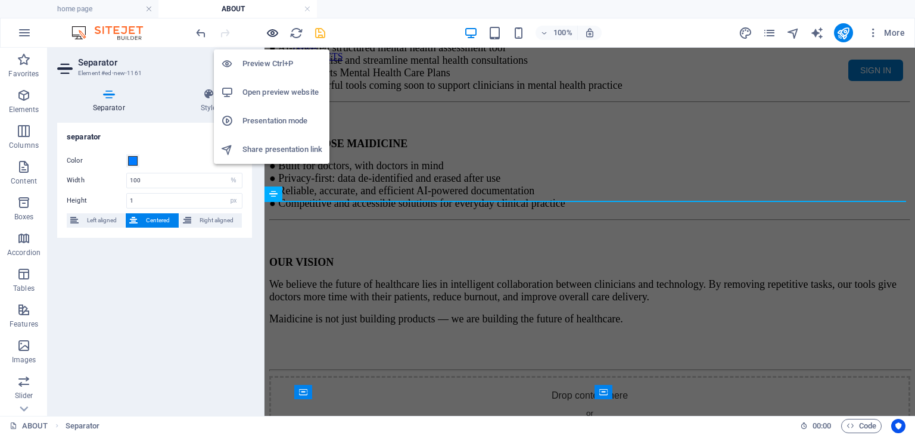
click at [273, 33] on icon "button" at bounding box center [273, 33] width 14 height 14
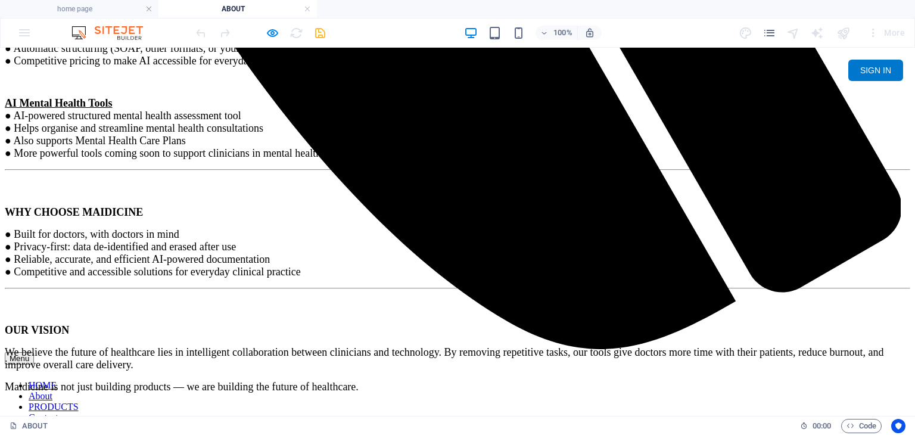
scroll to position [1007, 0]
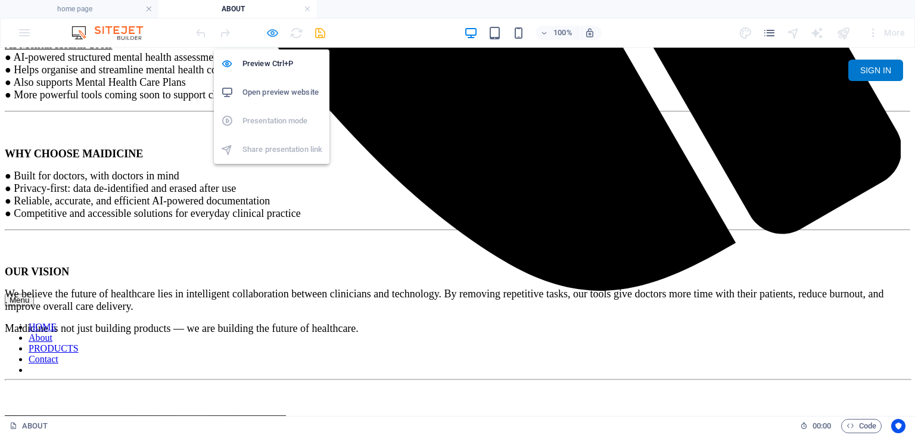
click at [272, 35] on icon "button" at bounding box center [273, 33] width 14 height 14
select select "%"
select select "px"
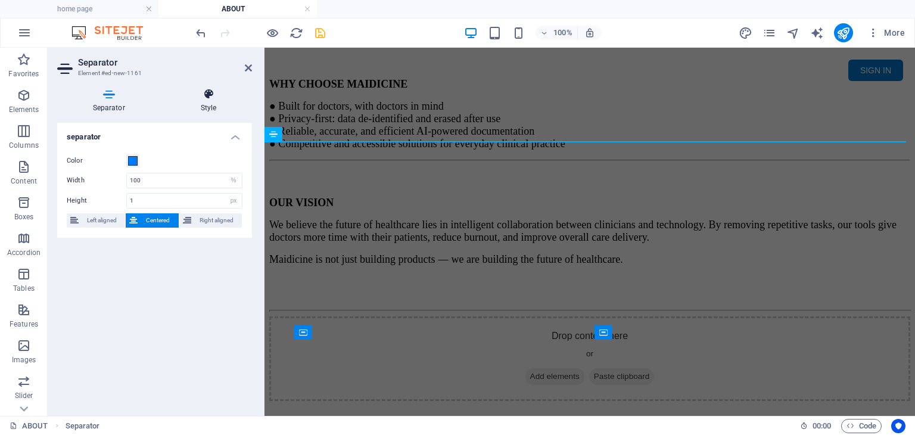
click at [211, 89] on icon at bounding box center [208, 94] width 87 height 12
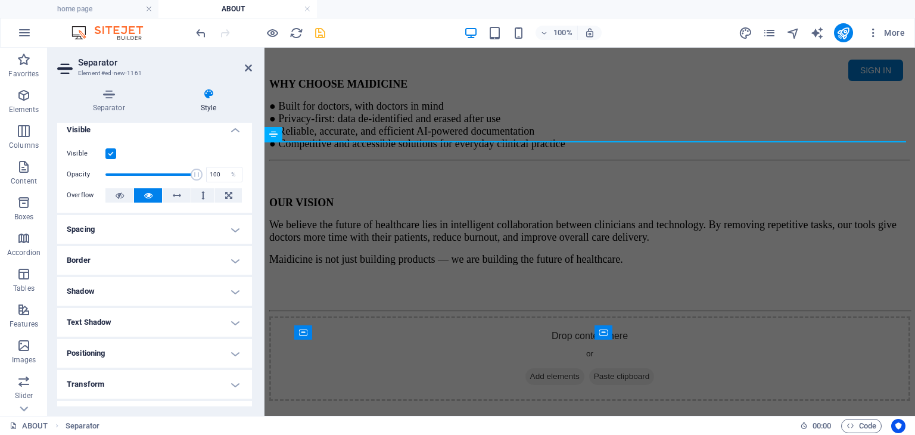
scroll to position [0, 0]
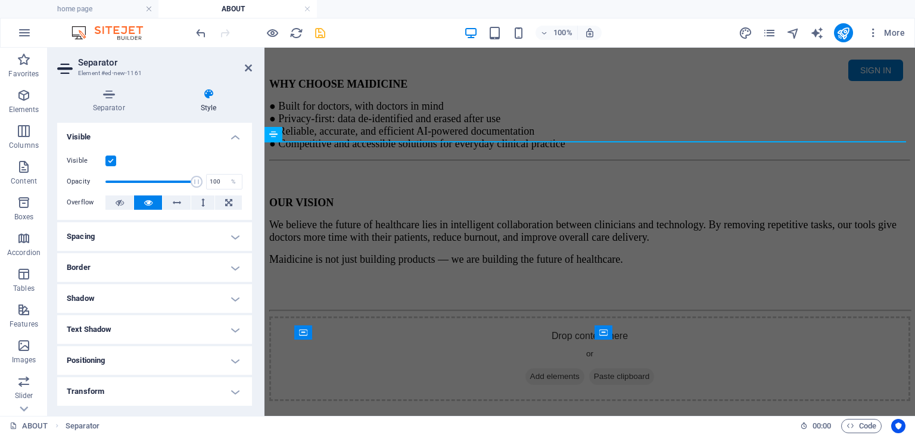
click at [224, 297] on h4 "Shadow" at bounding box center [154, 298] width 195 height 29
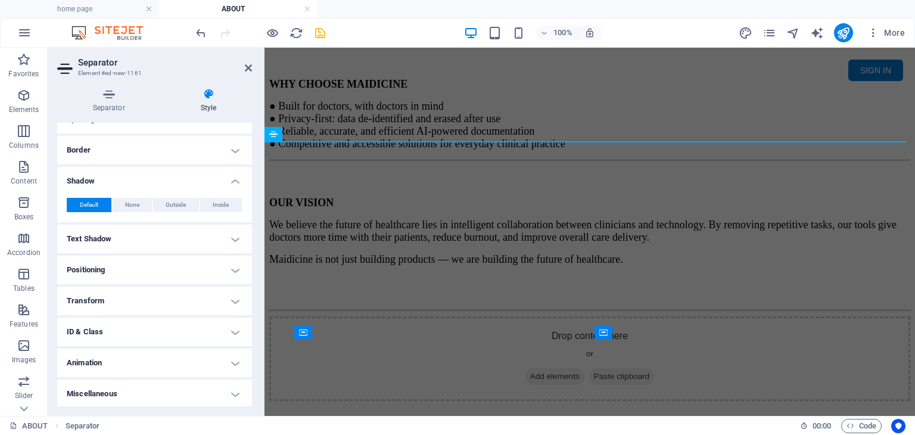
scroll to position [119, 0]
click at [235, 178] on h4 "Shadow" at bounding box center [154, 175] width 195 height 21
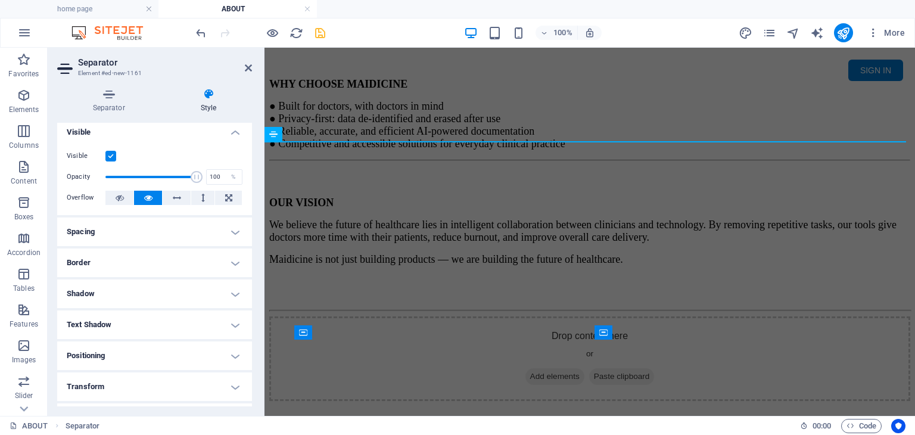
scroll to position [0, 0]
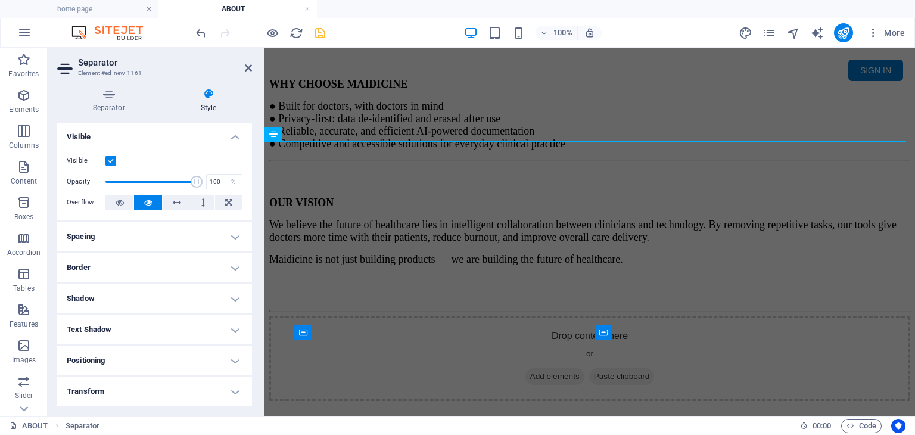
click at [229, 234] on h4 "Spacing" at bounding box center [154, 236] width 195 height 29
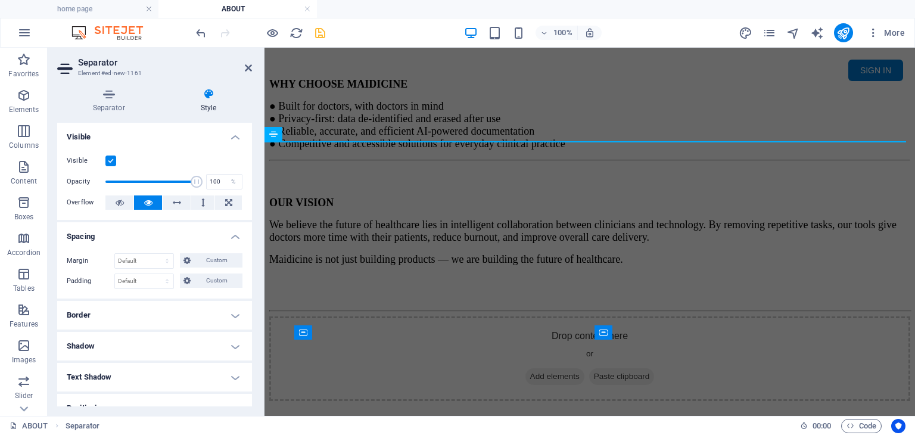
click at [229, 234] on h4 "Spacing" at bounding box center [154, 232] width 195 height 21
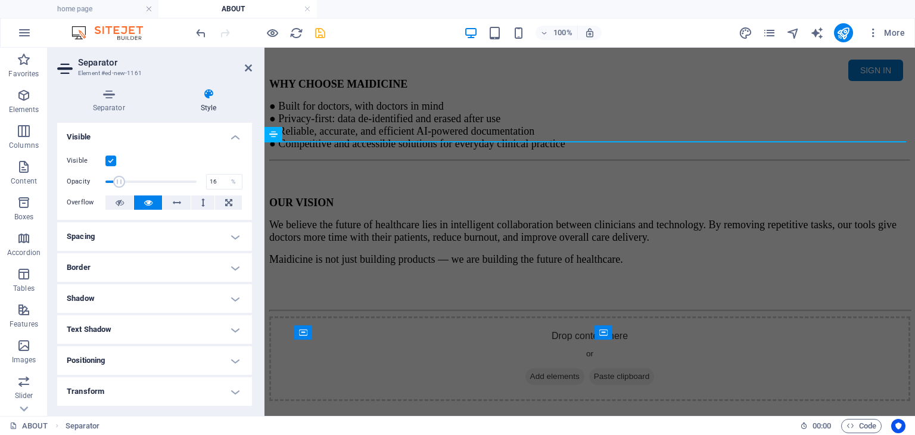
type input "17"
drag, startPoint x: 195, startPoint y: 184, endPoint x: 120, endPoint y: 182, distance: 75.1
click at [120, 182] on span at bounding box center [120, 182] width 12 height 12
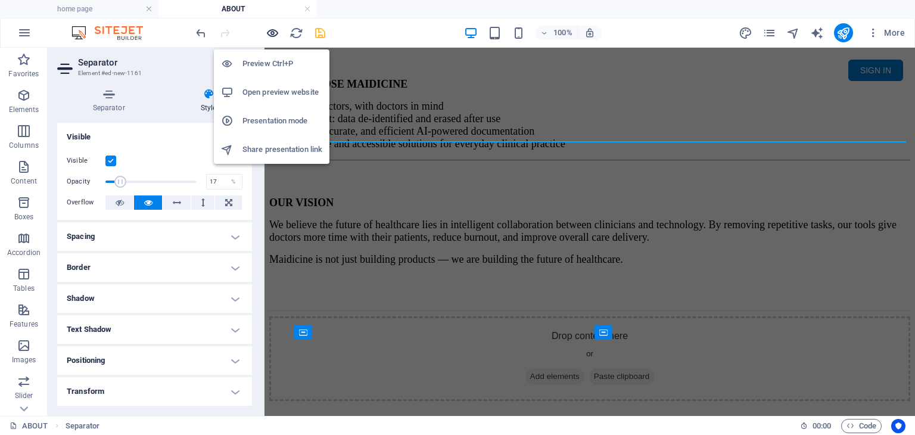
click at [266, 30] on icon "button" at bounding box center [273, 33] width 14 height 14
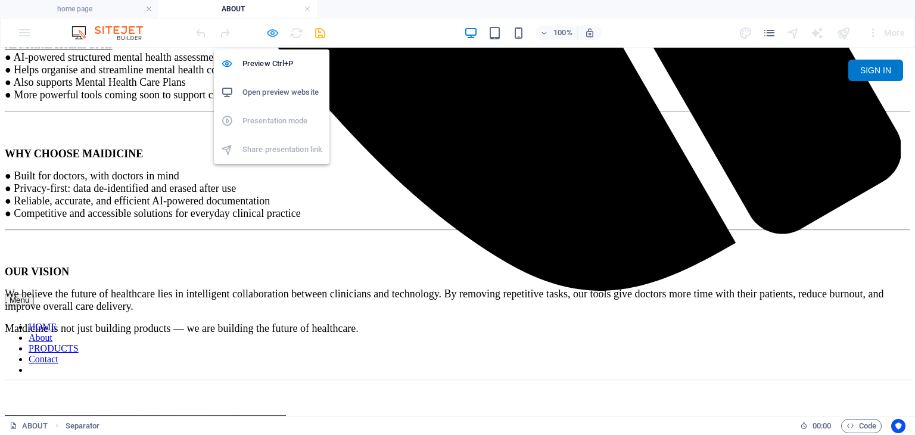
click at [272, 32] on icon "button" at bounding box center [273, 33] width 14 height 14
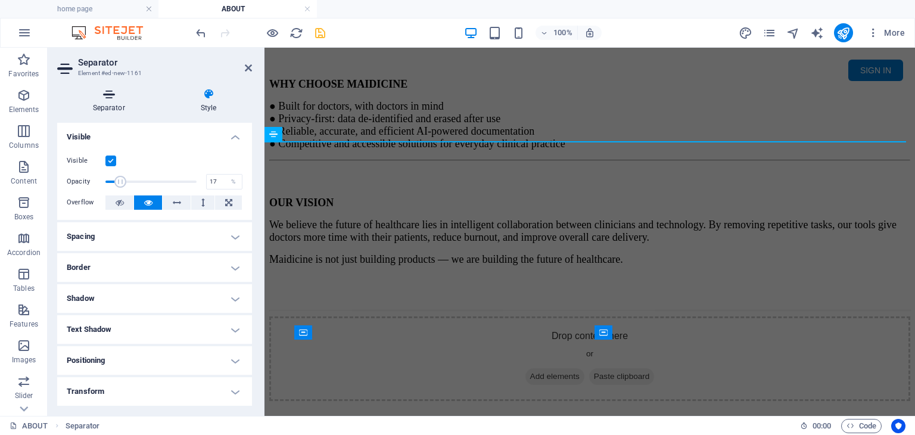
click at [116, 103] on h4 "Separator" at bounding box center [111, 100] width 108 height 25
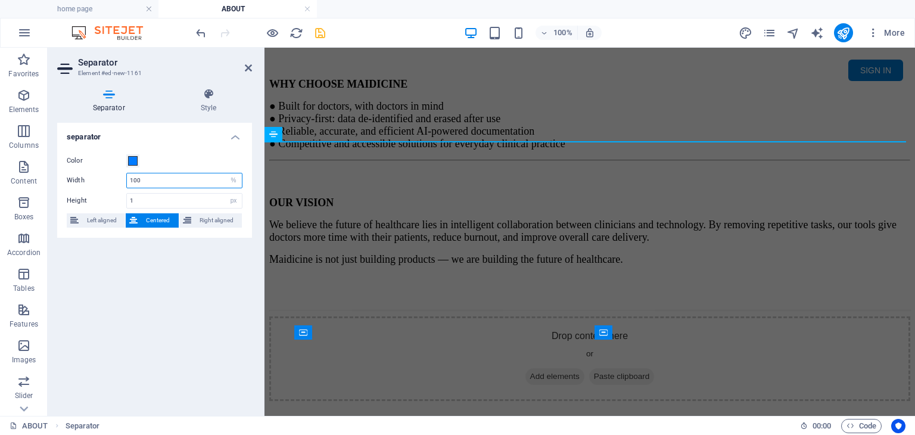
drag, startPoint x: 164, startPoint y: 182, endPoint x: 134, endPoint y: 182, distance: 30.4
click at [134, 182] on input "100" at bounding box center [184, 180] width 115 height 14
drag, startPoint x: 110, startPoint y: 183, endPoint x: 119, endPoint y: 187, distance: 10.4
click at [110, 183] on div "Width 100 px rem % vh vw" at bounding box center [155, 180] width 176 height 15
click at [151, 182] on input "100" at bounding box center [184, 180] width 115 height 14
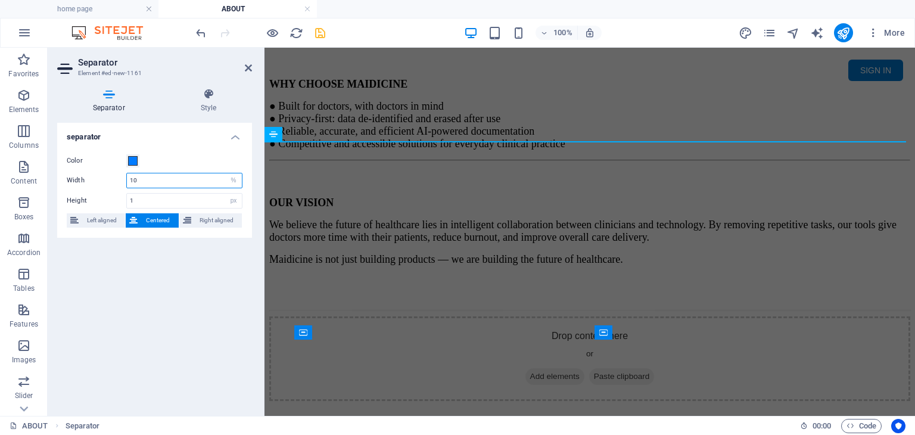
type input "1"
type input "50"
click at [161, 79] on div "Separator Style separator Color Width 50 px rem % vh vw Height 1 px rem vh vw L…" at bounding box center [155, 247] width 214 height 337
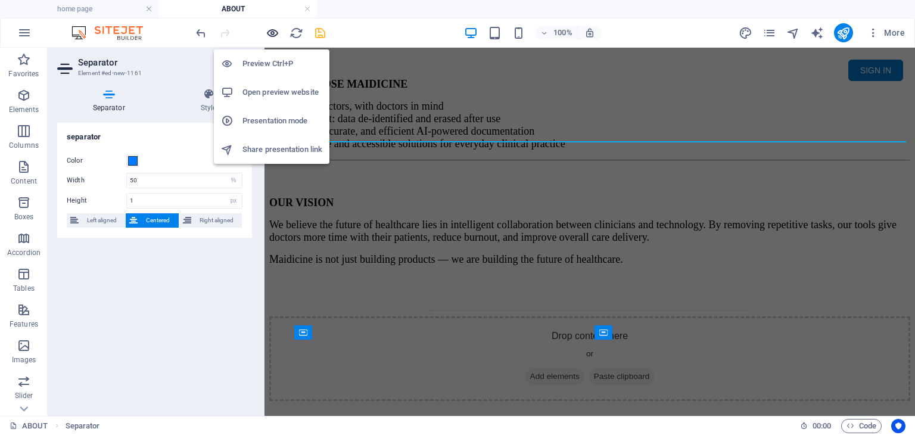
click at [269, 32] on icon "button" at bounding box center [273, 33] width 14 height 14
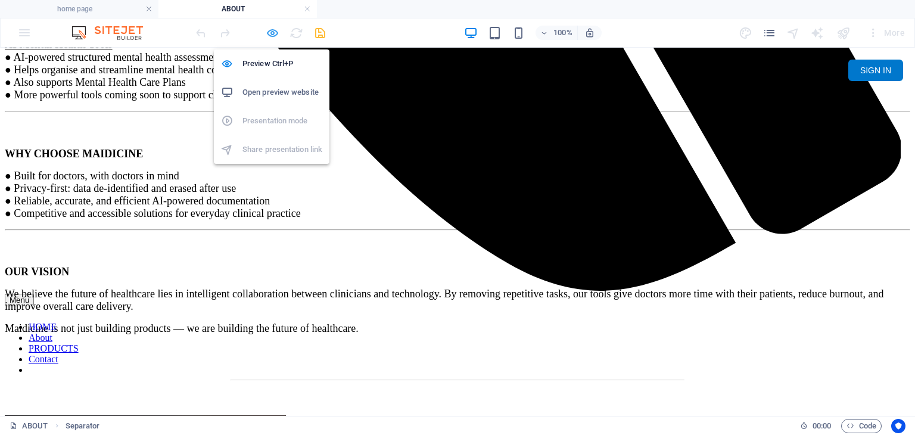
click at [272, 32] on icon "button" at bounding box center [273, 33] width 14 height 14
select select "%"
select select "px"
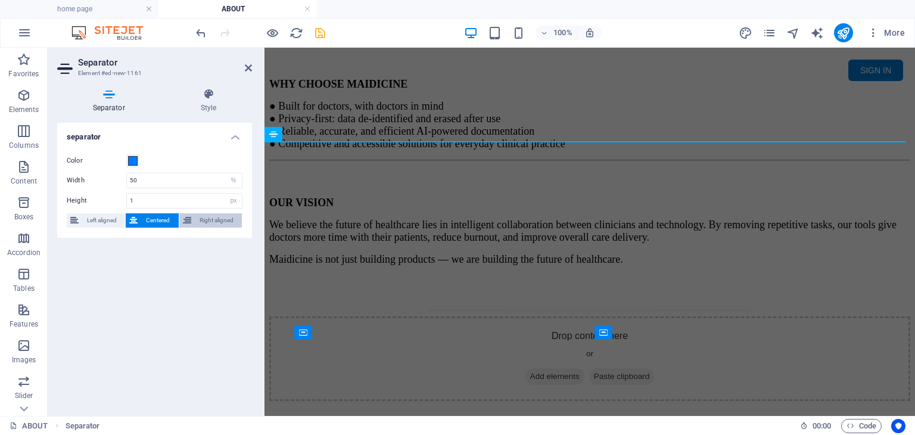
click at [196, 219] on span "Right aligned" at bounding box center [216, 220] width 43 height 14
click at [161, 220] on span "Centered" at bounding box center [157, 220] width 33 height 14
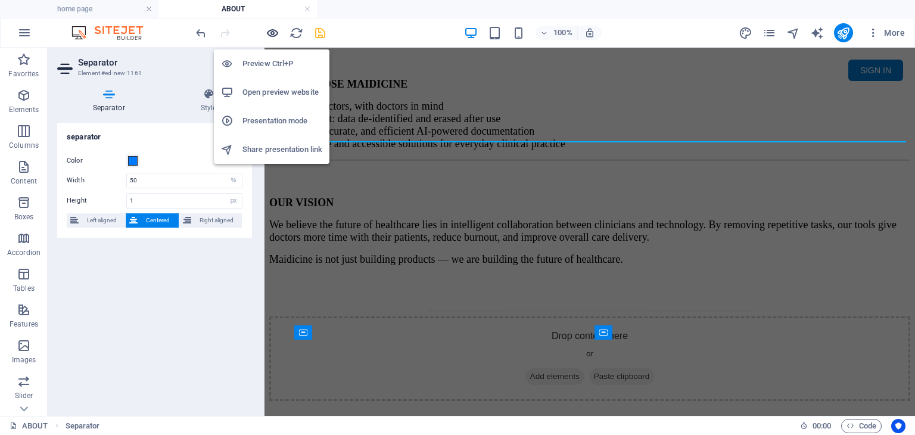
click at [267, 34] on icon "button" at bounding box center [273, 33] width 14 height 14
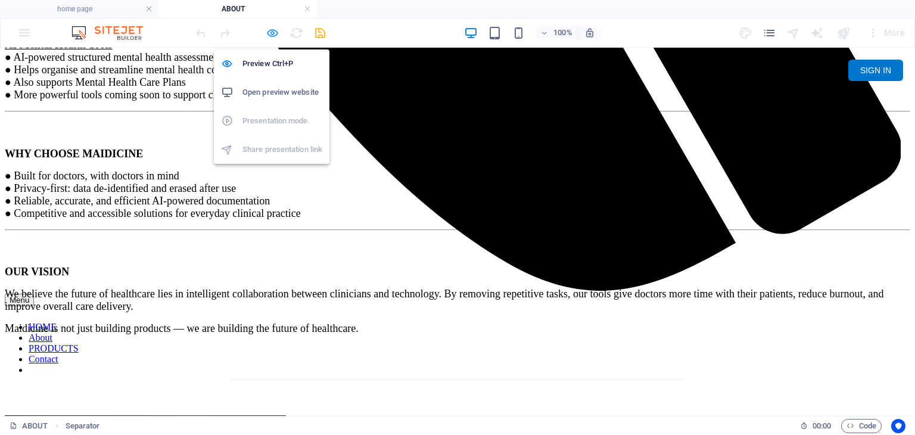
click at [274, 30] on icon "button" at bounding box center [273, 33] width 14 height 14
select select "%"
select select "px"
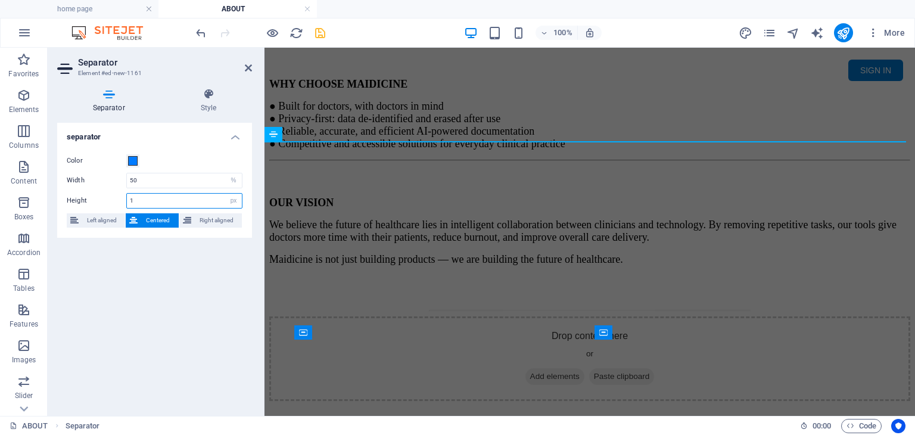
click at [217, 200] on input "1" at bounding box center [184, 201] width 115 height 14
type input "2"
click at [183, 69] on h3 "Element #ed-new-1161" at bounding box center [153, 73] width 150 height 11
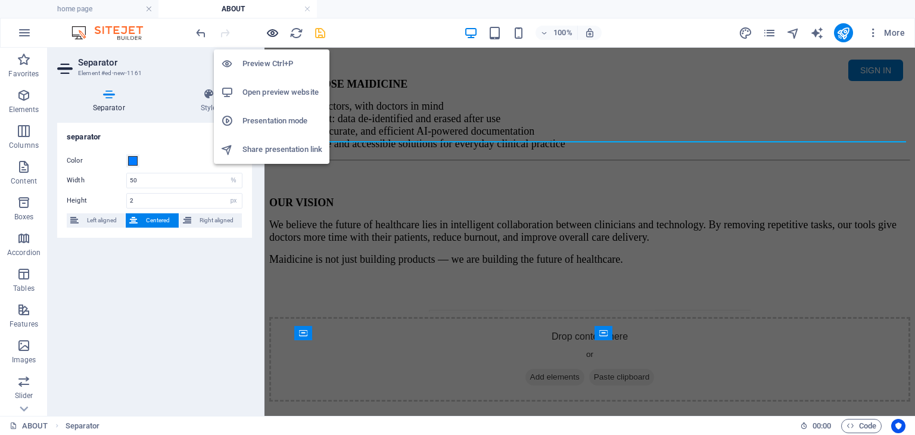
click at [271, 34] on icon "button" at bounding box center [273, 33] width 14 height 14
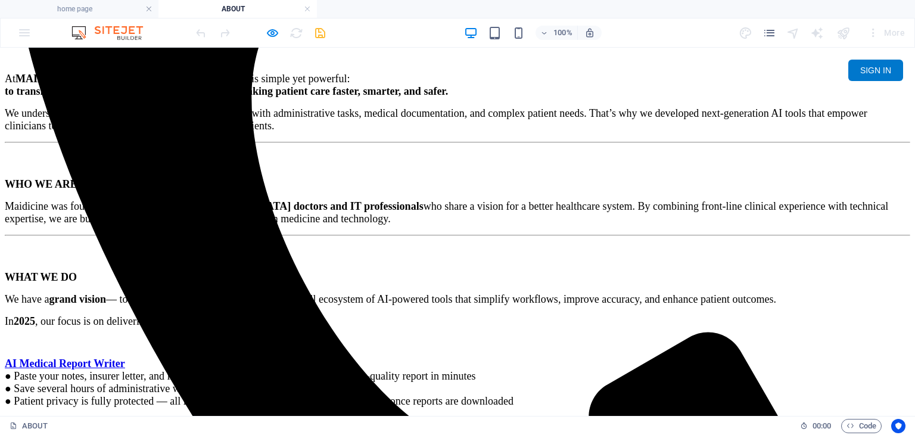
scroll to position [531, 0]
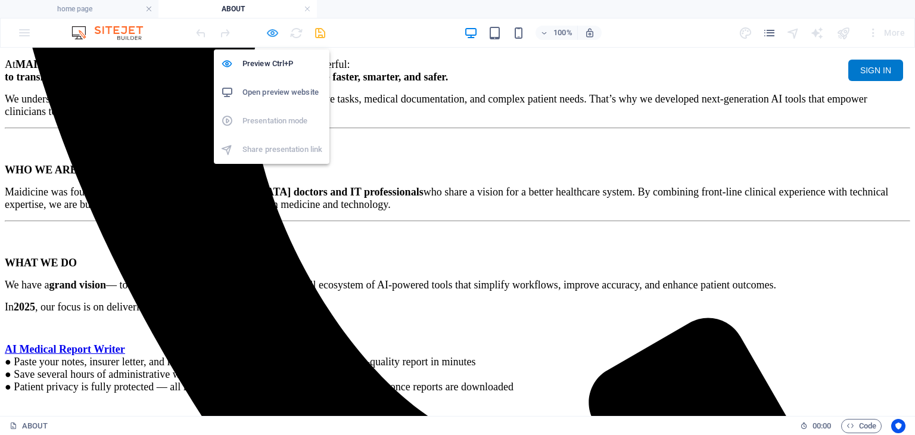
click at [273, 34] on icon "button" at bounding box center [273, 33] width 14 height 14
select select "%"
select select "px"
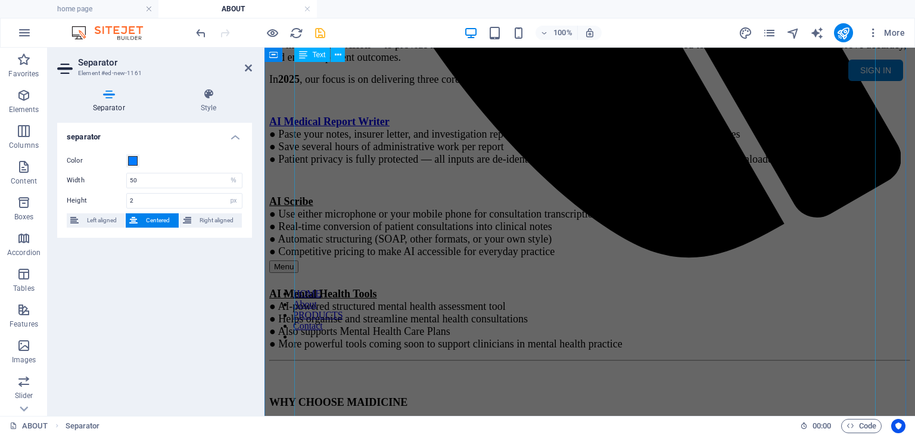
scroll to position [620, 0]
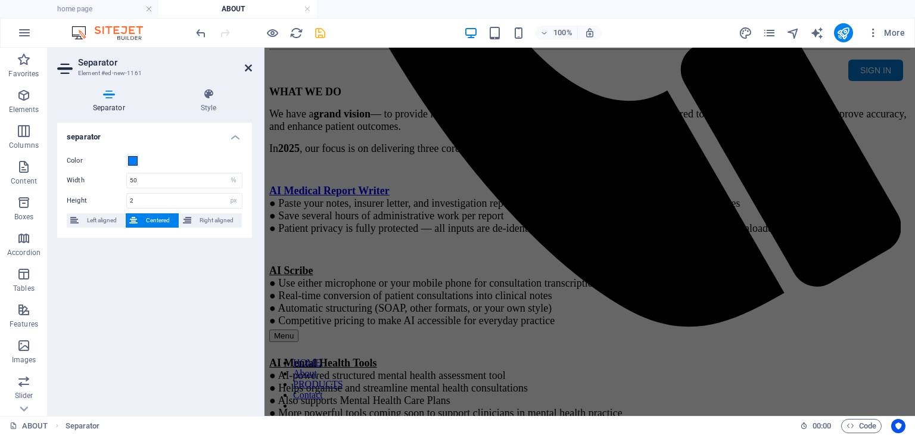
click at [249, 66] on icon at bounding box center [248, 68] width 7 height 10
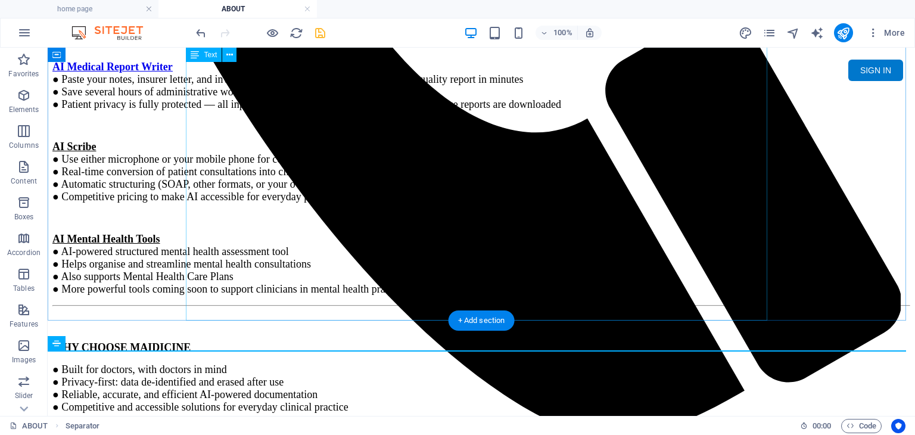
scroll to position [680, 0]
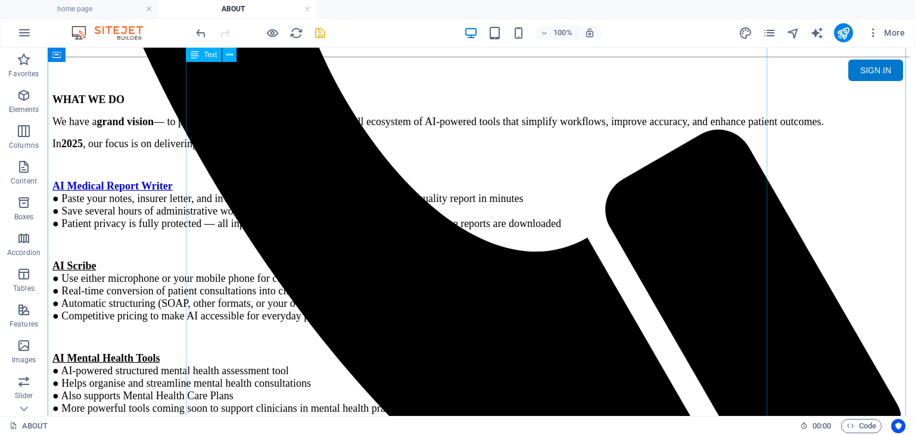
click at [341, 190] on div "ABOUT US At MAIDICINE – AI Medical Diagnostics , our mission is simple yet powe…" at bounding box center [480, 185] width 857 height 925
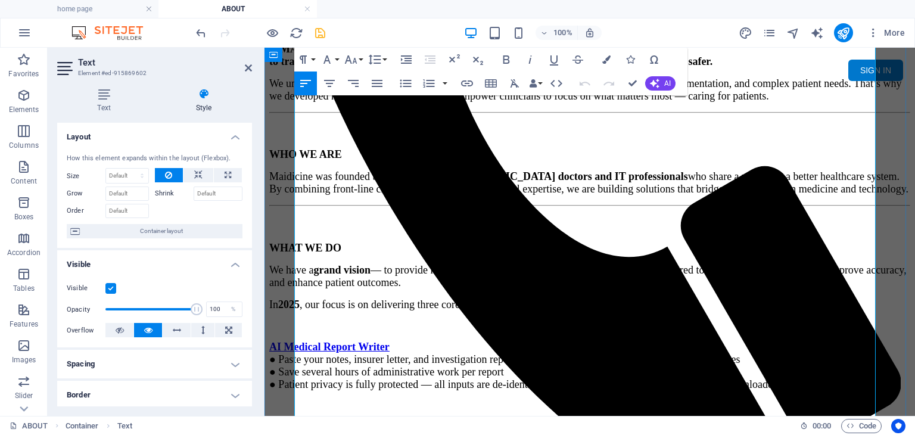
scroll to position [472, 0]
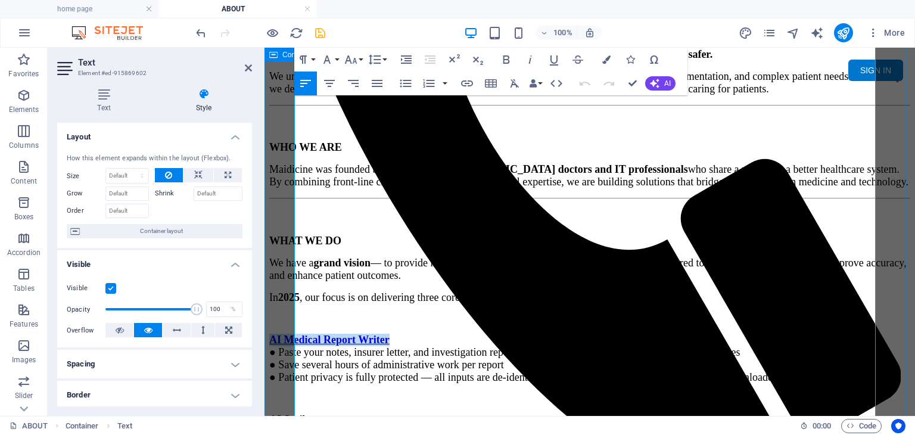
drag, startPoint x: 407, startPoint y: 203, endPoint x: 293, endPoint y: 206, distance: 113.8
click at [293, 206] on div "ABOUT US At MAIDICINE – AI Medical Diagnostics , our mission is simple yet powe…" at bounding box center [589, 332] width 641 height 937
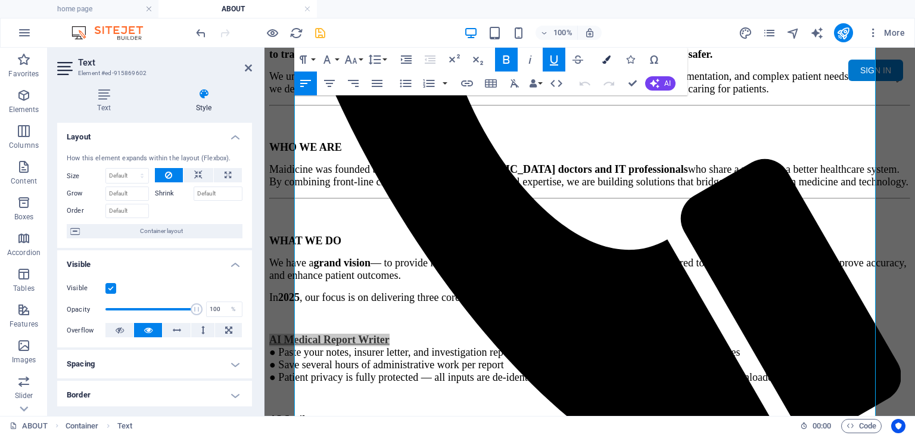
click at [604, 60] on icon "button" at bounding box center [606, 59] width 8 height 8
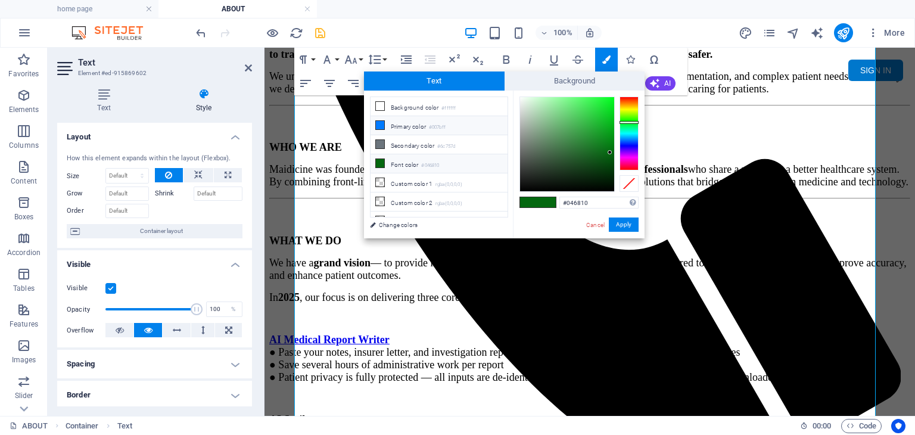
click at [419, 125] on li "Primary color #007bff" at bounding box center [438, 125] width 137 height 19
type input "#007bff"
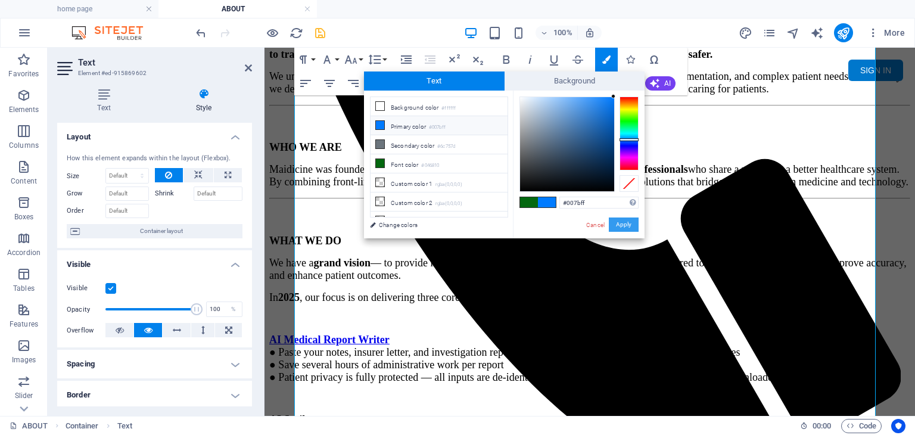
click at [620, 224] on button "Apply" at bounding box center [624, 224] width 30 height 14
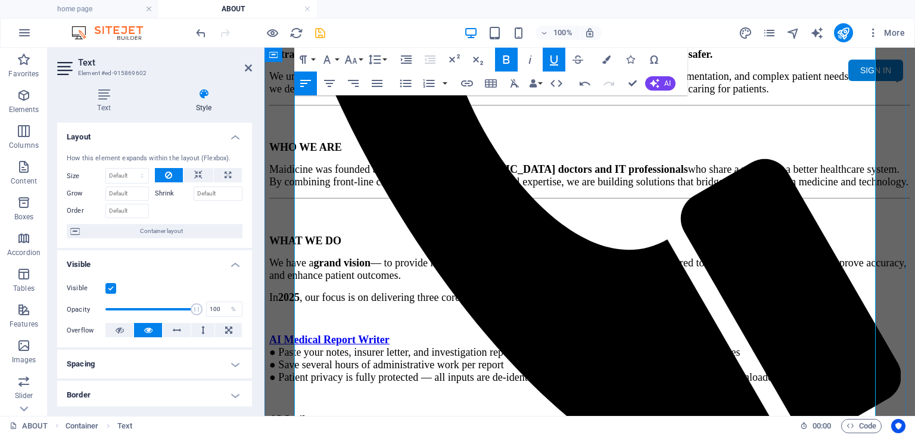
click at [583, 333] on p "AI Medical Report Writer ● Paste your notes, insurer letter, and investigation …" at bounding box center [589, 358] width 641 height 50
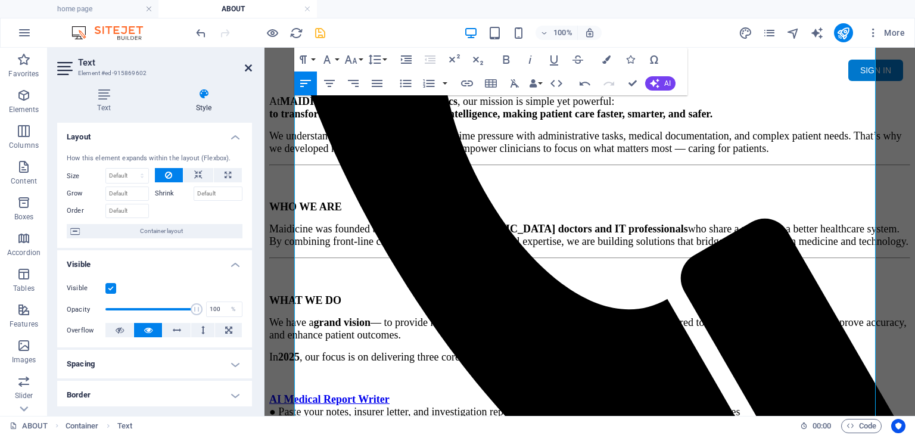
click at [250, 67] on icon at bounding box center [248, 68] width 7 height 10
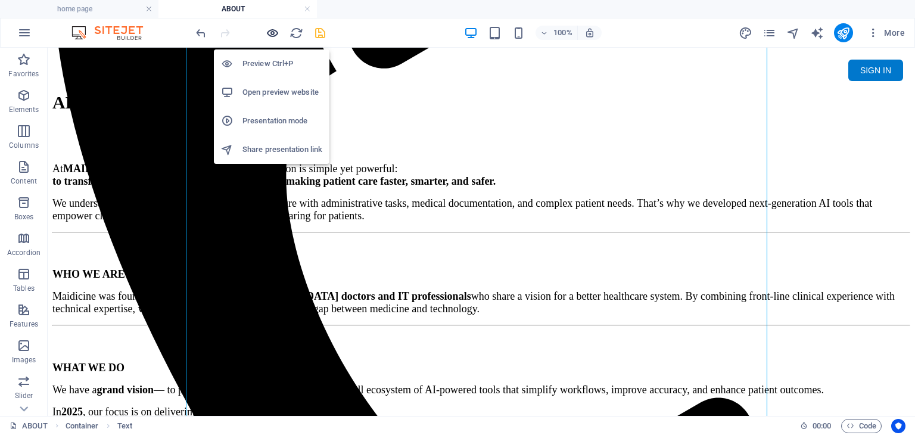
click at [275, 32] on icon "button" at bounding box center [273, 33] width 14 height 14
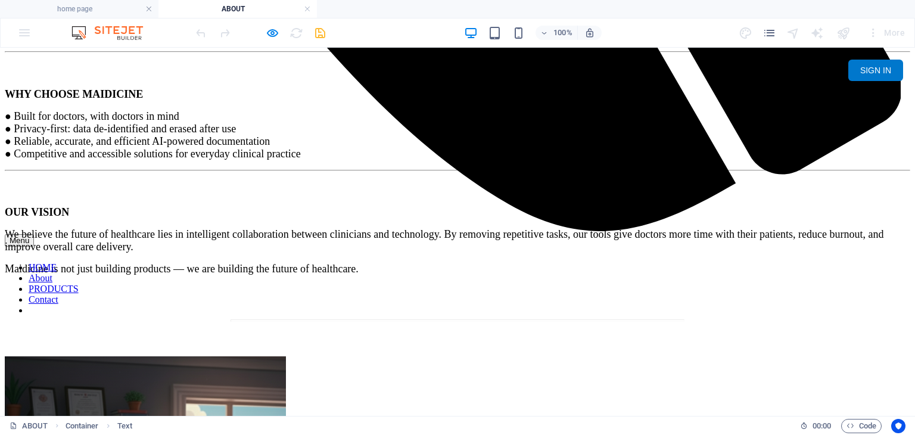
scroll to position [1067, 0]
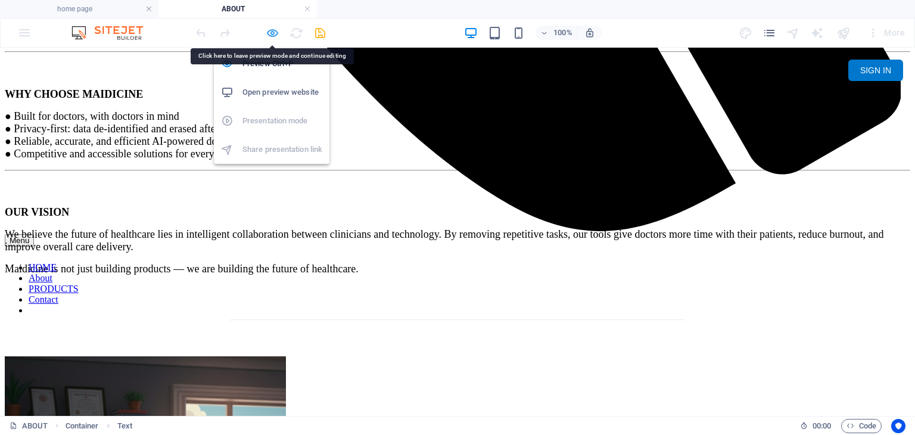
click at [275, 30] on icon "button" at bounding box center [273, 33] width 14 height 14
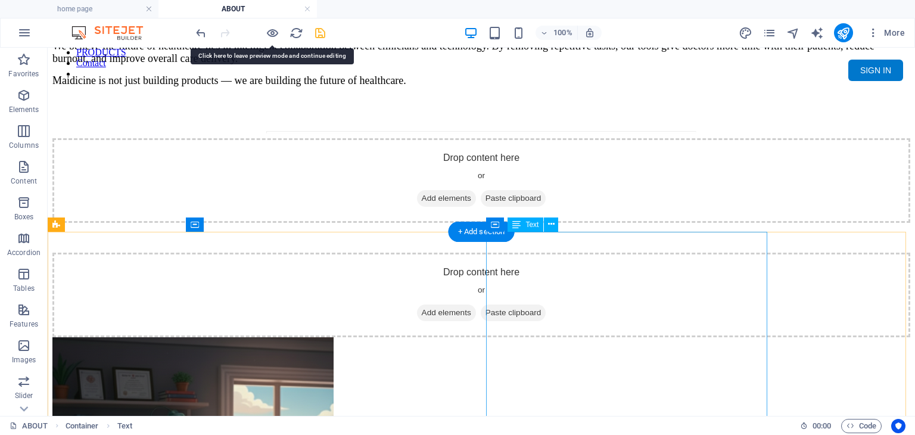
scroll to position [1246, 0]
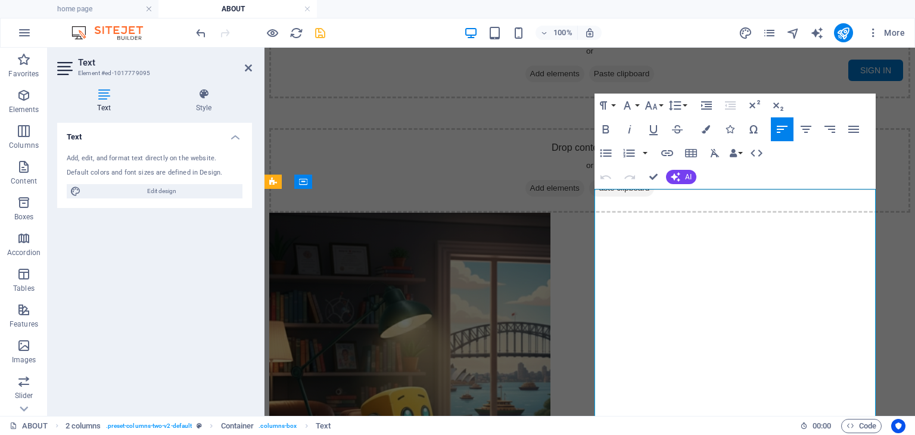
scroll to position [1422, 0]
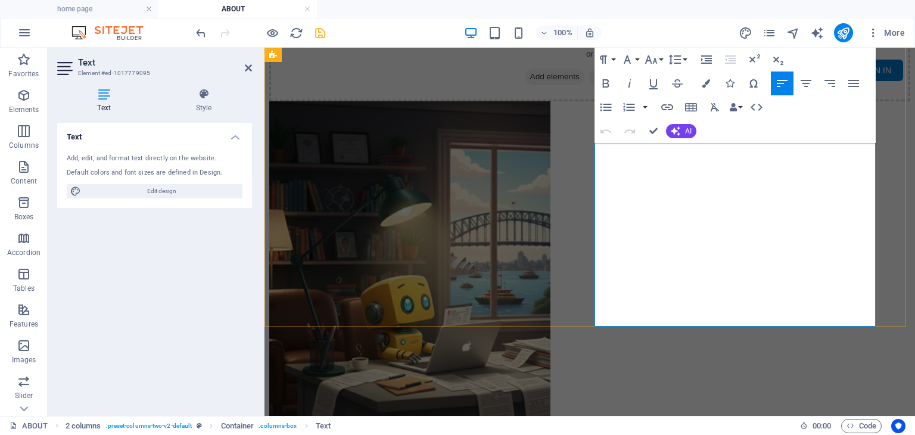
drag, startPoint x: 597, startPoint y: 231, endPoint x: 836, endPoint y: 289, distance: 245.7
click at [707, 88] on button "Colors" at bounding box center [705, 83] width 23 height 24
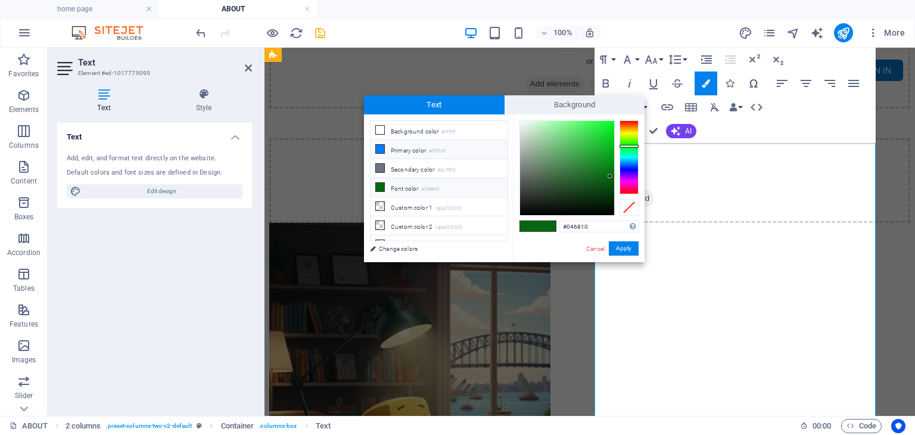
click at [456, 148] on li "Primary color #007bff" at bounding box center [438, 149] width 137 height 19
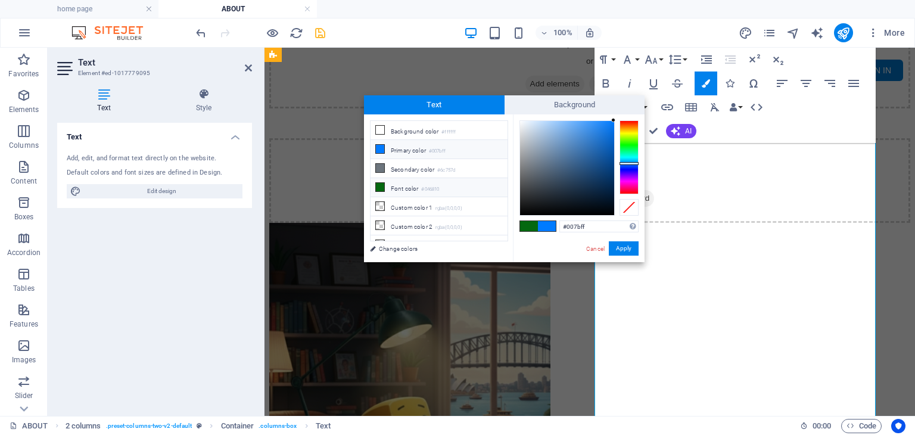
click at [423, 188] on small "#046810" at bounding box center [430, 189] width 18 height 8
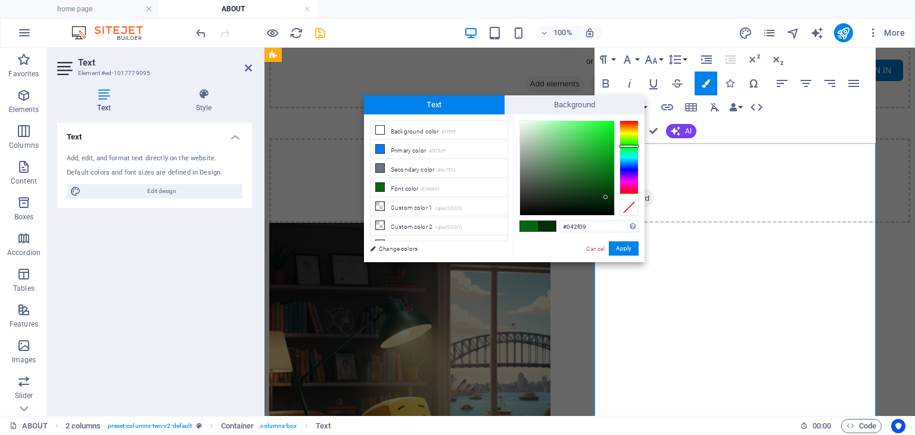
drag, startPoint x: 607, startPoint y: 174, endPoint x: 606, endPoint y: 197, distance: 23.3
click at [606, 197] on div at bounding box center [605, 197] width 4 height 4
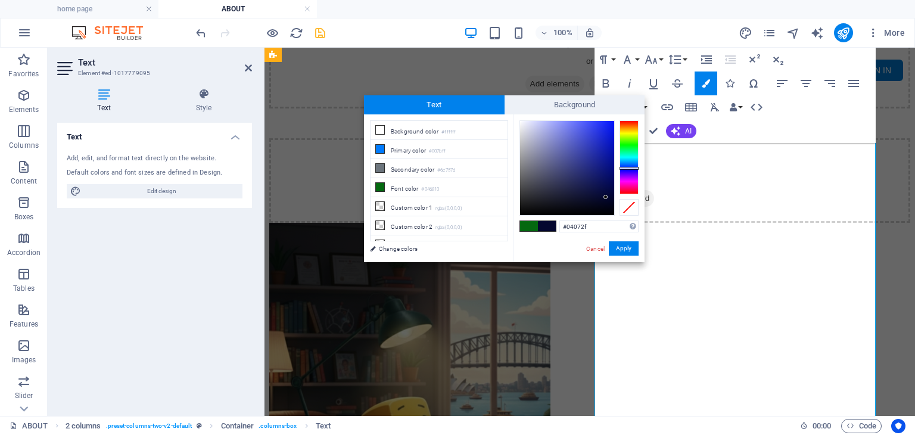
drag, startPoint x: 625, startPoint y: 146, endPoint x: 625, endPoint y: 168, distance: 21.4
click at [625, 168] on div at bounding box center [628, 168] width 19 height 3
type input "#01052f"
click at [611, 197] on div at bounding box center [611, 197] width 4 height 4
click at [614, 248] on button "Apply" at bounding box center [624, 248] width 30 height 14
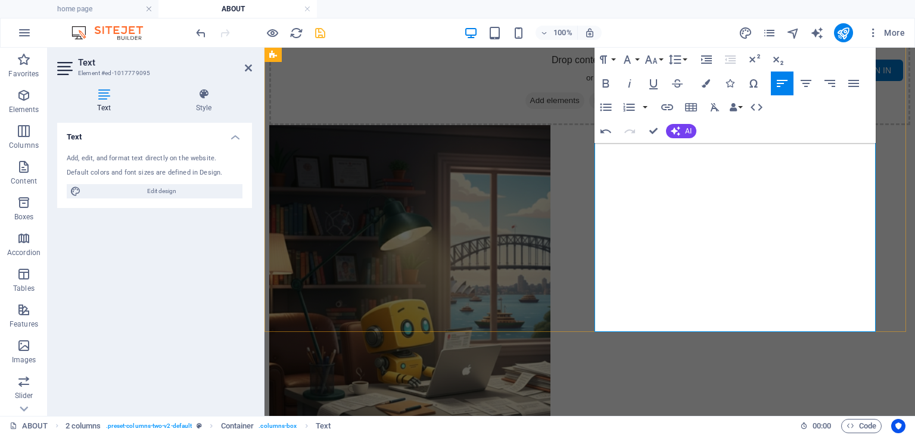
scroll to position [1420, 0]
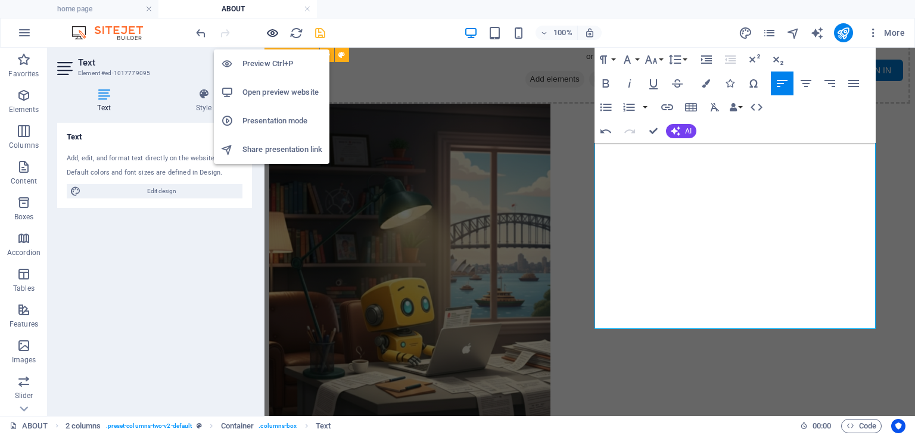
click at [274, 35] on icon "button" at bounding box center [273, 33] width 14 height 14
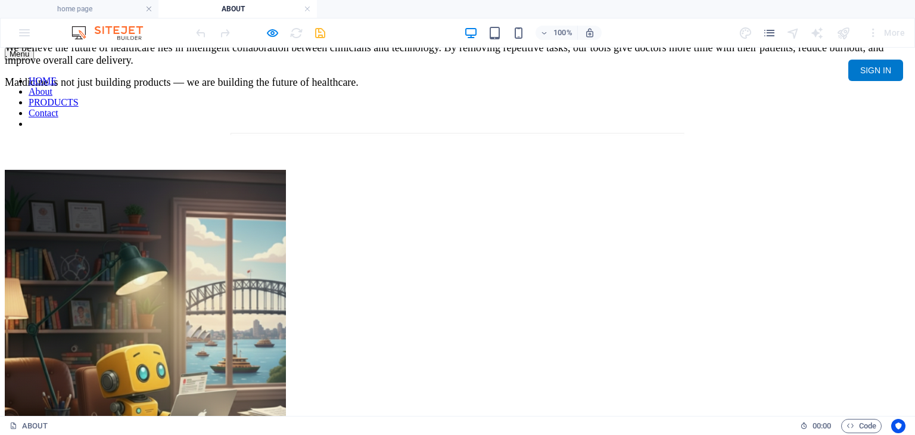
scroll to position [1254, 0]
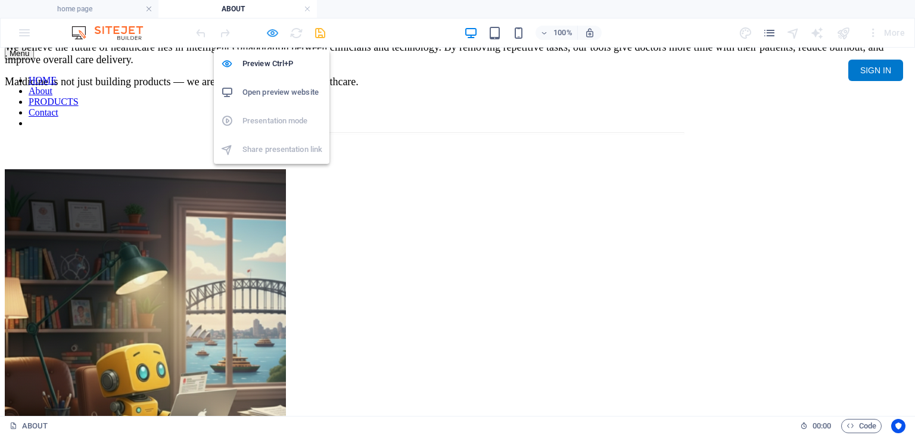
click at [268, 33] on icon "button" at bounding box center [273, 33] width 14 height 14
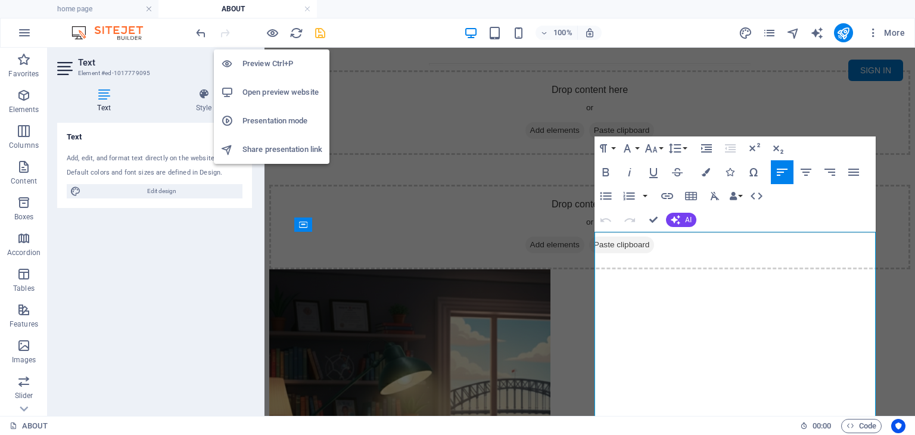
scroll to position [1116, 0]
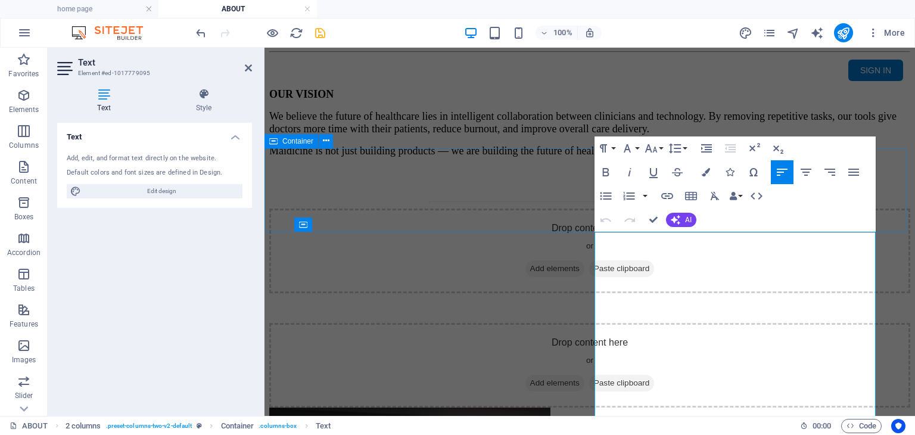
click at [460, 323] on div "Drop content here or Add elements Paste clipboard" at bounding box center [589, 365] width 641 height 85
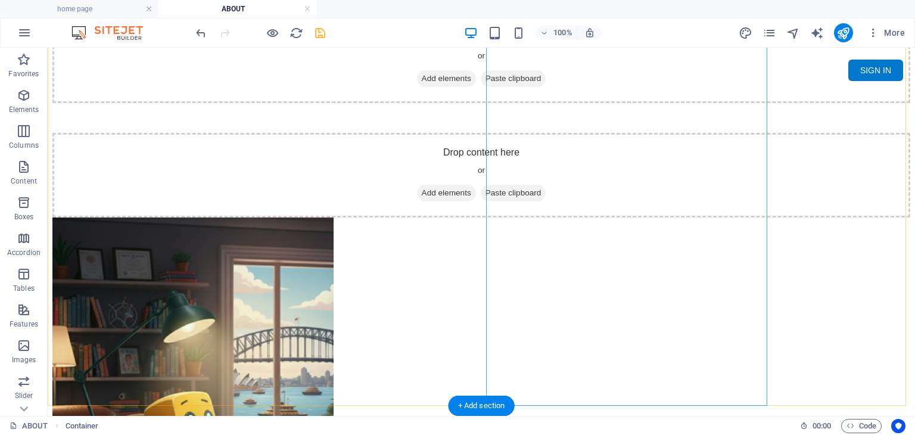
scroll to position [1422, 0]
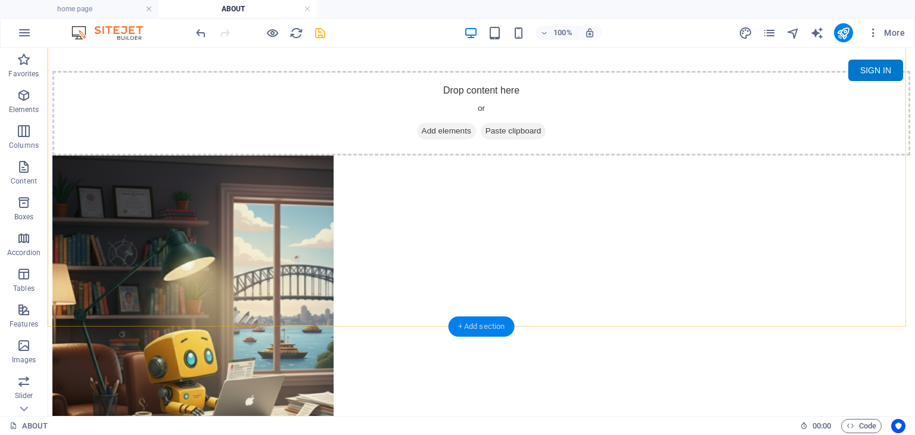
click at [487, 325] on div "+ Add section" at bounding box center [481, 326] width 66 height 20
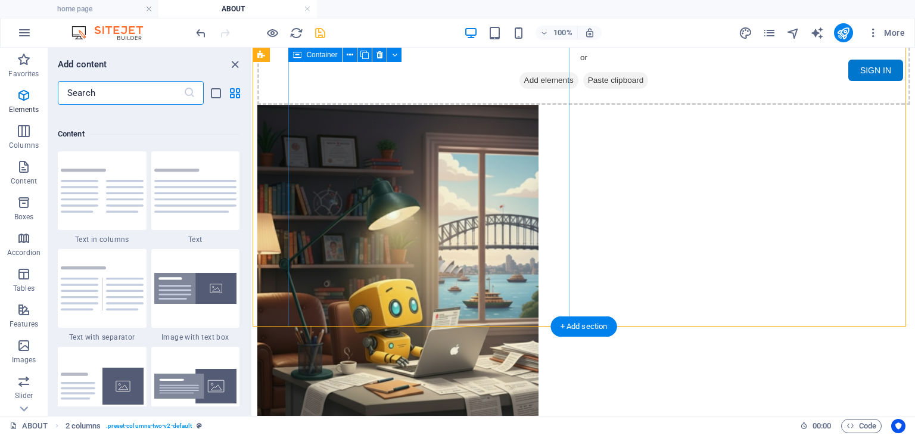
scroll to position [2083, 0]
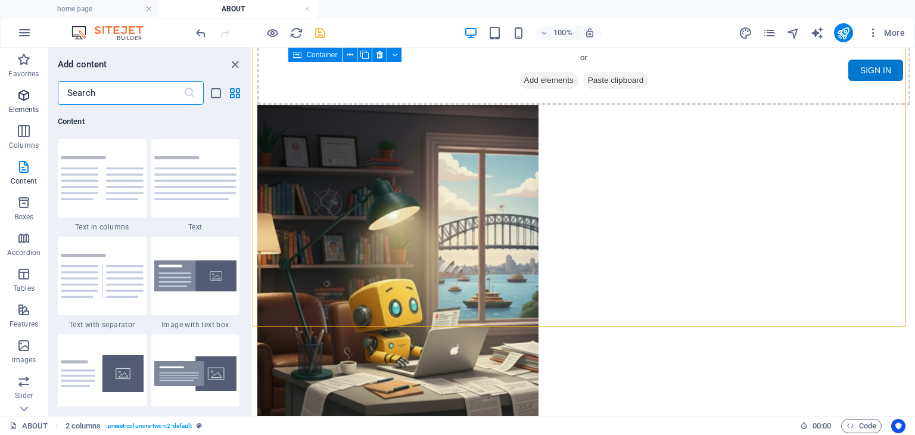
click at [26, 105] on p "Elements" at bounding box center [24, 110] width 30 height 10
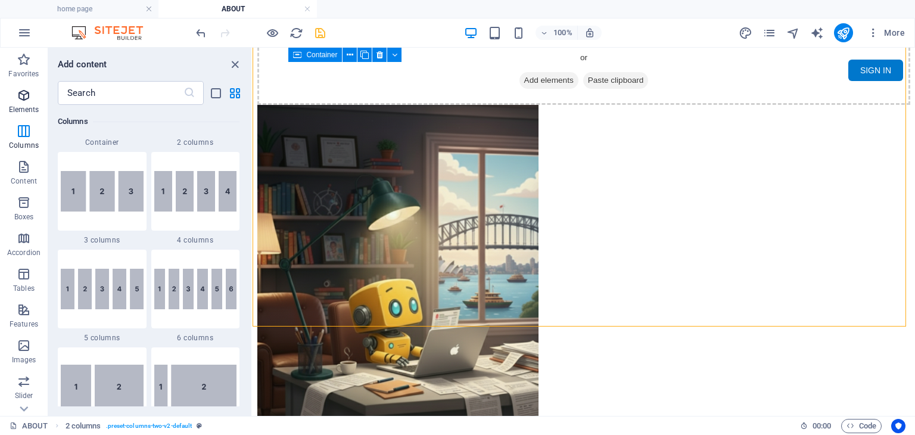
scroll to position [126, 0]
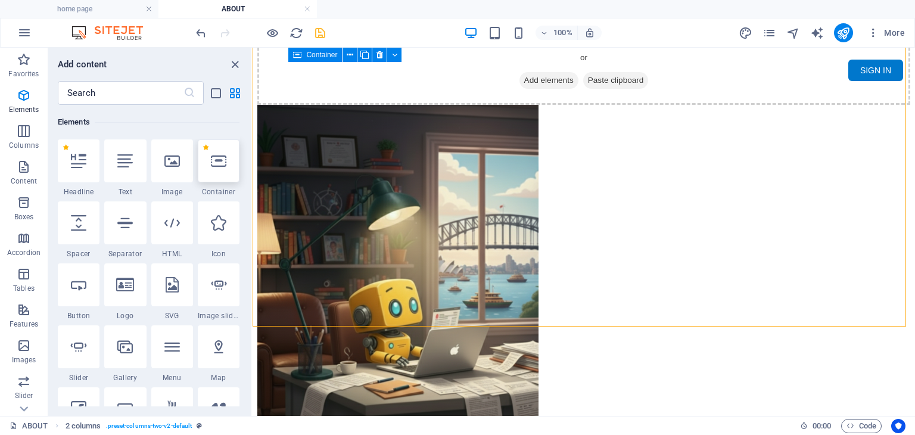
click at [226, 179] on div at bounding box center [219, 160] width 42 height 43
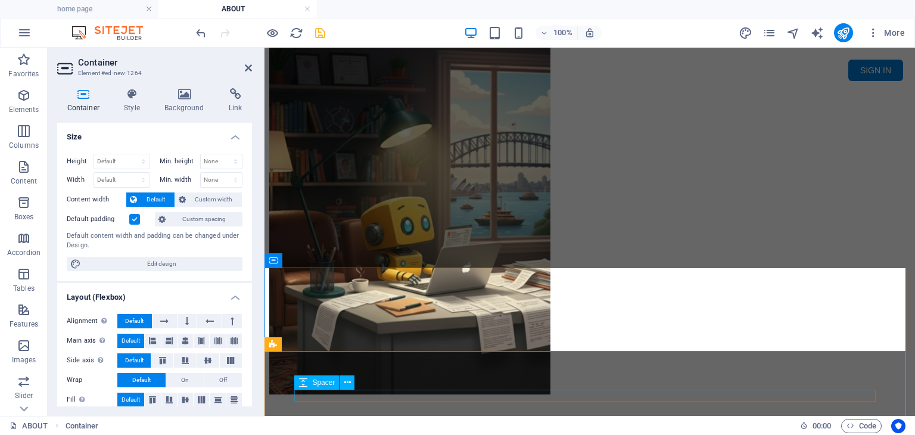
scroll to position [1502, 0]
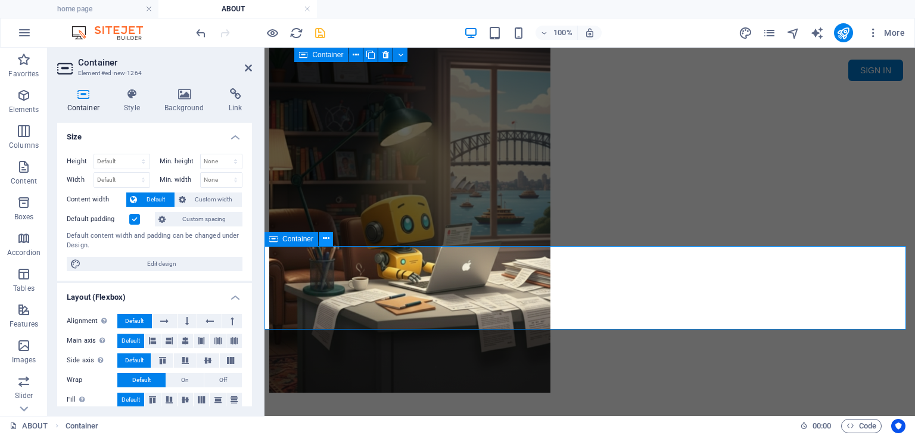
click at [329, 241] on button at bounding box center [326, 239] width 14 height 14
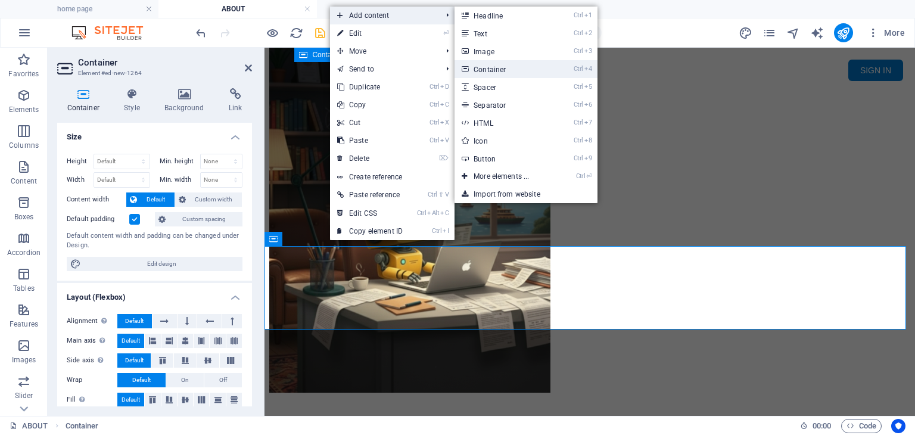
click at [492, 68] on link "Ctrl 4 Container" at bounding box center [503, 69] width 98 height 18
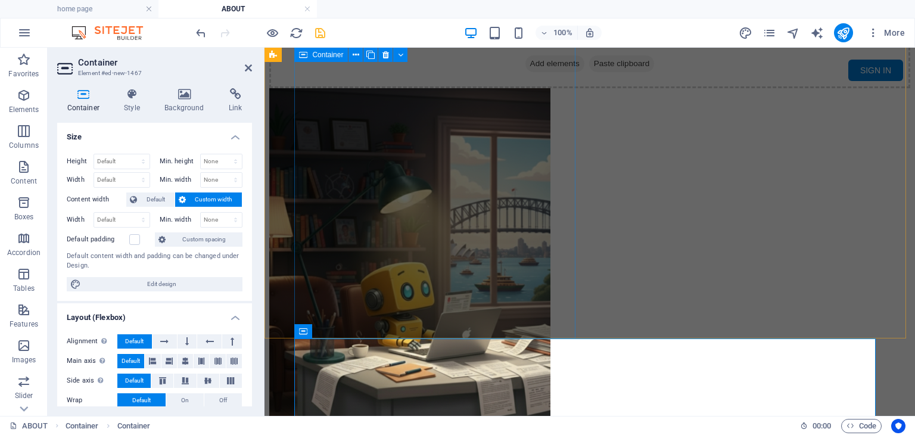
scroll to position [1505, 0]
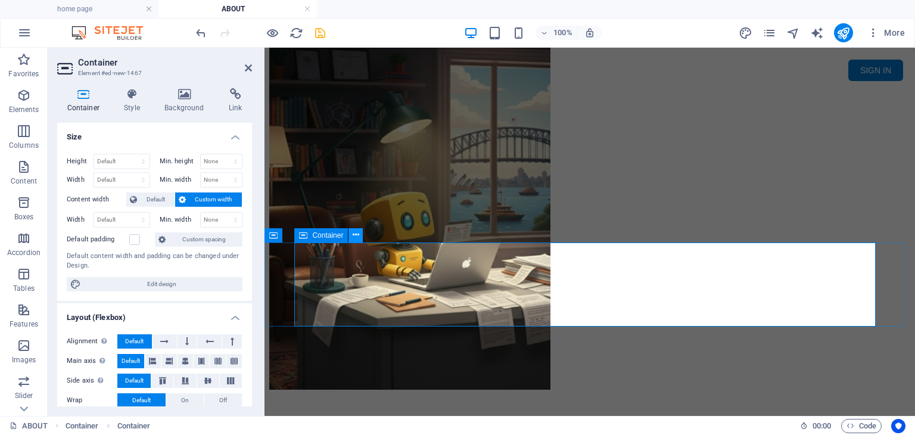
click at [360, 234] on button at bounding box center [355, 235] width 14 height 14
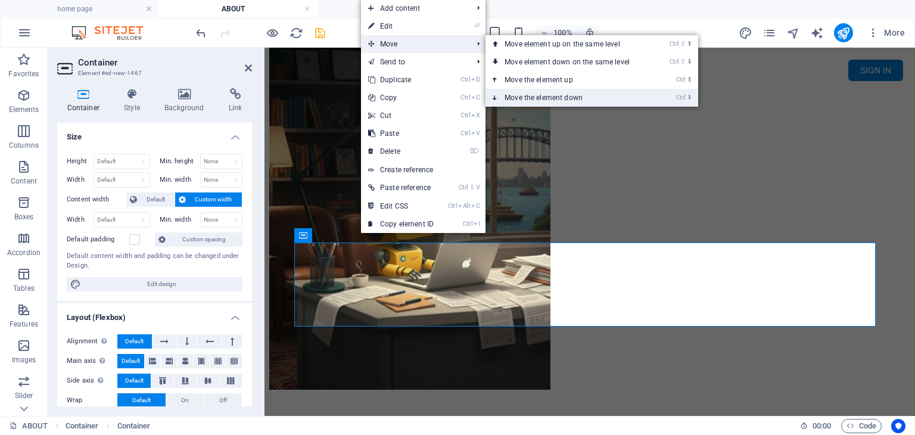
click at [562, 101] on link "Ctrl ⬇ Move the element down" at bounding box center [569, 98] width 168 height 18
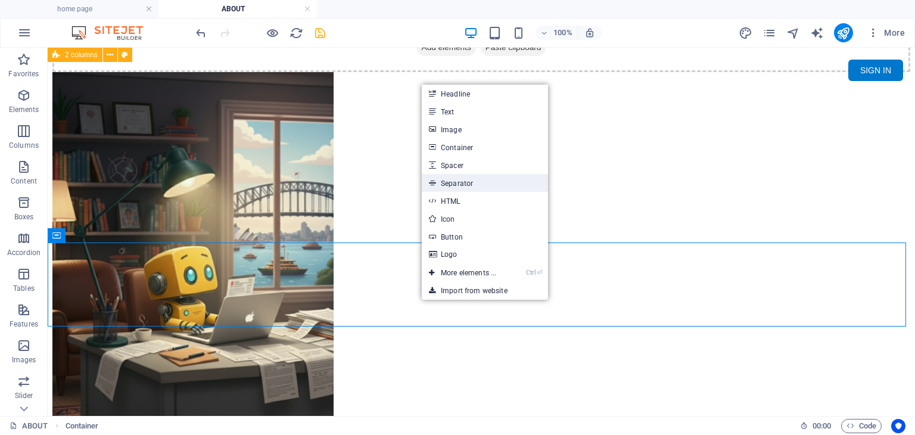
click at [478, 183] on link "Separator" at bounding box center [485, 183] width 126 height 18
select select "%"
select select "px"
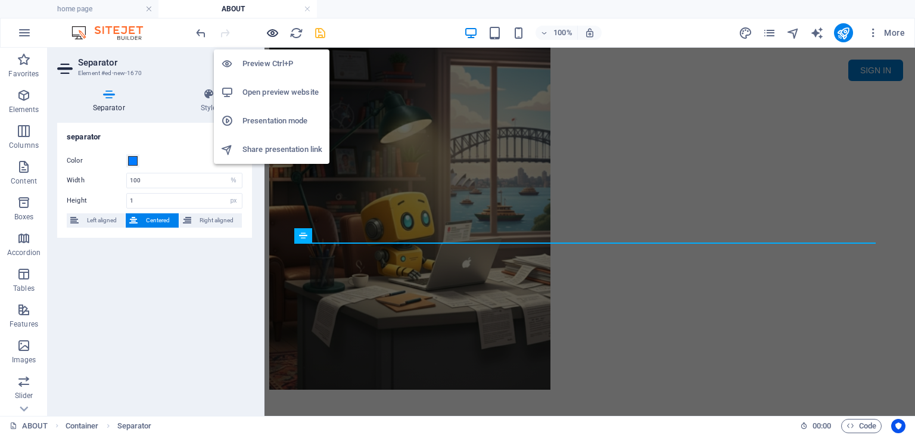
click at [273, 30] on icon "button" at bounding box center [273, 33] width 14 height 14
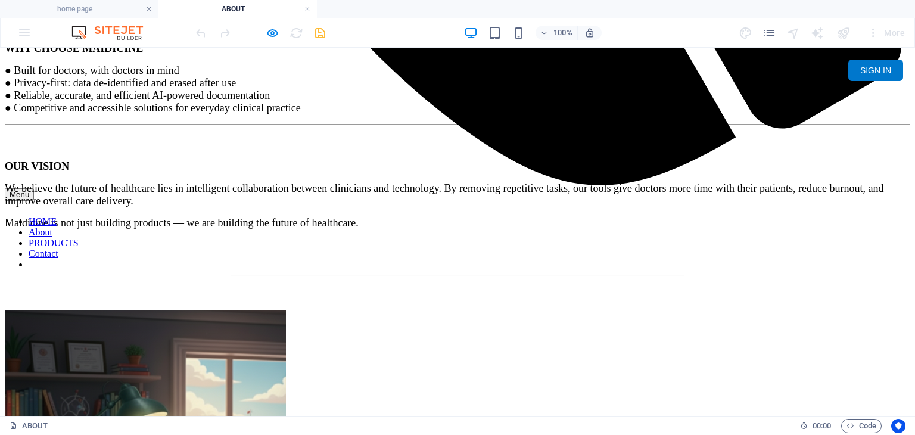
scroll to position [957, 0]
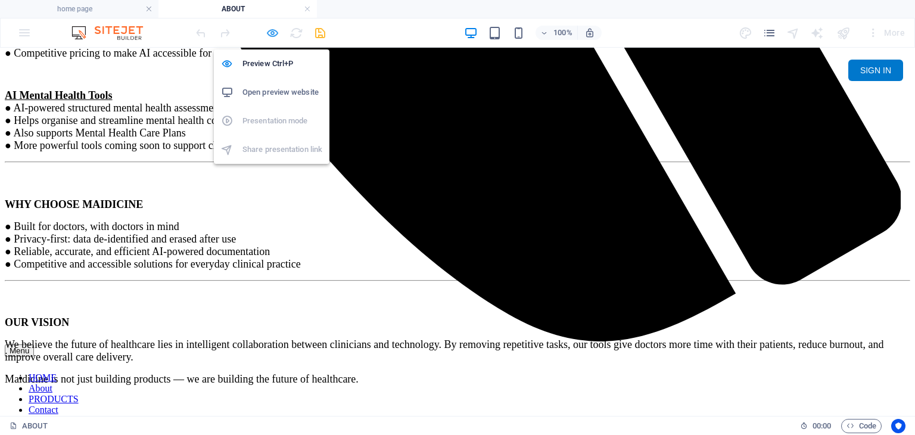
click at [272, 34] on icon "button" at bounding box center [273, 33] width 14 height 14
select select "%"
select select "px"
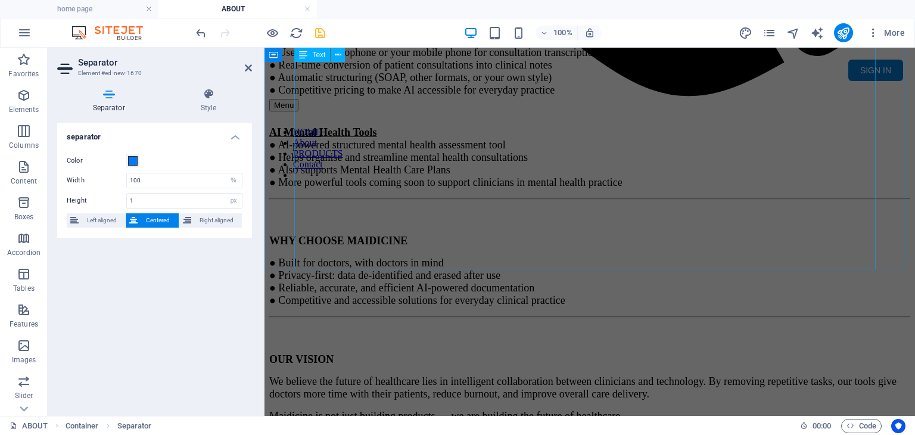
scroll to position [732, 0]
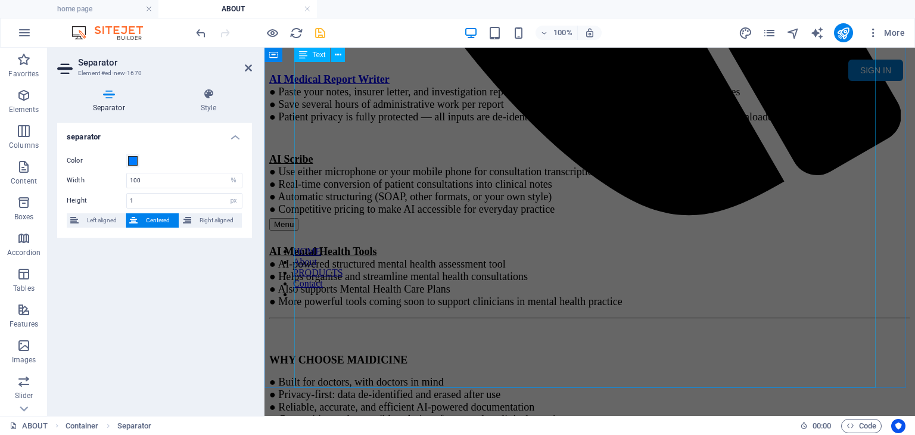
click at [552, 248] on div "ABOUT US At MAIDICINE – AI Medical Diagnostics , our mission is simple yet powe…" at bounding box center [589, 72] width 641 height 937
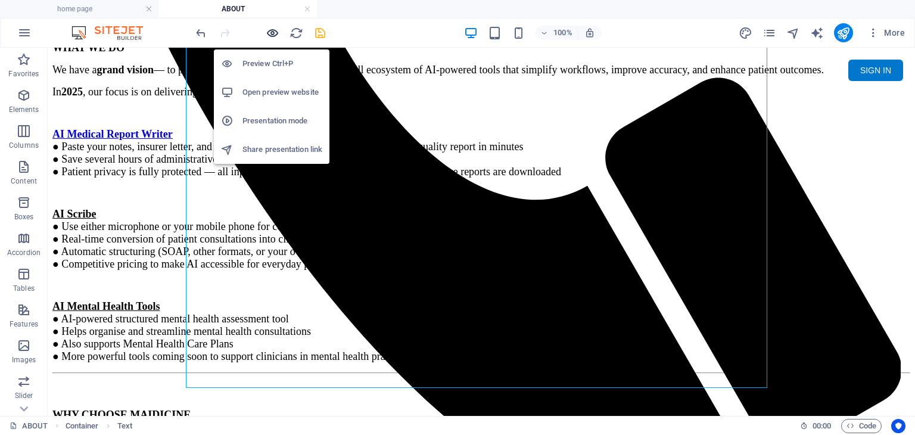
click at [270, 32] on icon "button" at bounding box center [273, 33] width 14 height 14
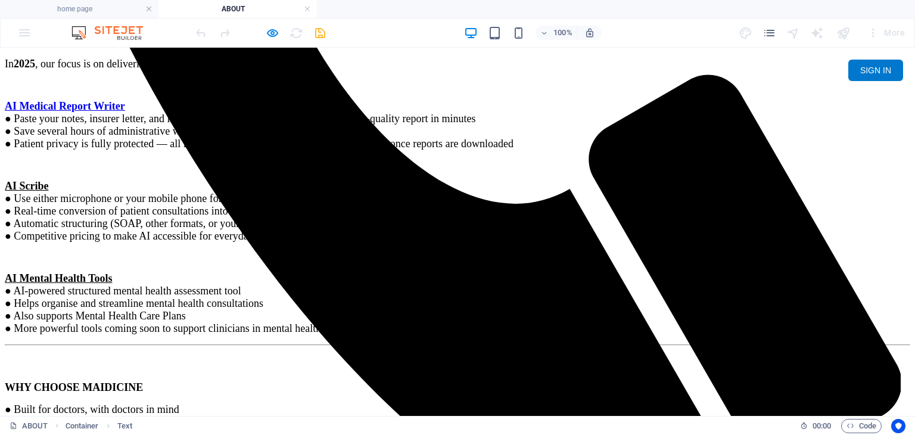
scroll to position [970, 0]
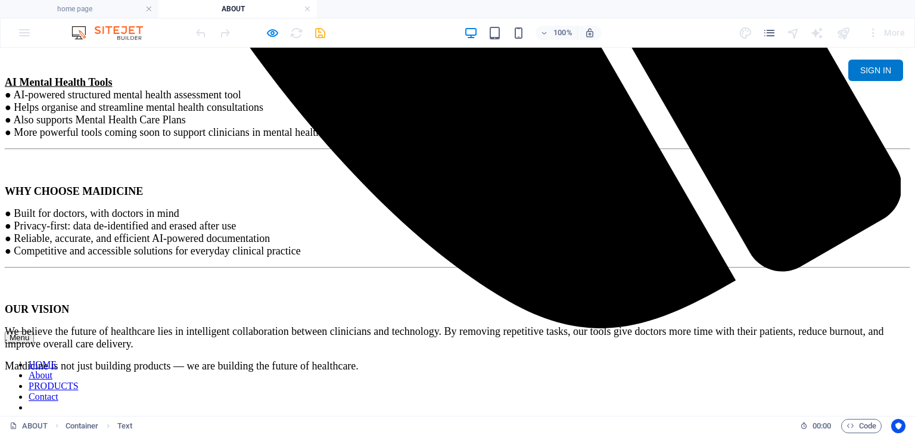
click at [500, 179] on div "Menu HOME About PRODUCTS Contact SIGN IN My MAIDICINE ▼ MY PROFILE MY RECEIPT R…" at bounding box center [457, 150] width 905 height 2114
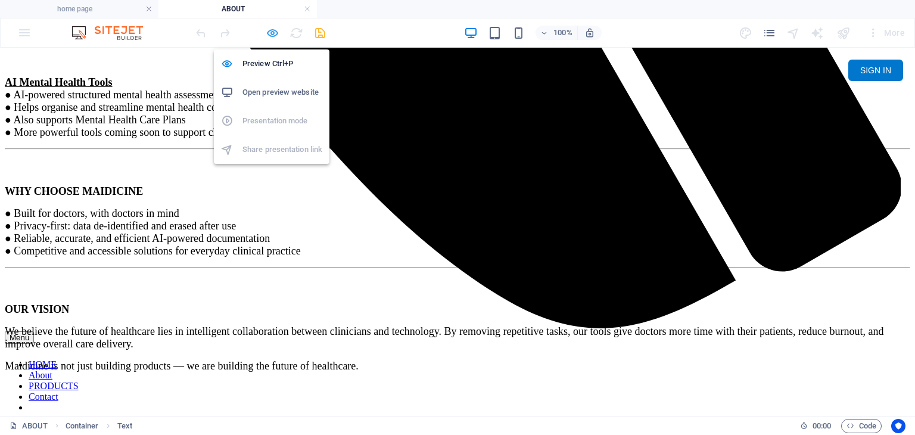
click at [272, 32] on icon "button" at bounding box center [273, 33] width 14 height 14
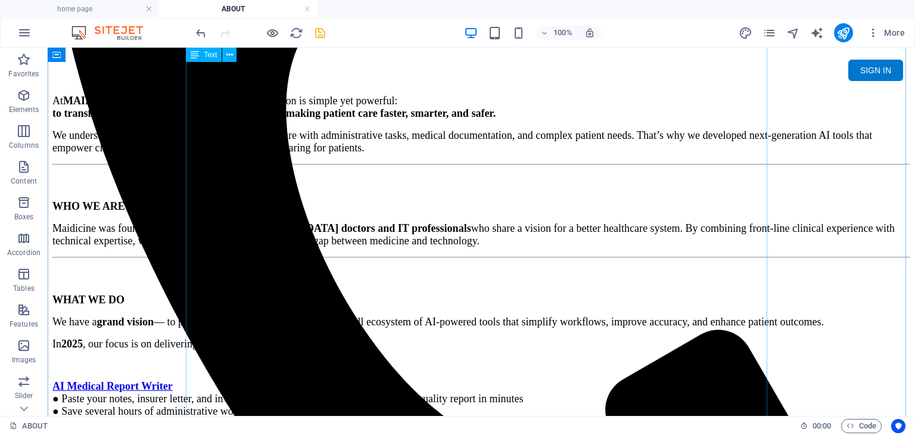
scroll to position [553, 0]
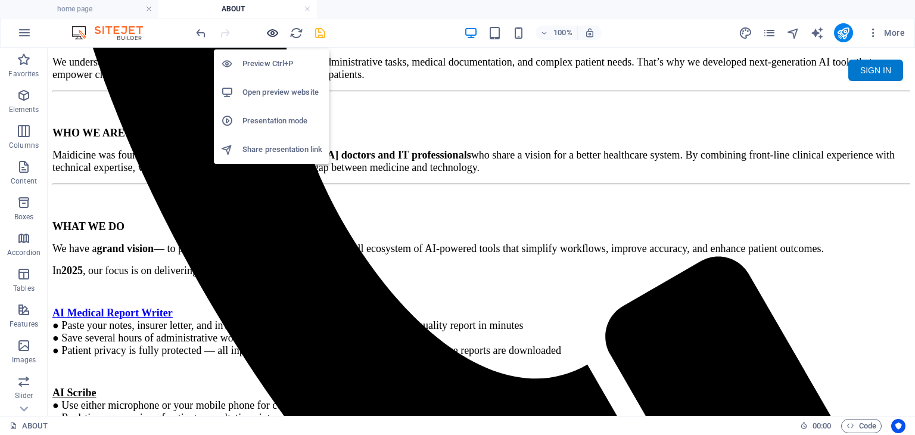
click at [274, 31] on icon "button" at bounding box center [273, 33] width 14 height 14
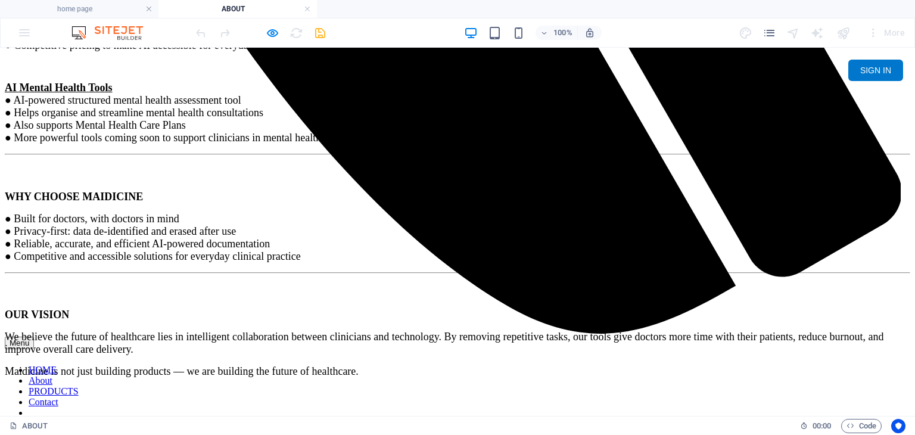
scroll to position [970, 0]
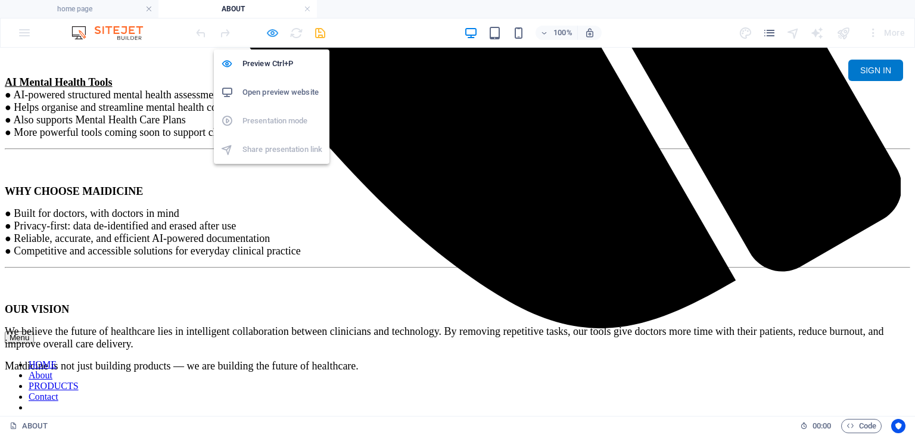
click at [275, 36] on icon "button" at bounding box center [273, 33] width 14 height 14
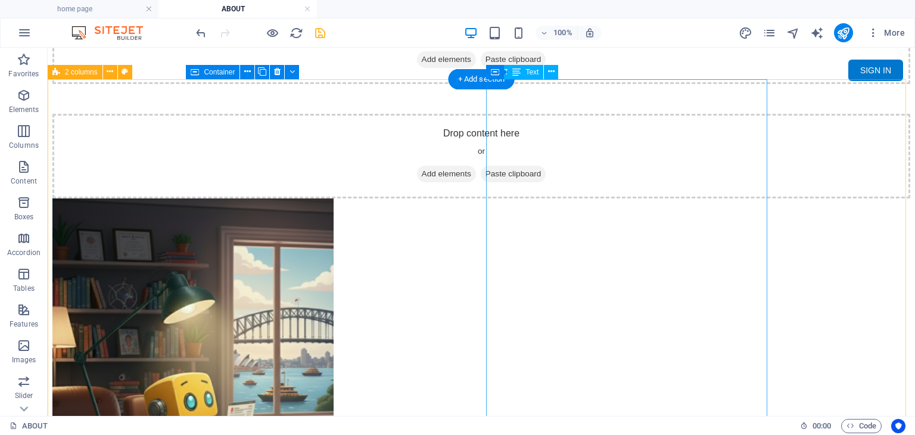
scroll to position [1506, 0]
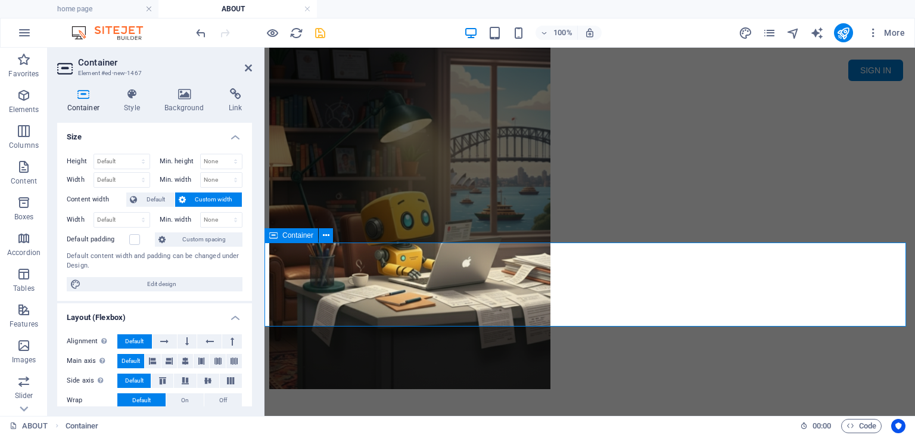
click at [247, 68] on icon at bounding box center [248, 68] width 7 height 10
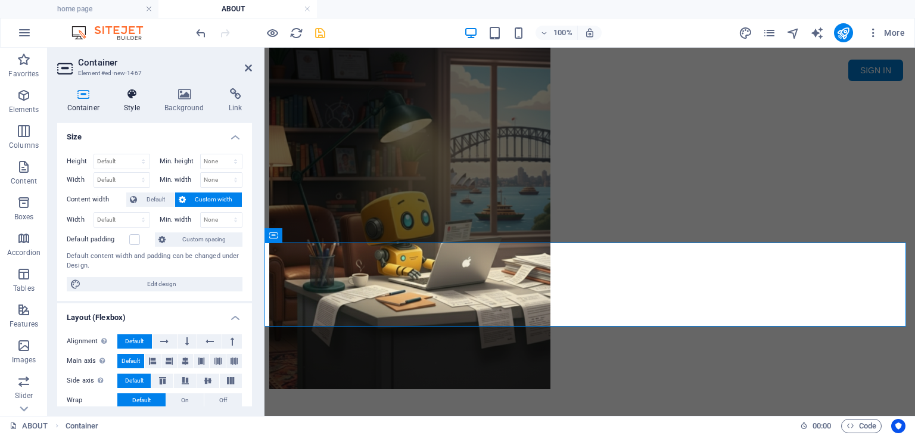
click at [135, 101] on h4 "Style" at bounding box center [134, 100] width 40 height 25
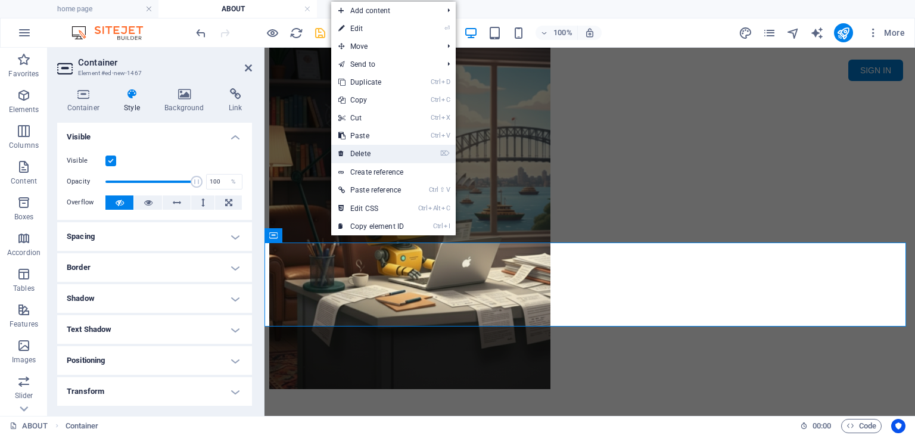
drag, startPoint x: 357, startPoint y: 156, endPoint x: 313, endPoint y: 115, distance: 60.2
click at [357, 156] on link "⌦ Delete" at bounding box center [371, 154] width 80 height 18
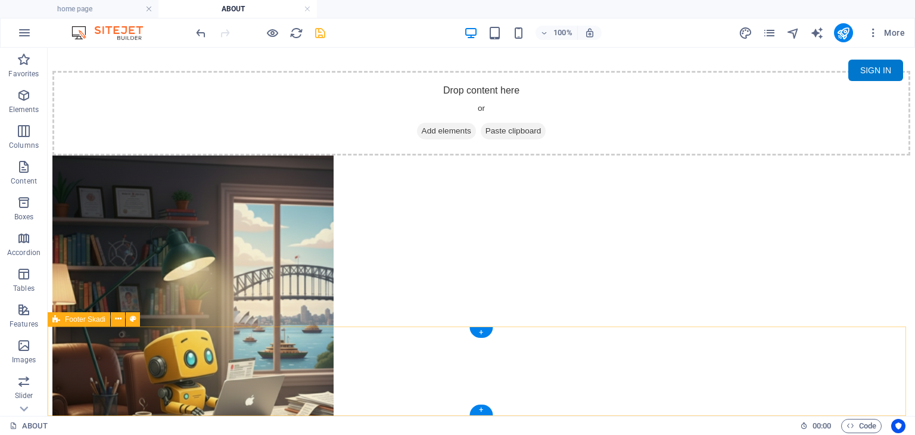
select select "px"
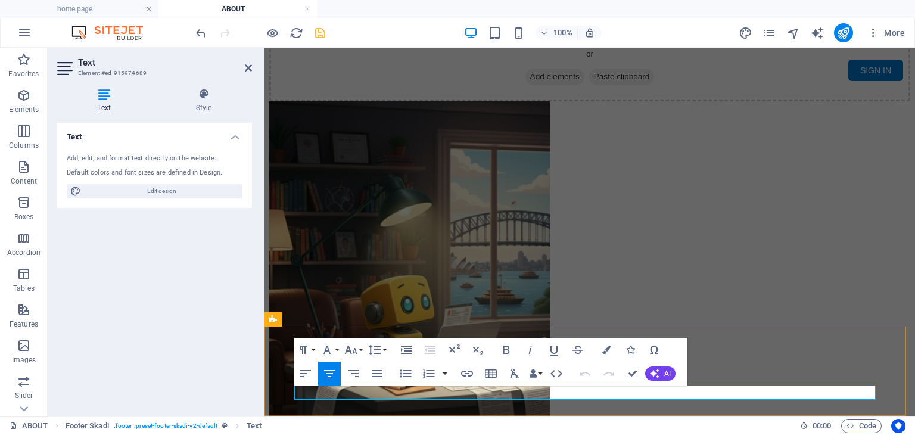
drag, startPoint x: 732, startPoint y: 391, endPoint x: 438, endPoint y: 389, distance: 293.6
click at [605, 351] on icon "button" at bounding box center [606, 349] width 8 height 8
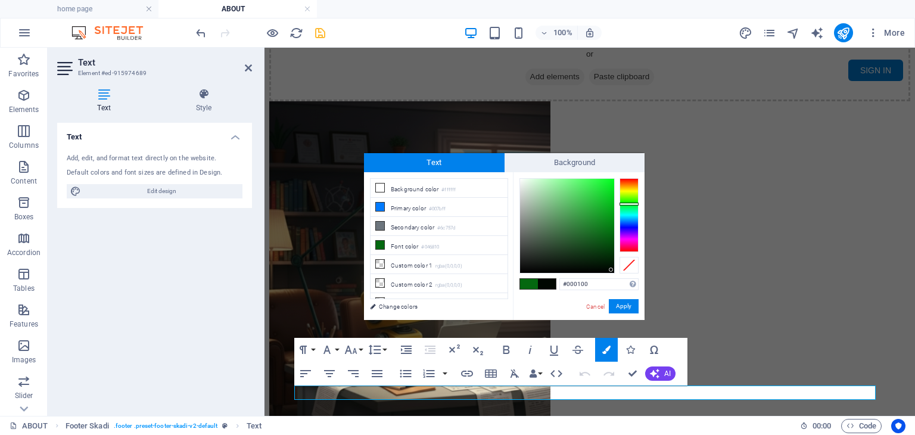
type input "#000000"
drag, startPoint x: 608, startPoint y: 232, endPoint x: 616, endPoint y: 274, distance: 43.1
click at [616, 274] on div "#000000 Supported formats #0852ed rgb(8, 82, 237) rgba(8, 82, 237, 90%) hsv(221…" at bounding box center [579, 332] width 132 height 320
click at [623, 308] on button "Apply" at bounding box center [624, 306] width 30 height 14
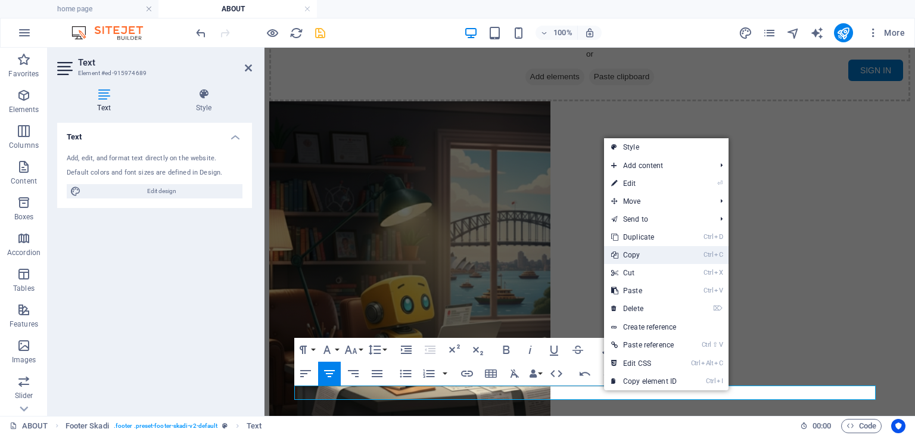
click at [643, 261] on link "Ctrl C Copy" at bounding box center [644, 255] width 80 height 18
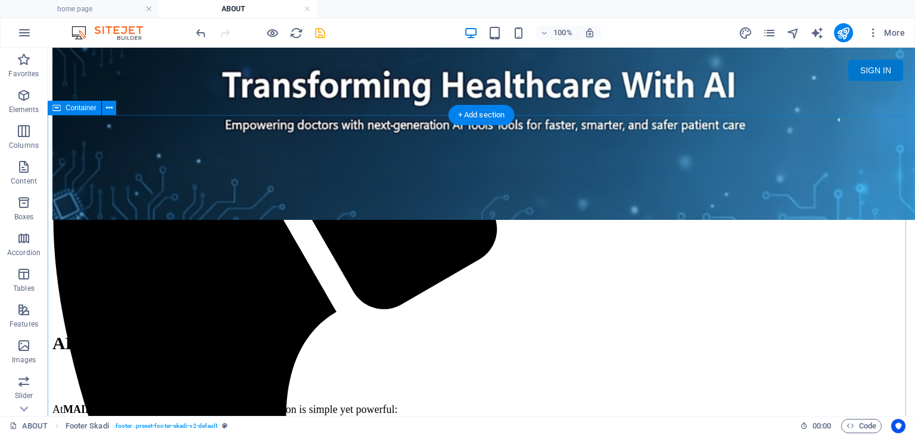
scroll to position [0, 0]
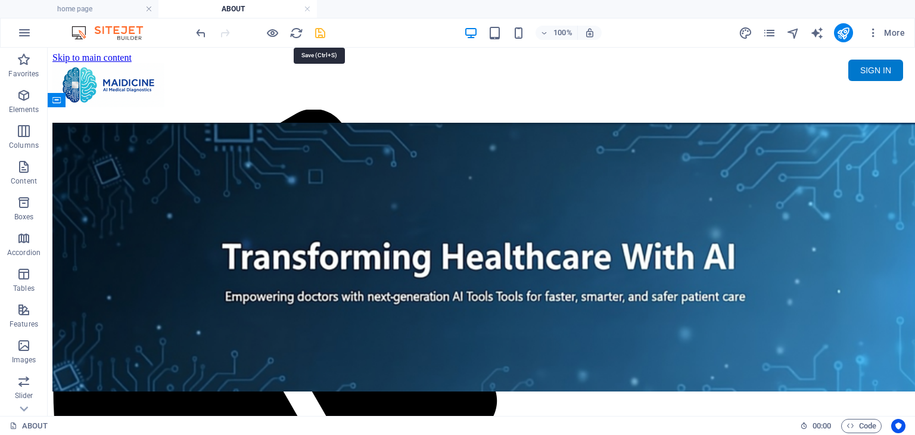
click at [322, 32] on icon "save" at bounding box center [320, 33] width 14 height 14
click at [767, 30] on icon "pages" at bounding box center [769, 33] width 14 height 14
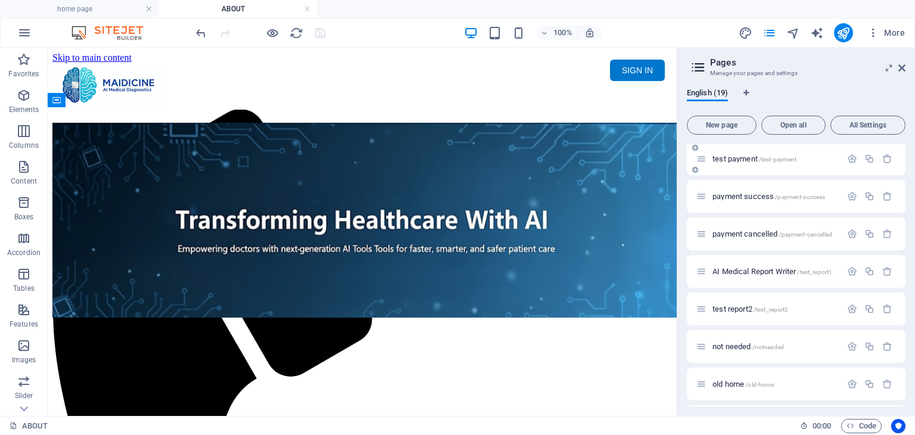
scroll to position [417, 0]
click at [756, 379] on span "/old-home" at bounding box center [759, 382] width 29 height 7
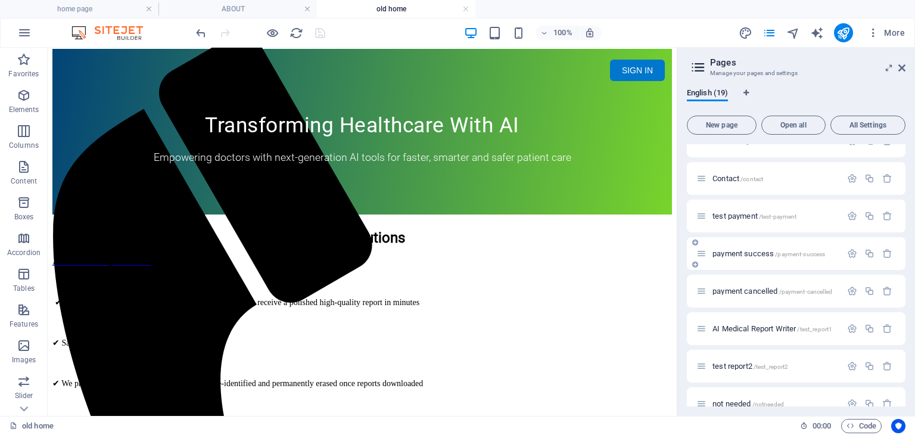
scroll to position [450, 0]
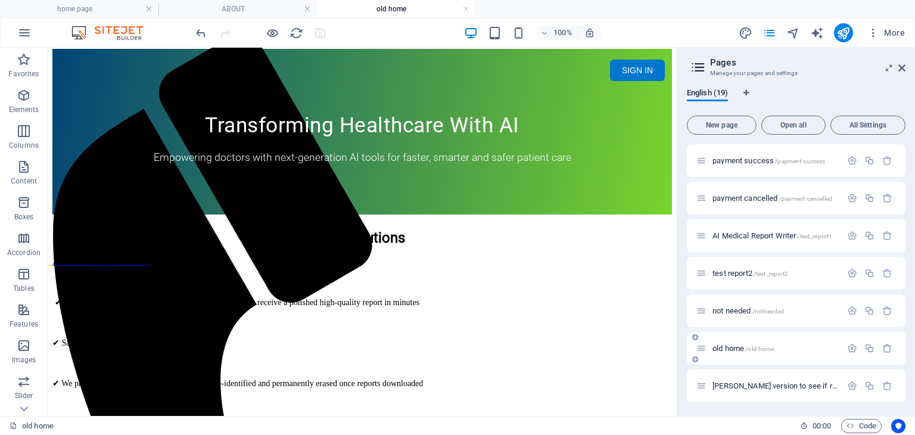
click at [746, 348] on span "/old-home" at bounding box center [759, 348] width 29 height 7
click at [735, 348] on span "old home /old-home" at bounding box center [742, 348] width 61 height 9
click at [30, 293] on span "Footer" at bounding box center [24, 291] width 48 height 29
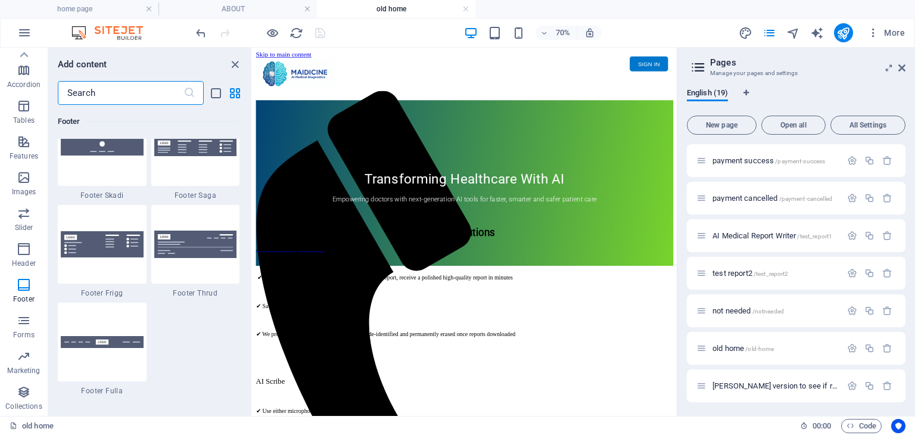
scroll to position [8419, 0]
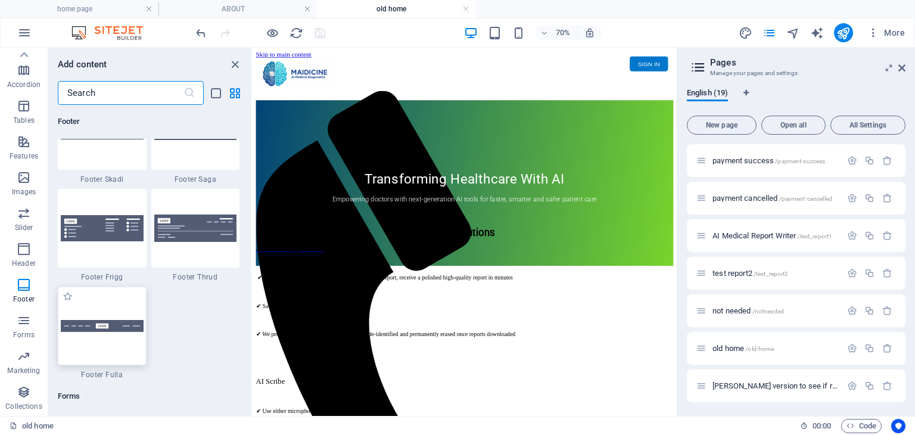
click at [108, 321] on img at bounding box center [102, 326] width 83 height 13
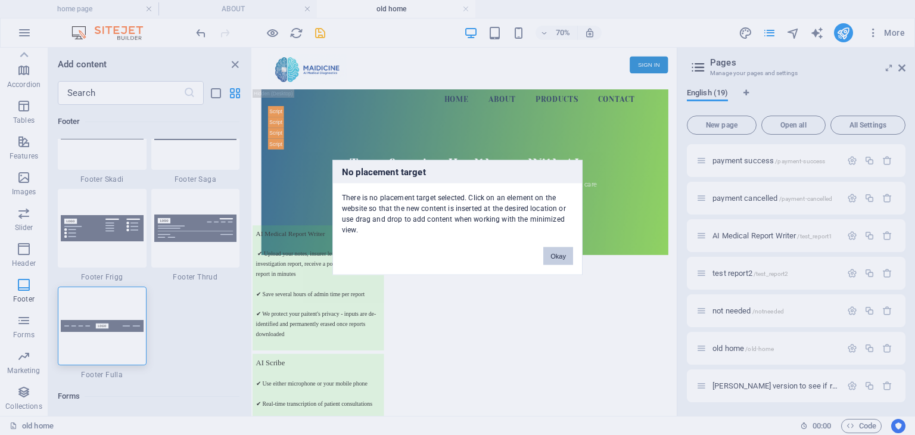
click at [560, 252] on button "Okay" at bounding box center [558, 256] width 30 height 18
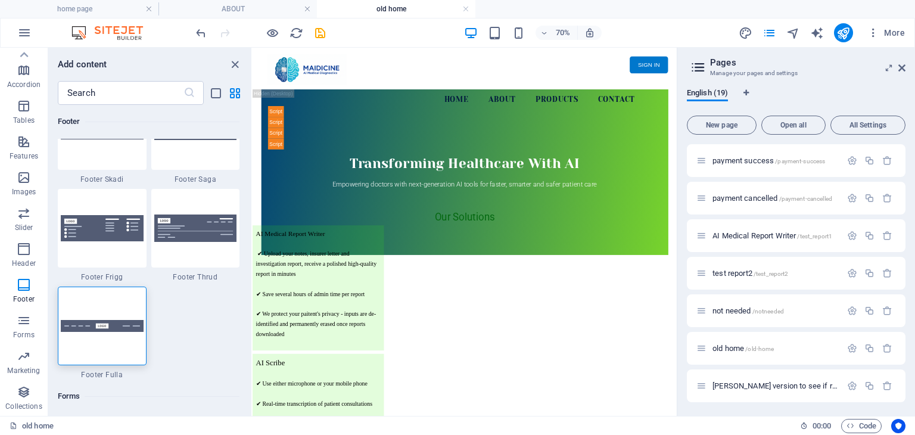
click at [513, 434] on html "Skip to main content Menu HOME About PRODUCTS Contact SIGN IN My MAIDICINE ▼ MY…" at bounding box center [555, 269] width 606 height 442
click at [465, 354] on div "+" at bounding box center [464, 353] width 16 height 8
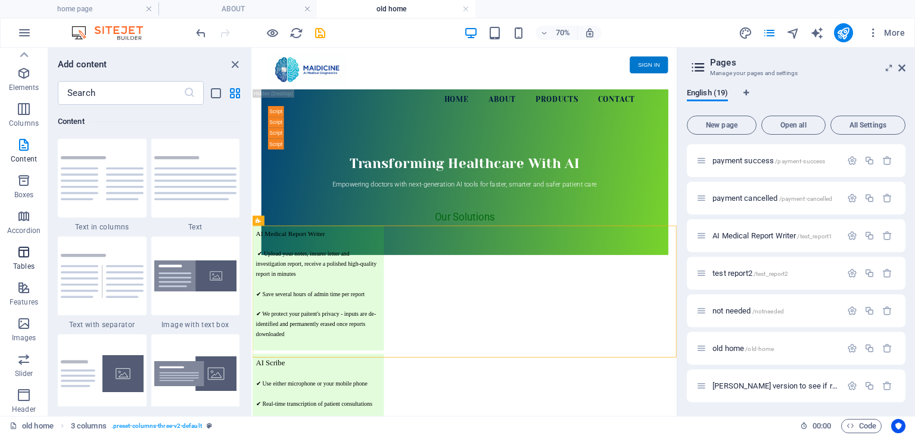
scroll to position [0, 0]
click at [27, 99] on icon "button" at bounding box center [24, 95] width 14 height 14
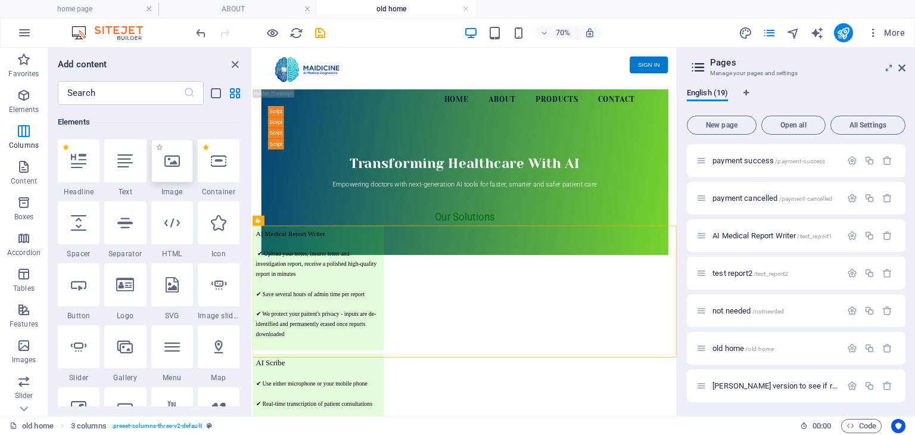
scroll to position [126, 0]
click at [216, 174] on div at bounding box center [219, 160] width 42 height 43
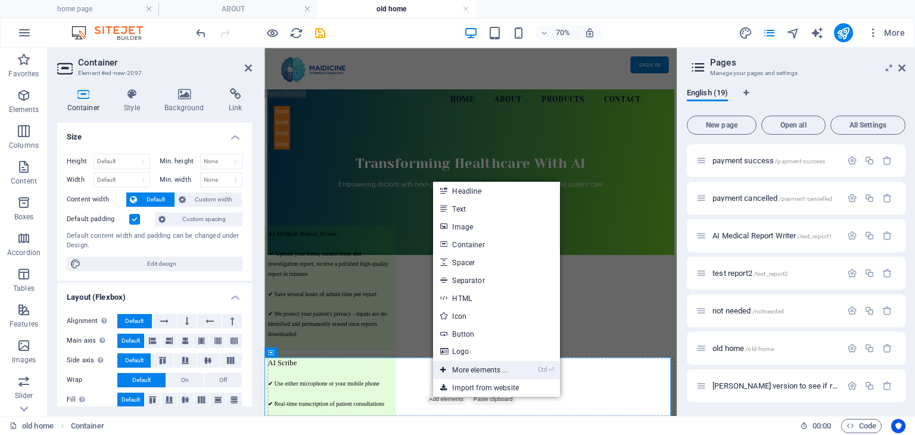
click at [482, 368] on link "Ctrl ⏎ More elements ..." at bounding box center [474, 370] width 82 height 18
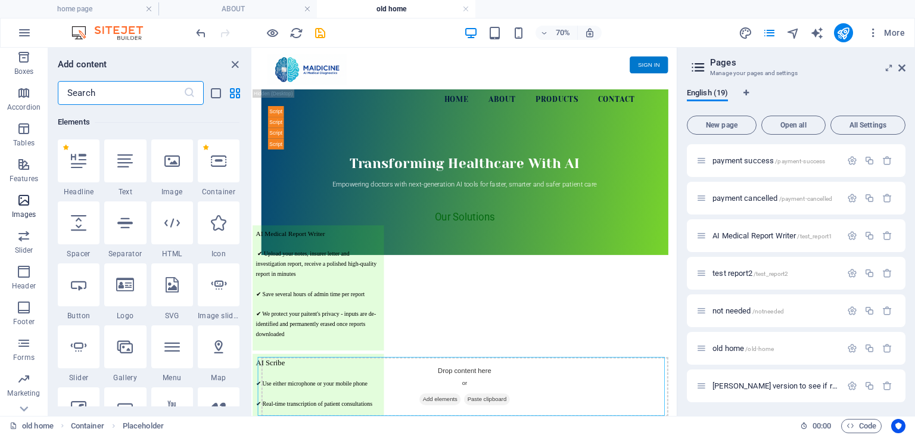
scroll to position [168, 0]
click at [23, 286] on icon "button" at bounding box center [24, 284] width 14 height 14
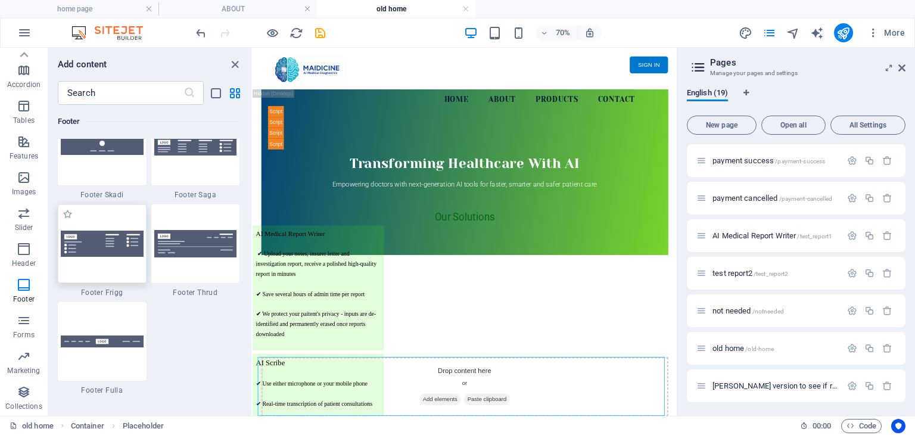
scroll to position [8419, 0]
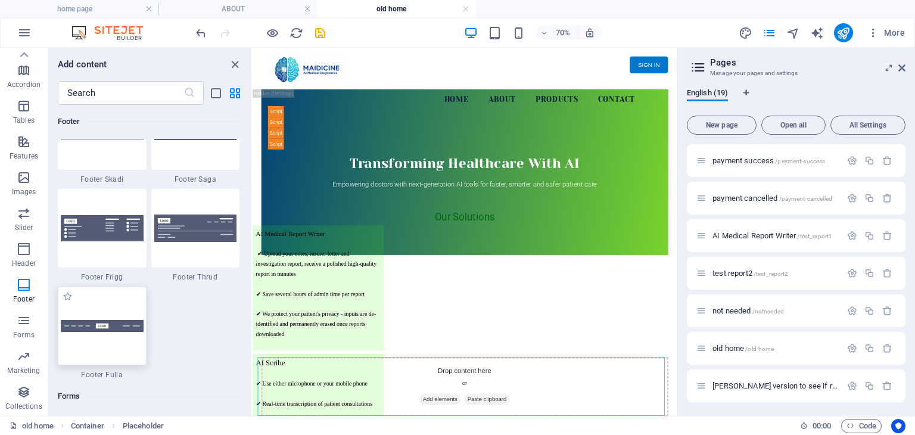
click at [120, 324] on img at bounding box center [102, 326] width 83 height 13
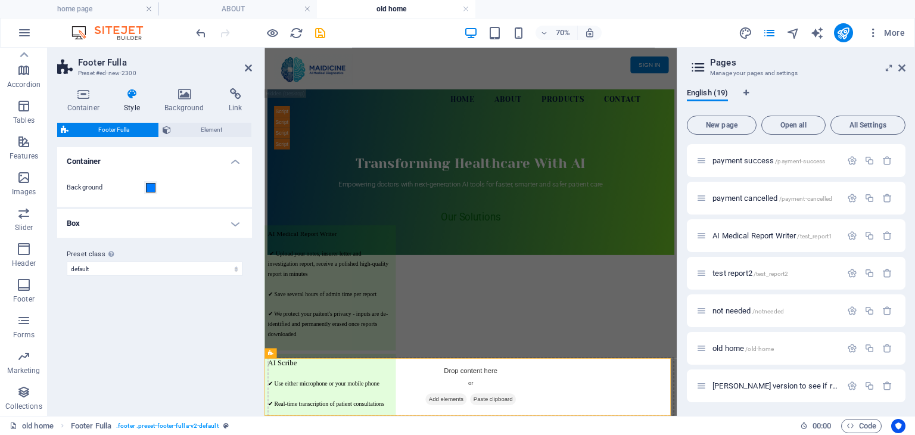
scroll to position [83, 0]
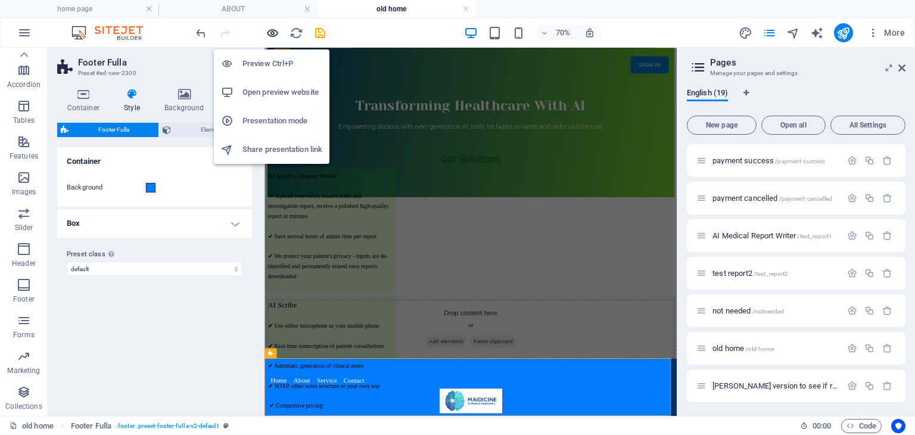
click at [273, 35] on icon "button" at bounding box center [273, 33] width 14 height 14
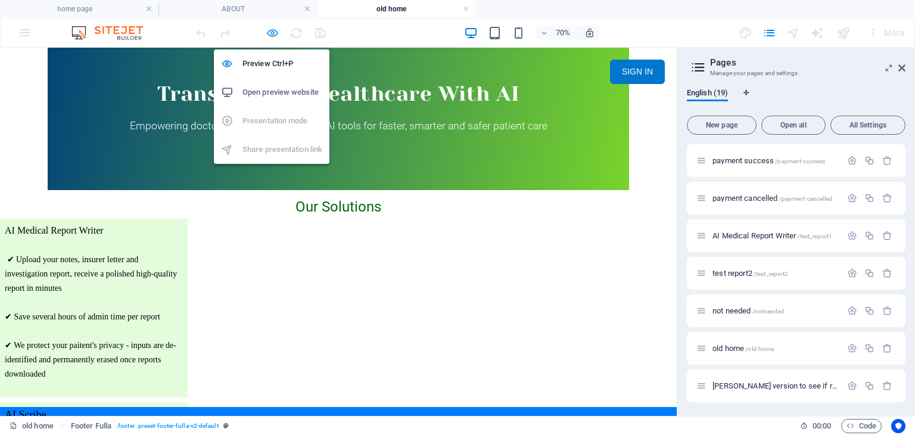
scroll to position [157, 0]
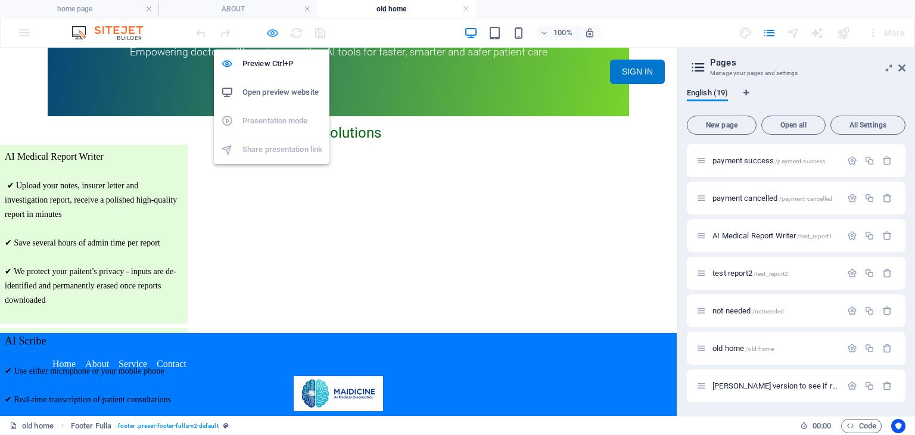
click at [274, 31] on icon "button" at bounding box center [273, 33] width 14 height 14
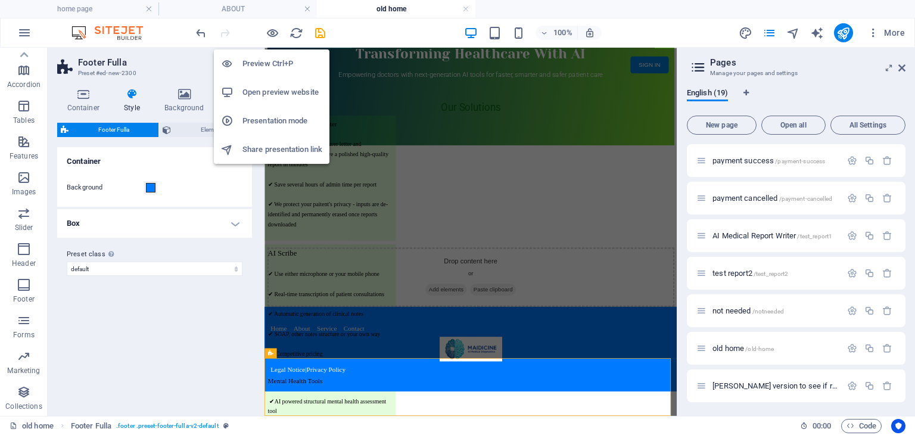
scroll to position [83, 0]
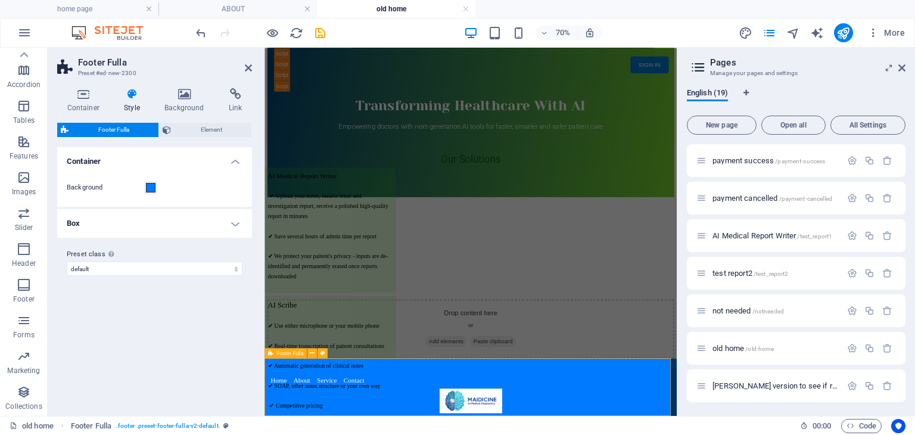
click at [146, 184] on span at bounding box center [151, 188] width 10 height 10
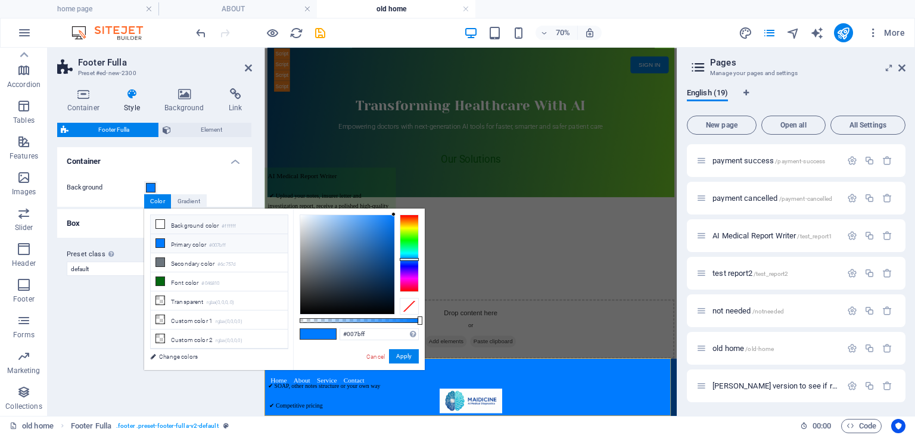
click at [162, 226] on icon at bounding box center [160, 224] width 8 height 8
type input "#ffffff"
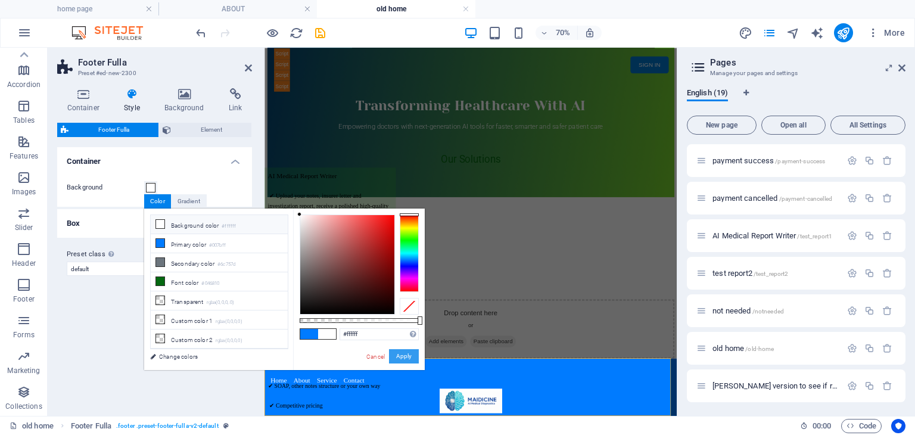
click at [410, 360] on button "Apply" at bounding box center [404, 356] width 30 height 14
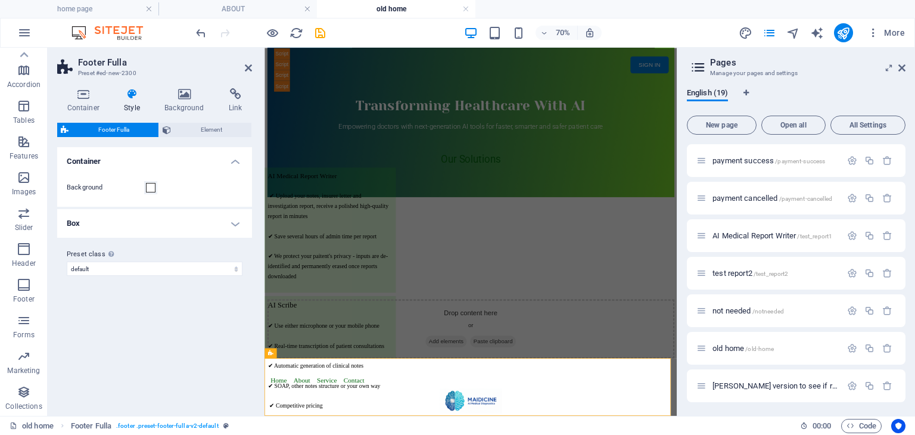
click at [191, 179] on div "Background" at bounding box center [154, 188] width 199 height 38
click at [216, 130] on span "Element" at bounding box center [210, 130] width 73 height 14
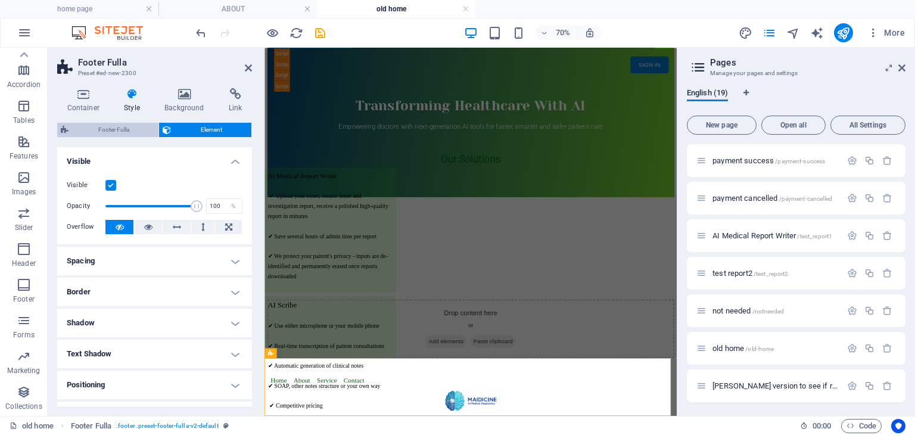
click at [135, 131] on span "Footer Fulla" at bounding box center [113, 130] width 83 height 14
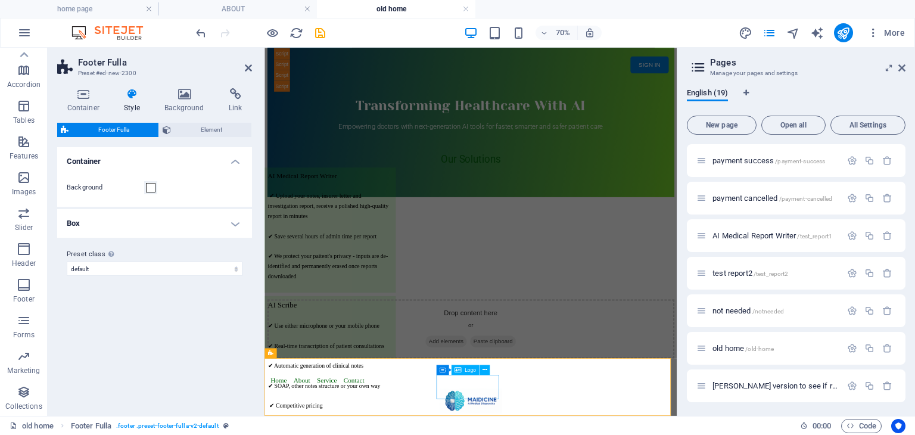
click at [317, 373] on icon at bounding box center [316, 376] width 5 height 9
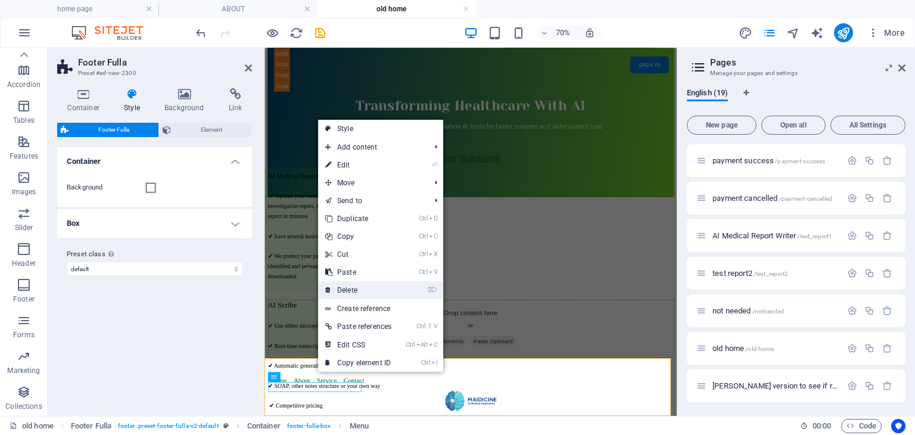
click at [391, 287] on link "⌦ Delete" at bounding box center [358, 290] width 80 height 18
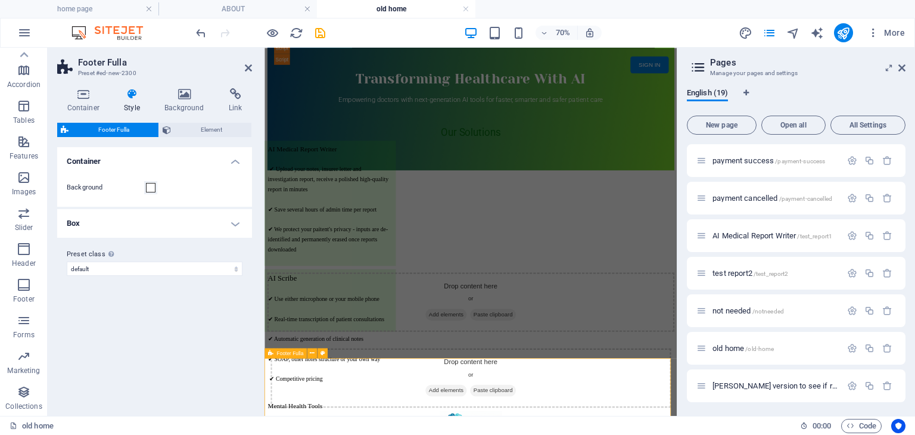
scroll to position [132, 0]
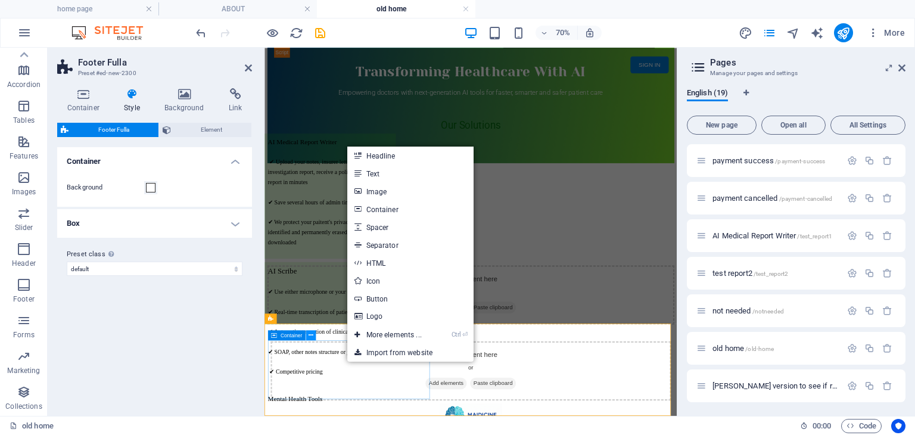
click at [313, 334] on icon at bounding box center [310, 334] width 5 height 9
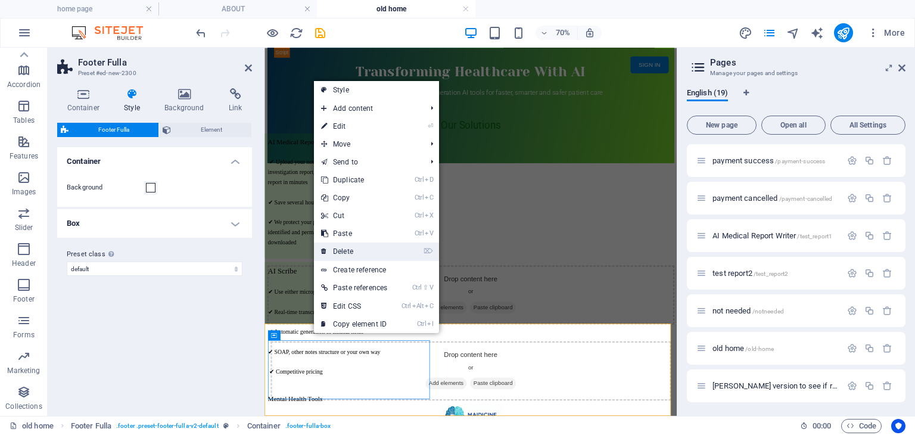
click at [375, 253] on link "⌦ Delete" at bounding box center [354, 251] width 80 height 18
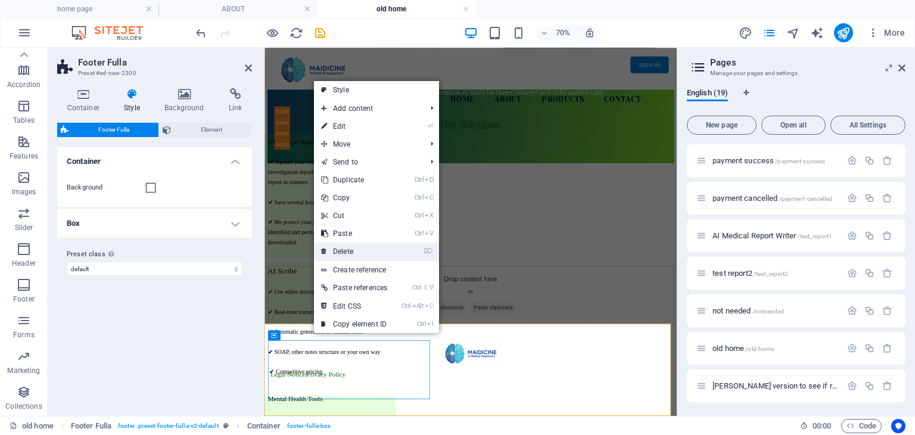
scroll to position [83, 0]
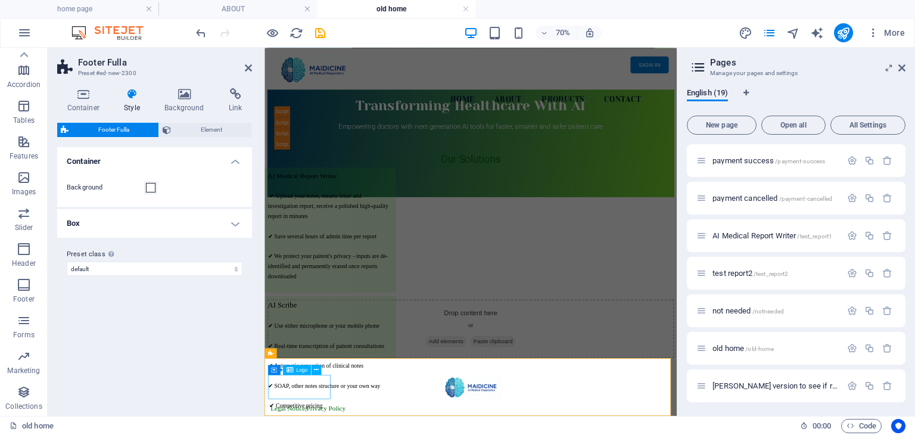
select select "px"
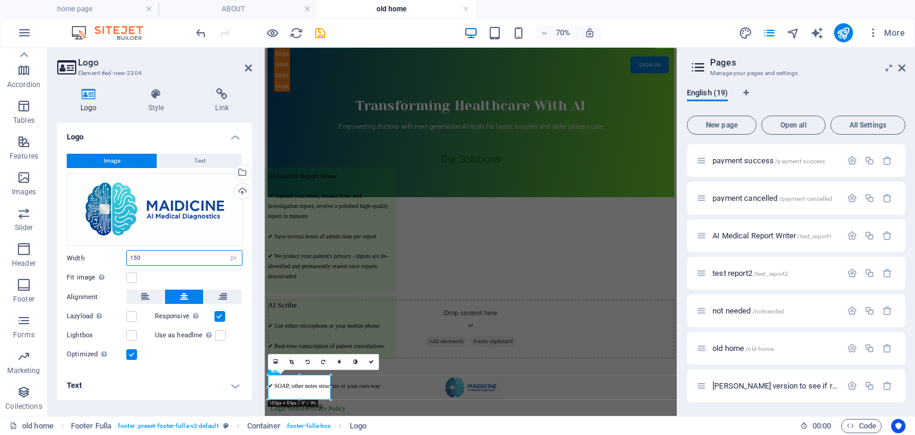
drag, startPoint x: 201, startPoint y: 255, endPoint x: 124, endPoint y: 260, distance: 76.3
click at [124, 260] on div "Width 150 Default auto px rem % em vh vw" at bounding box center [155, 257] width 176 height 15
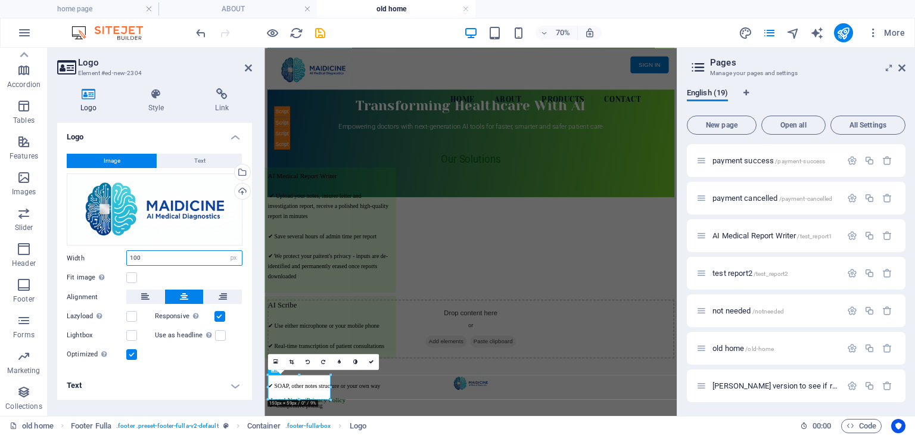
scroll to position [71, 0]
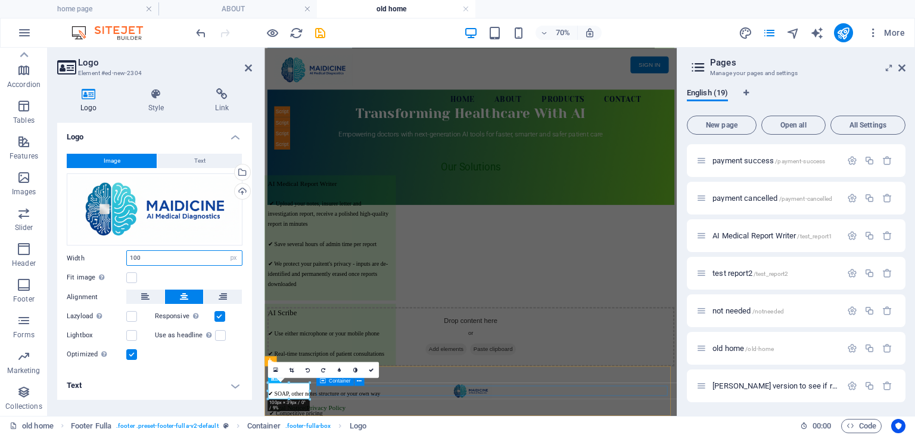
type input "100"
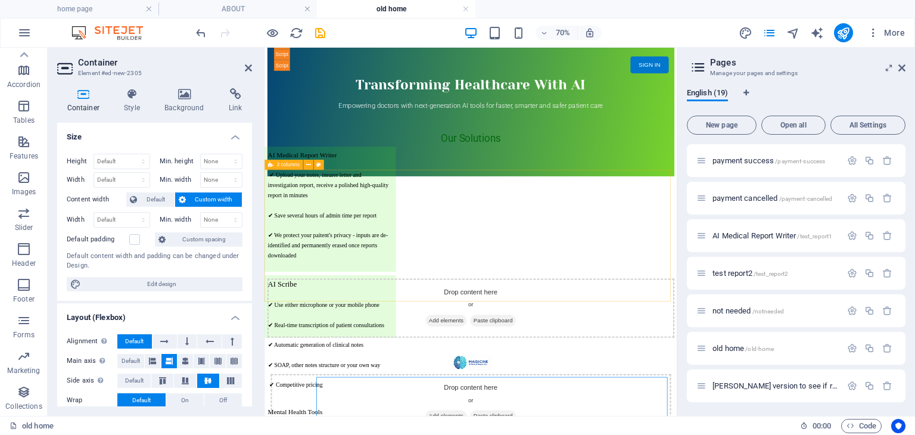
scroll to position [132, 0]
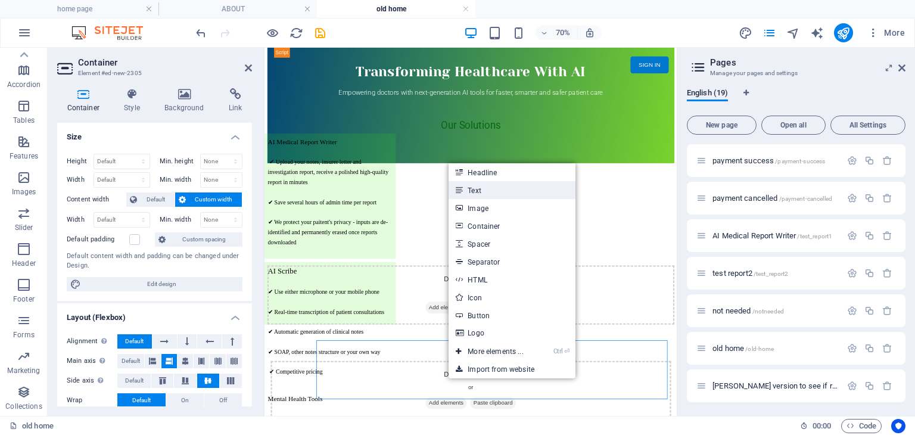
click at [511, 194] on link "Text" at bounding box center [511, 190] width 126 height 18
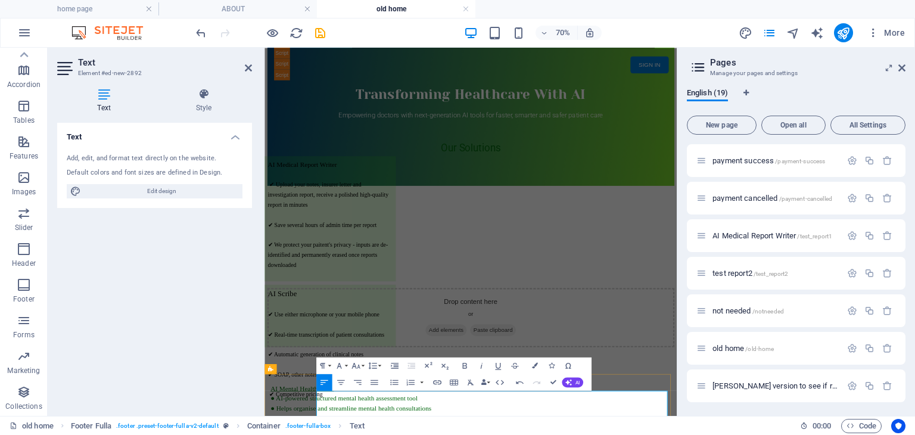
scroll to position [119, 0]
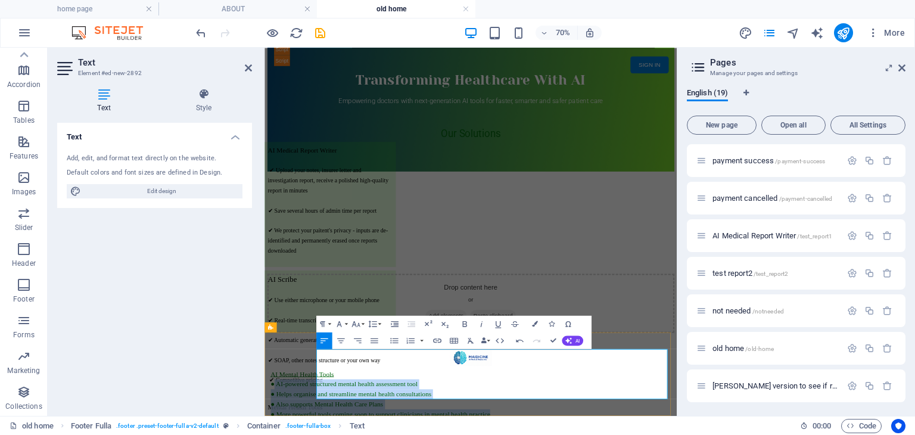
drag, startPoint x: 673, startPoint y: 542, endPoint x: 344, endPoint y: 494, distance: 332.3
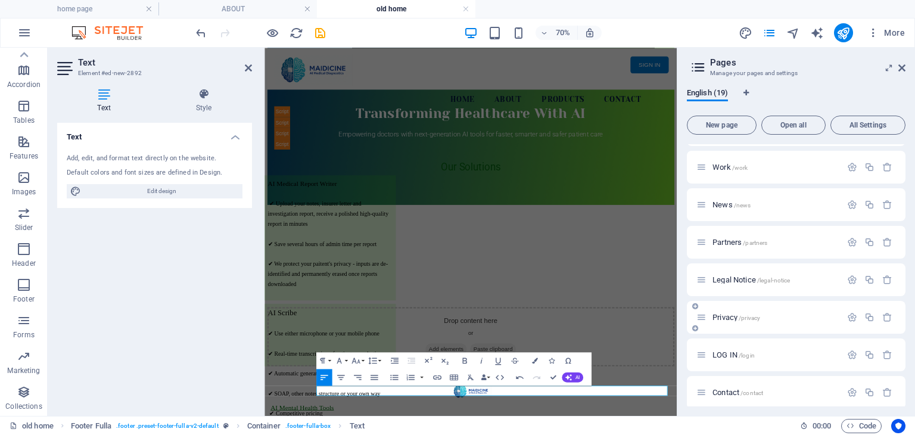
scroll to position [93, 0]
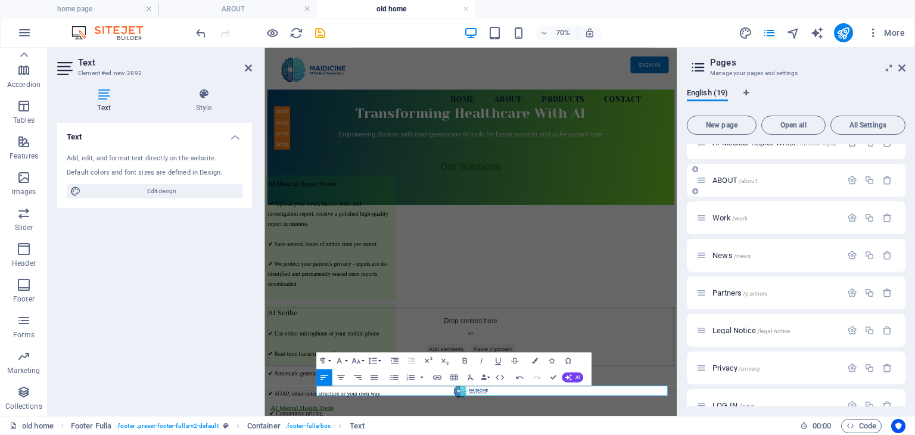
click at [759, 180] on p "ABOUT /about" at bounding box center [774, 180] width 125 height 8
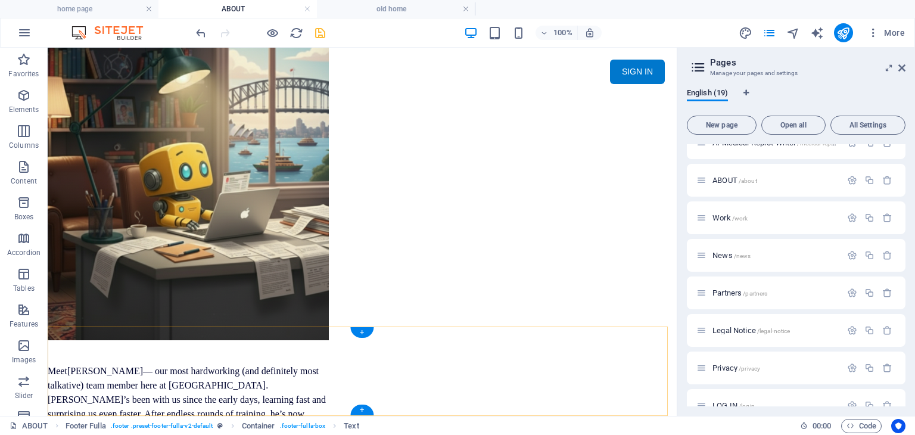
scroll to position [1422, 0]
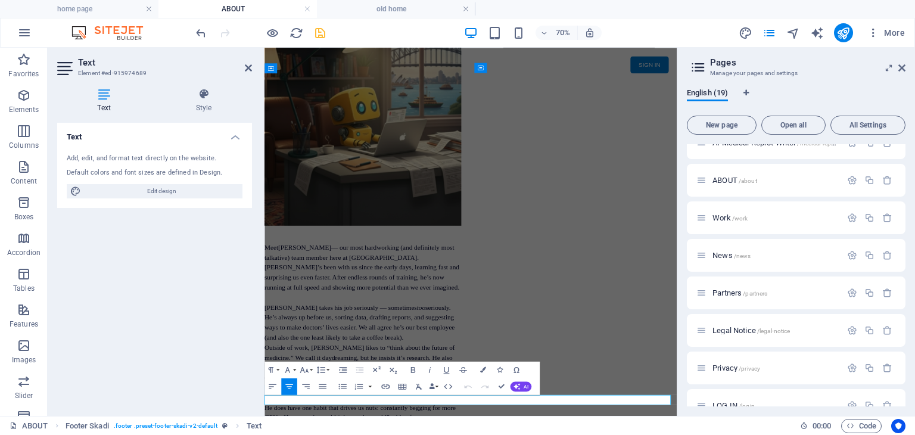
scroll to position [1264, 0]
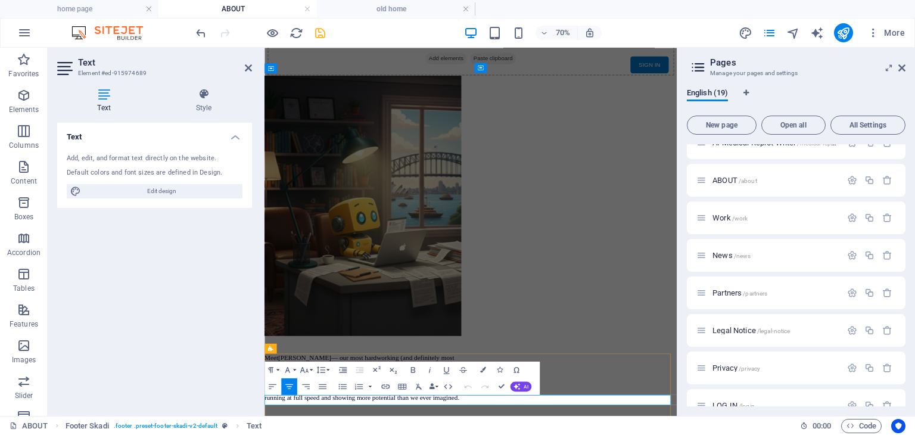
drag, startPoint x: 703, startPoint y: 548, endPoint x: 413, endPoint y: 549, distance: 290.6
copy span "© 2025 Maidicine | All rights reserved | For Healthcare Professionals Only"
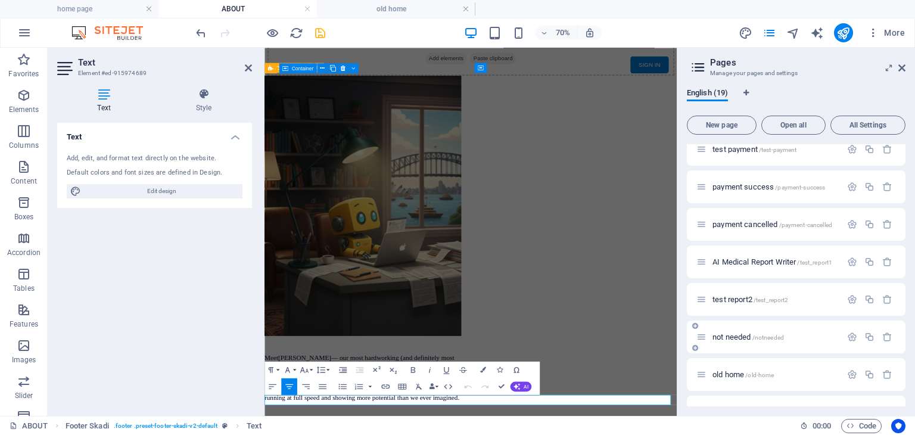
scroll to position [450, 0]
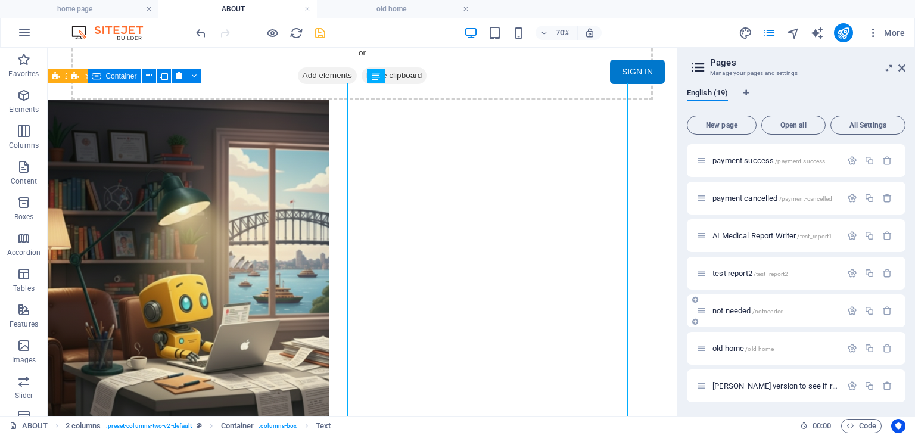
scroll to position [1265, 0]
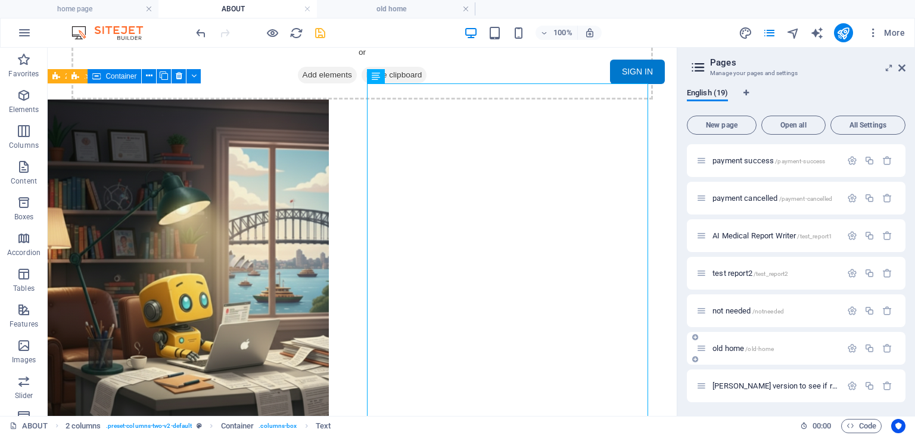
click at [741, 346] on span "old home /old-home" at bounding box center [742, 348] width 61 height 9
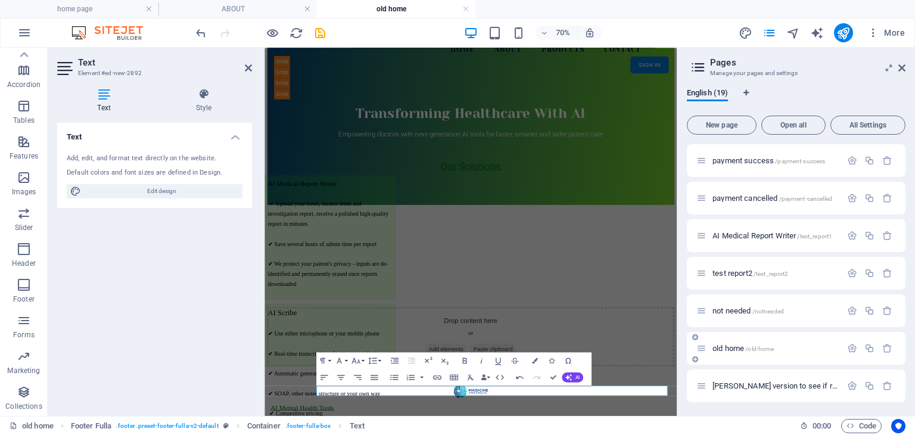
scroll to position [0, 0]
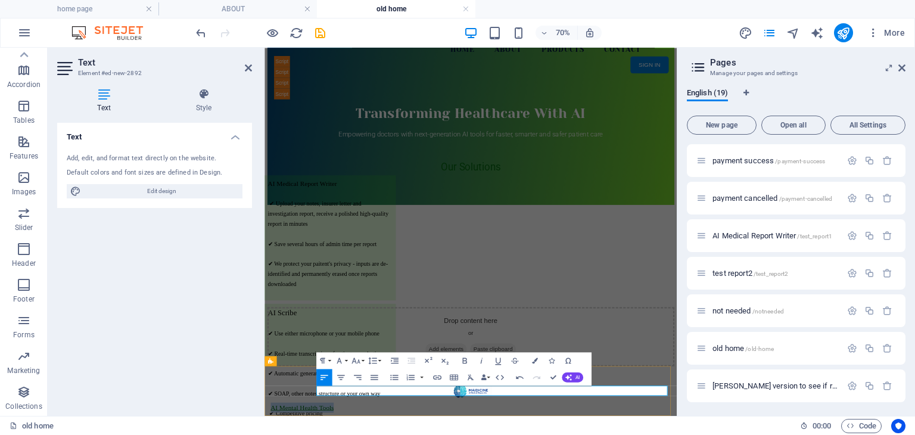
drag, startPoint x: 439, startPoint y: 538, endPoint x: 339, endPoint y: 534, distance: 100.7
click at [202, 98] on icon at bounding box center [203, 94] width 96 height 12
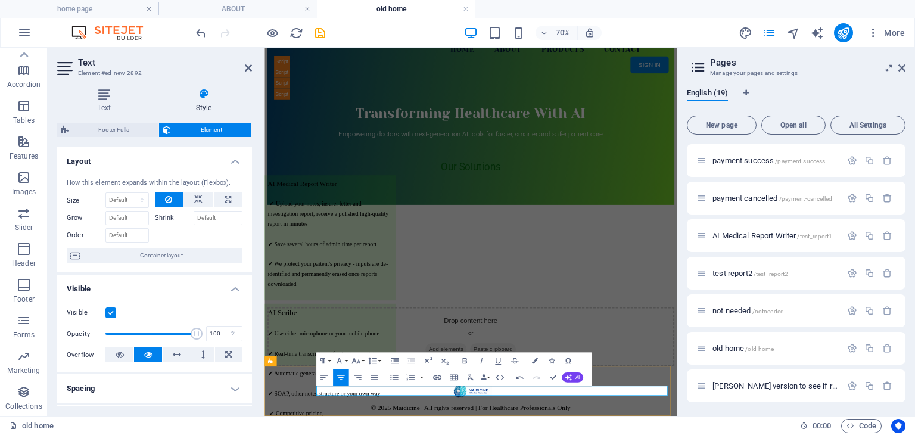
click at [648, 416] on div "old home 00 : 00 Code" at bounding box center [457, 425] width 915 height 19
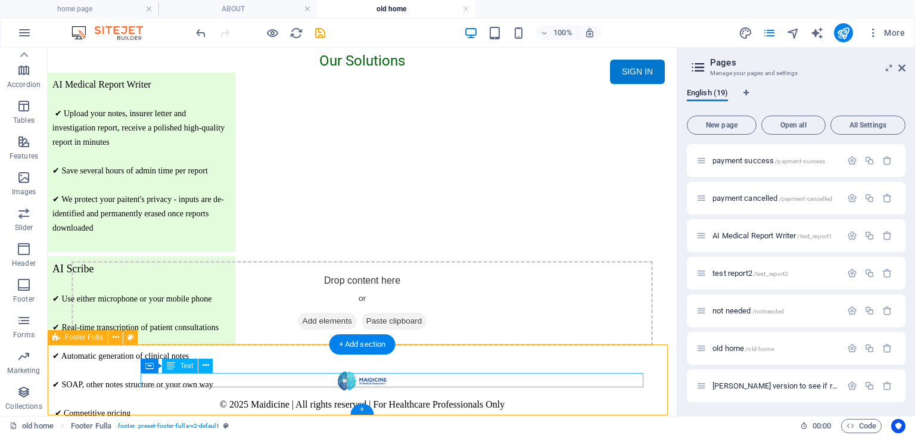
click at [282, 400] on div "© 2025 Maidicine | All rights reserved | For Healthcare Professionals Only" at bounding box center [362, 390] width 629 height 90
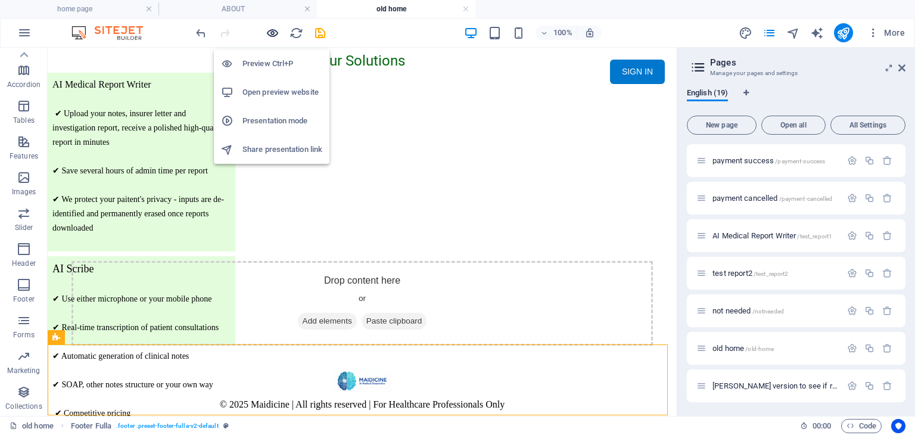
click at [267, 34] on icon "button" at bounding box center [273, 33] width 14 height 14
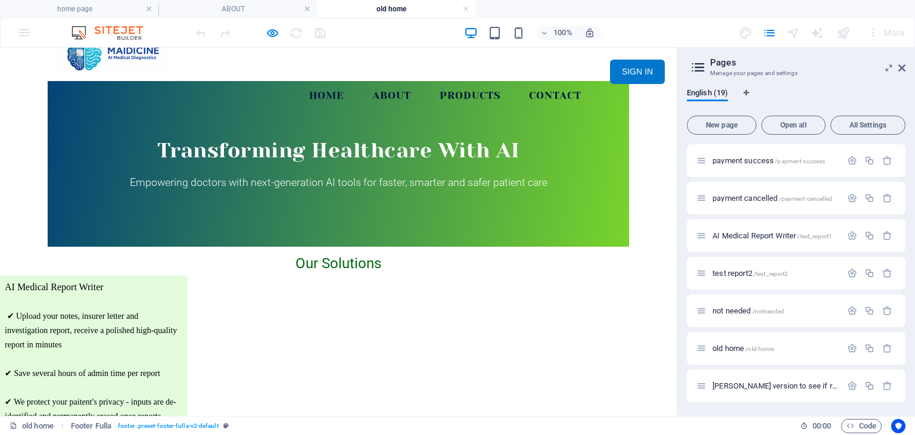
scroll to position [145, 0]
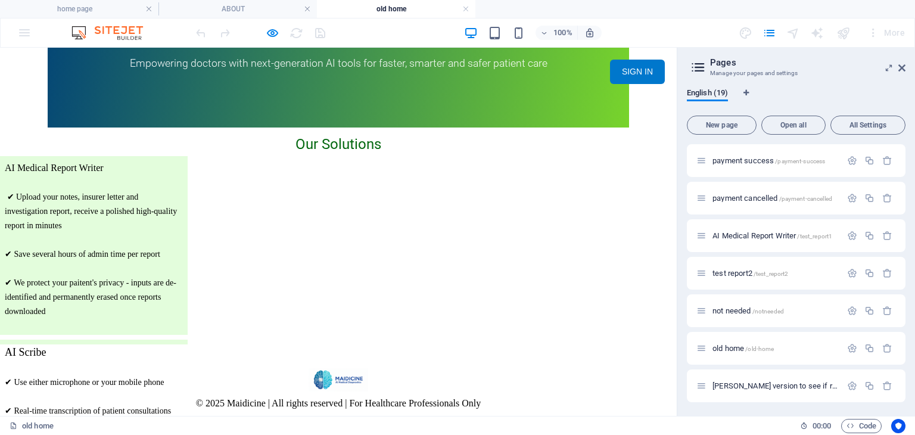
click at [407, 398] on span "© 2025 Maidicine | All rights reserved | For Healthcare Professionals Only" at bounding box center [338, 403] width 285 height 10
click at [354, 398] on span "© 2025 Maidicine | All rights reserved | For Healthcare Professionals Only" at bounding box center [338, 403] width 285 height 10
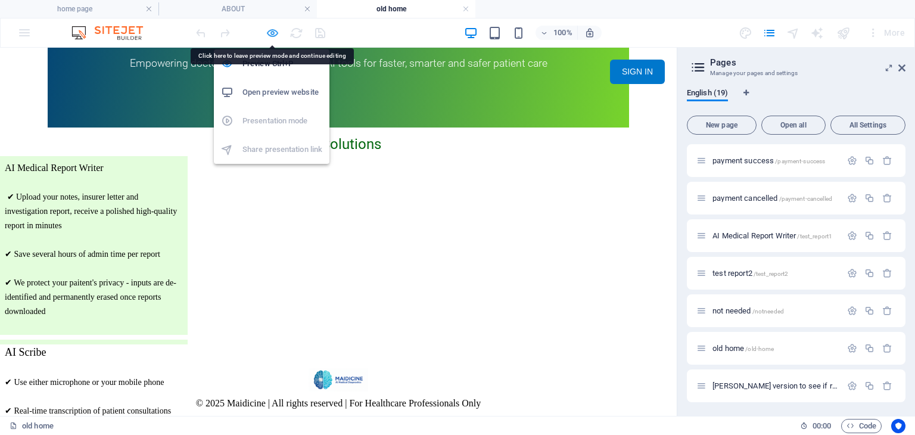
click at [267, 30] on icon "button" at bounding box center [273, 33] width 14 height 14
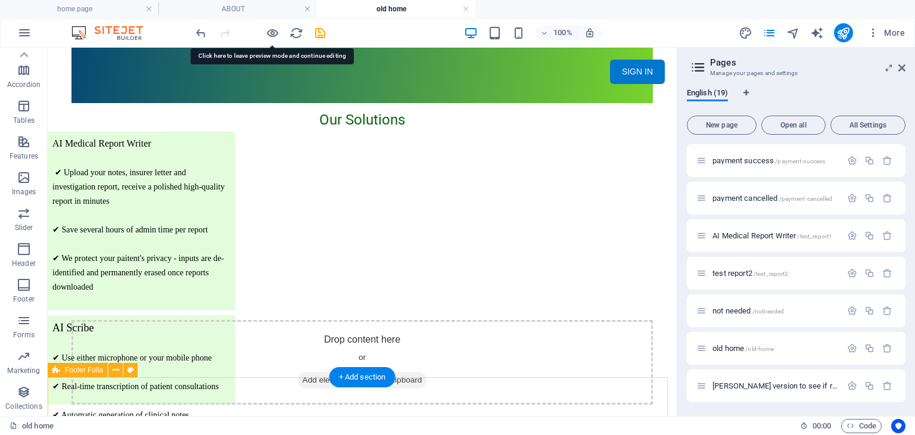
scroll to position [229, 0]
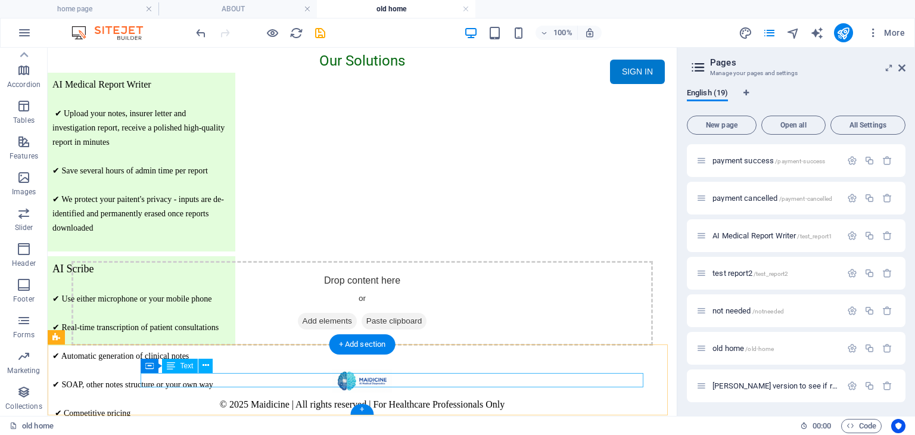
click at [341, 397] on div "© 2025 Maidicine | All rights reserved | For Healthcare Professionals Only" at bounding box center [362, 404] width 572 height 14
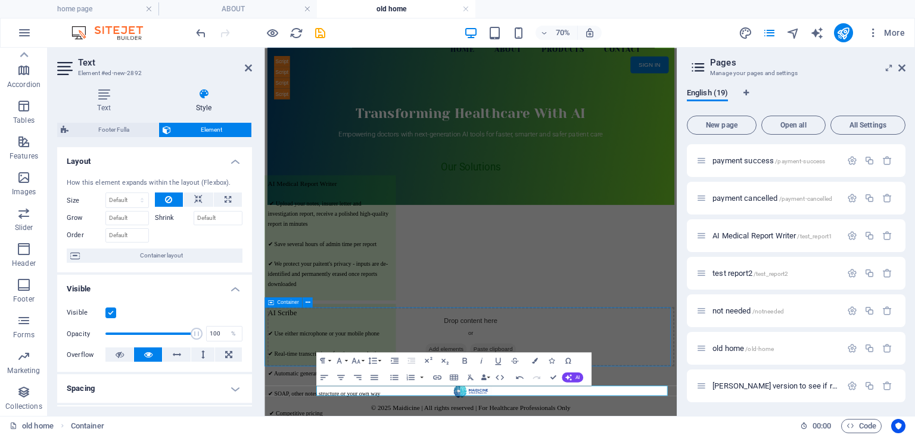
scroll to position [229, 0]
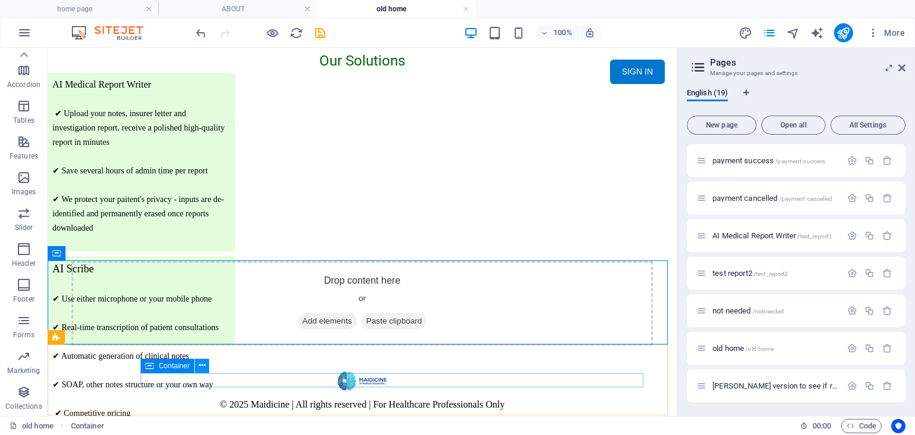
click at [202, 363] on icon at bounding box center [202, 365] width 7 height 13
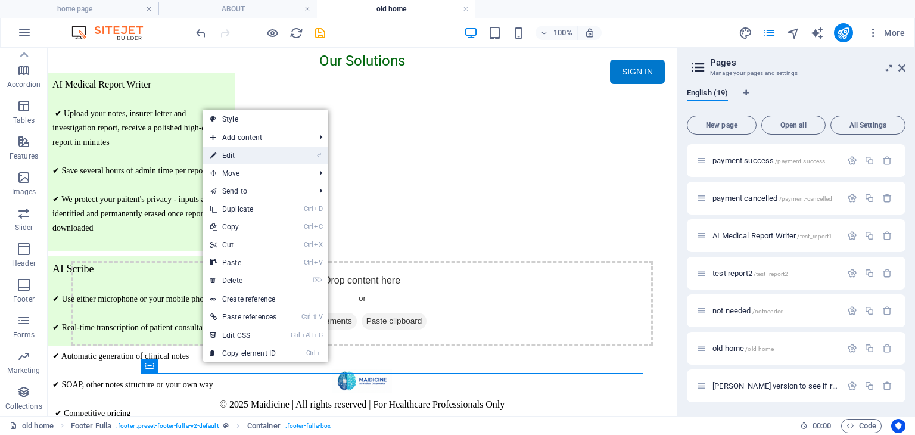
click at [267, 151] on link "⏎ Edit" at bounding box center [243, 155] width 80 height 18
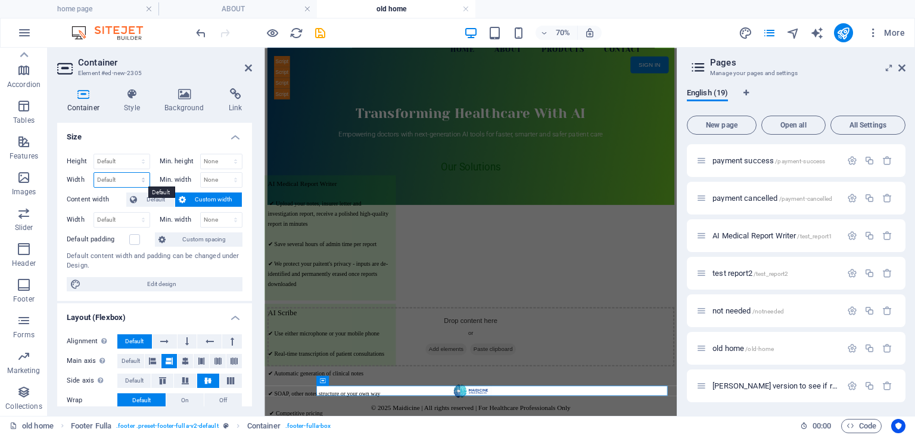
click at [131, 179] on select "Default px rem % em vh vw" at bounding box center [121, 180] width 55 height 14
select select "rem"
click at [131, 173] on select "Default px rem % em vh vw" at bounding box center [121, 180] width 55 height 14
type input "52.6"
click at [128, 215] on select "Default px rem % em vh vw" at bounding box center [121, 220] width 55 height 14
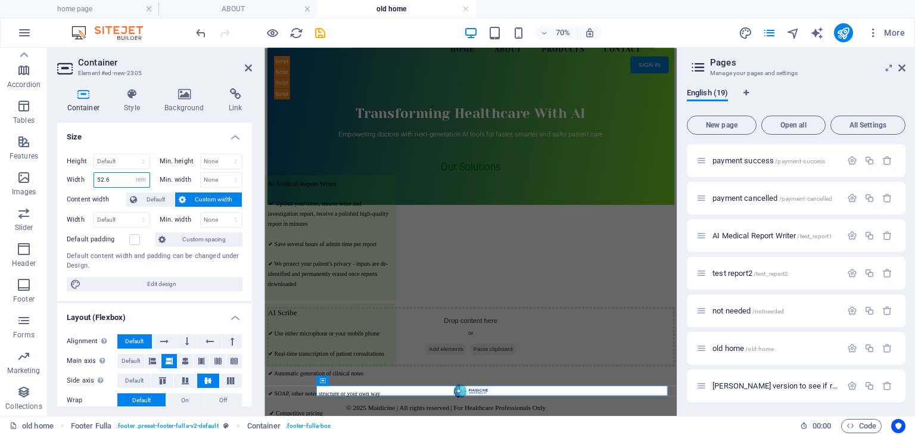
click at [121, 180] on input "52.6" at bounding box center [121, 180] width 55 height 14
click at [138, 178] on select "Default px rem % em vh vw" at bounding box center [141, 180] width 17 height 14
select select "px"
click at [133, 173] on select "Default px rem % em vh vw" at bounding box center [141, 180] width 17 height 14
drag, startPoint x: 117, startPoint y: 177, endPoint x: 91, endPoint y: 177, distance: 26.8
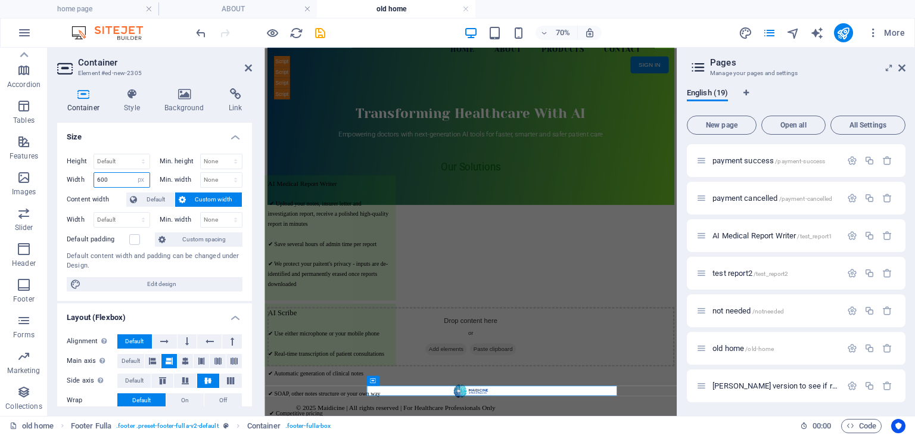
click at [91, 177] on div "Width 600 Default px rem % em vh vw" at bounding box center [108, 179] width 83 height 15
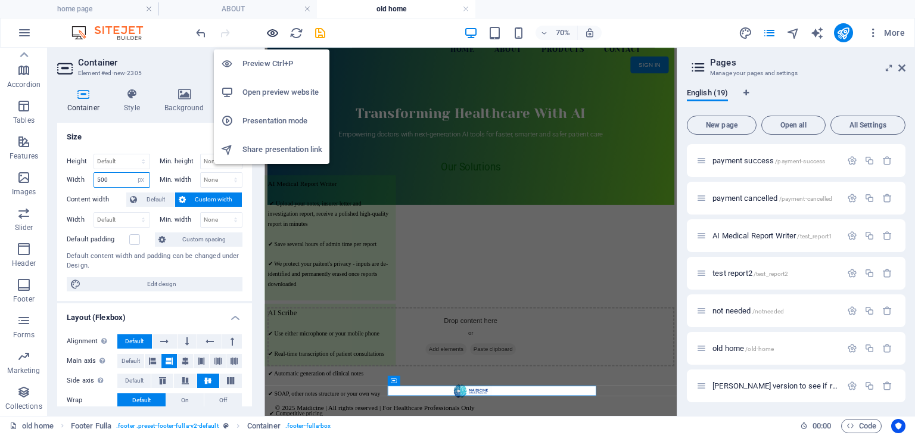
type input "500"
click at [273, 35] on icon "button" at bounding box center [273, 33] width 14 height 14
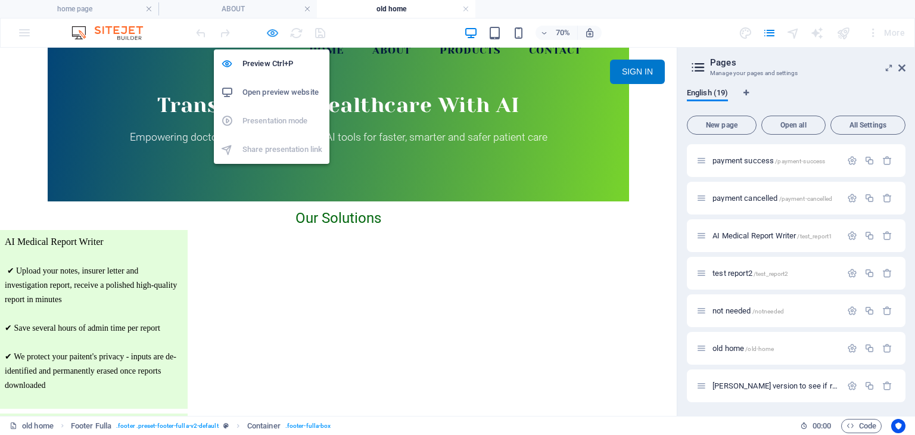
scroll to position [145, 0]
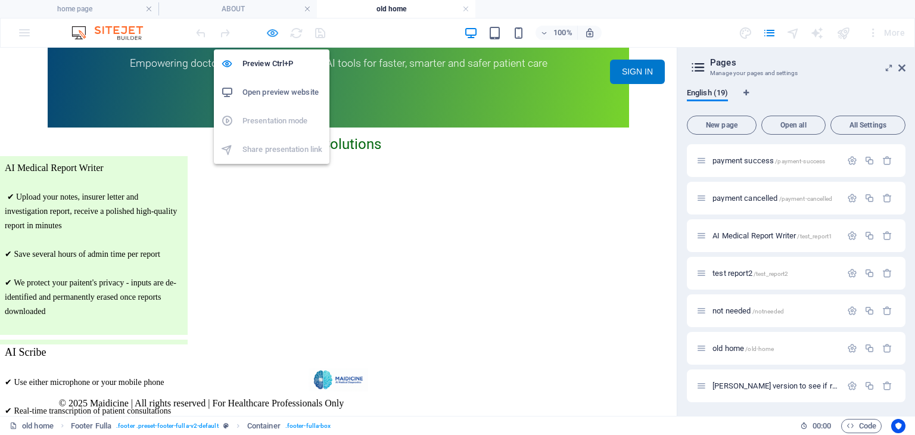
click at [268, 32] on icon "button" at bounding box center [273, 33] width 14 height 14
select select "px"
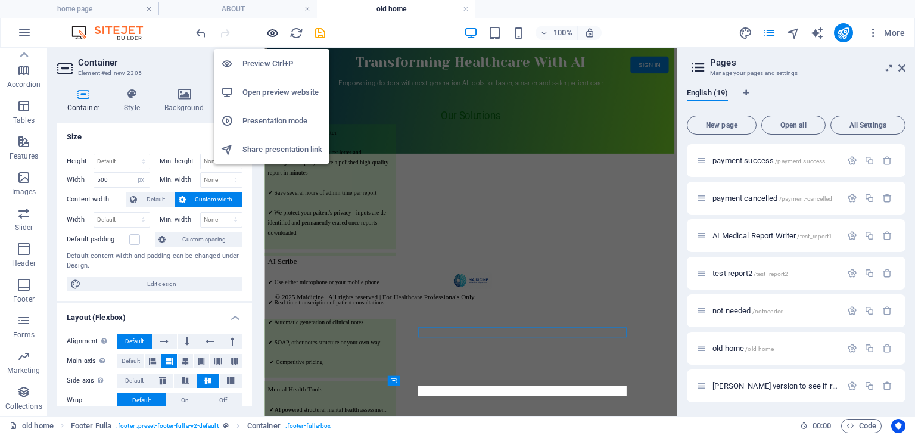
scroll to position [71, 0]
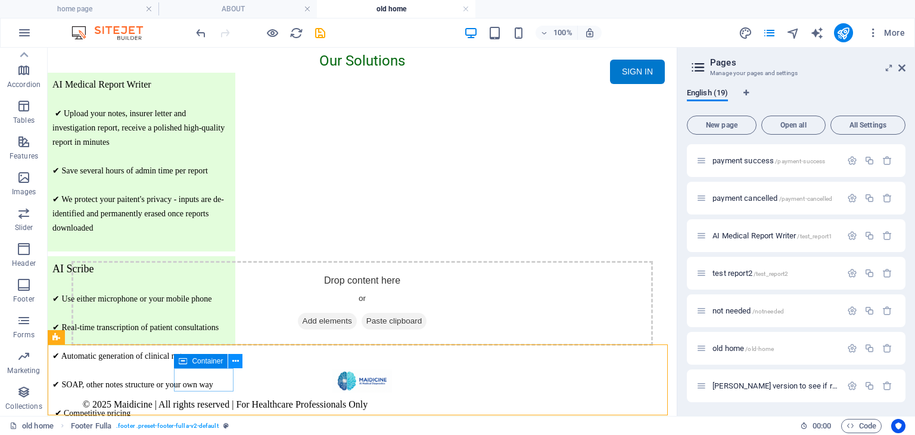
click at [240, 361] on button at bounding box center [235, 361] width 14 height 14
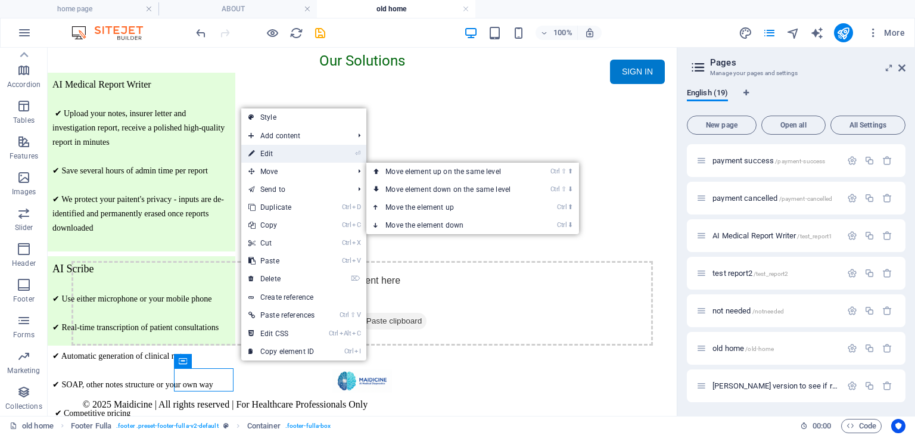
click at [305, 150] on link "⏎ Edit" at bounding box center [281, 154] width 80 height 18
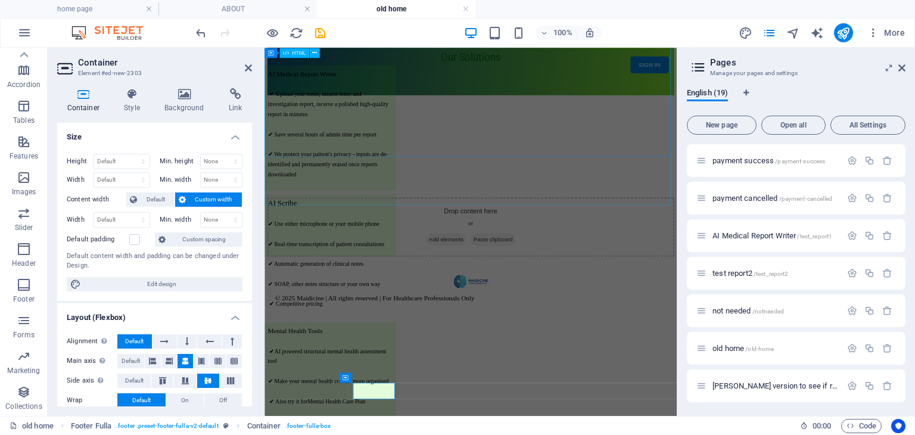
scroll to position [71, 0]
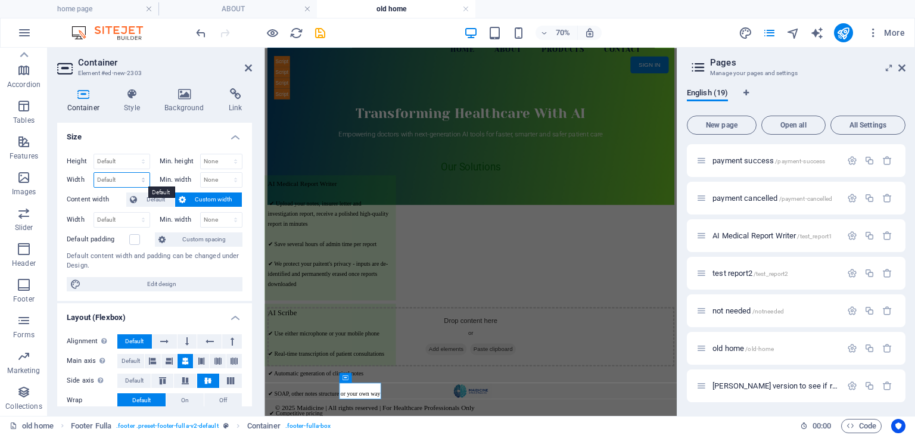
click at [138, 179] on select "Default px rem % em vh vw" at bounding box center [121, 180] width 55 height 14
select select "px"
click at [131, 173] on select "Default px rem % em vh vw" at bounding box center [121, 180] width 55 height 14
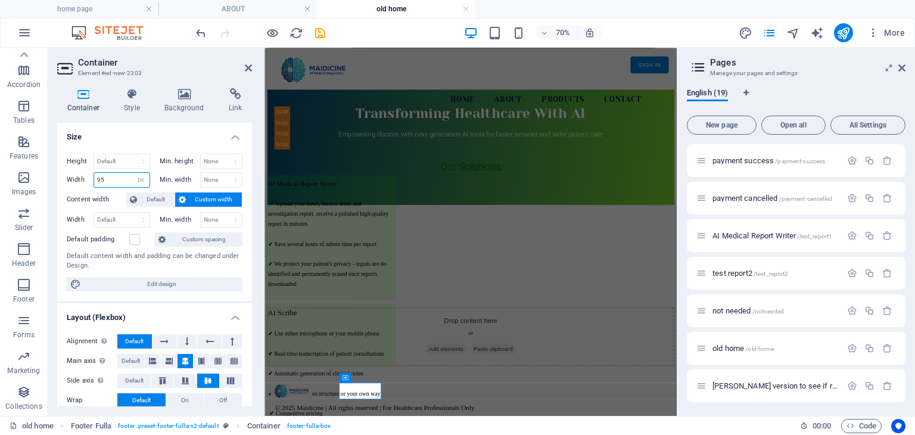
scroll to position [70, 0]
type input "95"
click at [250, 66] on icon at bounding box center [248, 68] width 7 height 10
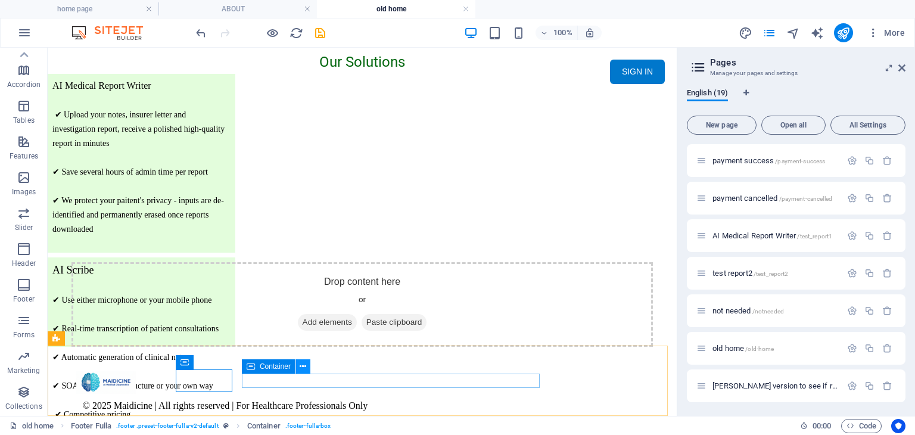
click at [302, 367] on icon at bounding box center [303, 366] width 7 height 13
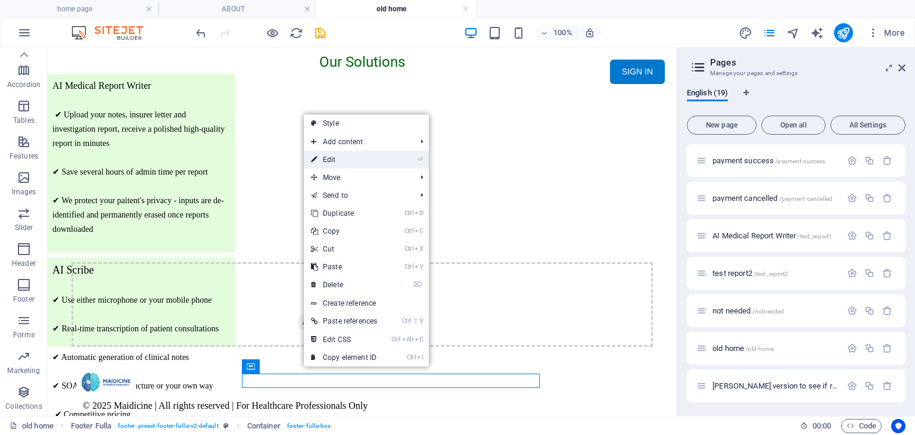
click at [365, 162] on link "⏎ Edit" at bounding box center [344, 160] width 80 height 18
select select "px"
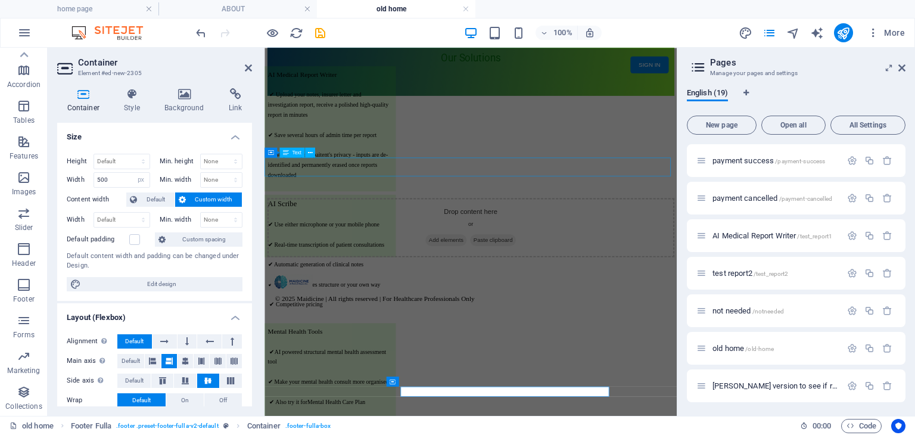
scroll to position [70, 0]
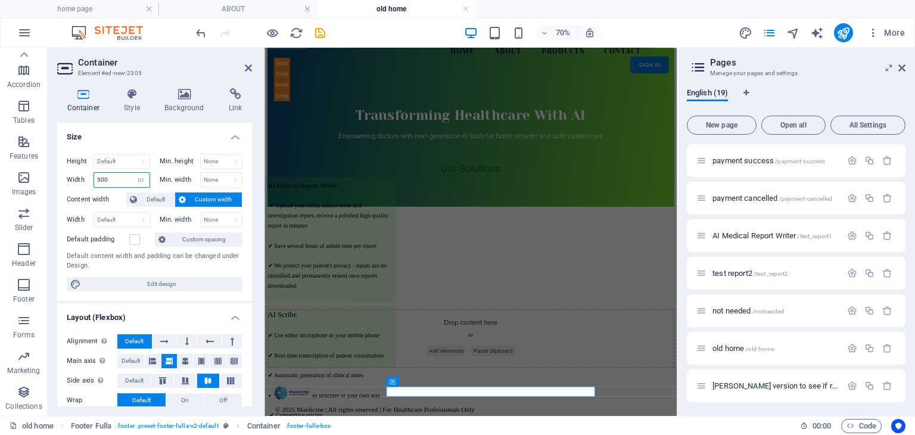
click at [114, 176] on input "500" at bounding box center [121, 180] width 55 height 14
type input "5"
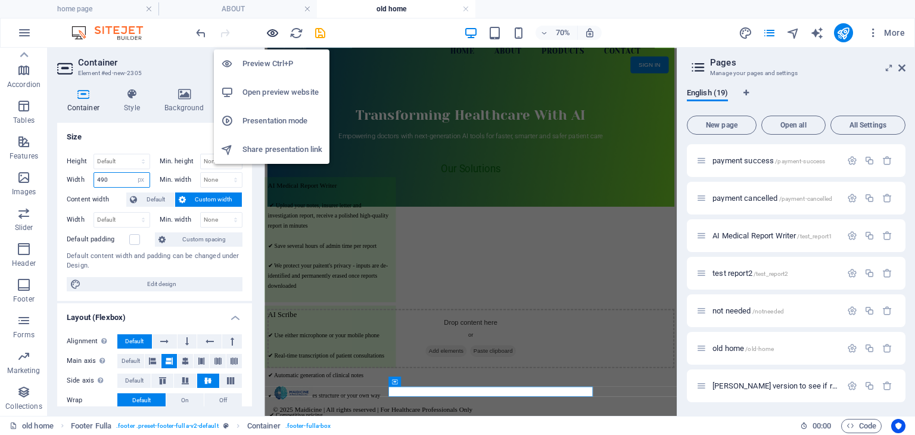
type input "490"
click at [272, 31] on icon "button" at bounding box center [273, 33] width 14 height 14
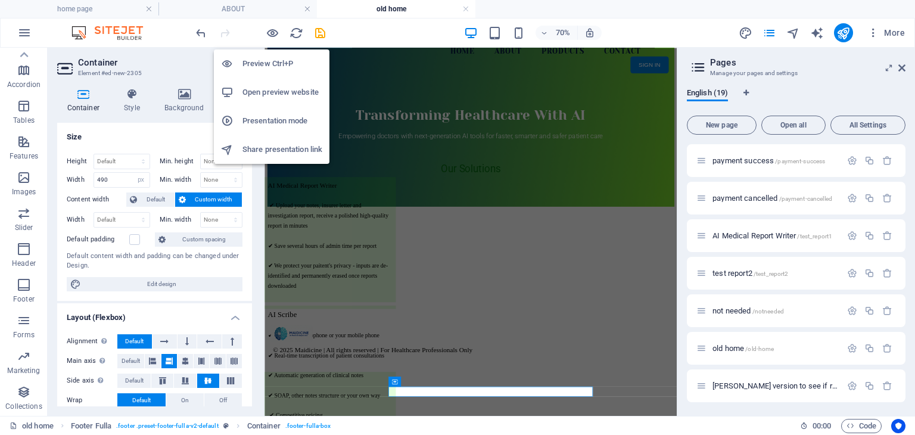
scroll to position [144, 0]
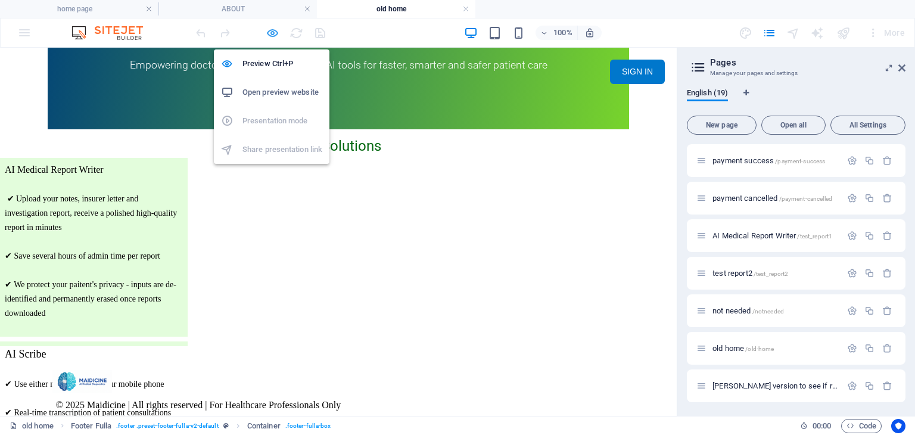
click at [272, 34] on icon "button" at bounding box center [273, 33] width 14 height 14
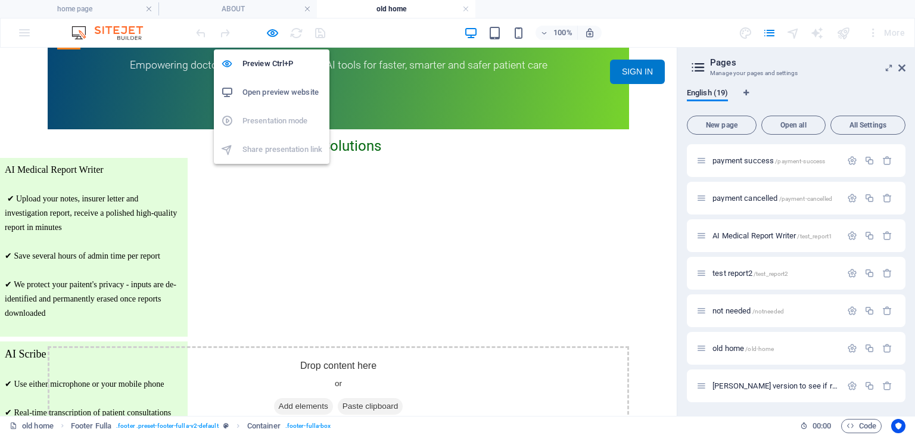
select select "px"
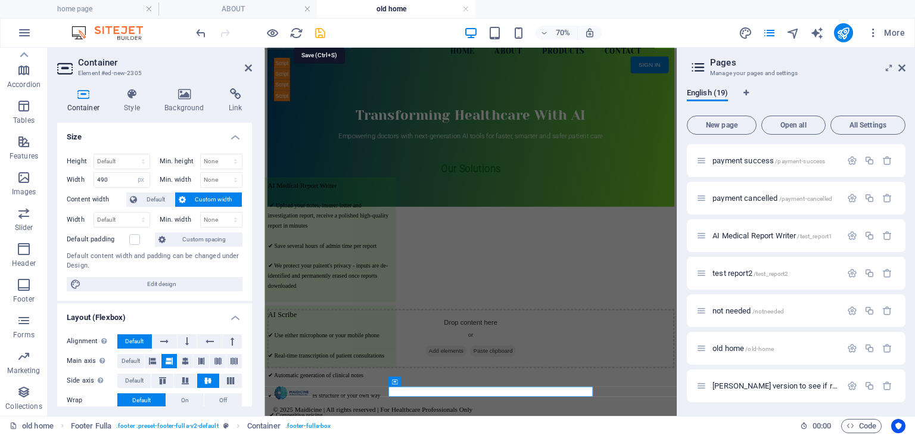
click at [319, 33] on icon "save" at bounding box center [320, 33] width 14 height 14
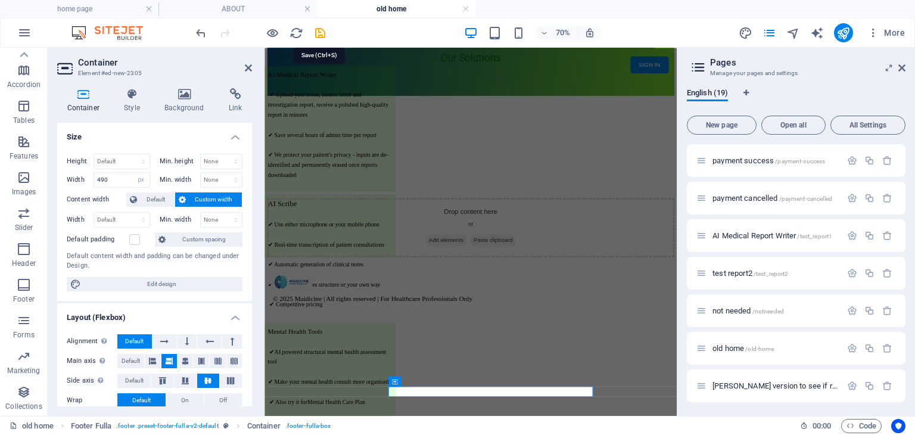
select select "px"
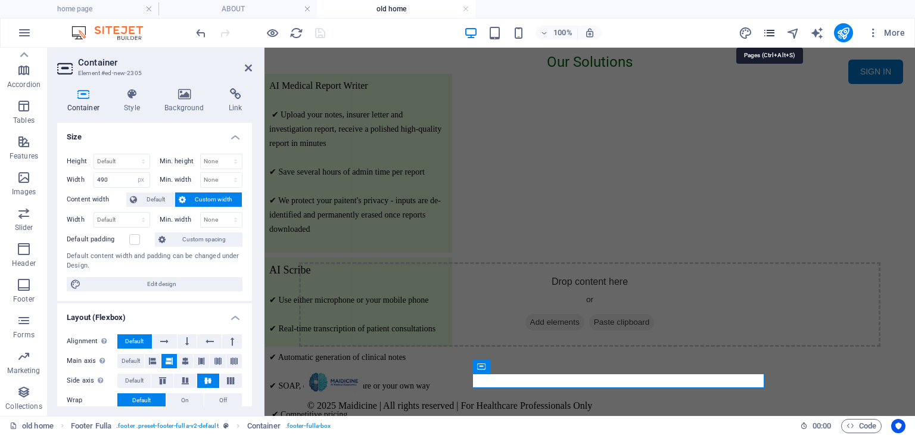
click at [769, 34] on icon "pages" at bounding box center [769, 33] width 14 height 14
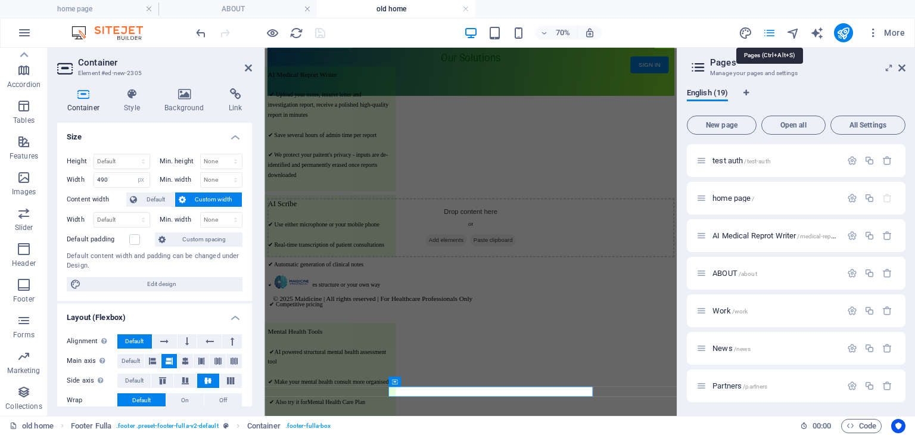
scroll to position [70, 0]
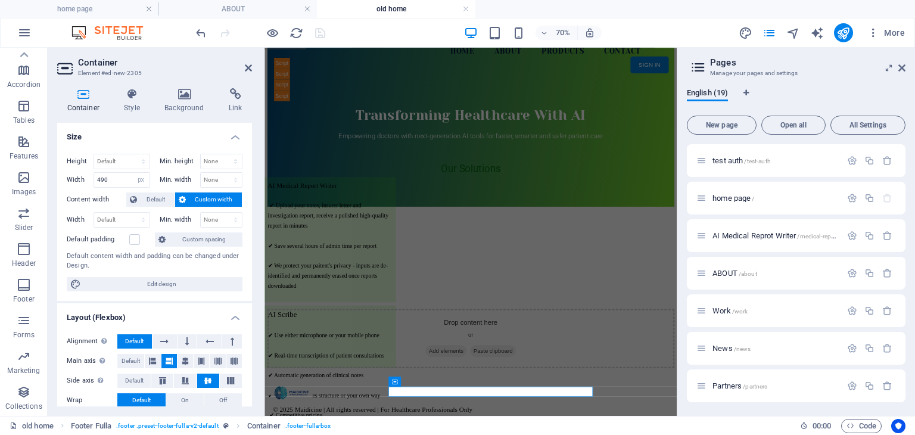
click at [252, 67] on aside "Container Element #ed-new-2305 Container Style Background Link Size Height Defa…" at bounding box center [156, 232] width 217 height 368
click at [248, 67] on icon at bounding box center [248, 68] width 7 height 10
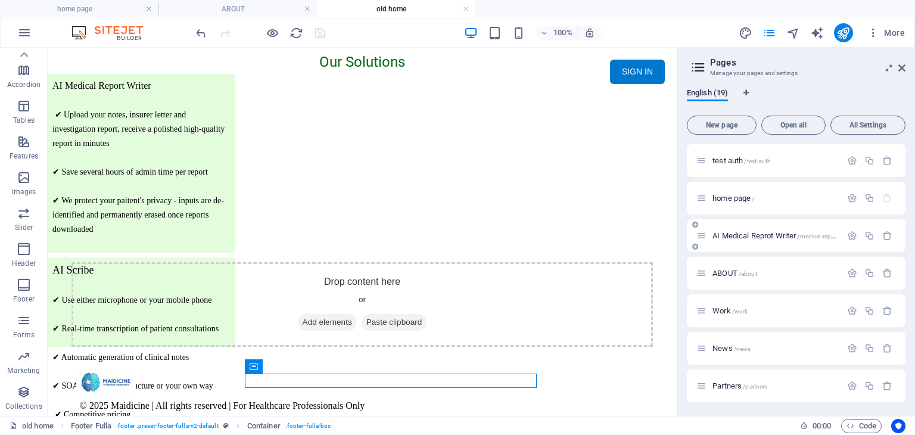
click at [782, 236] on span "AI Medical Reprot Writer /medical-report" at bounding box center [775, 235] width 126 height 9
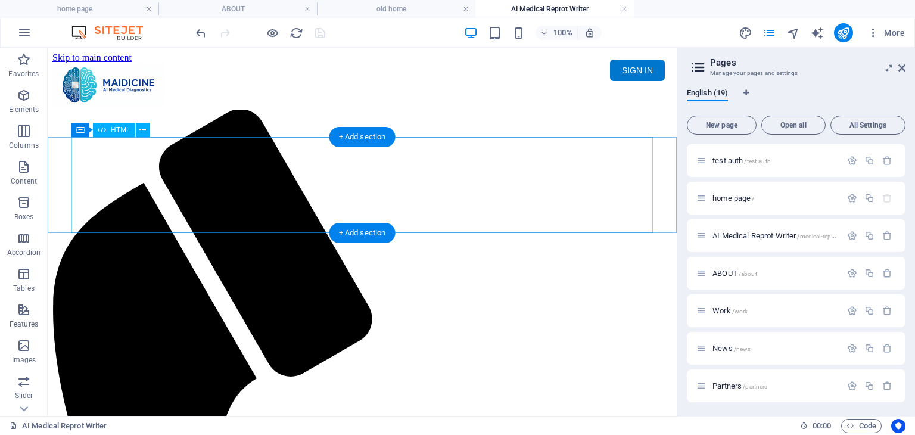
scroll to position [0, 0]
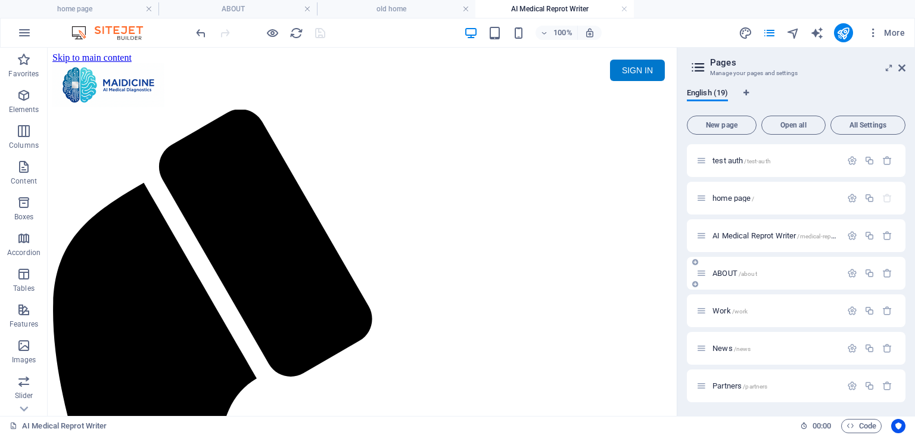
click at [729, 275] on span "ABOUT /about" at bounding box center [734, 273] width 45 height 9
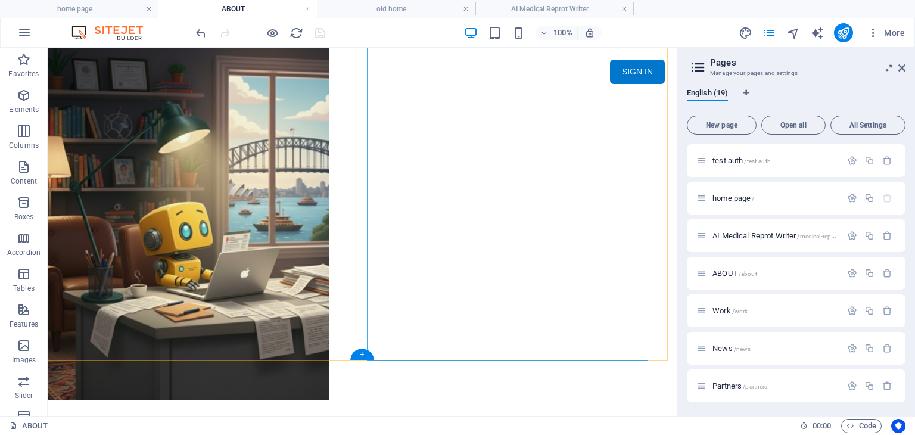
scroll to position [1422, 0]
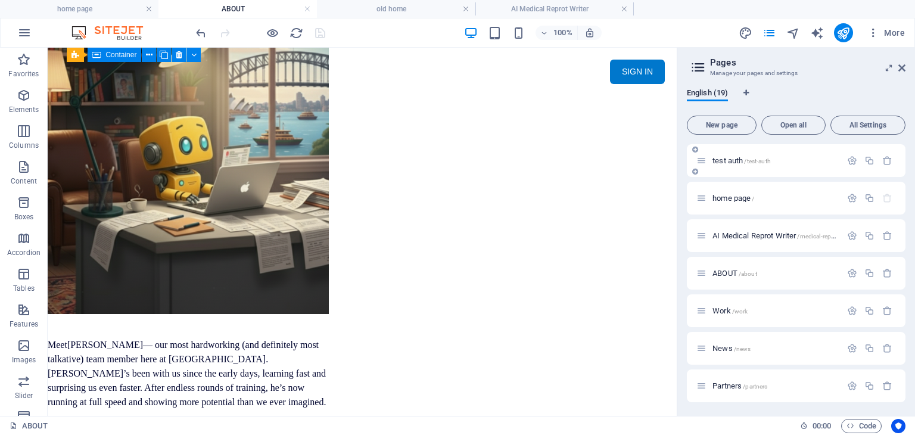
click at [767, 163] on span "/test-auth" at bounding box center [757, 161] width 26 height 7
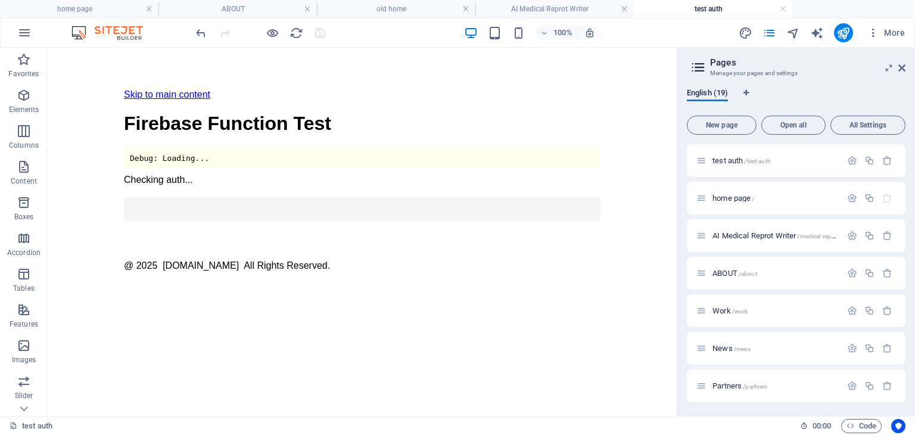
scroll to position [0, 0]
click at [848, 34] on icon "publish" at bounding box center [843, 33] width 14 height 14
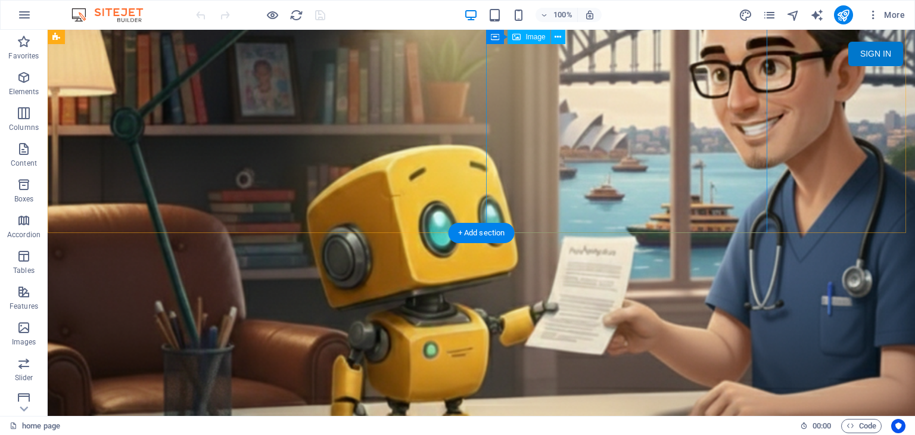
scroll to position [1384, 0]
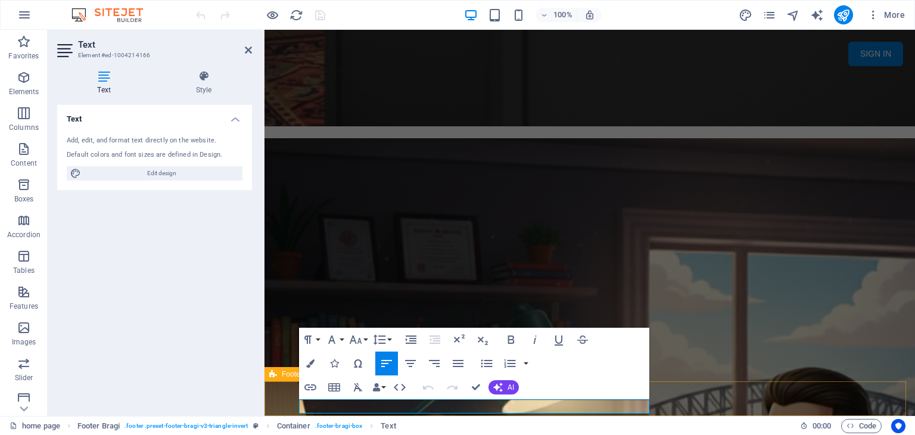
drag, startPoint x: 494, startPoint y: 405, endPoint x: 568, endPoint y: 445, distance: 83.9
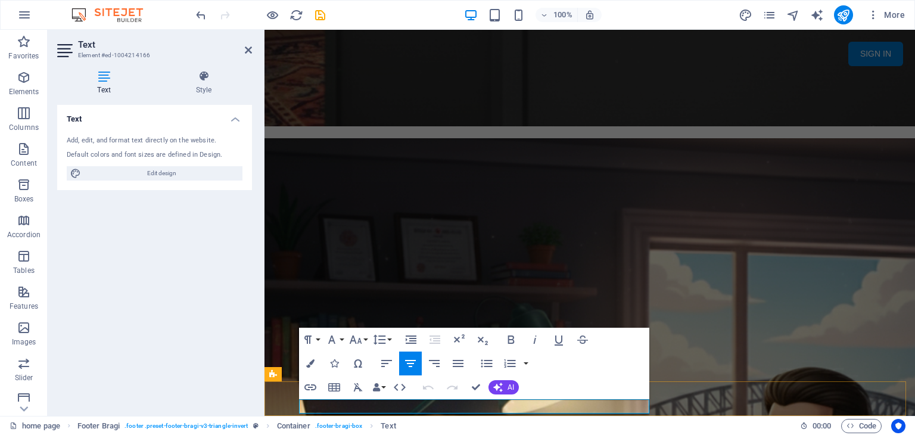
drag, startPoint x: 621, startPoint y: 407, endPoint x: 333, endPoint y: 412, distance: 288.2
click at [310, 364] on icon "button" at bounding box center [310, 363] width 8 height 8
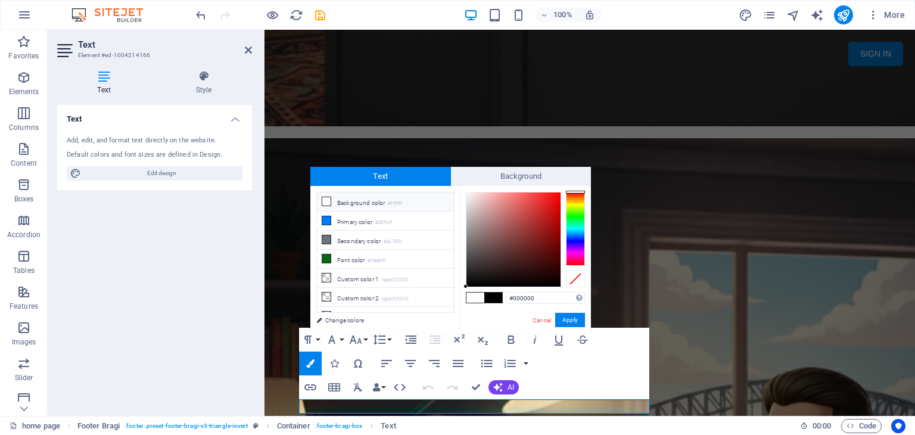
click at [376, 205] on li "Background color #ffffff" at bounding box center [385, 201] width 137 height 19
type input "#ffffff"
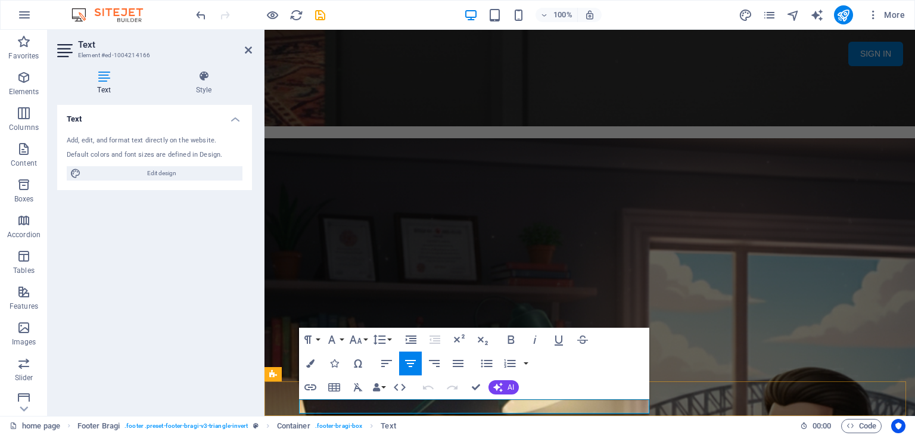
drag, startPoint x: 631, startPoint y: 407, endPoint x: 333, endPoint y: 408, distance: 298.3
click at [303, 358] on button "Colors" at bounding box center [310, 363] width 23 height 24
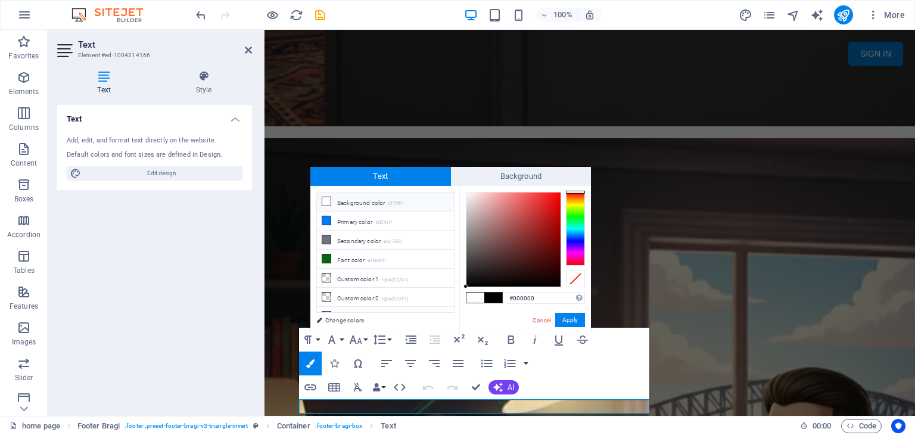
click at [473, 300] on span at bounding box center [475, 297] width 18 height 10
type input "#ffffff"
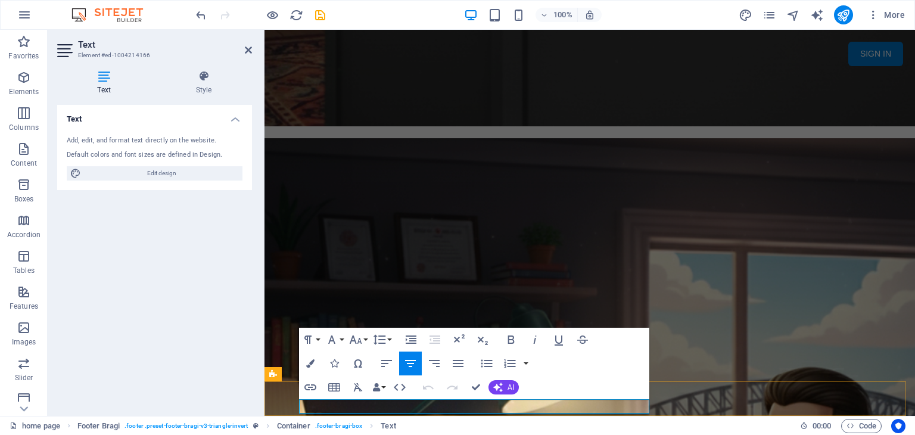
drag, startPoint x: 621, startPoint y: 407, endPoint x: 332, endPoint y: 410, distance: 288.8
click at [316, 364] on button "Colors" at bounding box center [310, 363] width 23 height 24
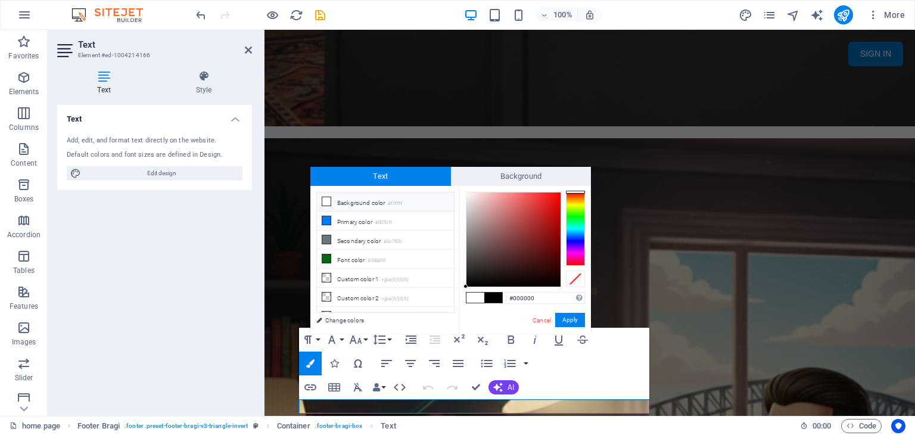
click at [470, 297] on span at bounding box center [475, 297] width 18 height 10
type input "#ffffff"
click at [470, 297] on span at bounding box center [475, 297] width 18 height 10
click at [573, 320] on button "Apply" at bounding box center [570, 320] width 30 height 14
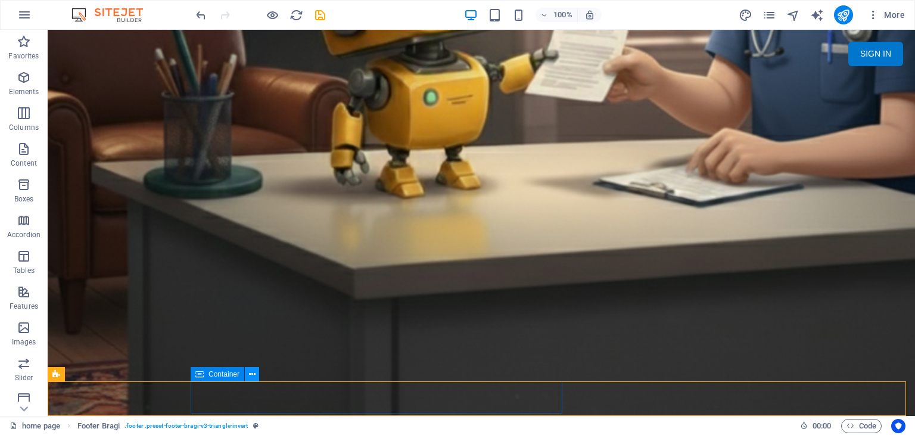
click at [251, 372] on icon at bounding box center [252, 374] width 7 height 13
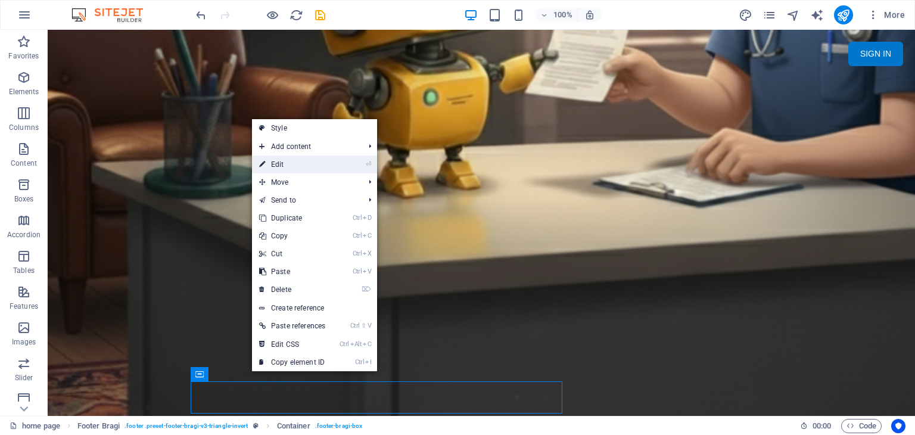
click at [330, 160] on link "⏎ Edit" at bounding box center [292, 164] width 80 height 18
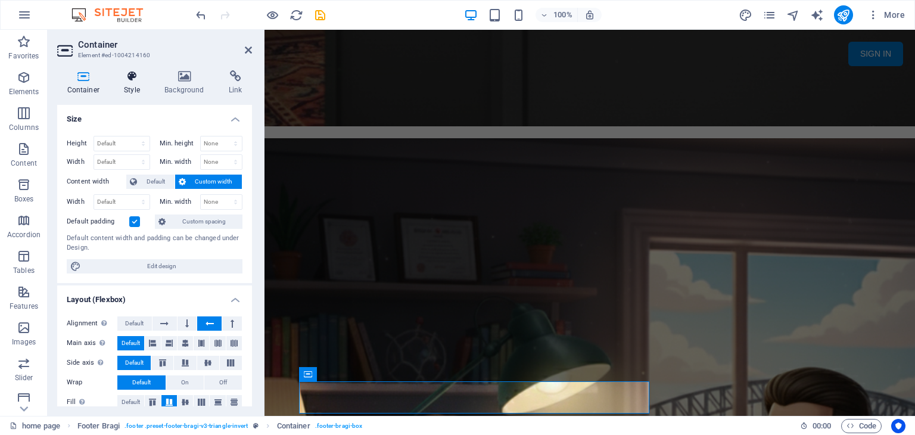
click at [127, 86] on h4 "Style" at bounding box center [134, 82] width 40 height 25
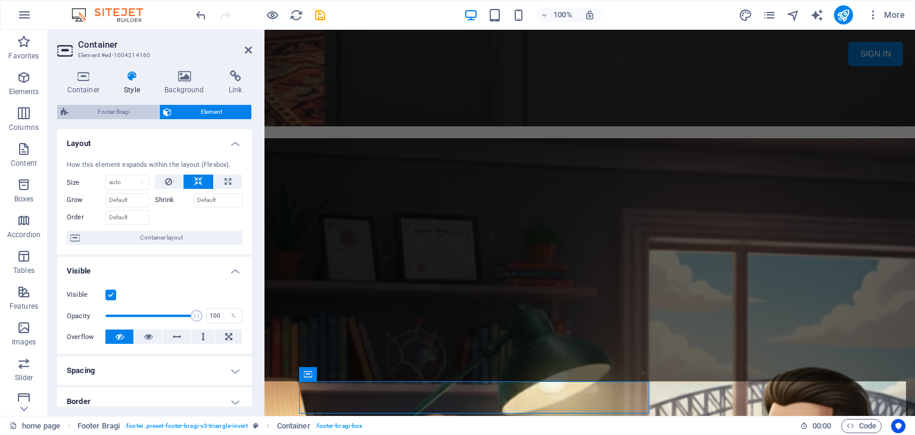
click at [132, 110] on span "Footer Bragi" at bounding box center [113, 112] width 83 height 14
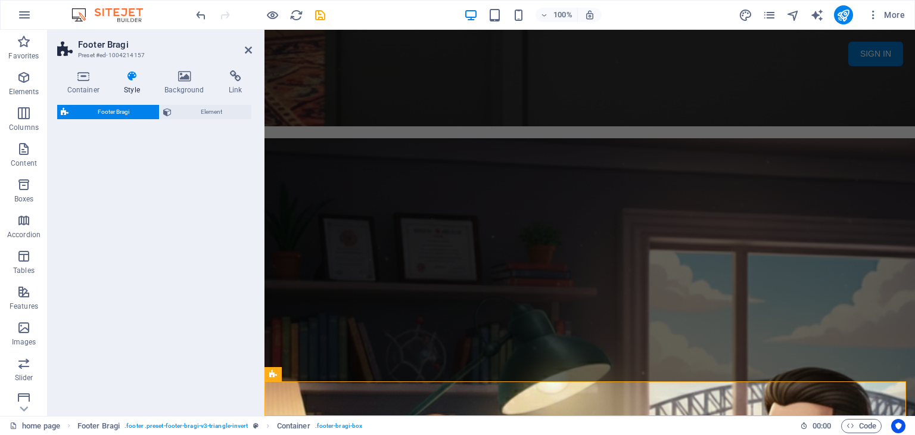
select select "%"
select select "px"
select select "preset-footer-bragi-v3-triangle-invert"
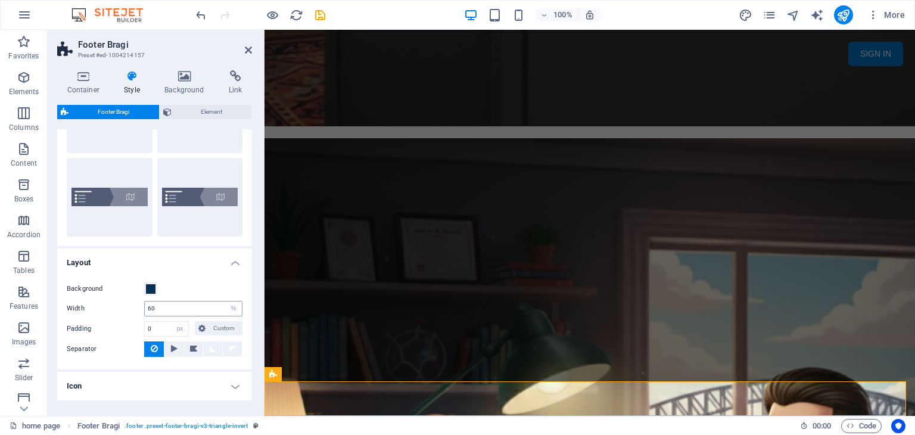
scroll to position [126, 0]
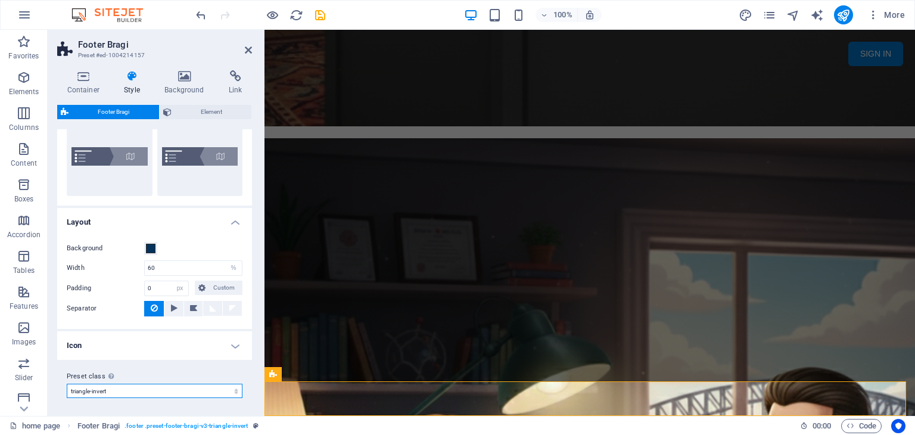
click at [230, 387] on select "diagonal triangle-invert Add preset class" at bounding box center [155, 390] width 176 height 14
click at [231, 345] on h4 "Icon" at bounding box center [154, 345] width 195 height 29
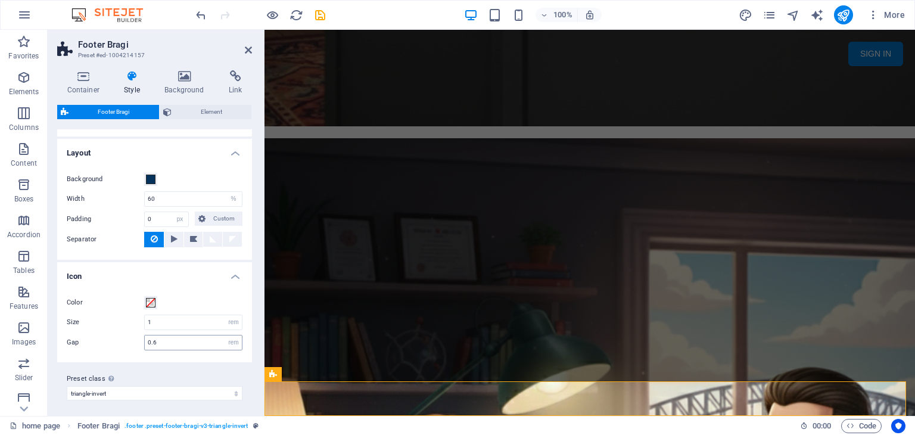
scroll to position [198, 0]
click at [229, 274] on h4 "Icon" at bounding box center [154, 270] width 195 height 21
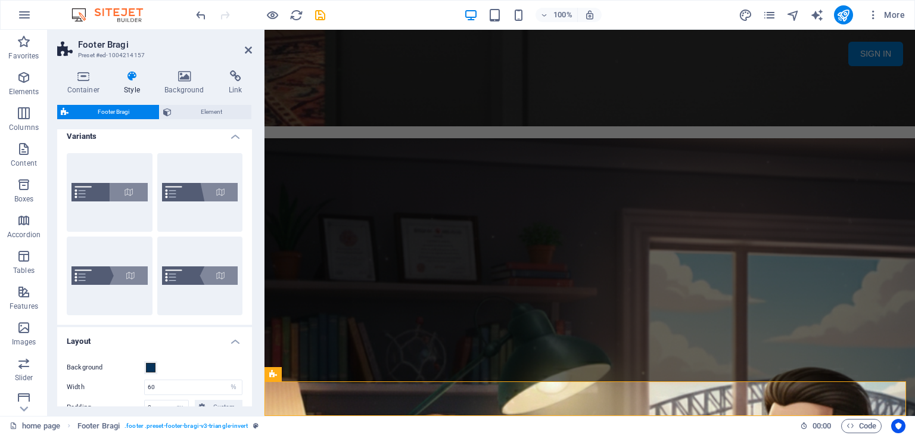
scroll to position [0, 0]
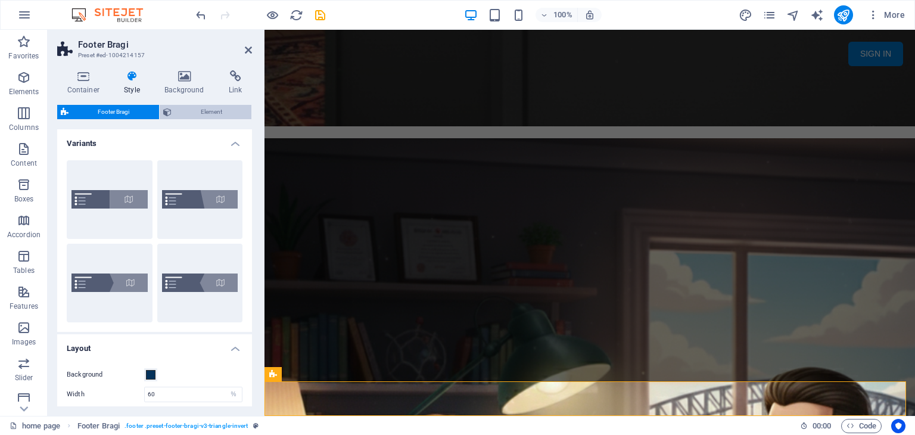
click at [217, 108] on span "Element" at bounding box center [211, 112] width 73 height 14
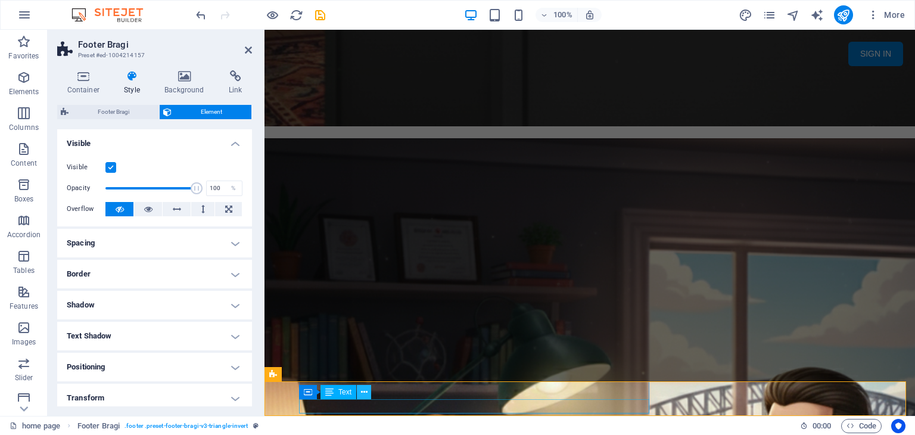
click at [361, 395] on icon at bounding box center [364, 392] width 7 height 13
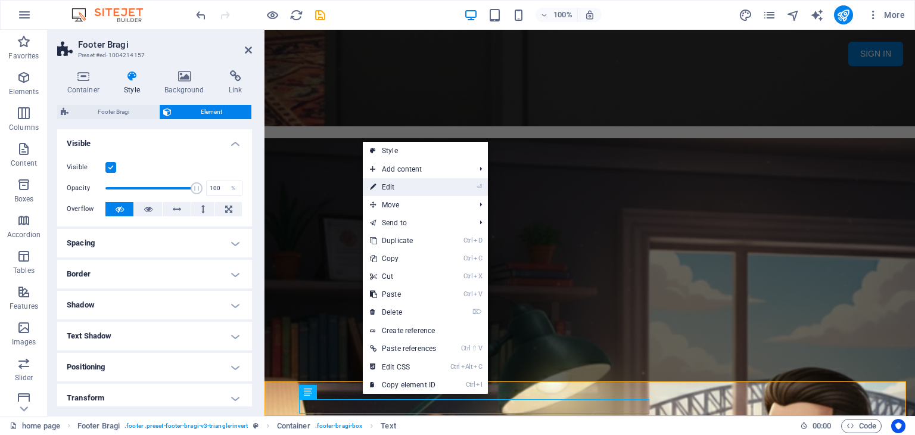
drag, startPoint x: 429, startPoint y: 187, endPoint x: 164, endPoint y: 158, distance: 266.0
click at [429, 187] on link "⏎ Edit" at bounding box center [403, 187] width 80 height 18
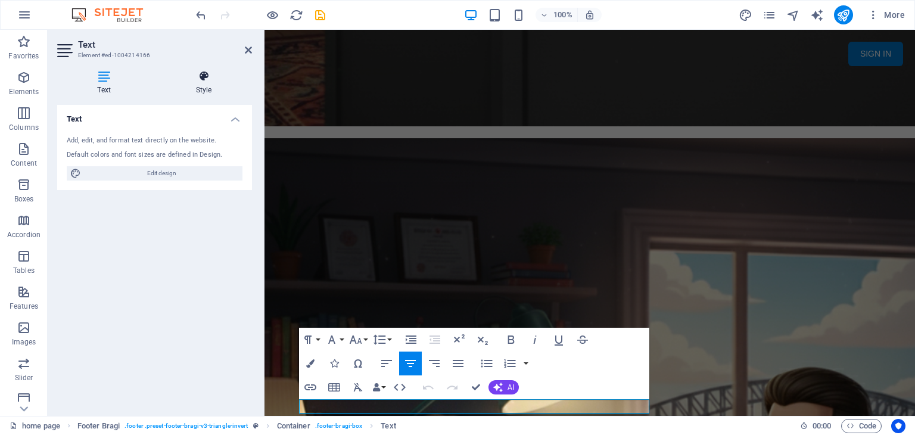
click at [200, 83] on h4 "Style" at bounding box center [203, 82] width 96 height 25
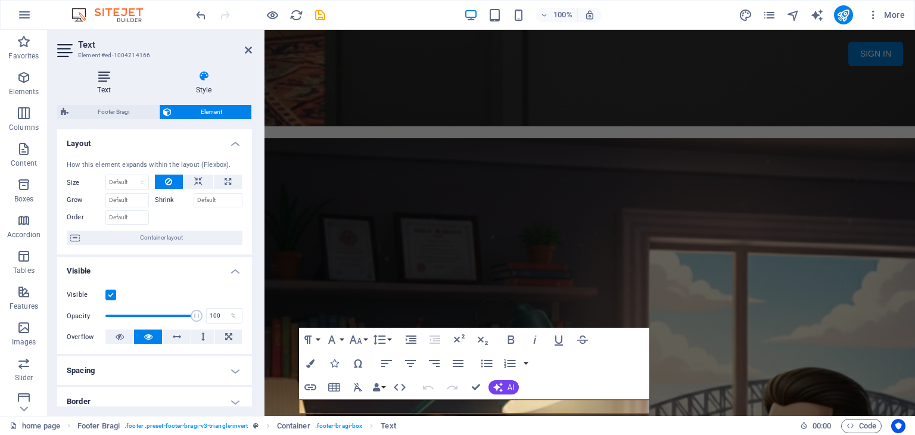
click at [102, 86] on h4 "Text" at bounding box center [106, 82] width 98 height 25
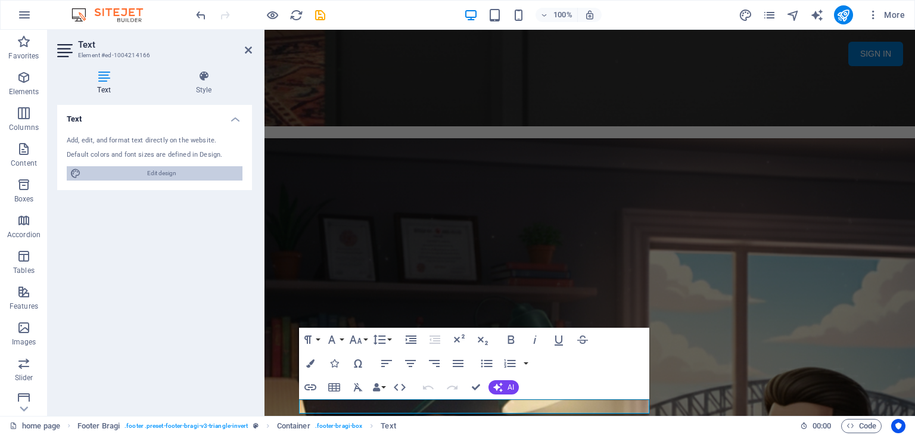
click at [150, 174] on span "Edit design" at bounding box center [162, 173] width 154 height 14
select select "500"
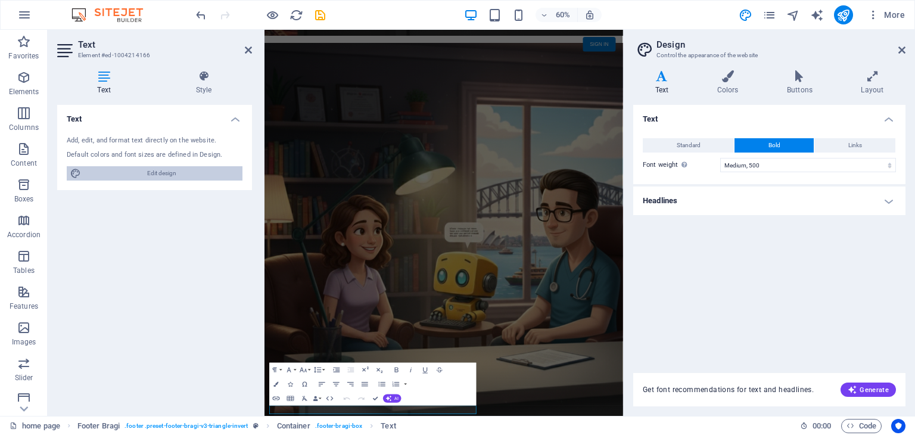
scroll to position [1127, 0]
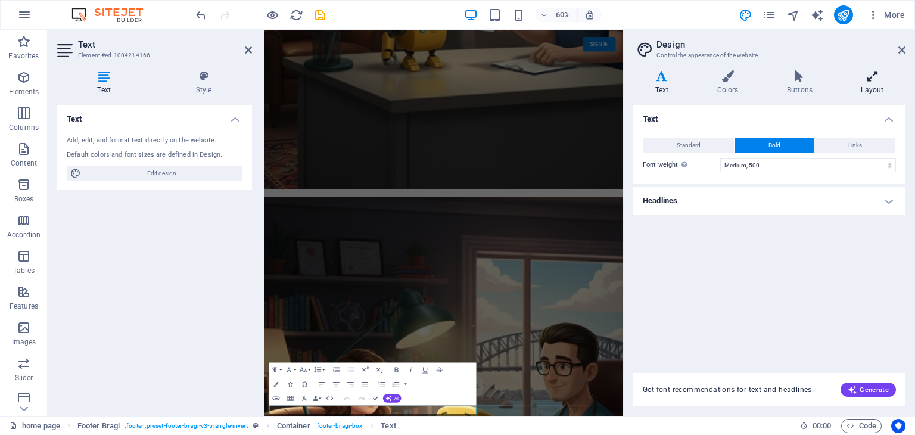
click at [877, 80] on icon at bounding box center [872, 76] width 66 height 12
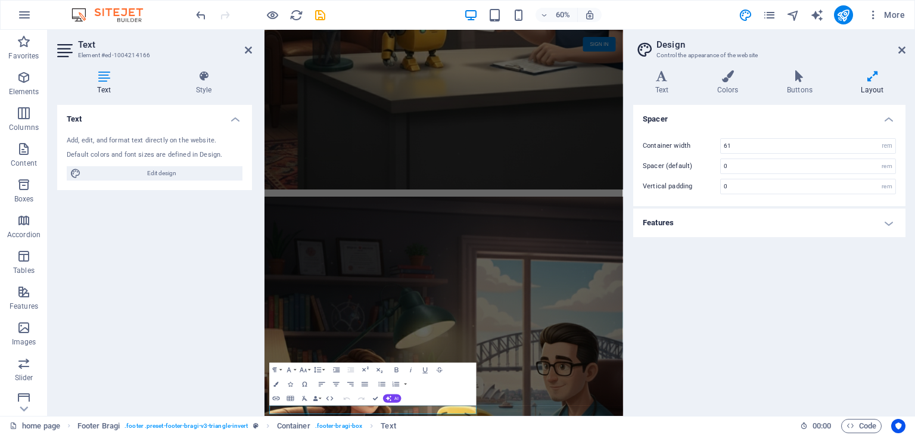
click at [882, 221] on h4 "Features" at bounding box center [769, 222] width 272 height 29
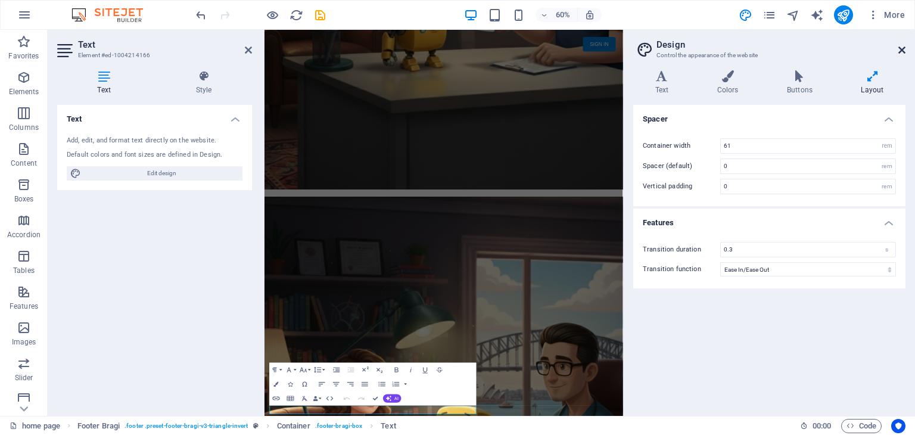
click at [900, 50] on icon at bounding box center [901, 50] width 7 height 10
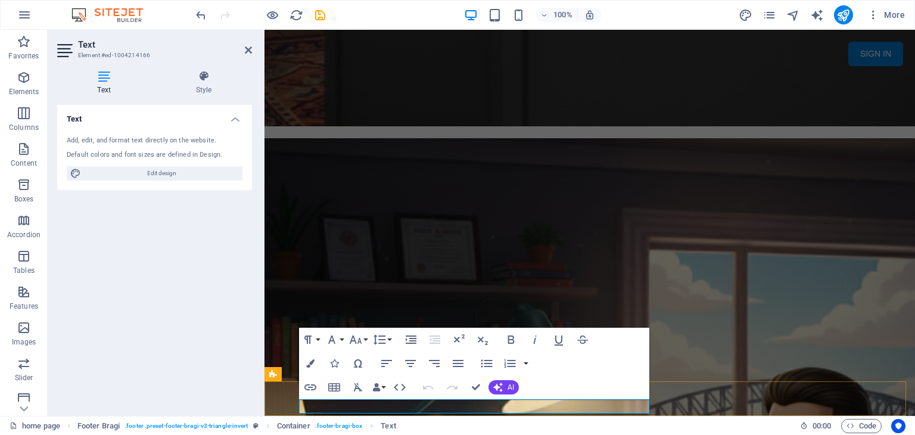
click at [207, 72] on icon at bounding box center [203, 76] width 96 height 12
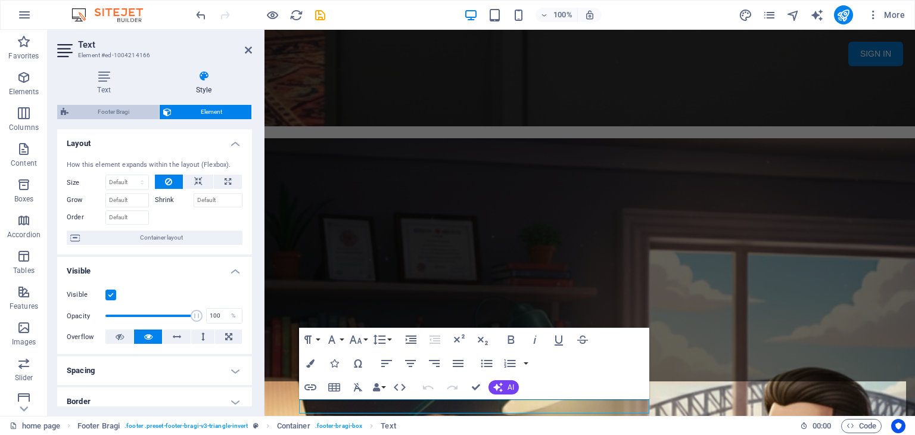
click at [133, 110] on span "Footer Bragi" at bounding box center [113, 112] width 83 height 14
select select "%"
select select "px"
select select "preset-footer-bragi-v3-triangle-invert"
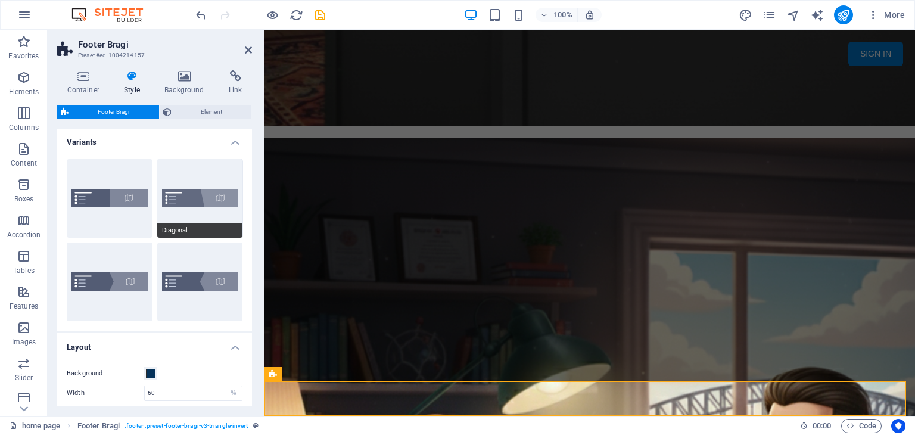
scroll to position [0, 0]
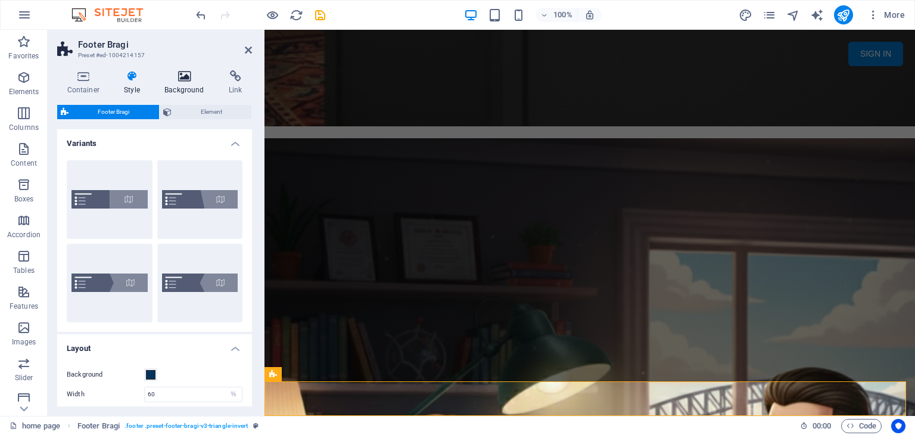
click at [188, 83] on h4 "Background" at bounding box center [187, 82] width 64 height 25
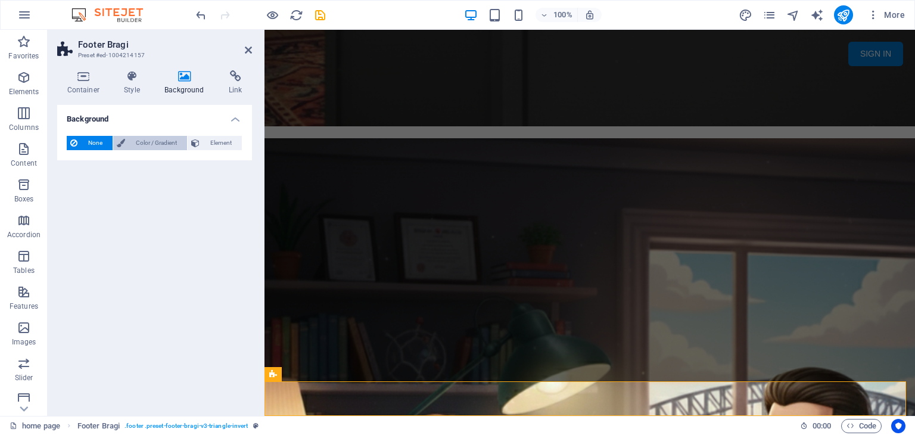
click at [166, 141] on span "Color / Gradient" at bounding box center [156, 143] width 55 height 14
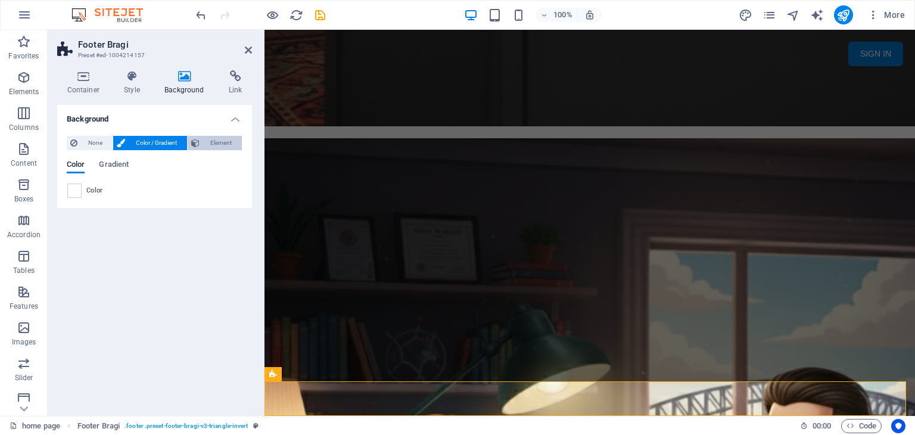
click at [209, 142] on span "Element" at bounding box center [220, 143] width 35 height 14
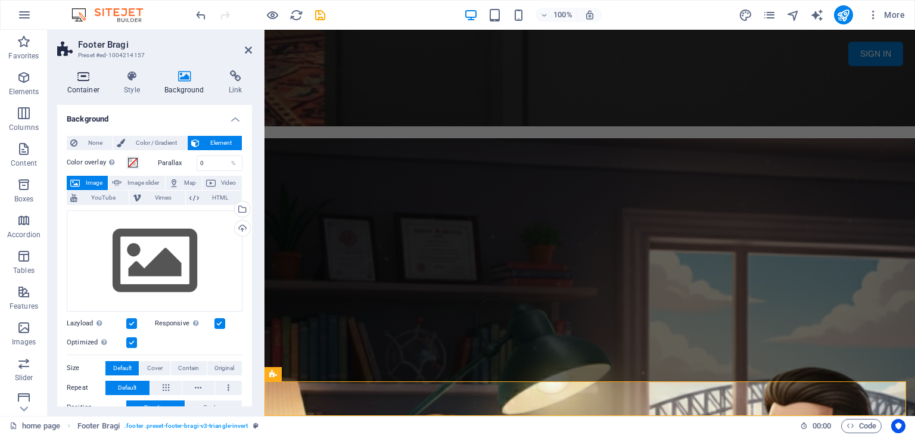
click at [83, 83] on h4 "Container" at bounding box center [85, 82] width 57 height 25
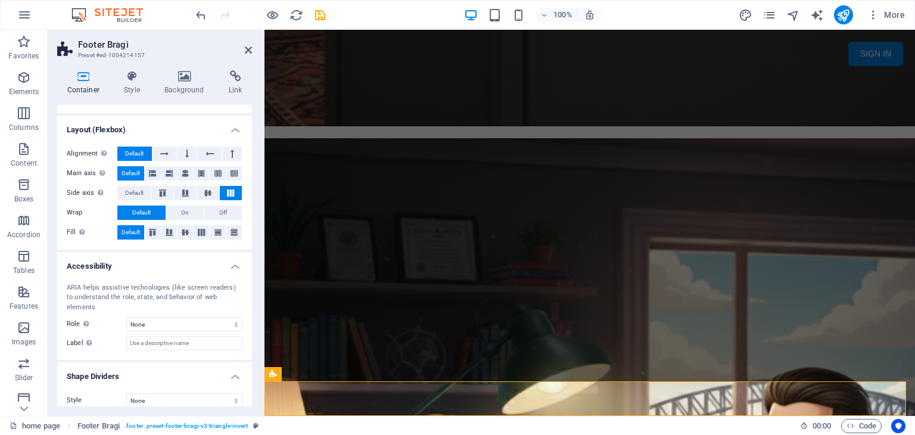
scroll to position [51, 0]
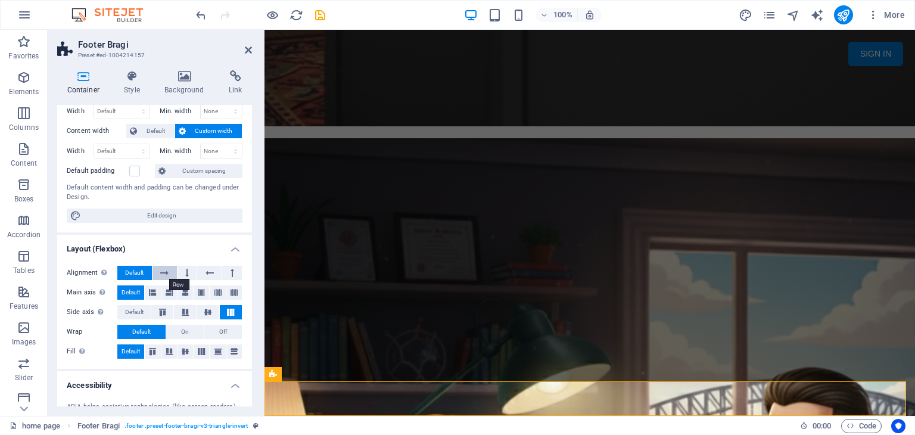
click at [167, 268] on icon at bounding box center [164, 273] width 8 height 14
click at [192, 249] on h4 "Layout (Flexbox)" at bounding box center [154, 245] width 195 height 21
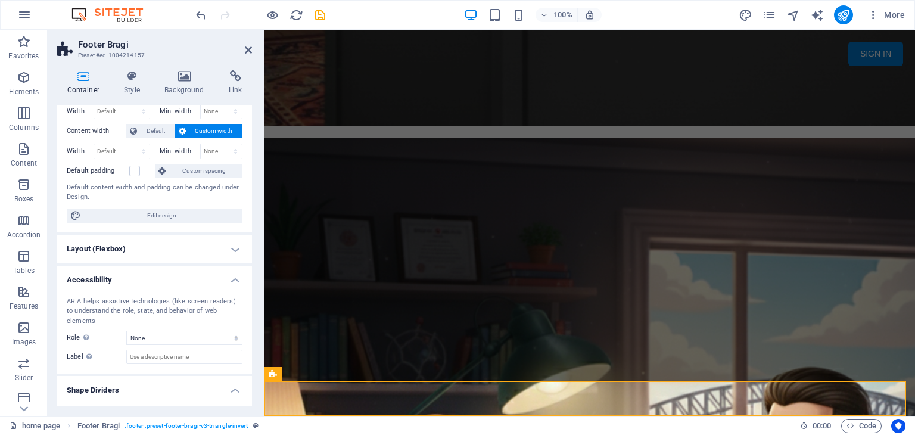
click at [192, 249] on h4 "Layout (Flexbox)" at bounding box center [154, 249] width 195 height 29
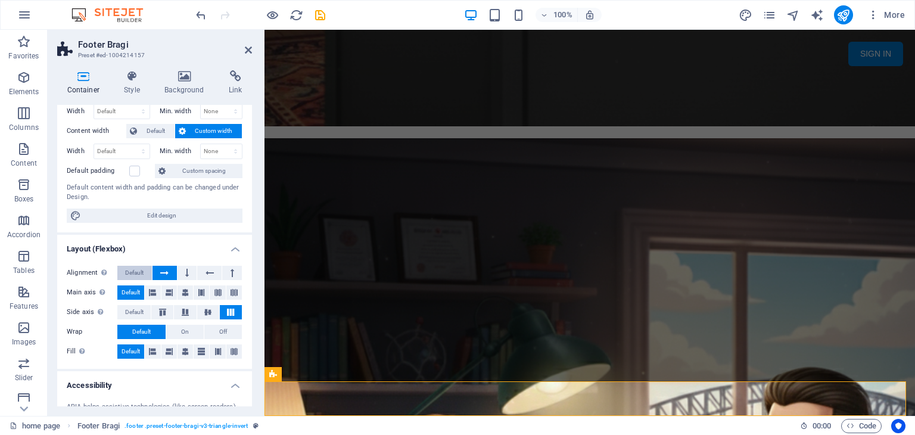
click at [132, 267] on span "Default" at bounding box center [134, 273] width 18 height 14
click at [183, 270] on button at bounding box center [187, 273] width 20 height 14
click at [135, 270] on span "Default" at bounding box center [134, 273] width 18 height 14
click at [205, 272] on icon at bounding box center [209, 273] width 8 height 14
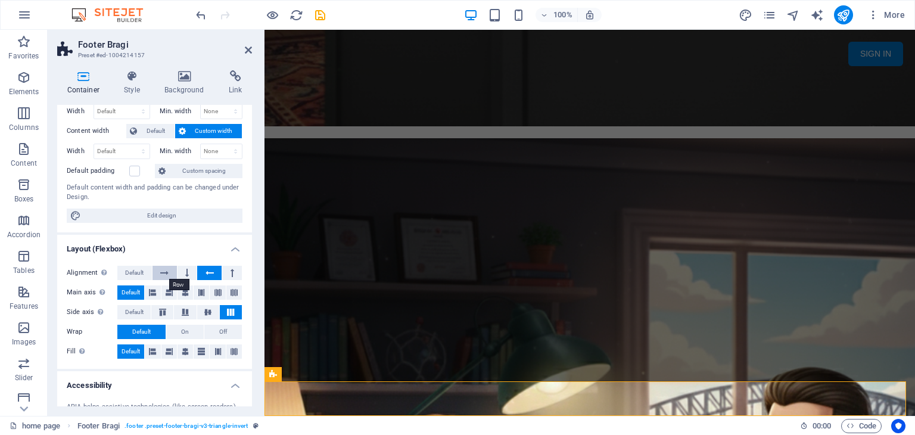
click at [164, 269] on icon at bounding box center [164, 273] width 8 height 14
click at [232, 269] on button at bounding box center [232, 273] width 20 height 14
click at [230, 270] on icon at bounding box center [232, 273] width 4 height 14
click at [162, 272] on icon at bounding box center [164, 273] width 8 height 14
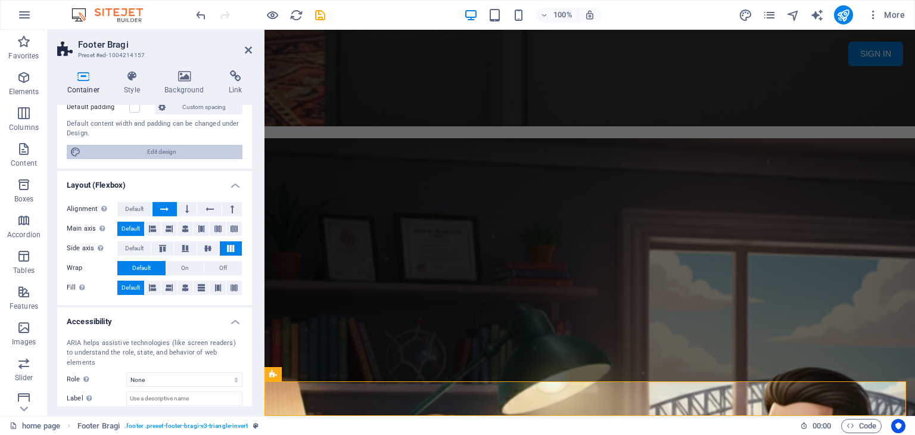
scroll to position [170, 0]
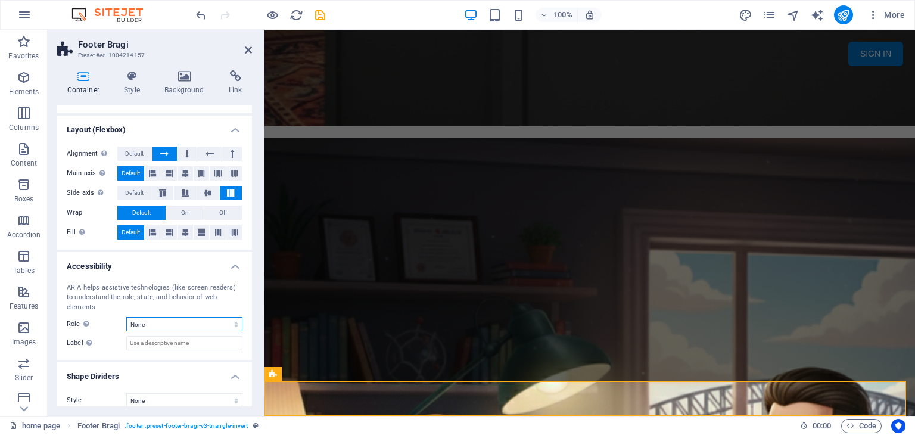
click at [226, 317] on select "None Alert Article Banner Comment Complementary Dialog Footer Header Marquee Pr…" at bounding box center [184, 324] width 116 height 14
click at [885, 13] on span "More" at bounding box center [886, 15] width 38 height 12
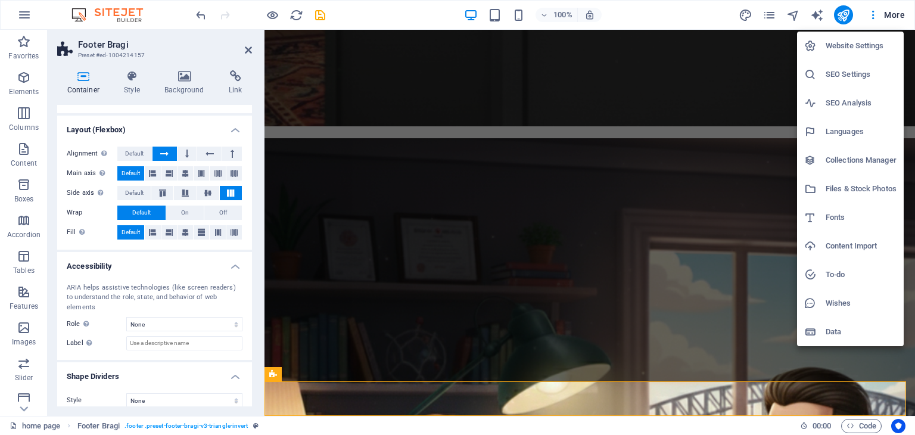
click at [673, 405] on div at bounding box center [457, 217] width 915 height 435
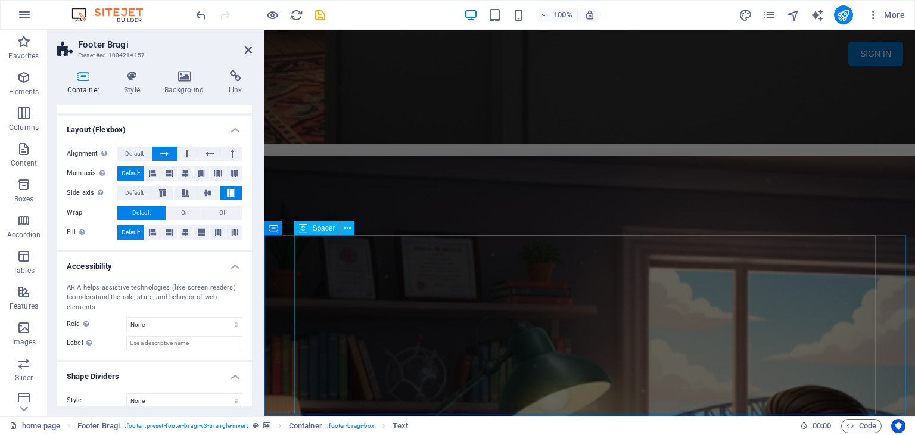
scroll to position [1384, 0]
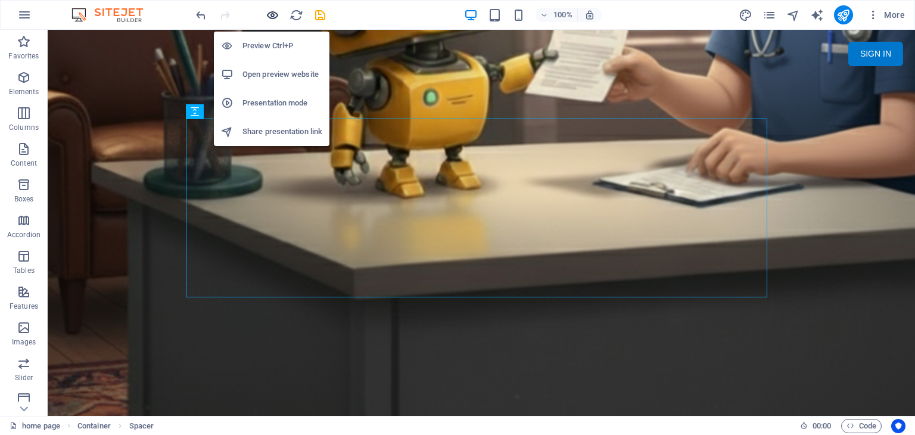
click at [276, 13] on icon "button" at bounding box center [273, 15] width 14 height 14
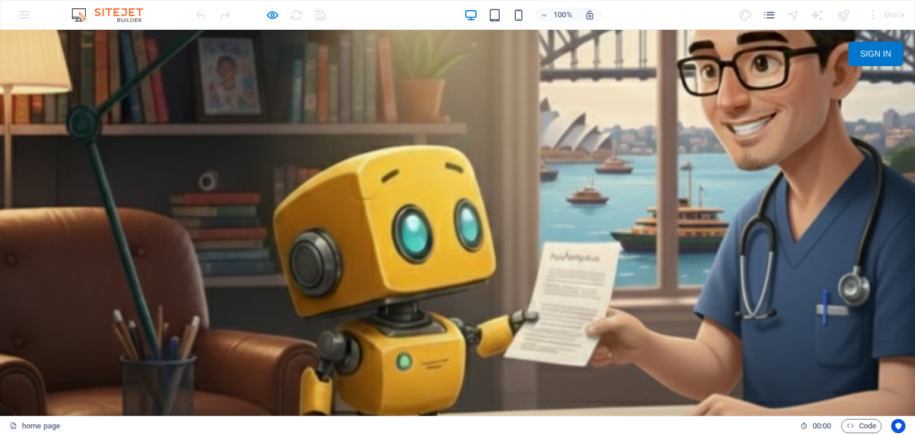
scroll to position [1217, 0]
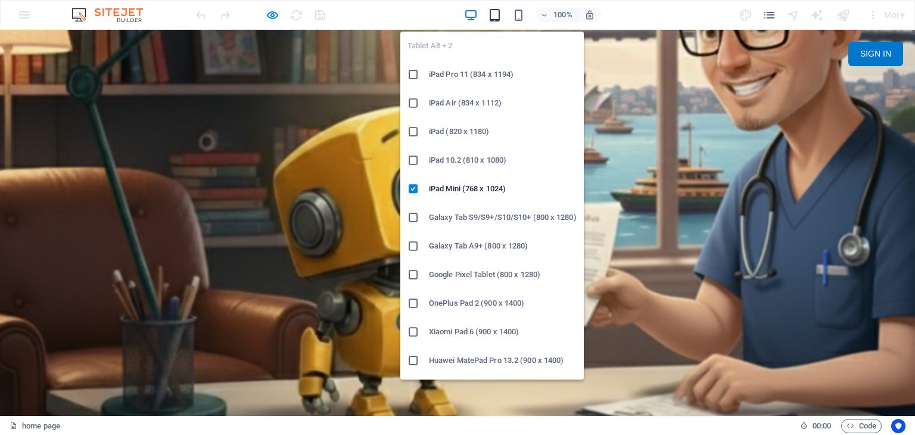
click at [498, 13] on icon "button" at bounding box center [495, 15] width 14 height 14
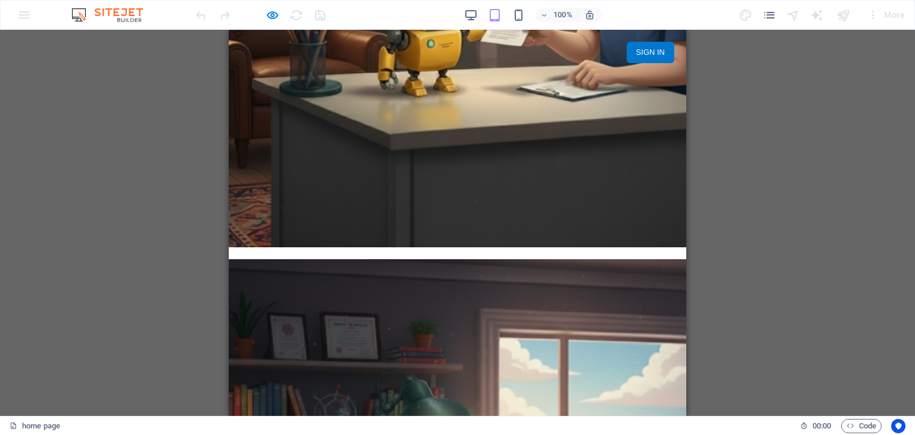
scroll to position [1052, 0]
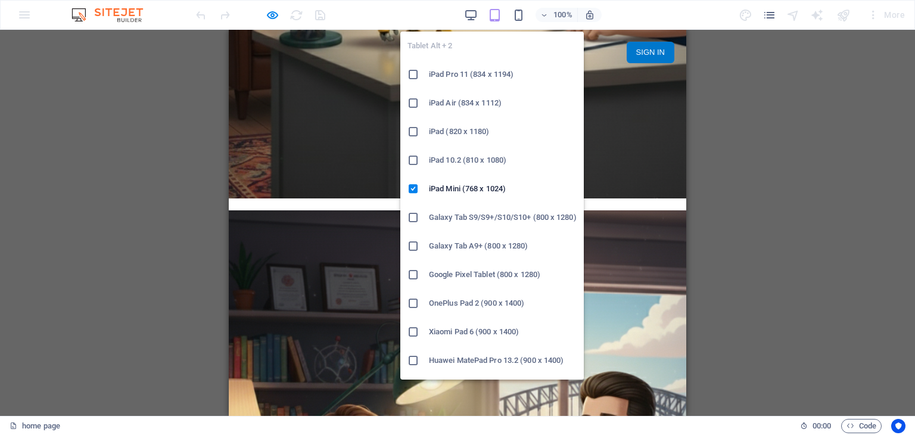
click at [496, 15] on icon "button" at bounding box center [495, 15] width 14 height 14
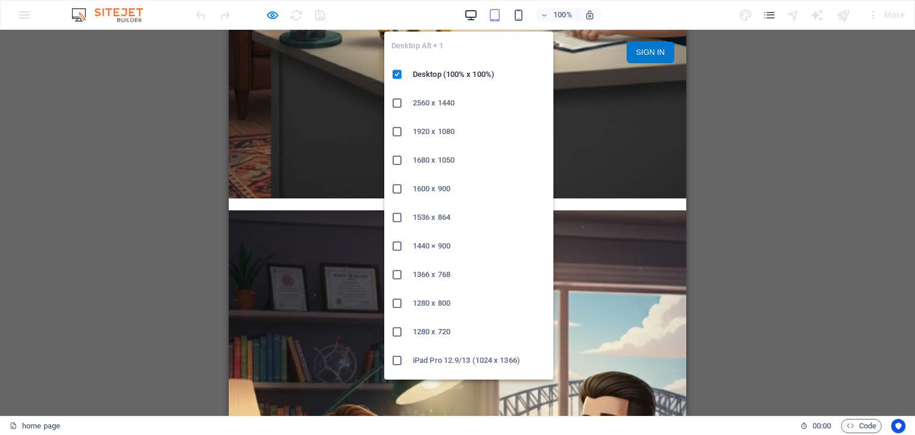
click at [477, 14] on icon "button" at bounding box center [471, 15] width 14 height 14
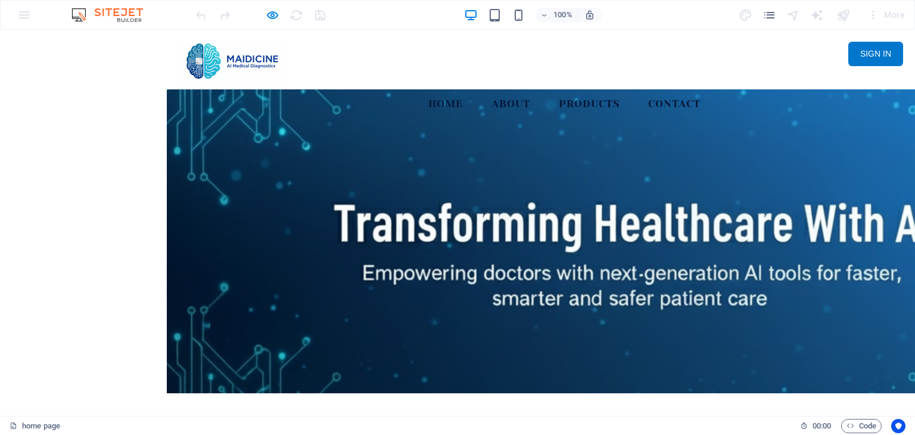
scroll to position [0, 0]
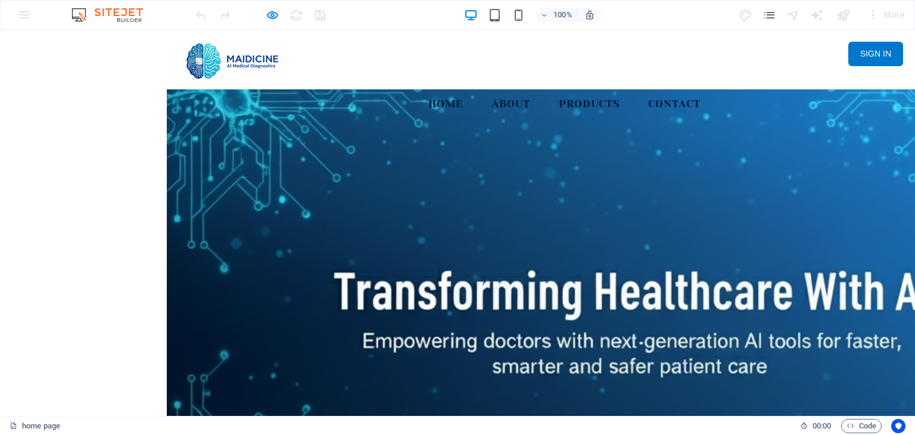
click at [812, 242] on div at bounding box center [457, 275] width 915 height 372
click at [785, 57] on div "Menu HOME About PRODUCTS Contact SIGN IN My MAIDICINE ▼ MY PROFILE MY RECEIPT R…" at bounding box center [457, 60] width 915 height 60
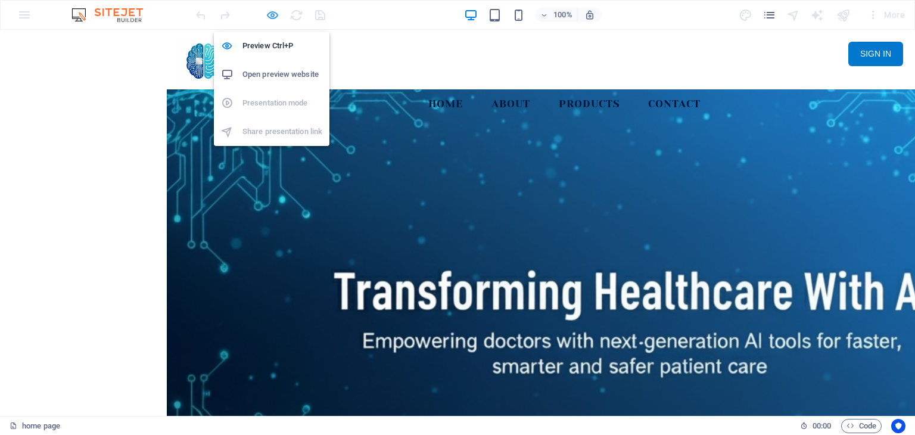
click at [269, 18] on icon "button" at bounding box center [273, 15] width 14 height 14
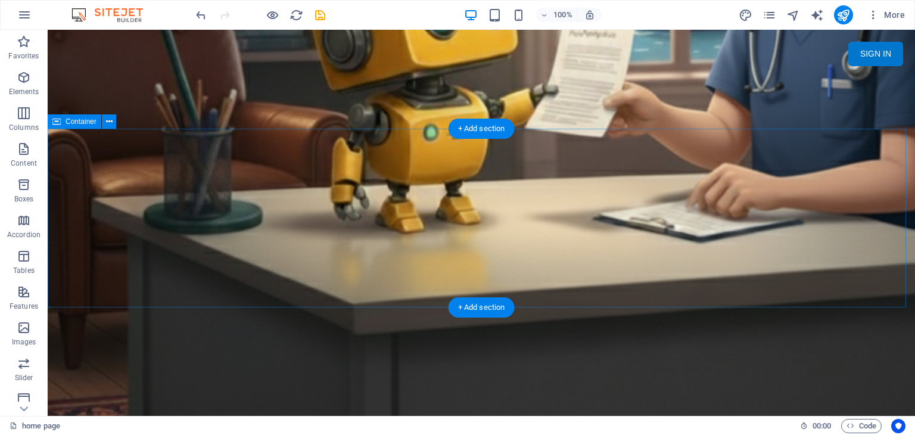
scroll to position [1384, 0]
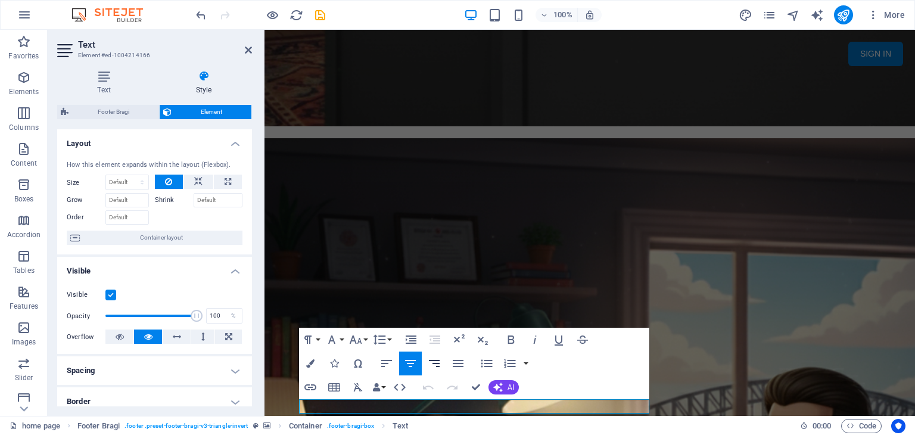
click at [439, 362] on icon "button" at bounding box center [434, 363] width 14 height 14
click at [386, 362] on icon "button" at bounding box center [386, 363] width 14 height 14
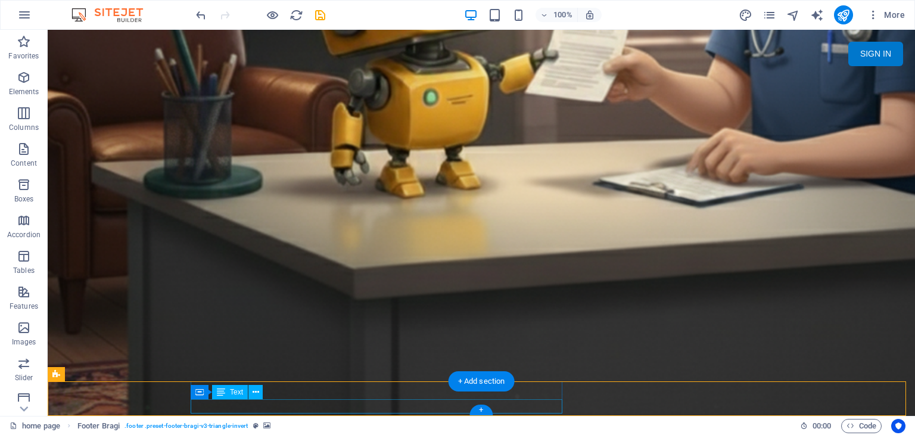
click at [257, 394] on icon at bounding box center [255, 392] width 7 height 13
